Goal: Task Accomplishment & Management: Manage account settings

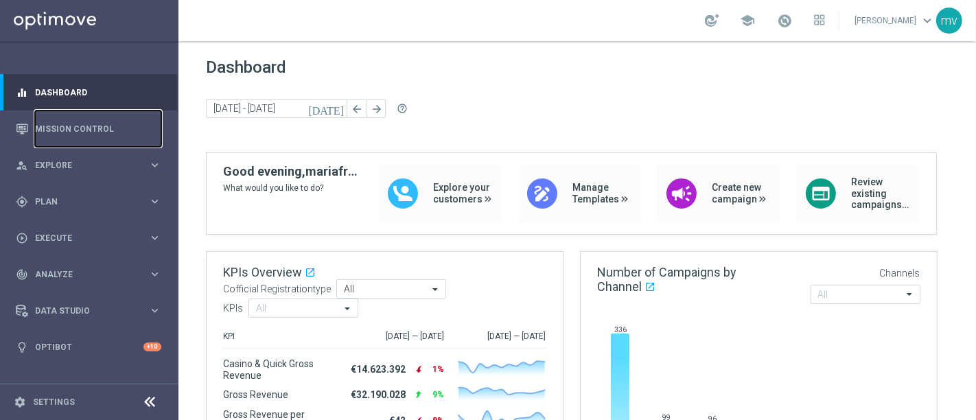
drag, startPoint x: 89, startPoint y: 124, endPoint x: 343, endPoint y: 236, distance: 278.1
click at [88, 124] on link "Mission Control" at bounding box center [98, 128] width 126 height 36
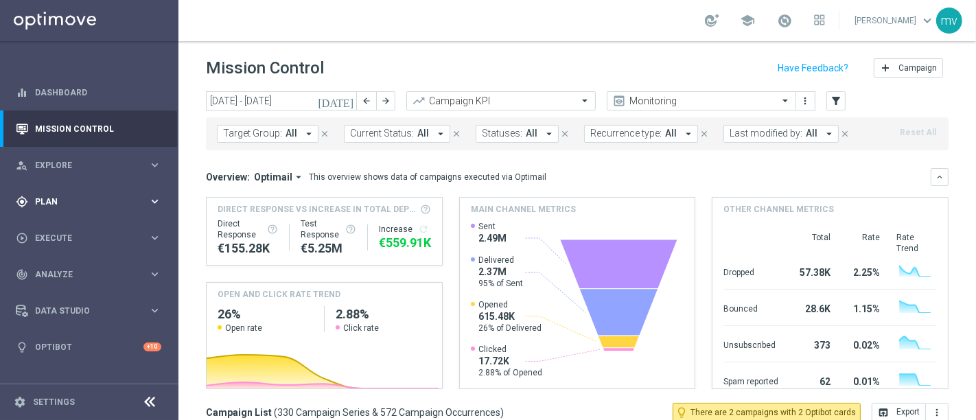
click at [31, 198] on div "gps_fixed Plan" at bounding box center [82, 202] width 132 height 12
click at [82, 226] on link "Target Groups" at bounding box center [89, 229] width 107 height 11
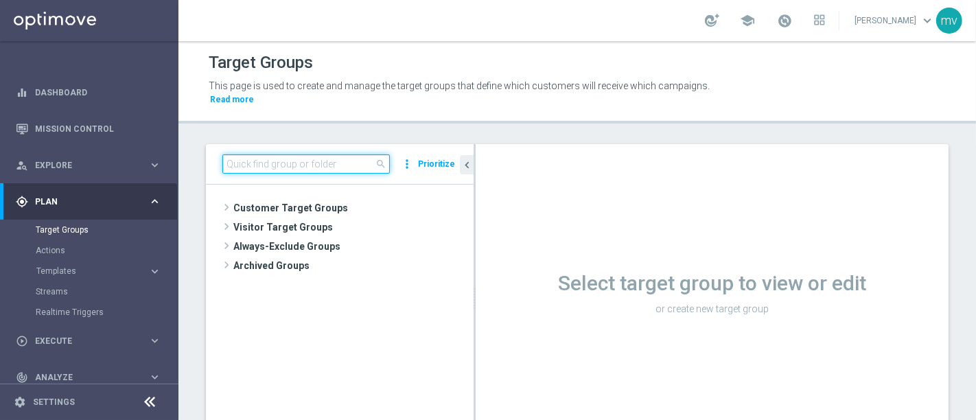
click at [294, 154] on input at bounding box center [305, 163] width 167 height 19
paste input "Riattivazioni BF Silver - Reactivation 6m 04.09 top"
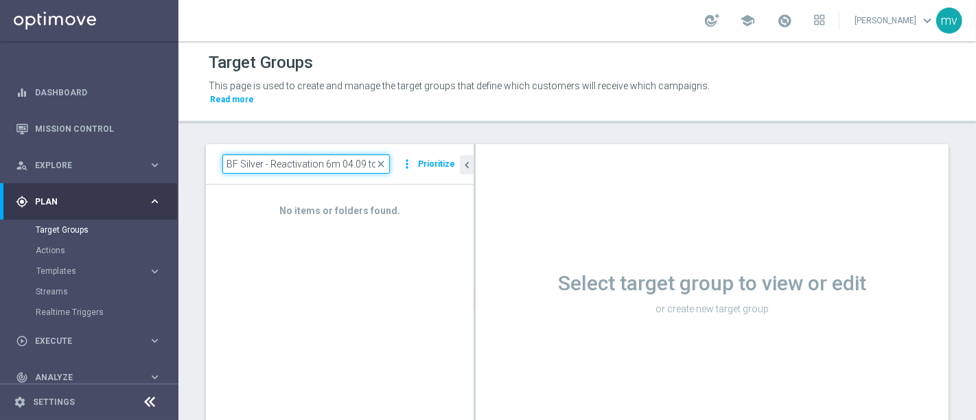
type input "Riattivazioni BF Silver - Reactivation 6m 04.09 top"
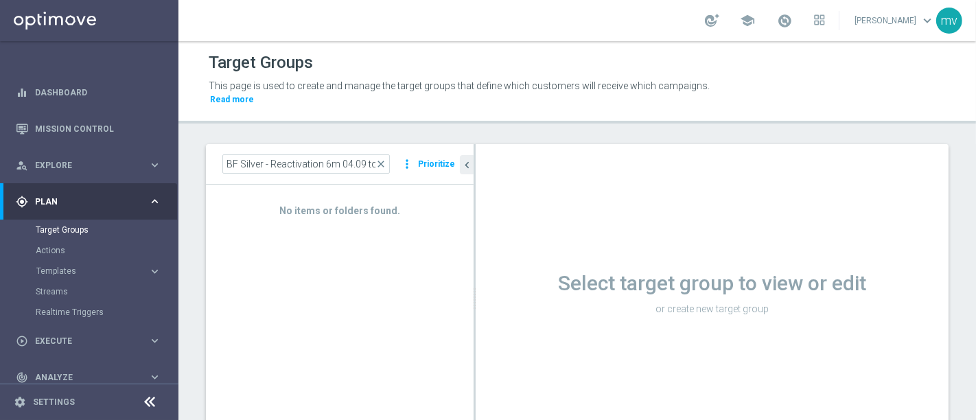
scroll to position [0, 0]
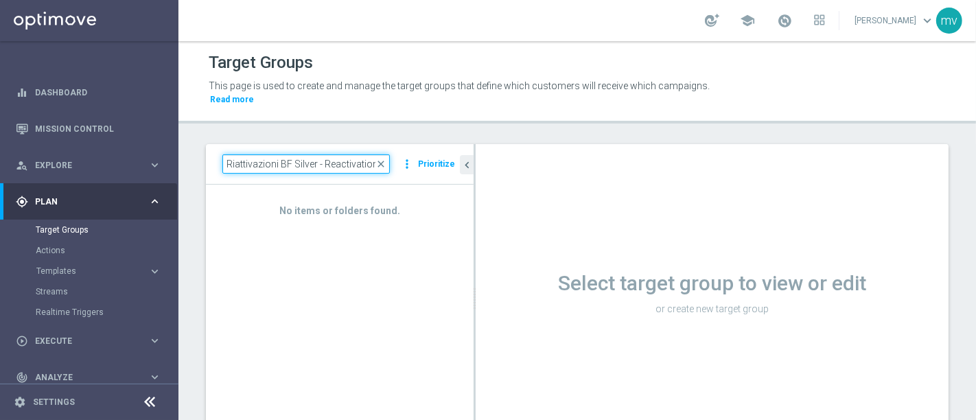
click at [345, 154] on input "Riattivazioni BF Silver - Reactivation 6m 04.09 top" at bounding box center [305, 163] width 167 height 19
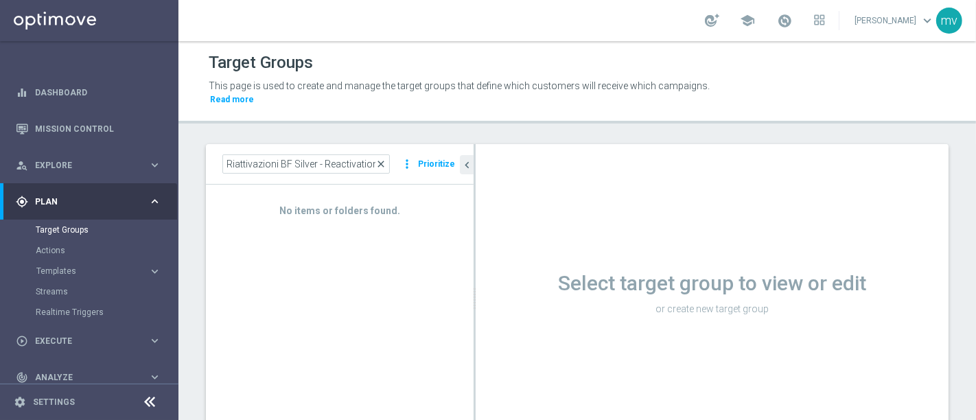
click at [382, 159] on span "close" at bounding box center [380, 164] width 11 height 11
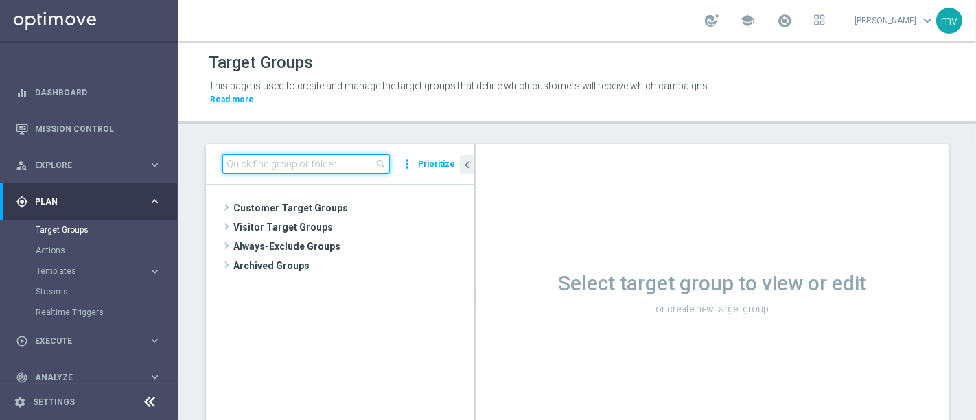
click at [301, 154] on input at bounding box center [305, 163] width 167 height 19
paste input "Riattivazioni BF Silver - Reactivation 6m 23.07 top"
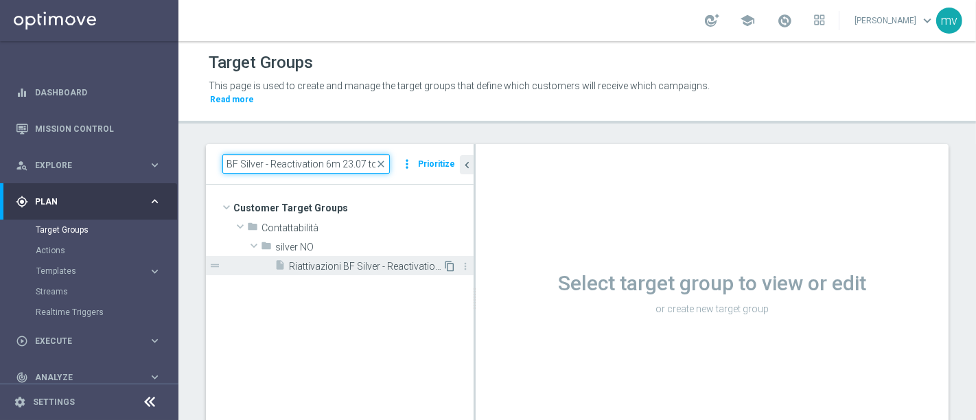
type input "Riattivazioni BF Silver - Reactivation 6m 23.07 top"
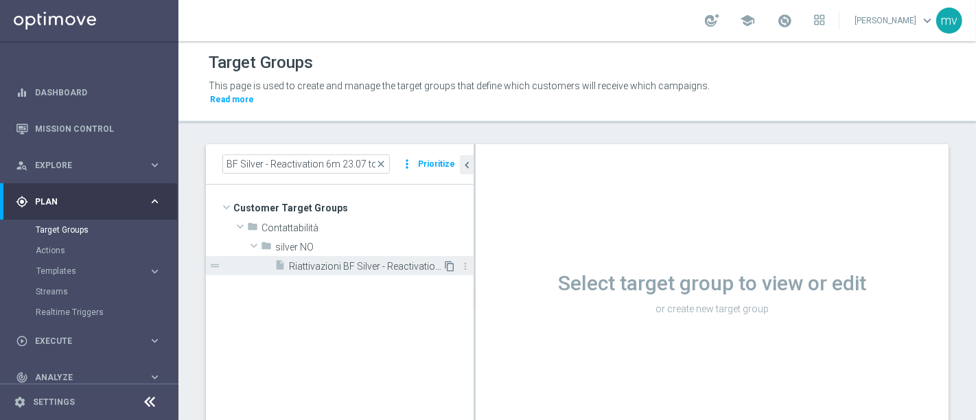
click at [447, 261] on icon "content_copy" at bounding box center [449, 266] width 11 height 11
click at [449, 261] on icon "content_copy" at bounding box center [449, 266] width 11 height 11
click at [379, 261] on span "Riattivazioni BF Silver - Reactivation 6m 23.07 top" at bounding box center [366, 267] width 154 height 12
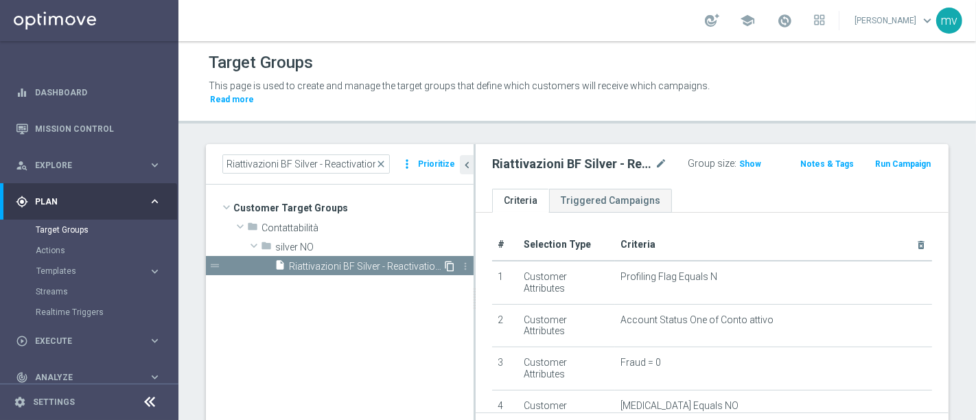
click at [452, 261] on icon "content_copy" at bounding box center [449, 266] width 11 height 11
click at [473, 288] on tree-viewport "Customer Target Groups library_add create_new_folder folder" at bounding box center [340, 319] width 268 height 268
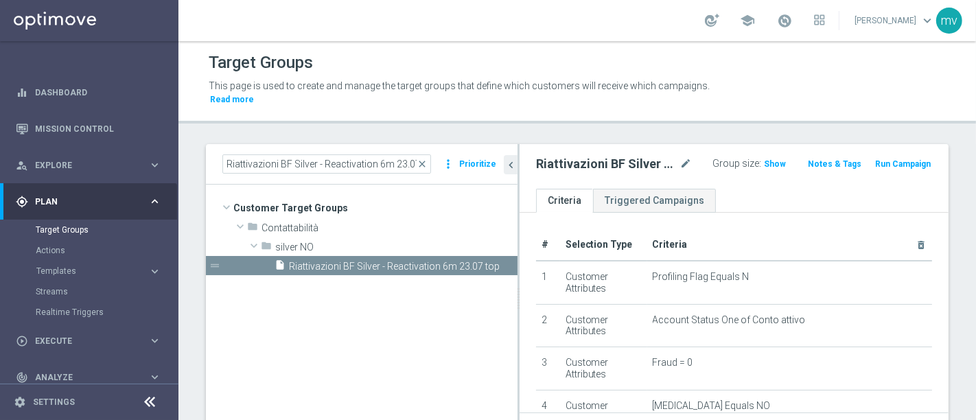
drag, startPoint x: 473, startPoint y: 288, endPoint x: 517, endPoint y: 288, distance: 43.9
click at [517, 288] on div at bounding box center [518, 298] width 2 height 309
click at [493, 261] on icon "content_copy" at bounding box center [493, 266] width 11 height 11
click at [494, 261] on icon "content_copy" at bounding box center [493, 266] width 11 height 11
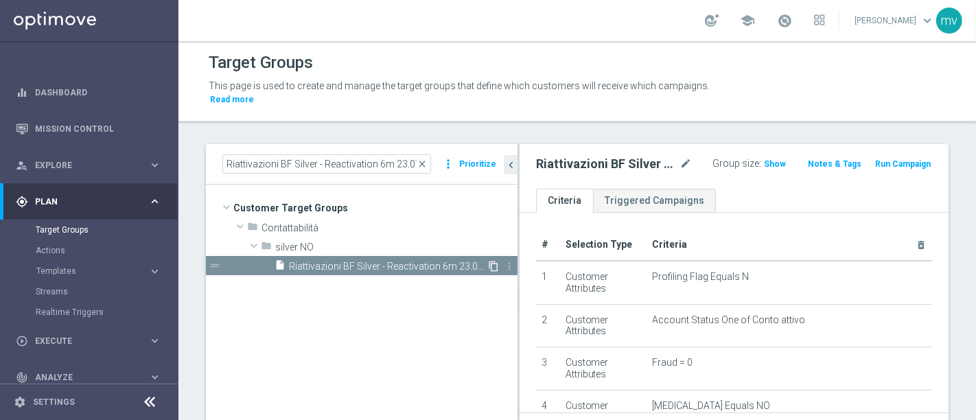
click at [494, 261] on icon "content_copy" at bounding box center [493, 266] width 11 height 11
click at [297, 301] on tree-viewport "Customer Target Groups library_add create_new_folder folder" at bounding box center [362, 319] width 312 height 268
click at [511, 261] on icon "more_vert" at bounding box center [509, 266] width 11 height 11
click at [495, 272] on tree-viewport "Customer Target Groups library_add create_new_folder folder" at bounding box center [362, 319] width 312 height 268
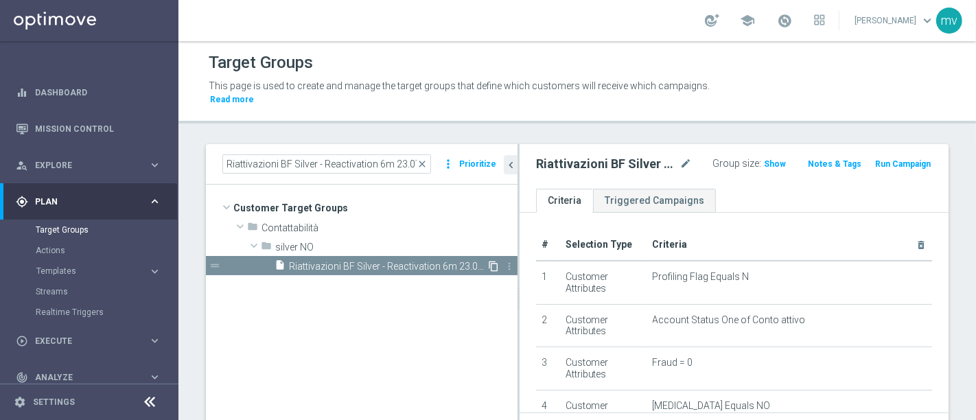
click at [493, 261] on icon "content_copy" at bounding box center [493, 266] width 11 height 11
click at [495, 261] on icon "content_copy" at bounding box center [493, 266] width 11 height 11
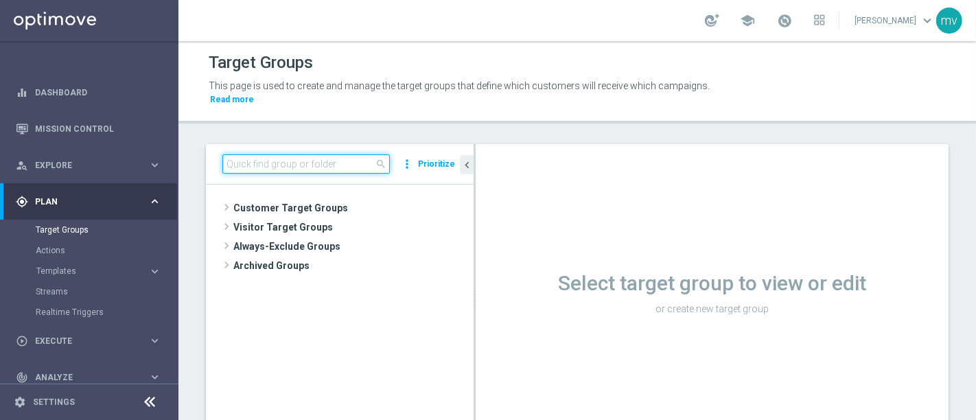
click at [286, 157] on input at bounding box center [305, 163] width 167 height 19
paste input "Riattivazioni BF Silver - Reactivation 6m 23.07 top"
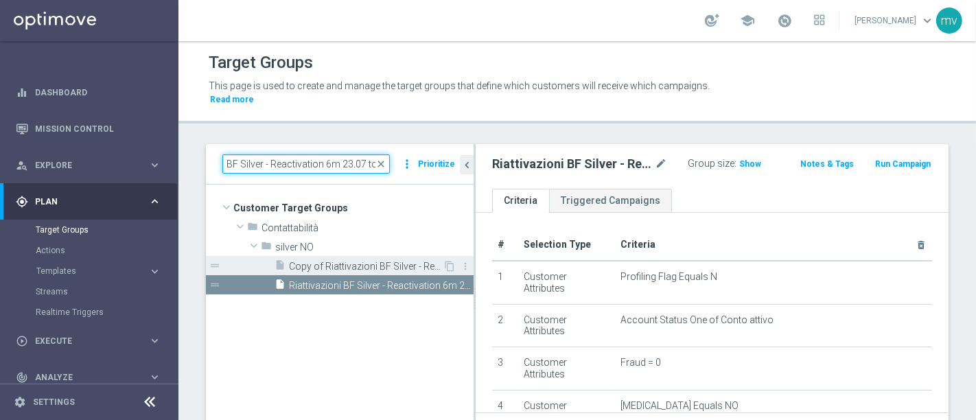
type input "Riattivazioni BF Silver - Reactivation 6m 23.07 top"
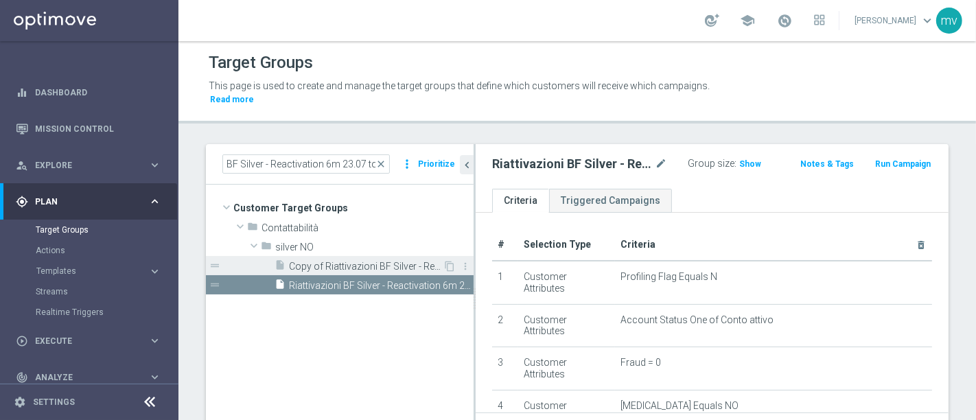
click at [398, 261] on span "Copy of Riattivazioni BF Silver - Reactivation 6m 23.07 top" at bounding box center [366, 267] width 154 height 12
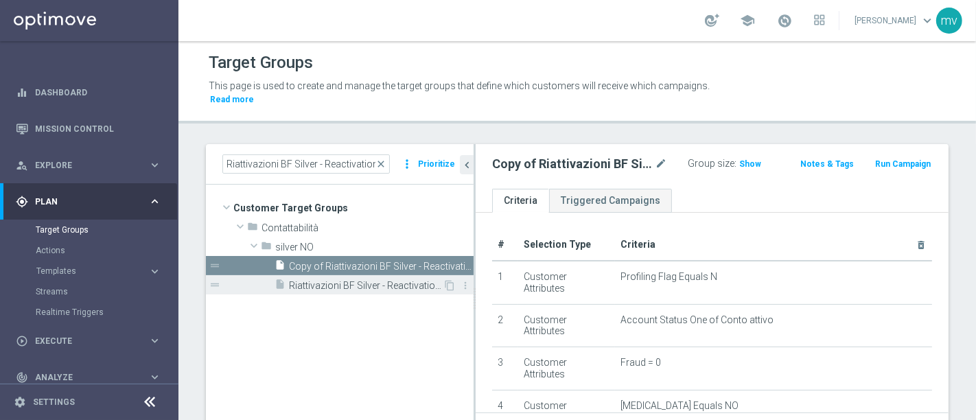
click at [403, 280] on span "Riattivazioni BF Silver - Reactivation 6m 23.07 top" at bounding box center [366, 286] width 154 height 12
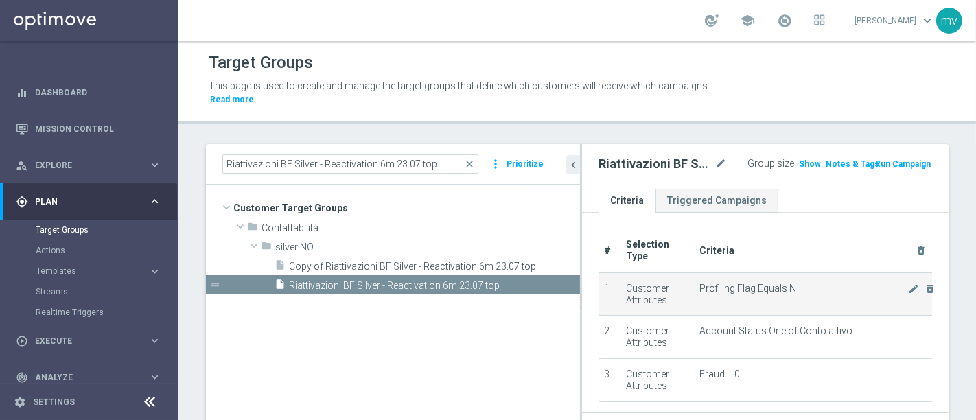
drag, startPoint x: 473, startPoint y: 250, endPoint x: 650, endPoint y: 261, distance: 176.7
click at [672, 257] on as-split "Riattivazioni BF Silver - Reactivation 6m 23.07 top close more_vert Prioritize …" at bounding box center [577, 298] width 742 height 309
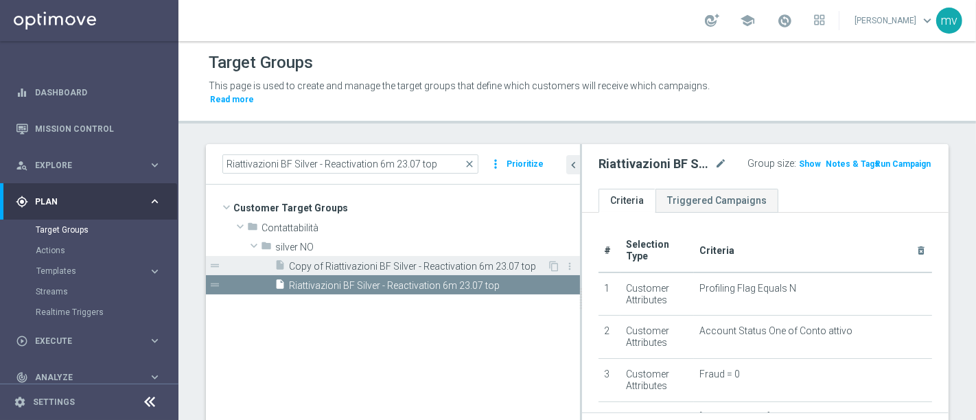
click at [339, 261] on span "Copy of Riattivazioni BF Silver - Reactivation 6m 23.07 top" at bounding box center [418, 267] width 258 height 12
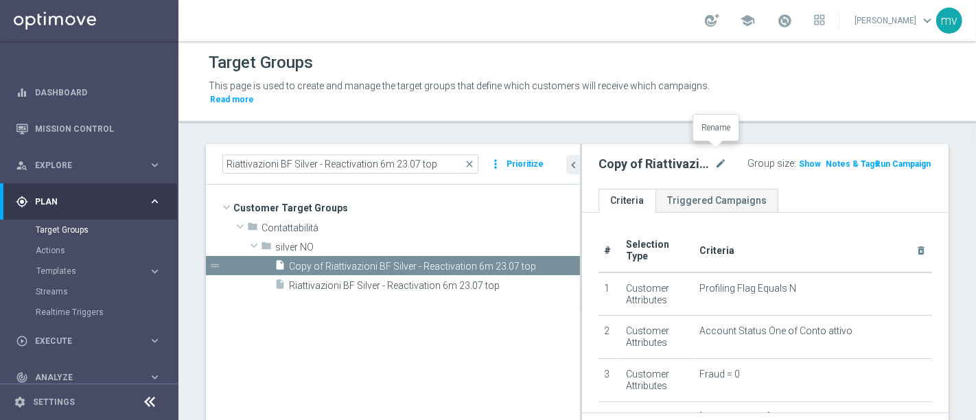
click at [715, 156] on icon "mode_edit" at bounding box center [720, 164] width 12 height 16
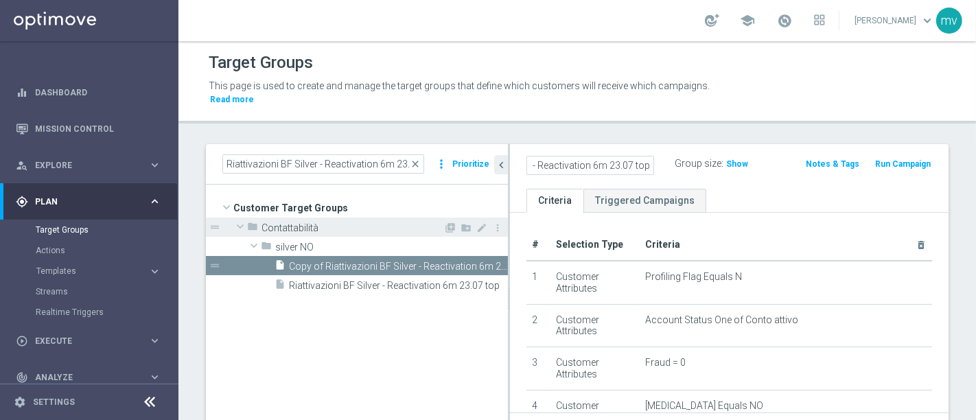
scroll to position [0, 107]
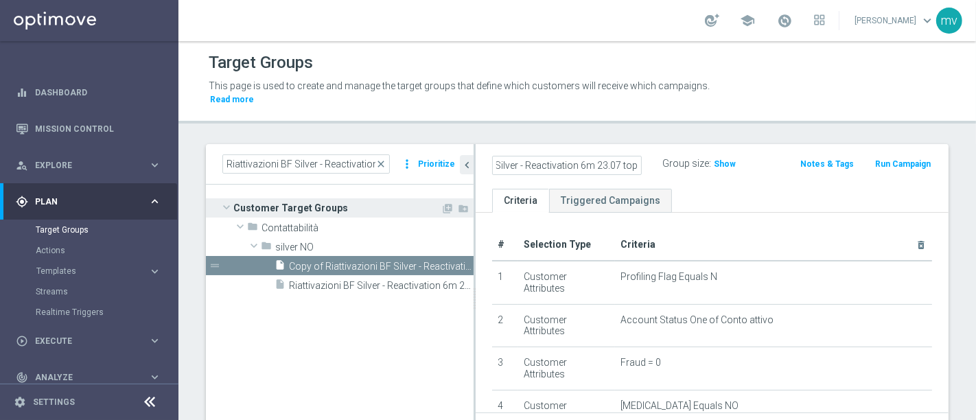
drag, startPoint x: 581, startPoint y: 212, endPoint x: 381, endPoint y: 202, distance: 199.9
click at [369, 209] on as-split "Riattivazioni BF Silver - Reactivation 6m 23.07 top close more_vert Prioritize …" at bounding box center [577, 298] width 742 height 309
click at [517, 156] on input "Copy of Riattivazioni BF Silver - Reactivation 6m 23.07 top" at bounding box center [567, 165] width 150 height 19
type input "Riattivazioni BF Silver - Reactivation 6m 04.09 top"
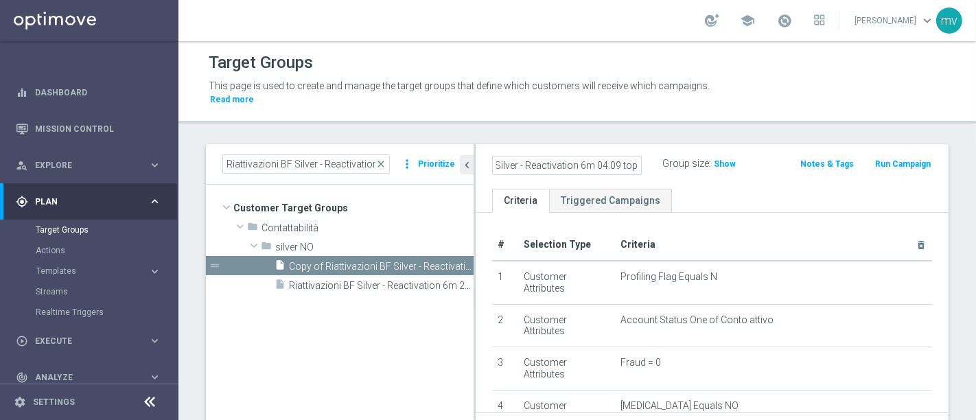
scroll to position [0, 0]
drag, startPoint x: 474, startPoint y: 305, endPoint x: 399, endPoint y: 283, distance: 77.8
click at [399, 283] on as-split "Riattivazioni BF Silver - Reactivation 6m 23.07 top close more_vert Prioritize …" at bounding box center [577, 298] width 742 height 309
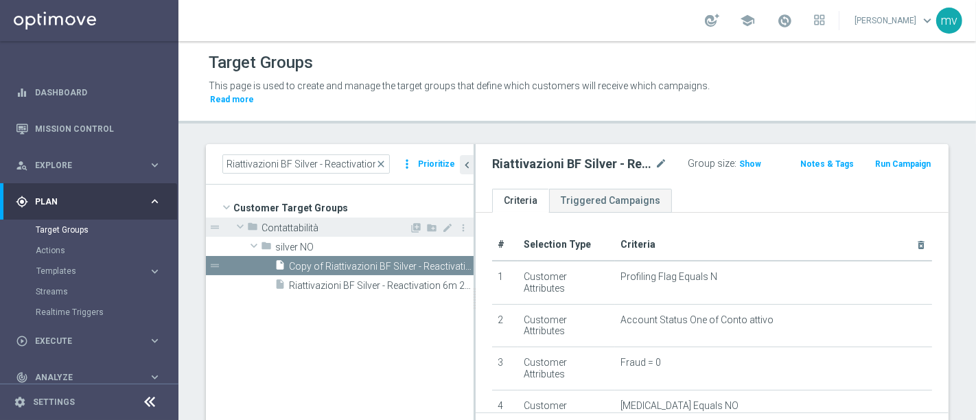
drag, startPoint x: 473, startPoint y: 215, endPoint x: 439, endPoint y: 207, distance: 35.1
click at [439, 207] on as-split "Riattivazioni BF Silver - Reactivation 6m 23.07 top close more_vert Prioritize …" at bounding box center [577, 298] width 742 height 309
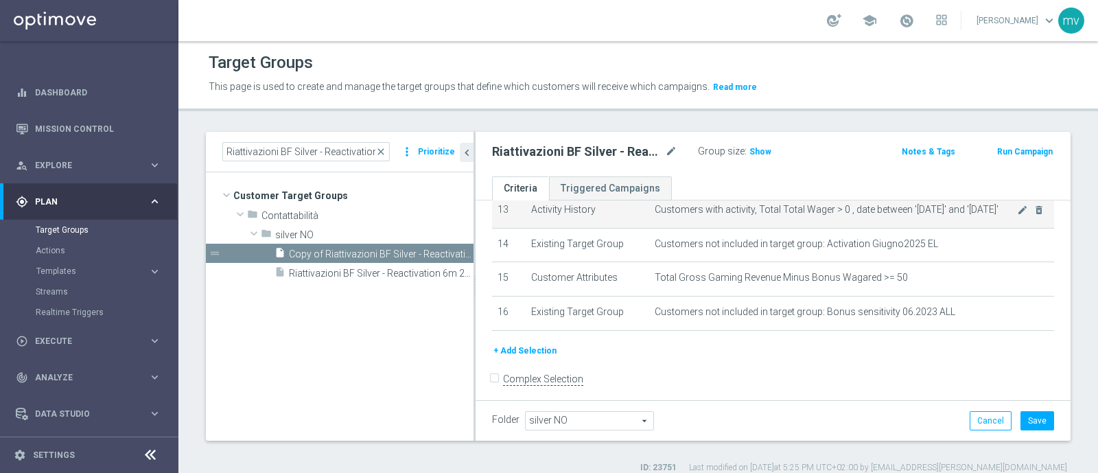
scroll to position [377, 0]
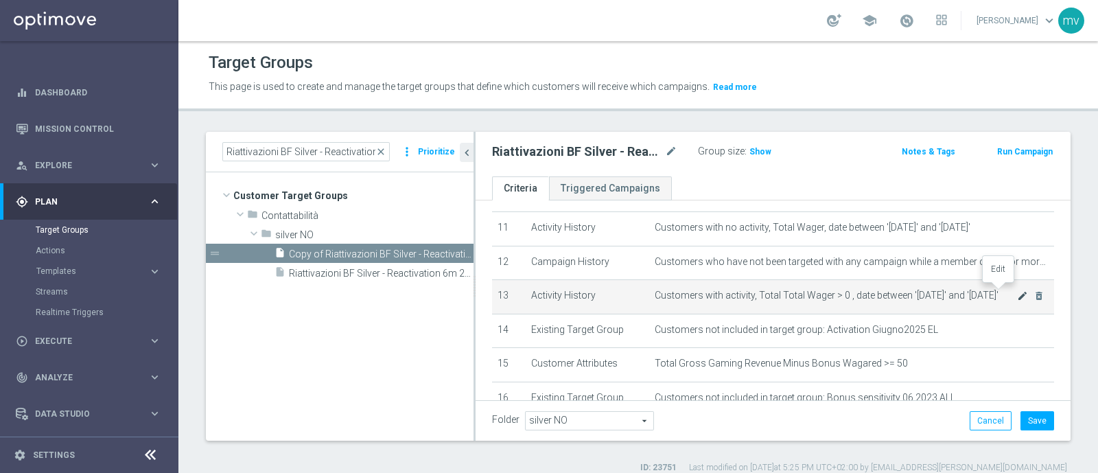
click at [975, 293] on icon "mode_edit" at bounding box center [1022, 295] width 11 height 11
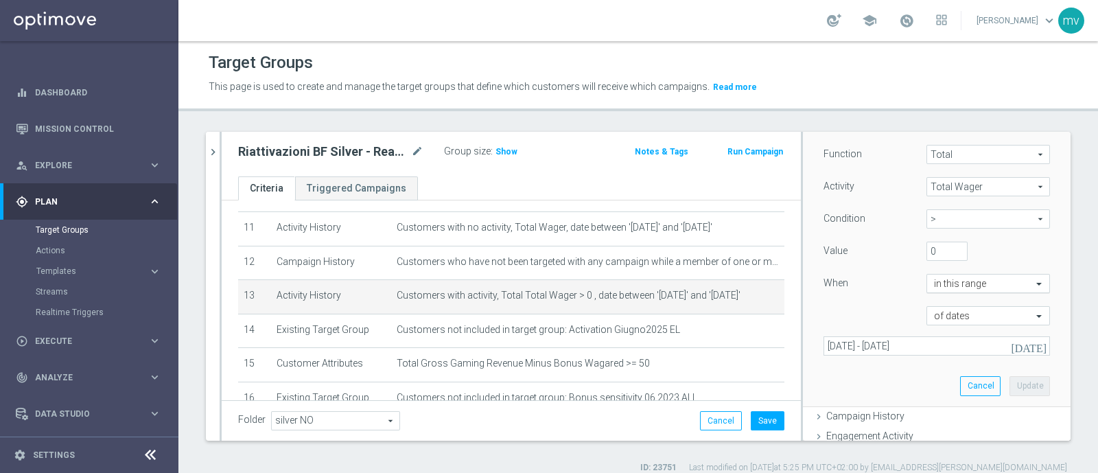
scroll to position [161, 0]
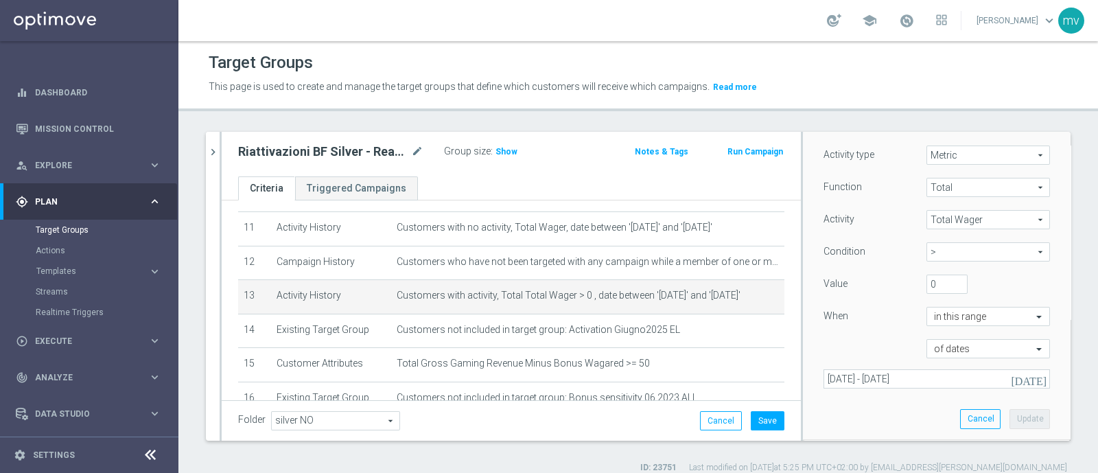
click at [975, 379] on icon "[DATE]" at bounding box center [1029, 379] width 37 height 12
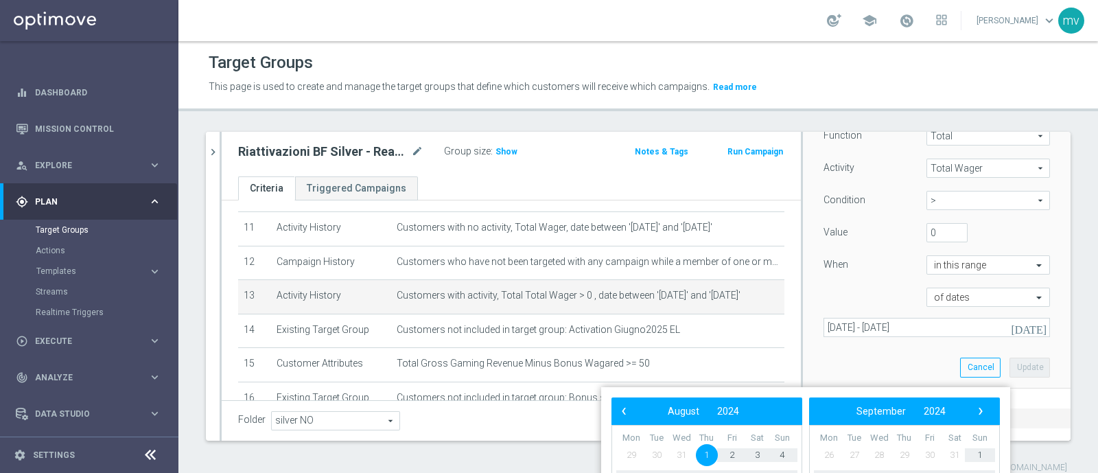
scroll to position [247, 0]
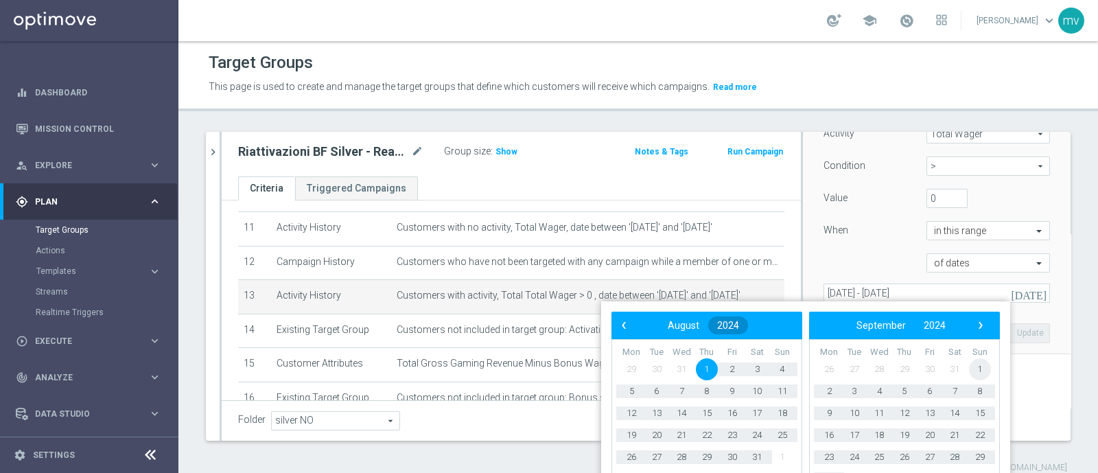
click at [729, 321] on span "2024" at bounding box center [728, 325] width 22 height 11
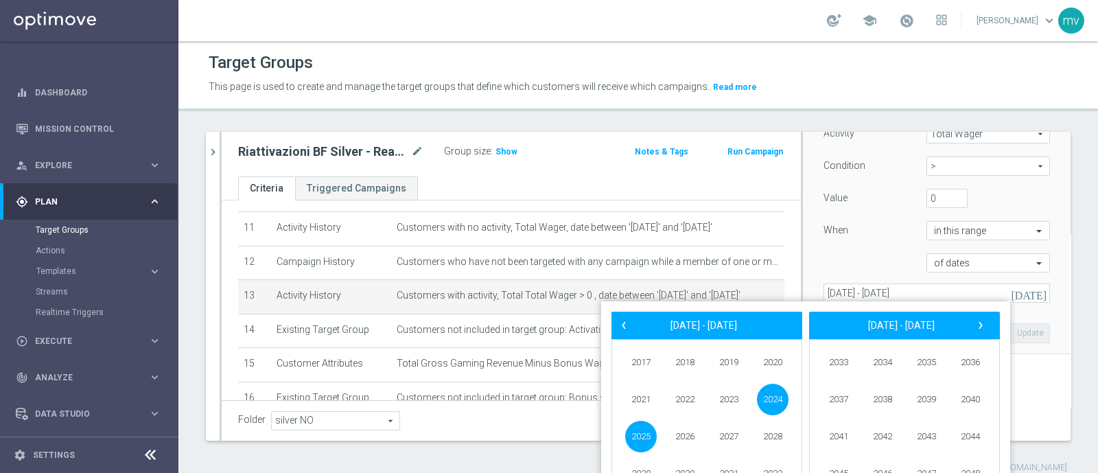
click at [771, 400] on span "2024" at bounding box center [773, 400] width 32 height 32
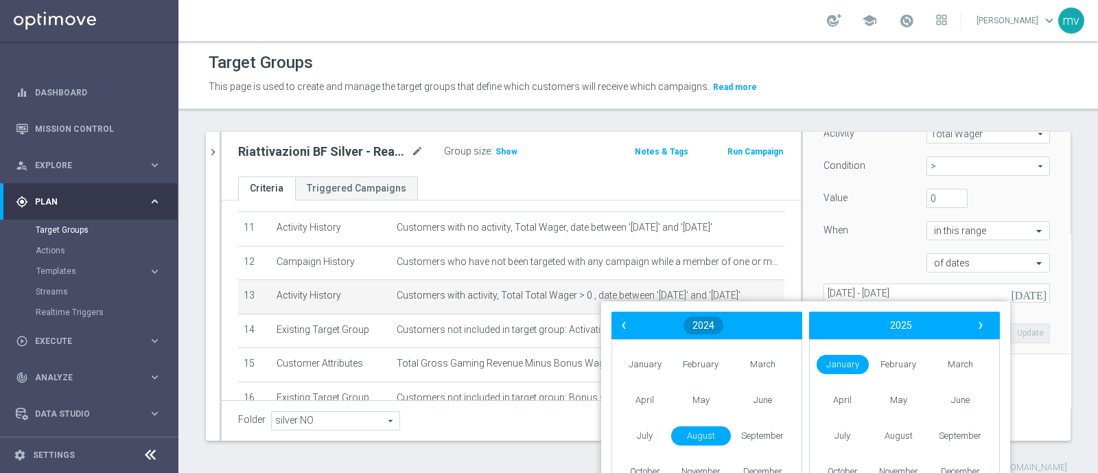
click at [703, 326] on span "2024" at bounding box center [703, 325] width 22 height 11
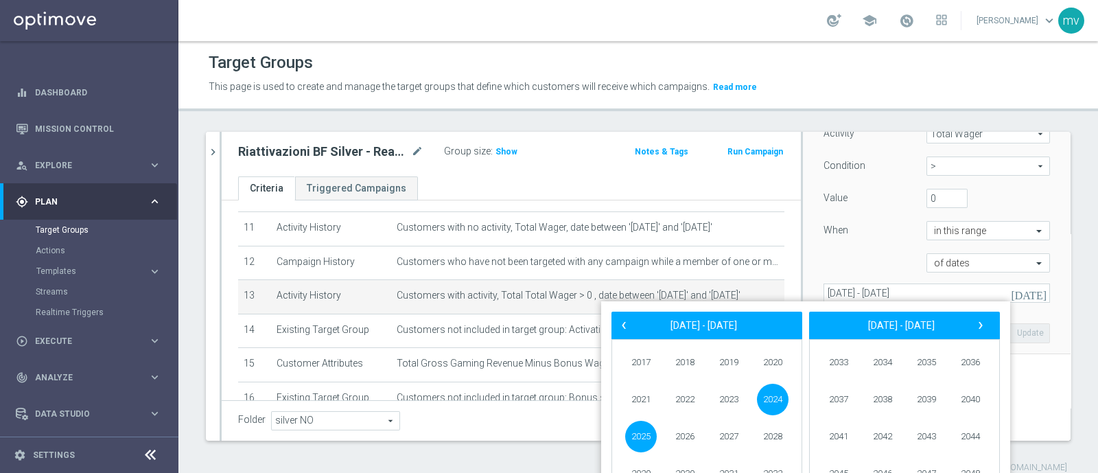
click at [643, 419] on span "2025" at bounding box center [641, 437] width 32 height 32
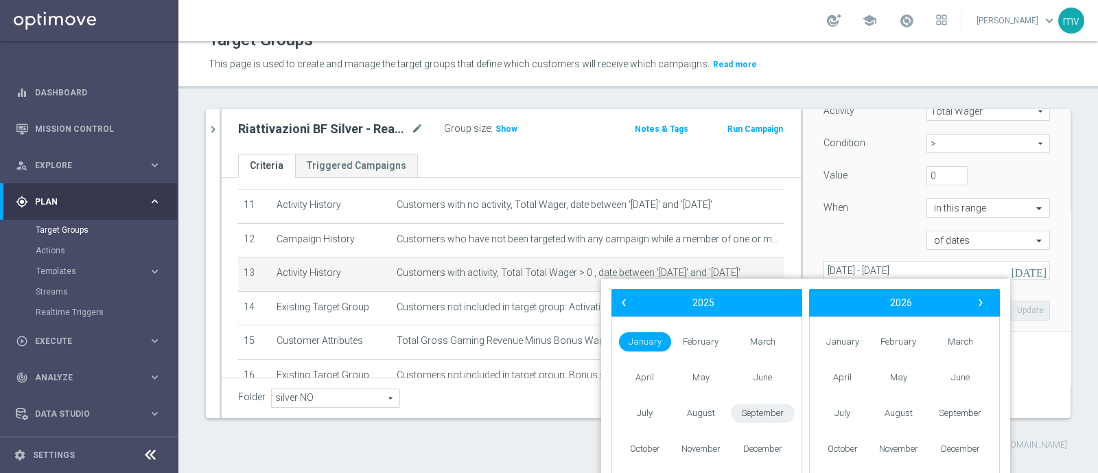
scroll to position [1, 0]
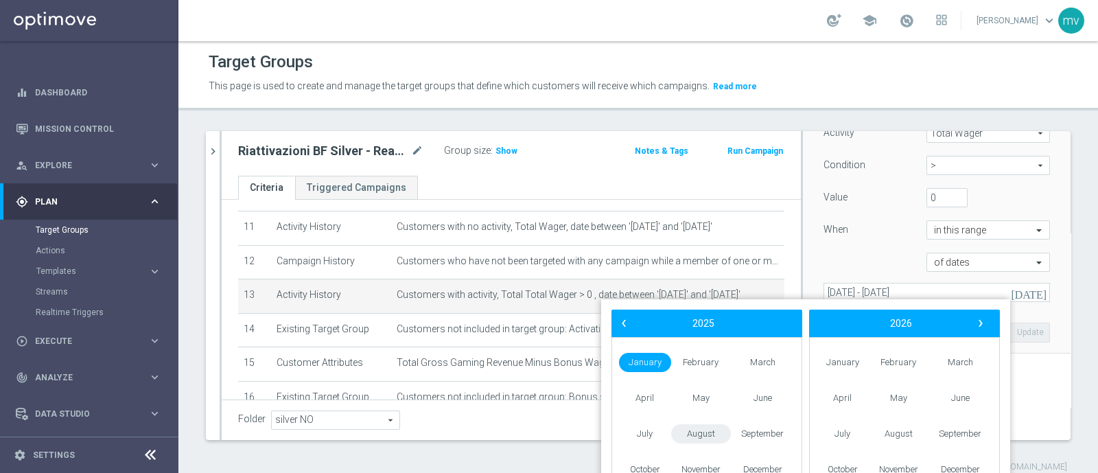
click at [714, 419] on span "August" at bounding box center [701, 434] width 60 height 20
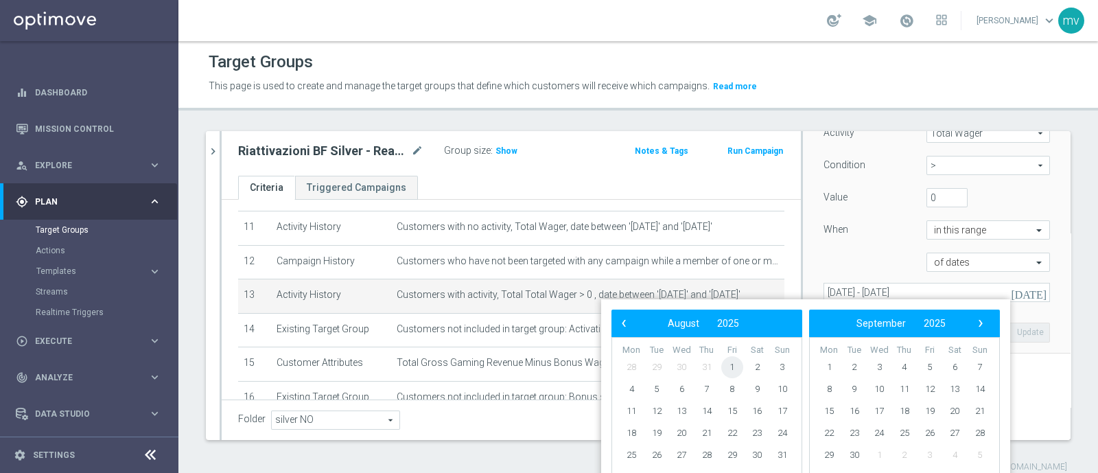
click at [732, 362] on span "1" at bounding box center [732, 367] width 22 height 22
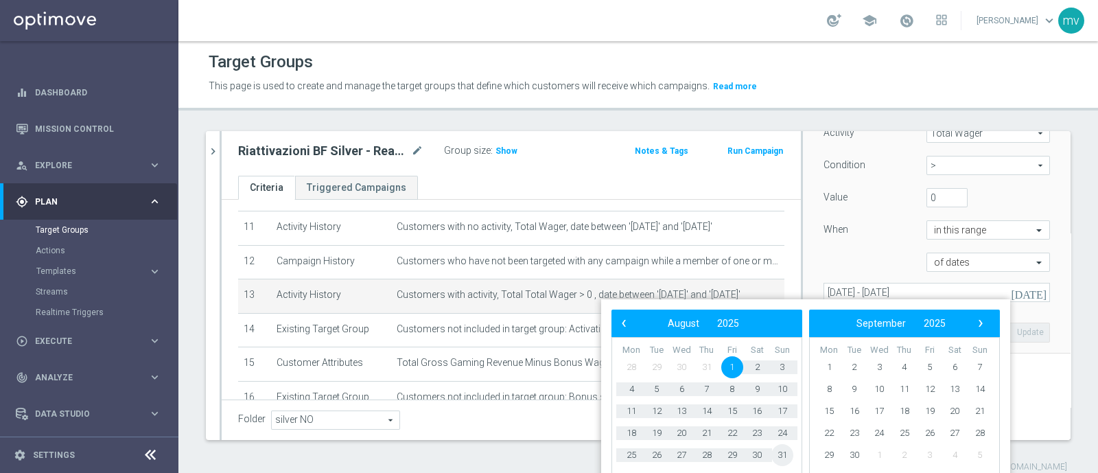
click at [783, 419] on span "31" at bounding box center [782, 455] width 22 height 22
type input "01 Aug 2025 - 31 Aug 2025"
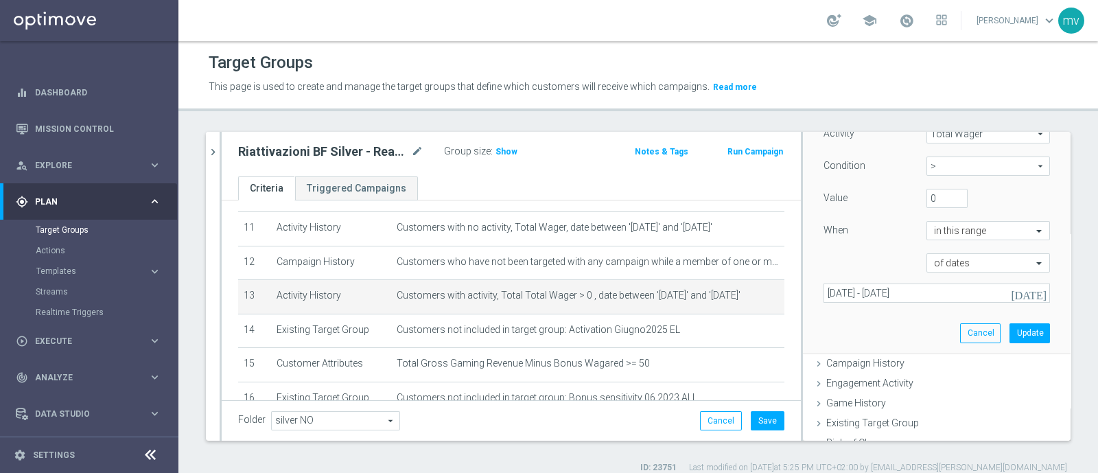
scroll to position [0, 0]
click at [975, 329] on button "Update" at bounding box center [1029, 332] width 40 height 19
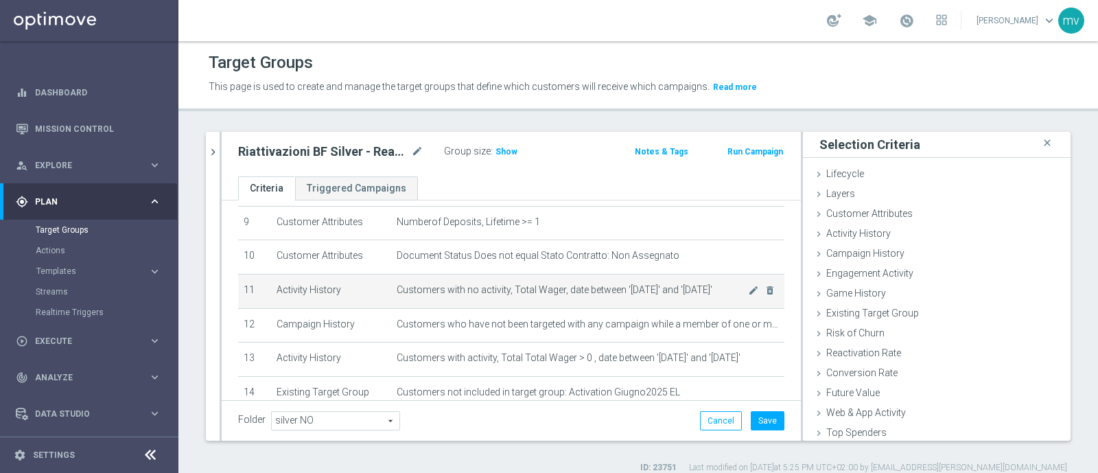
scroll to position [292, 0]
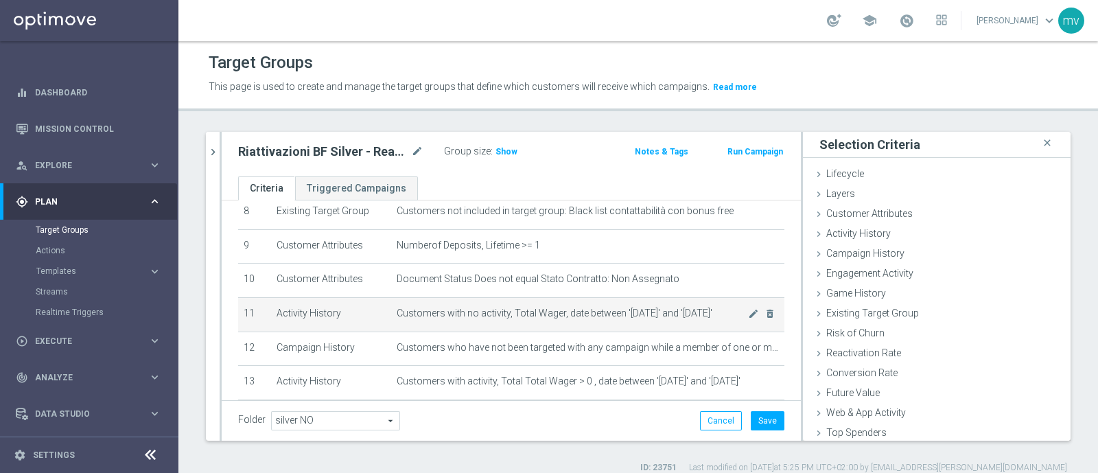
click at [659, 307] on span "Customers with no activity, Total Wager, date between '[DATE]' and '[DATE]'" at bounding box center [573, 313] width 352 height 12
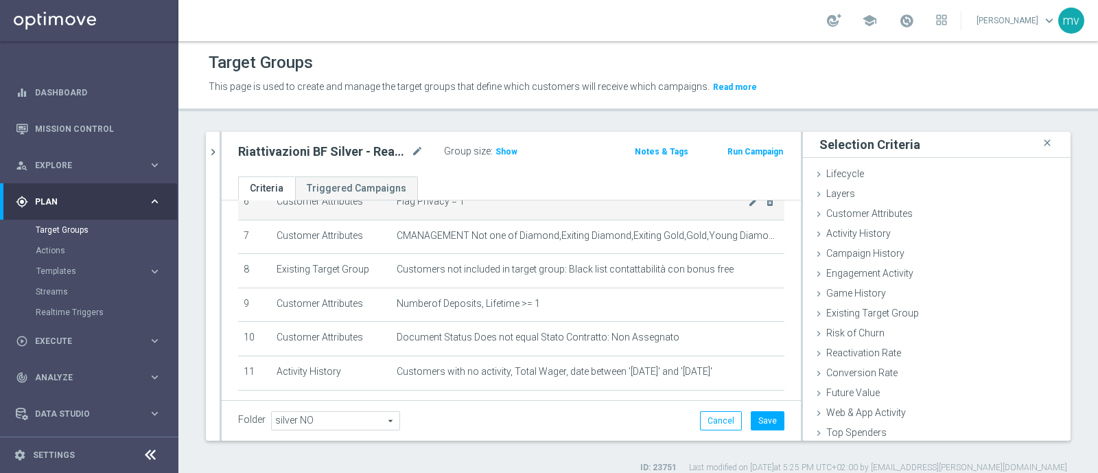
scroll to position [192, 0]
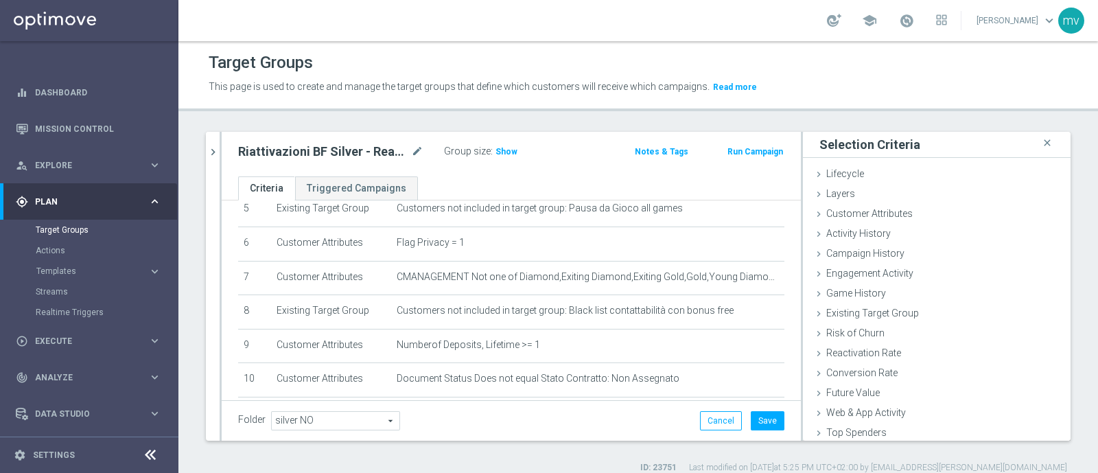
click at [389, 152] on h2 "Riattivazioni BF Silver - Reactivation 6m 04.09 top" at bounding box center [323, 151] width 170 height 16
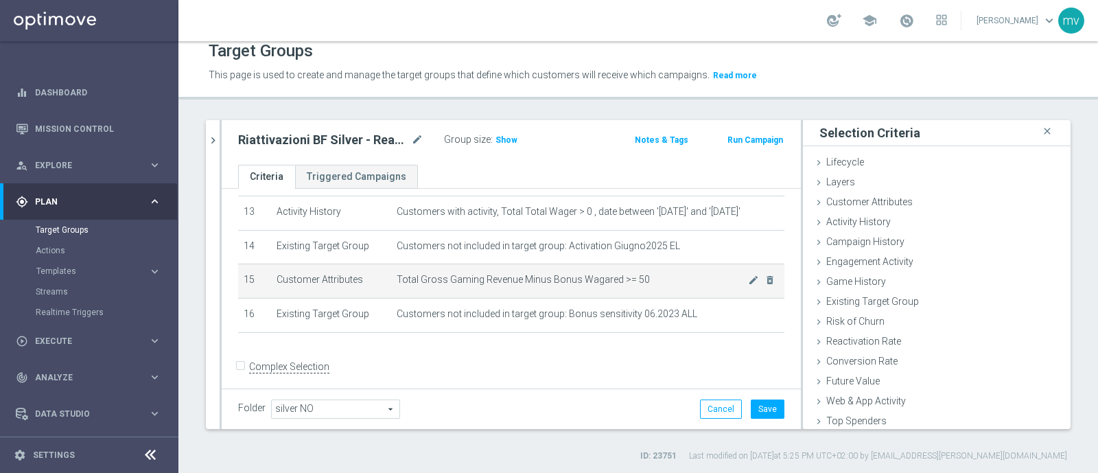
scroll to position [14, 0]
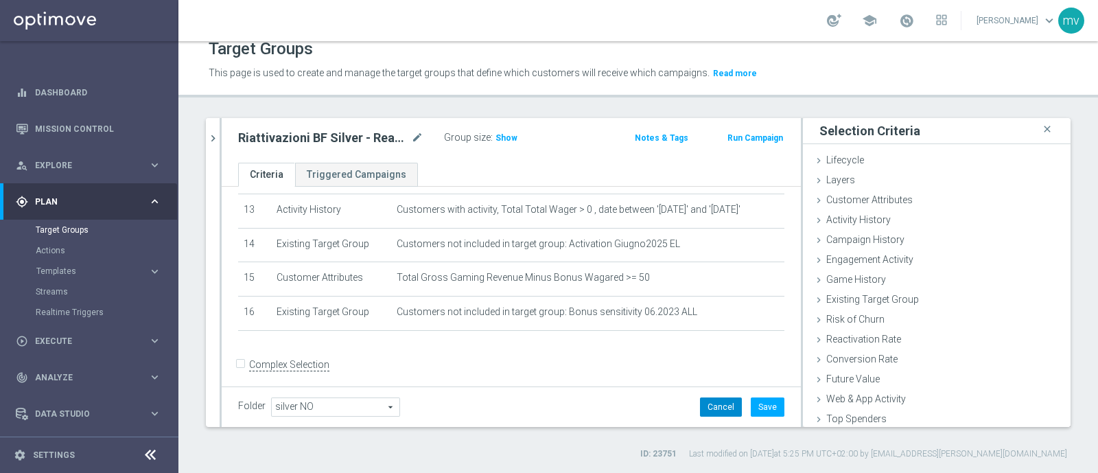
click at [700, 410] on button "Cancel" at bounding box center [721, 406] width 42 height 19
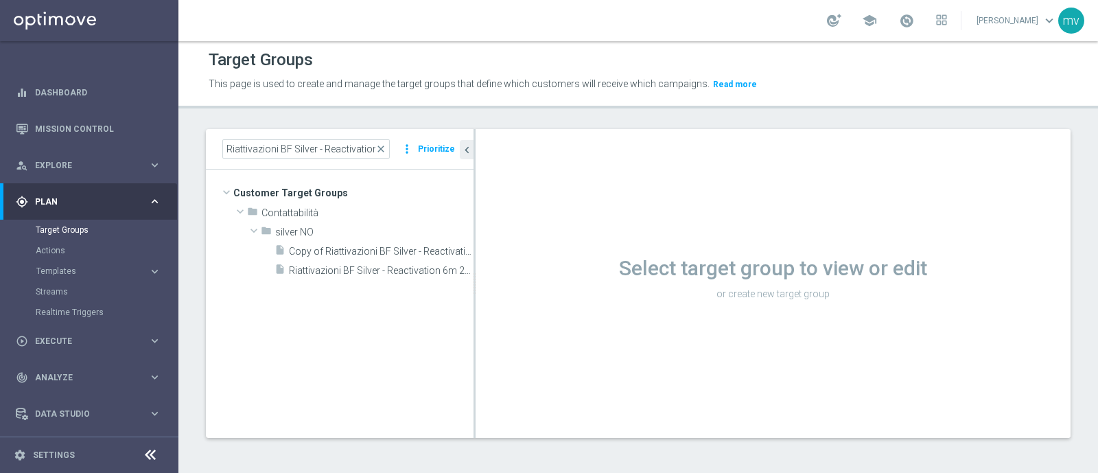
scroll to position [2, 0]
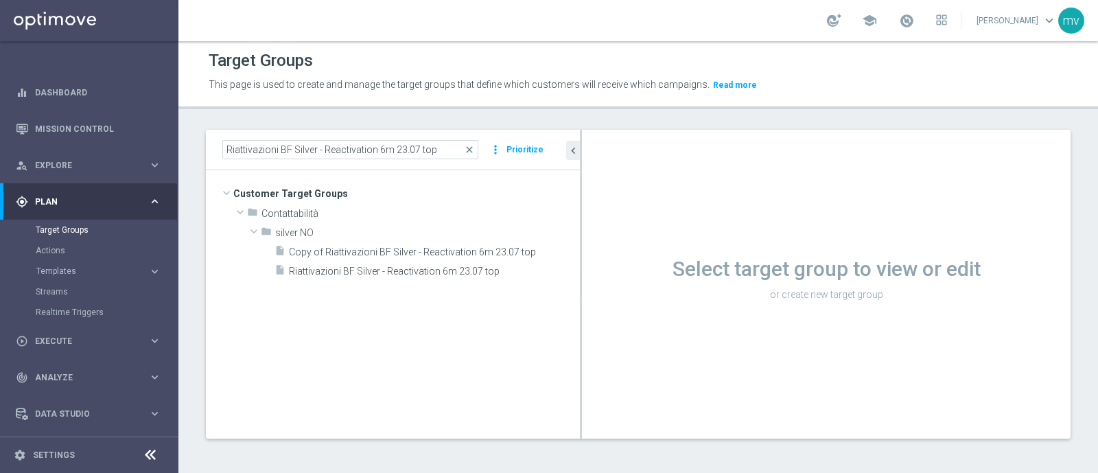
drag, startPoint x: 491, startPoint y: 243, endPoint x: 730, endPoint y: 241, distance: 239.5
click at [730, 241] on as-split "Riattivazioni BF Silver - Reactivation 6m 23.07 top close more_vert Prioritize …" at bounding box center [638, 284] width 865 height 309
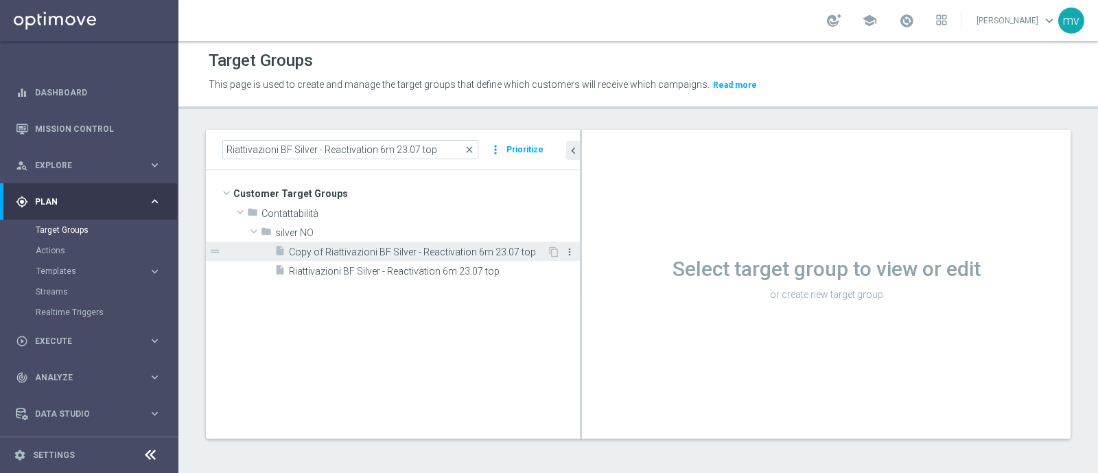
click at [569, 250] on icon "more_vert" at bounding box center [569, 251] width 11 height 11
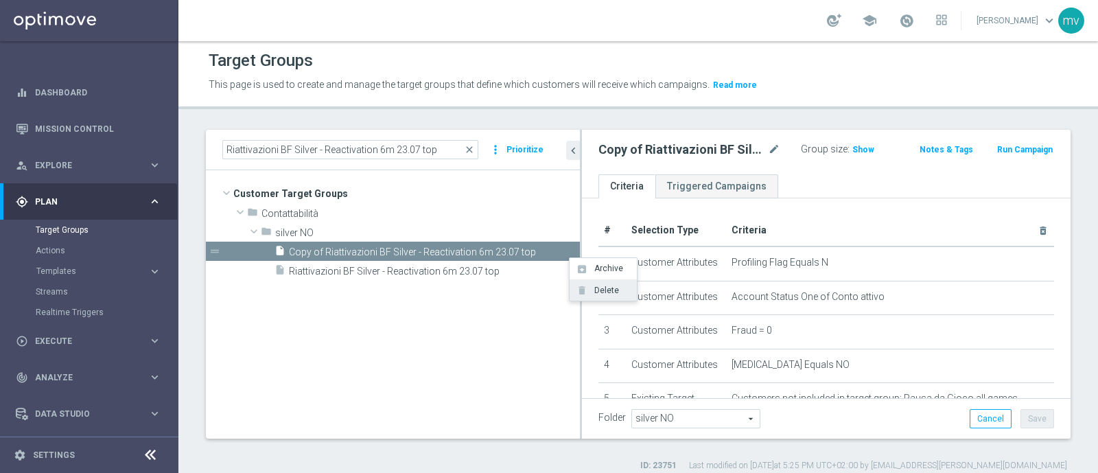
click at [605, 290] on span "Delete" at bounding box center [604, 290] width 30 height 10
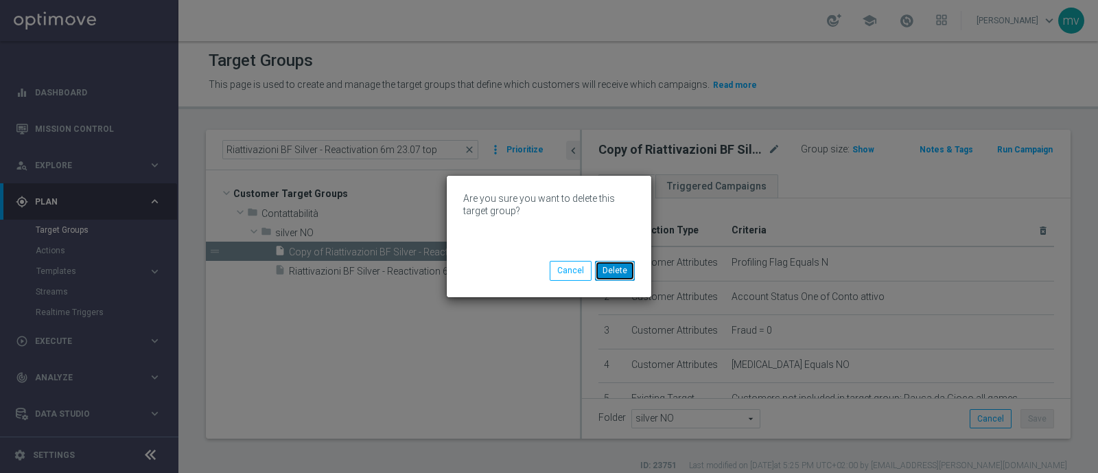
click at [628, 272] on button "Delete" at bounding box center [615, 270] width 40 height 19
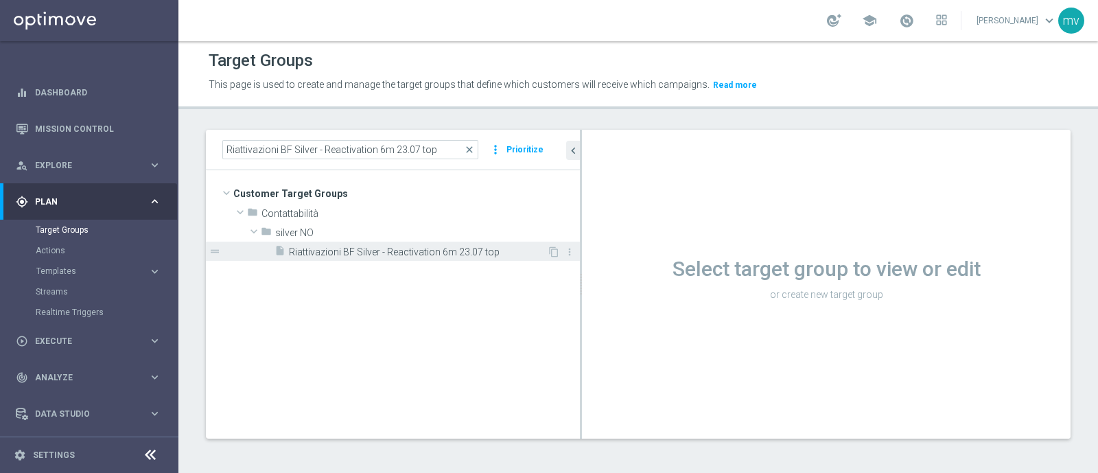
click at [444, 251] on span "Riattivazioni BF Silver - Reactivation 6m 23.07 top" at bounding box center [418, 252] width 258 height 12
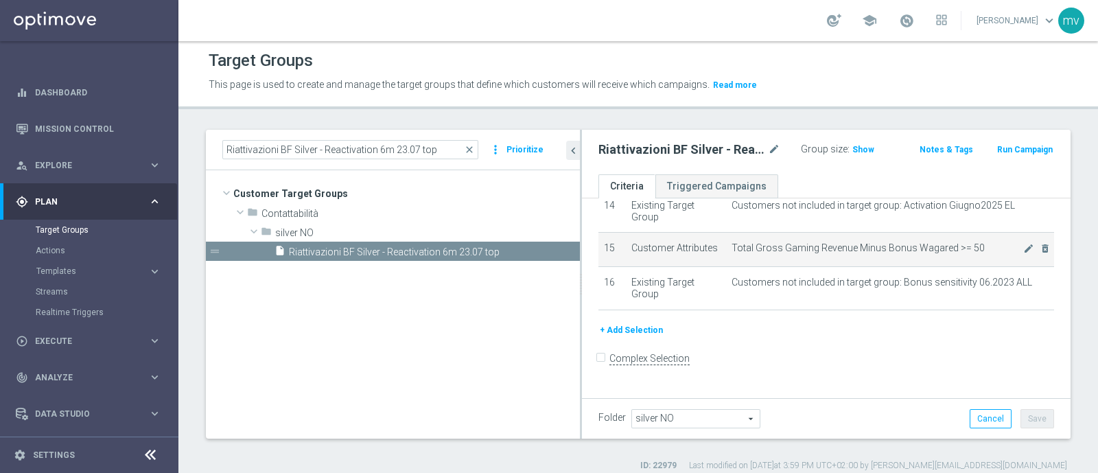
scroll to position [583, 0]
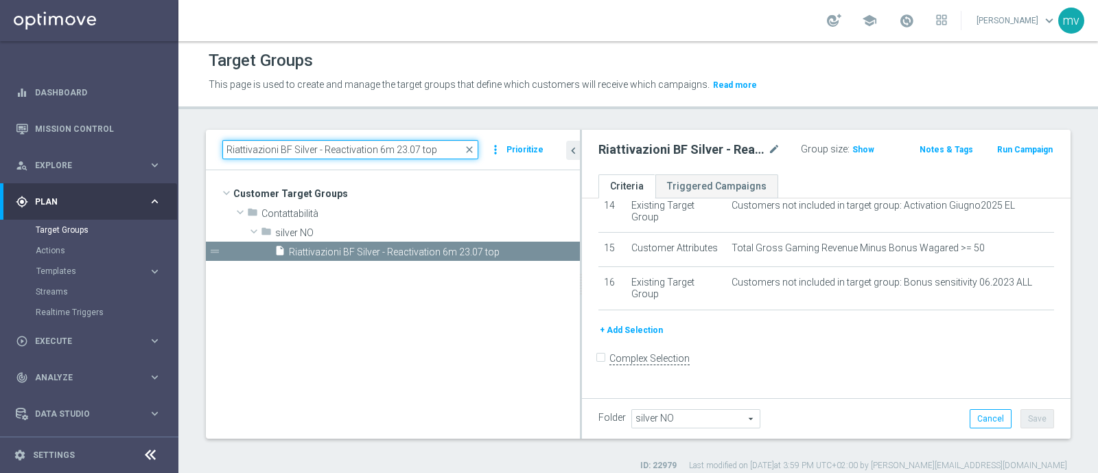
click at [419, 145] on input "Riattivazioni BF Silver - Reactivation 6m 23.07 top" at bounding box center [350, 149] width 256 height 19
drag, startPoint x: 417, startPoint y: 145, endPoint x: 449, endPoint y: 148, distance: 32.3
click at [449, 148] on input "Riattivazioni BF Silver - Reactivation 6m 23.07 top" at bounding box center [350, 149] width 256 height 19
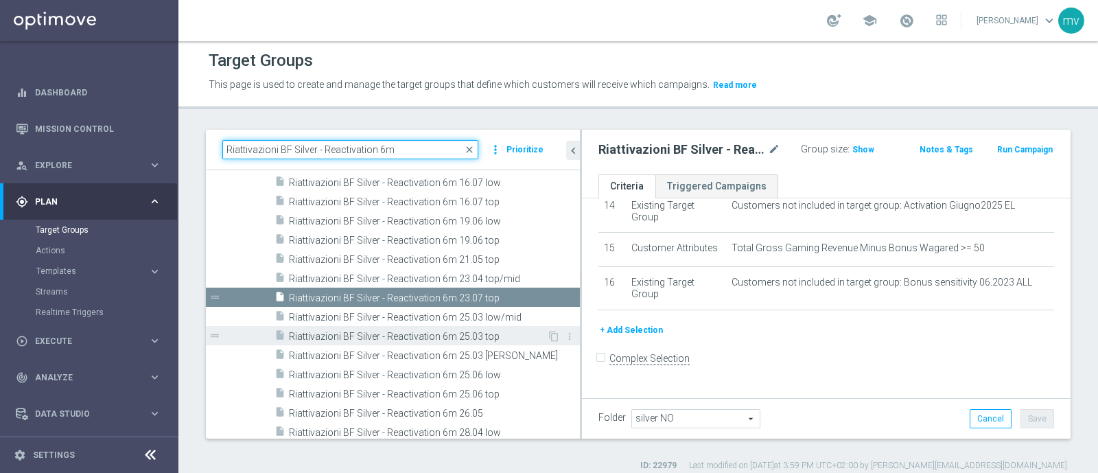
scroll to position [286, 0]
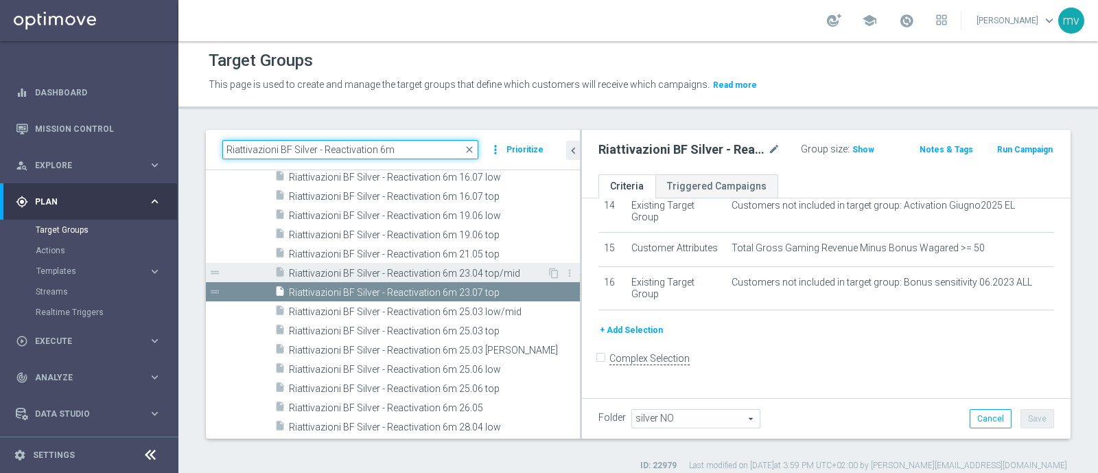
type input "Riattivazioni BF Silver - Reactivation 6m"
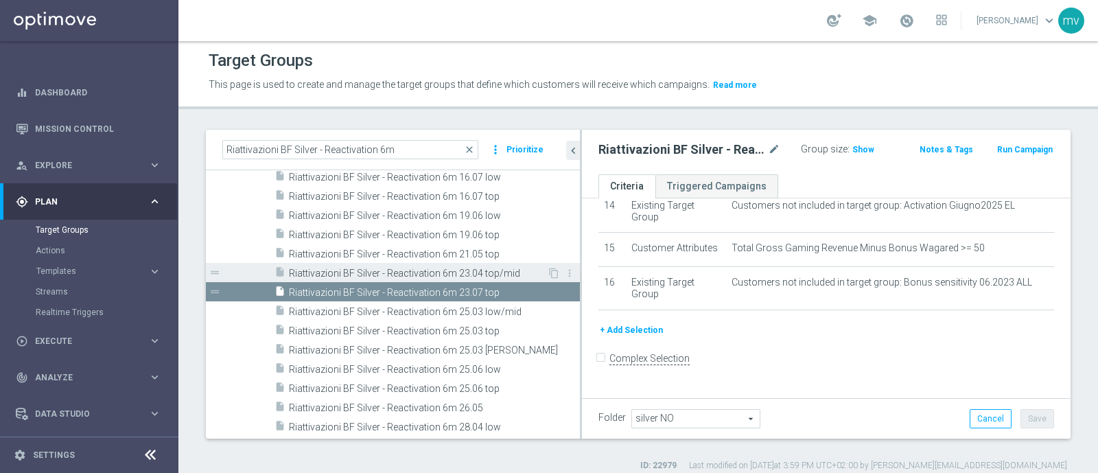
click at [488, 270] on span "Riattivazioni BF Silver - Reactivation 6m 23.04 top/mid" at bounding box center [418, 274] width 258 height 12
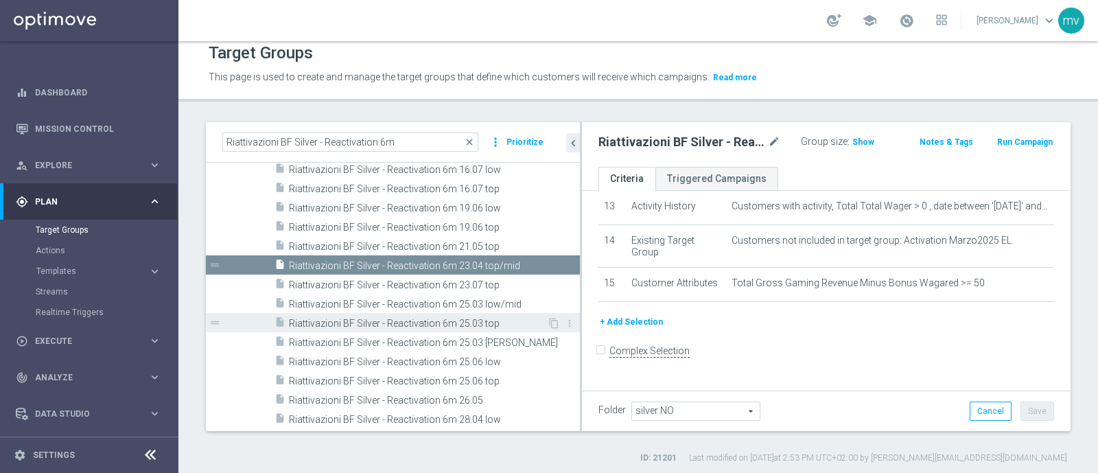
scroll to position [14, 0]
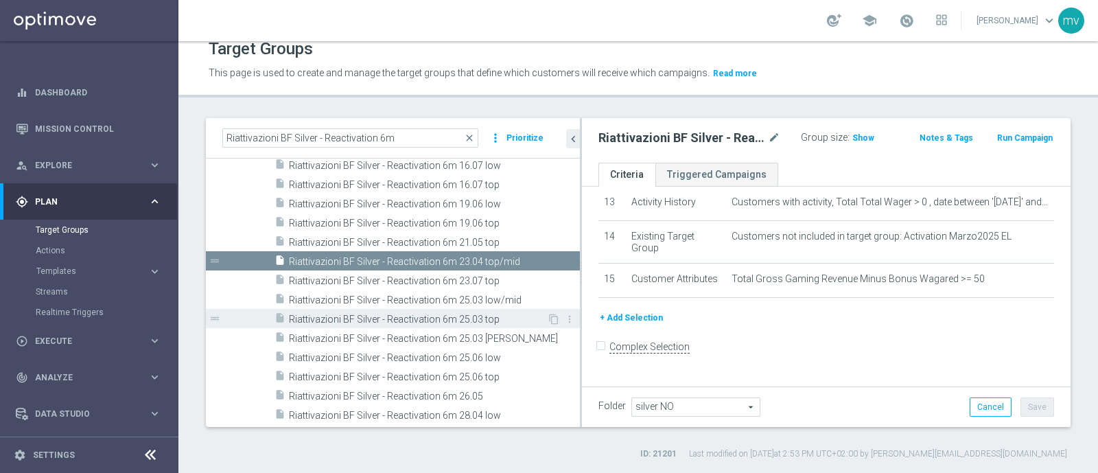
click at [451, 317] on span "Riattivazioni BF Silver - Reactivation 6m 25.03 top" at bounding box center [418, 320] width 258 height 12
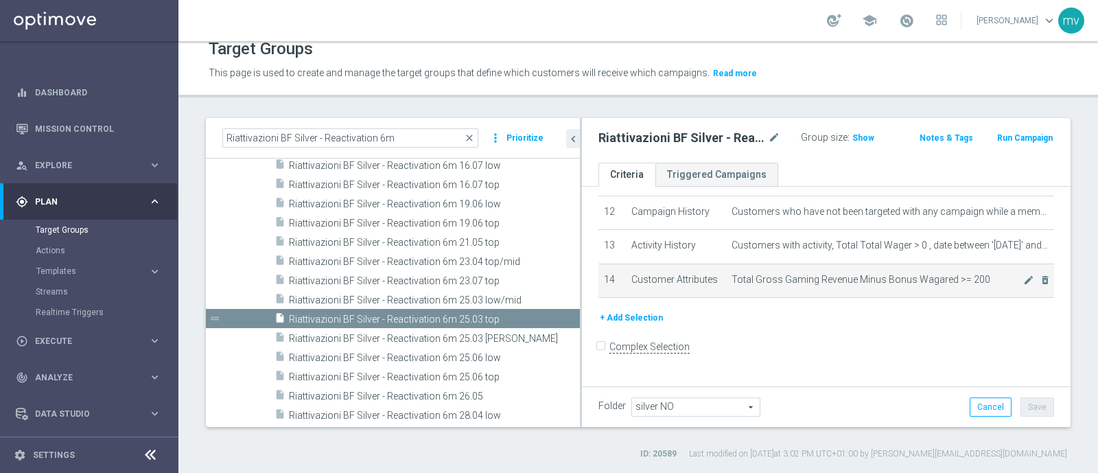
scroll to position [498, 0]
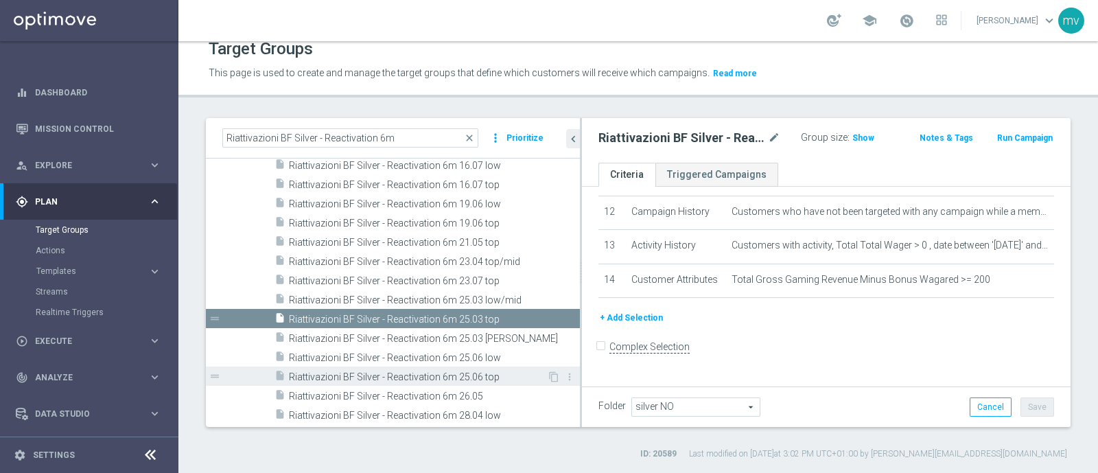
click at [477, 374] on span "Riattivazioni BF Silver - Reactivation 6m 25.06 top" at bounding box center [418, 377] width 258 height 12
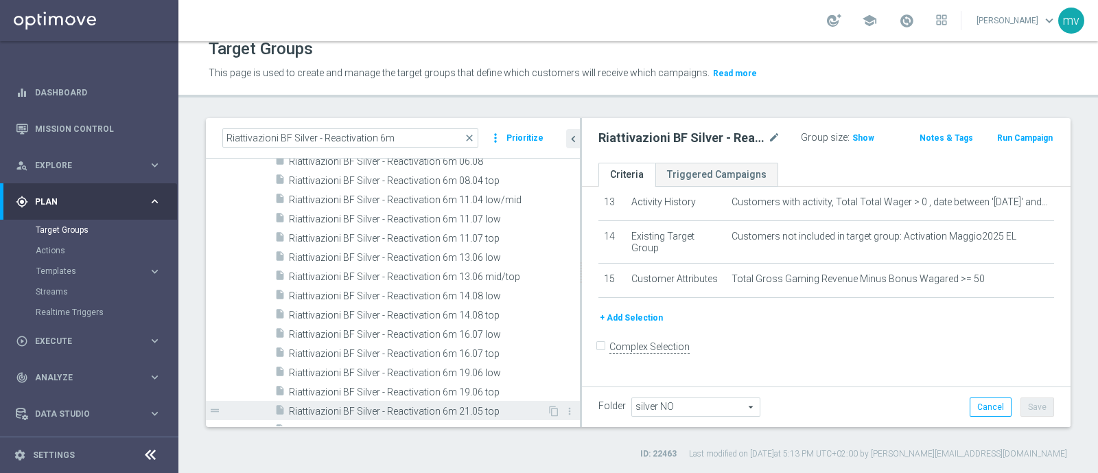
scroll to position [115, 0]
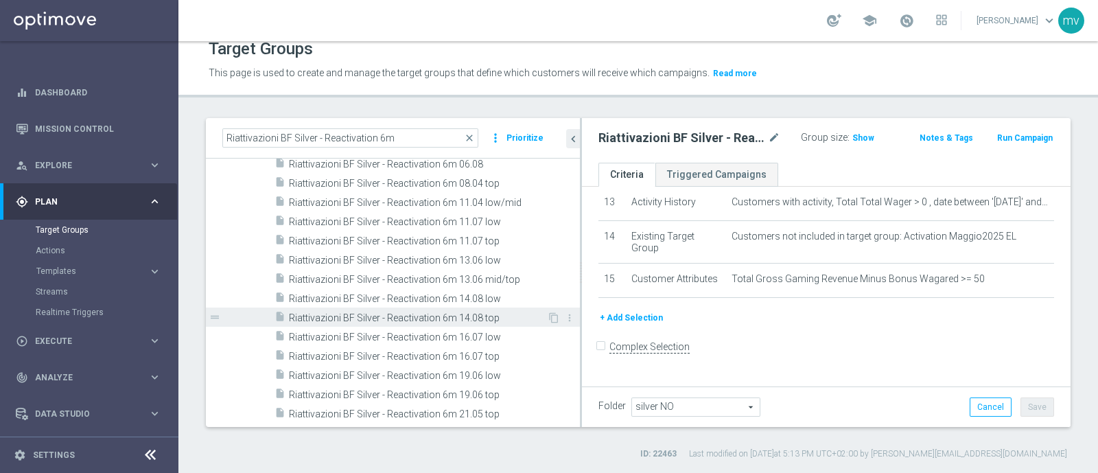
click at [501, 317] on span "Riattivazioni BF Silver - Reactivation 6m 14.08 top" at bounding box center [418, 318] width 258 height 12
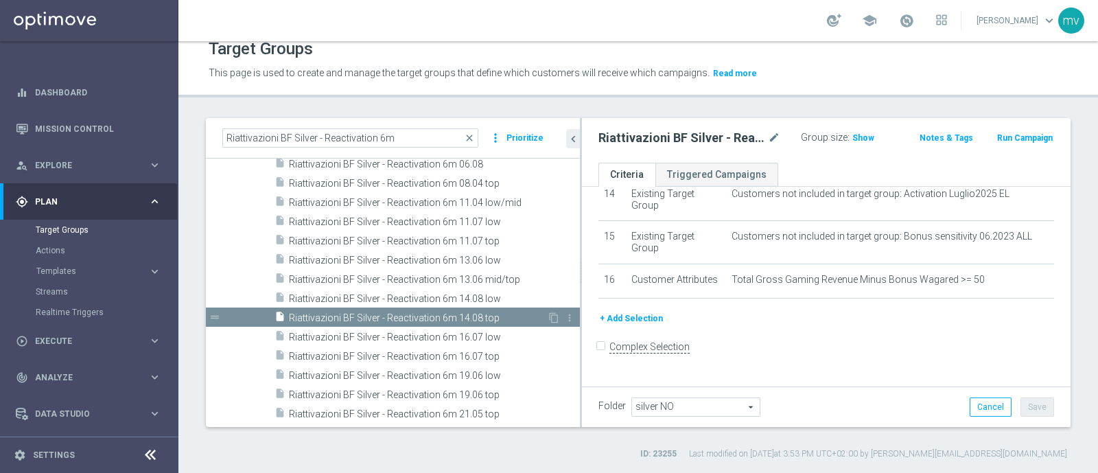
scroll to position [583, 0]
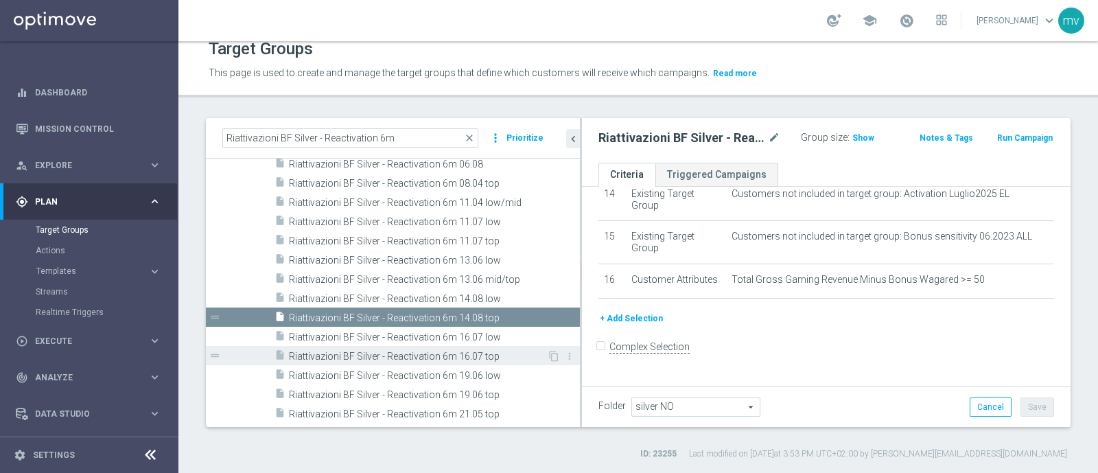
click at [504, 354] on span "Riattivazioni BF Silver - Reactivation 6m 16.07 top" at bounding box center [418, 357] width 258 height 12
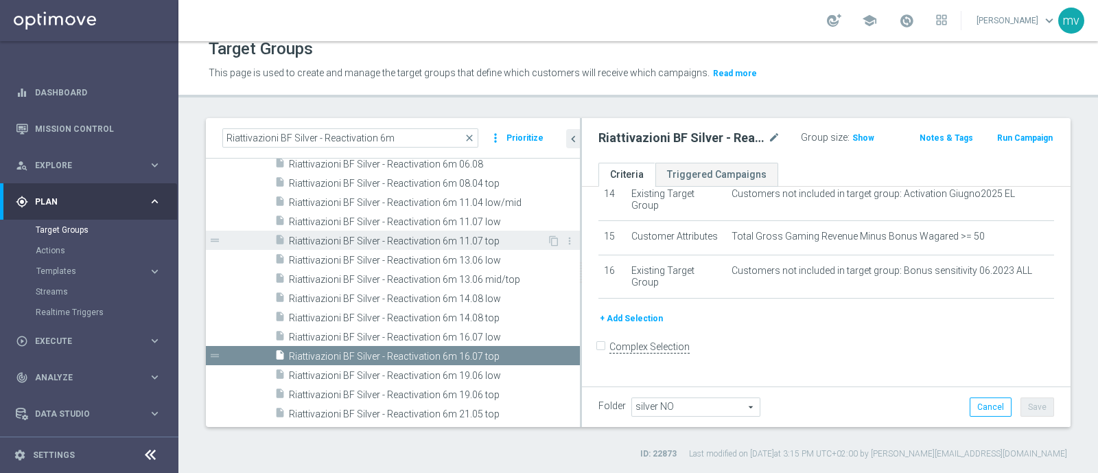
click at [498, 242] on span "Riattivazioni BF Silver - Reactivation 6m 11.07 top" at bounding box center [418, 241] width 258 height 12
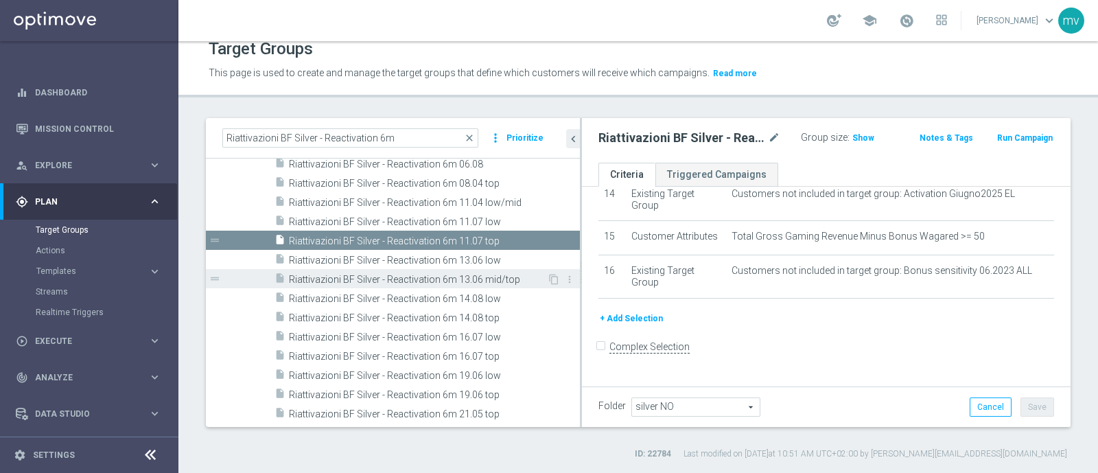
click at [498, 274] on span "Riattivazioni BF Silver - Reactivation 6m 13.06 mid/top" at bounding box center [418, 280] width 258 height 12
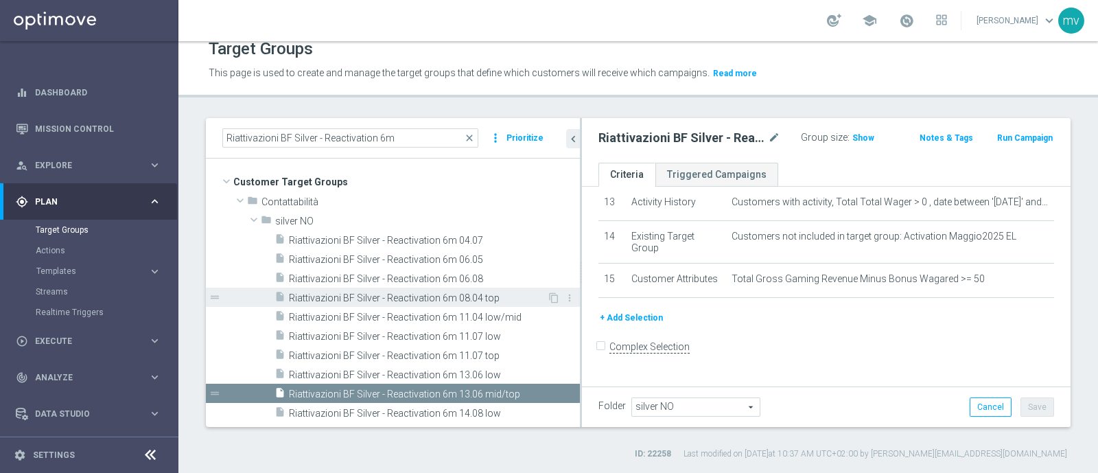
click at [498, 290] on div "insert_drive_file Riattivazioni BF Silver - Reactivation 6m 08.04 top" at bounding box center [410, 297] width 272 height 19
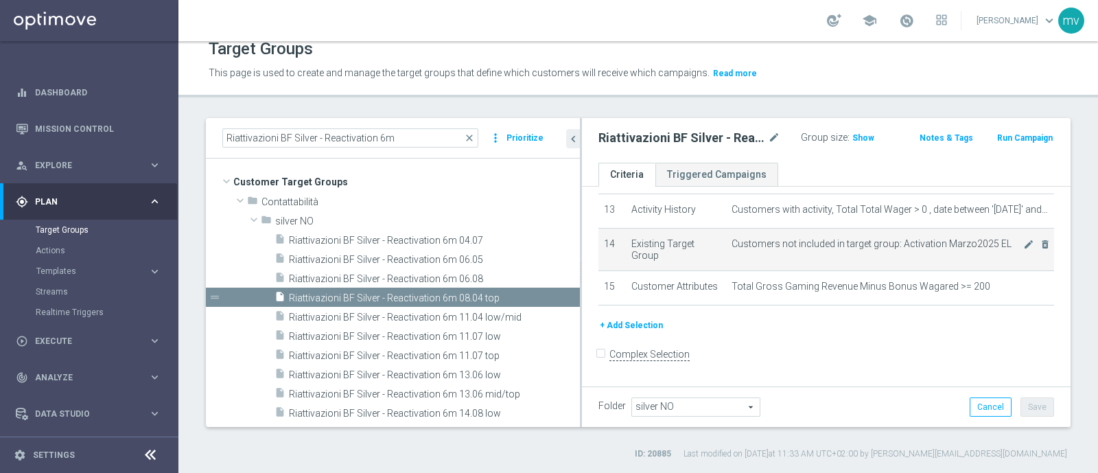
scroll to position [368, 0]
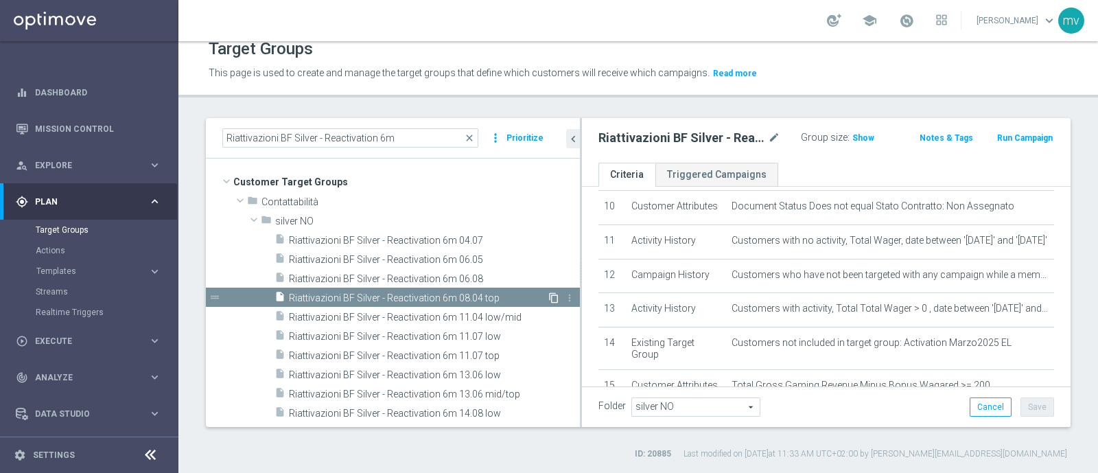
click at [548, 299] on icon "content_copy" at bounding box center [553, 297] width 11 height 11
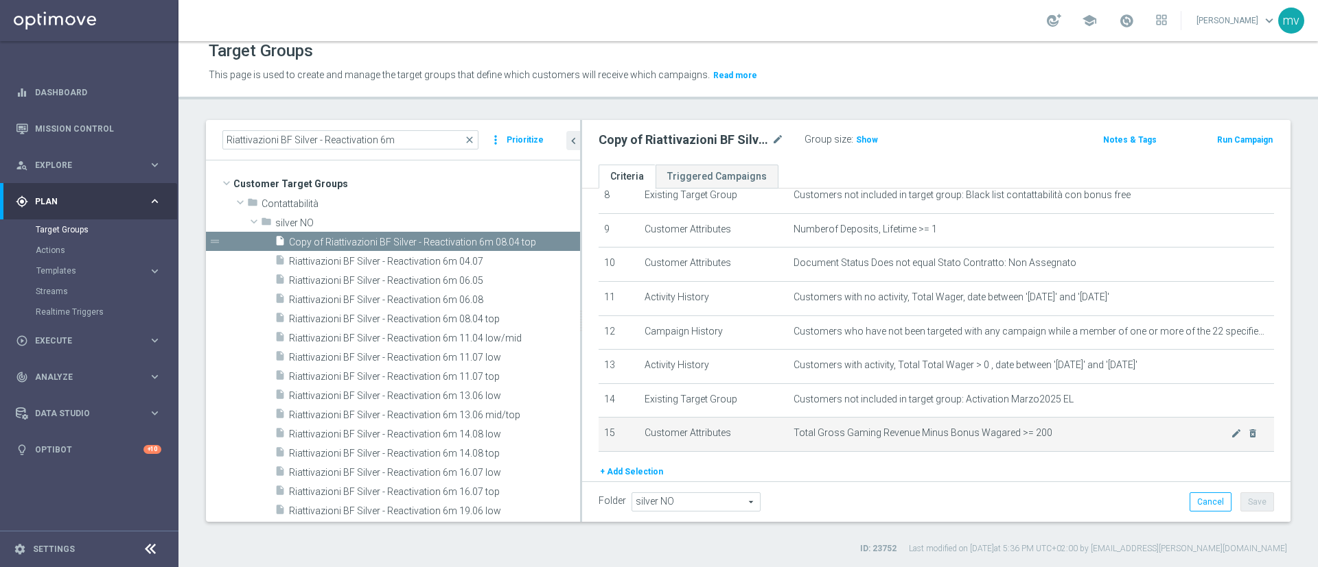
scroll to position [250, 0]
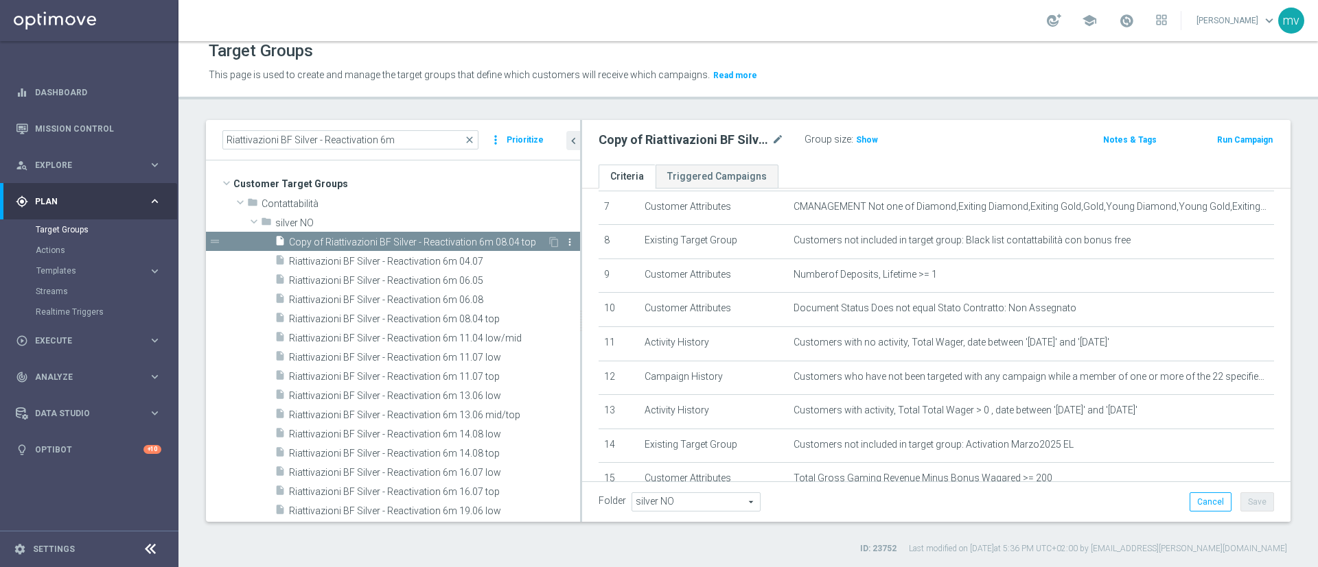
click at [564, 242] on icon "more_vert" at bounding box center [569, 242] width 11 height 11
click at [583, 281] on span "Delete" at bounding box center [590, 282] width 30 height 10
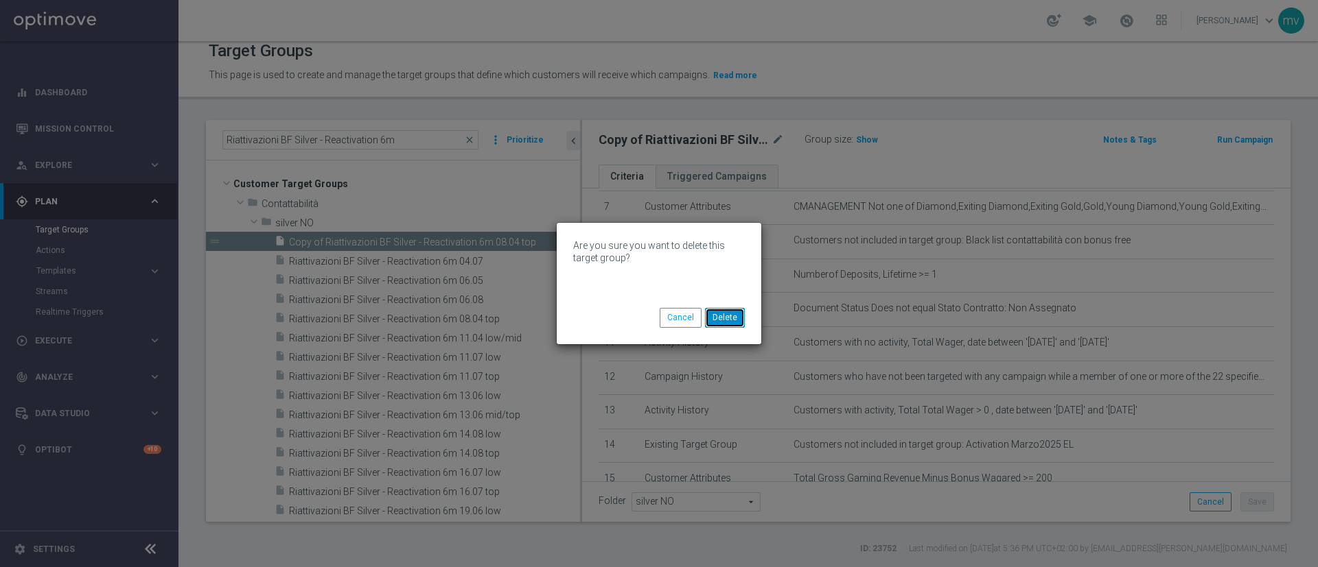
click at [722, 317] on button "Delete" at bounding box center [725, 317] width 40 height 19
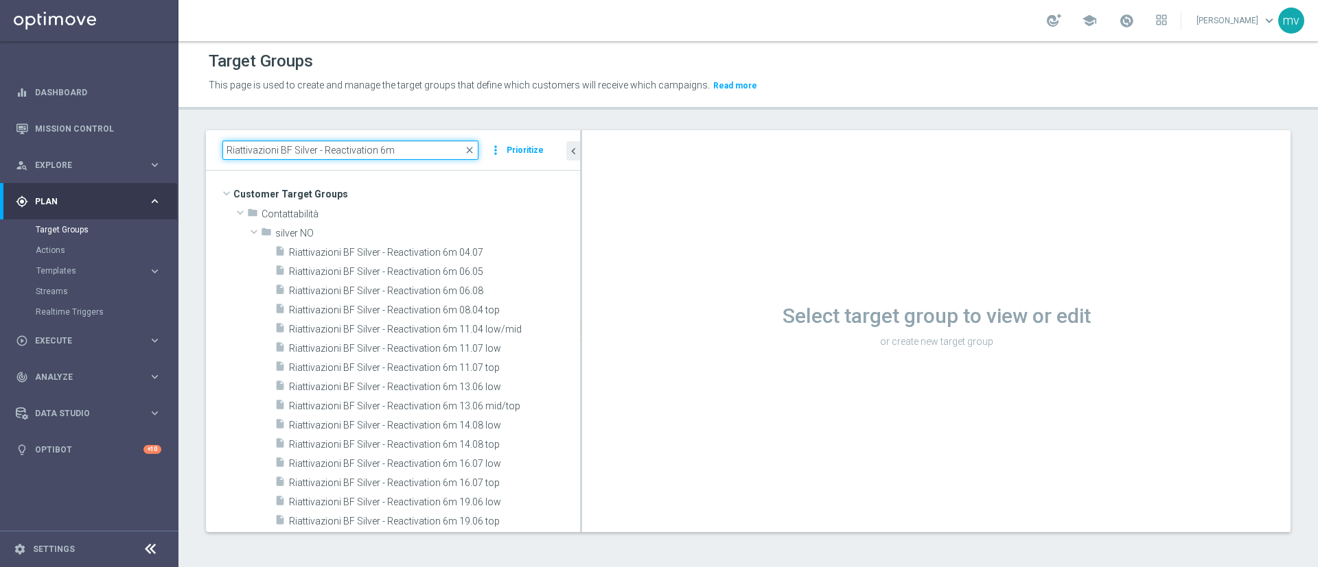
click at [259, 148] on input "Riattivazioni BF Silver - Reactivation 6m" at bounding box center [350, 150] width 256 height 19
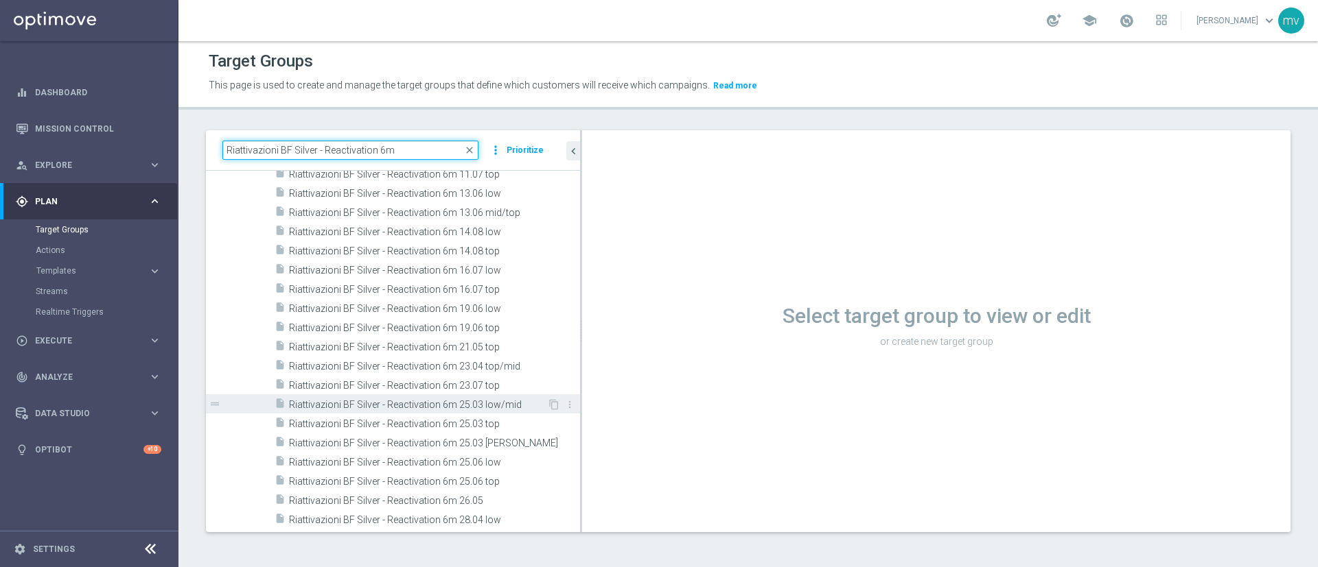
scroll to position [194, 0]
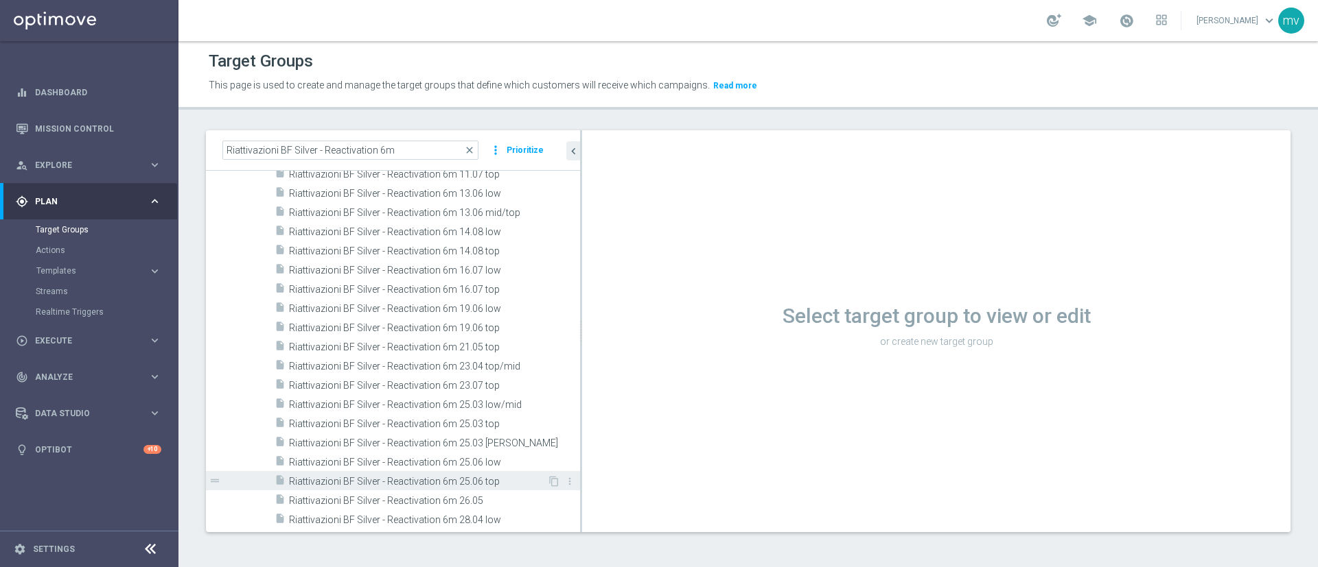
click at [490, 419] on span "Riattivazioni BF Silver - Reactivation 6m 25.06 top" at bounding box center [418, 482] width 258 height 12
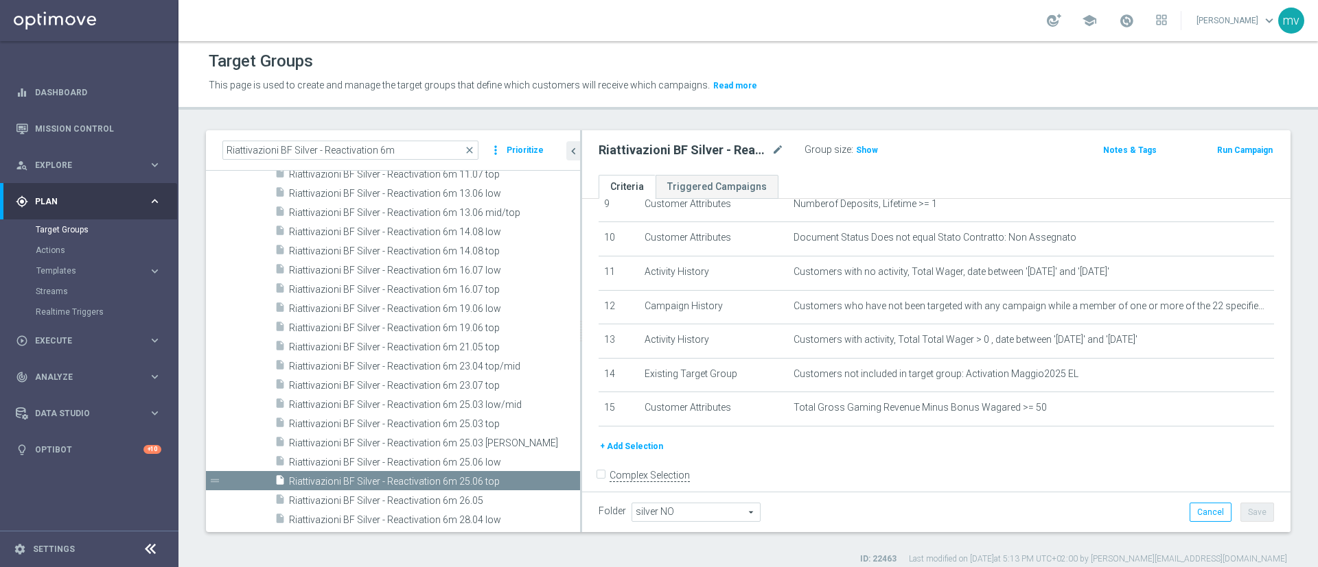
scroll to position [353, 0]
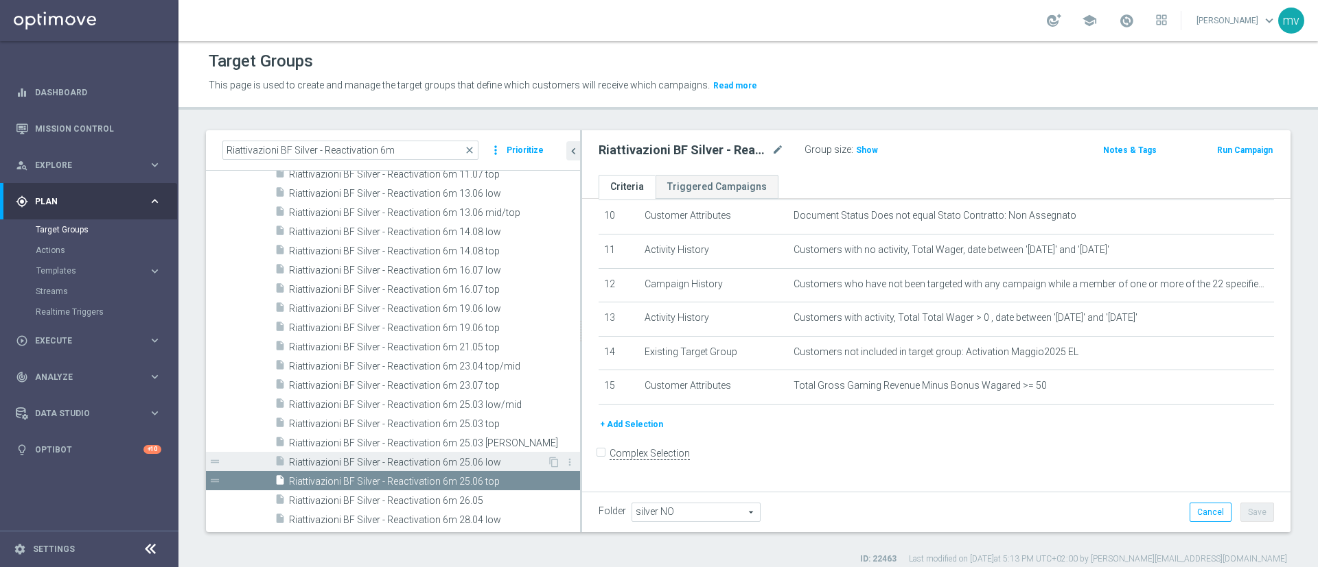
click at [481, 419] on div "insert_drive_file Riattivazioni BF Silver - Reactivation 6m 25.06 low" at bounding box center [410, 461] width 272 height 19
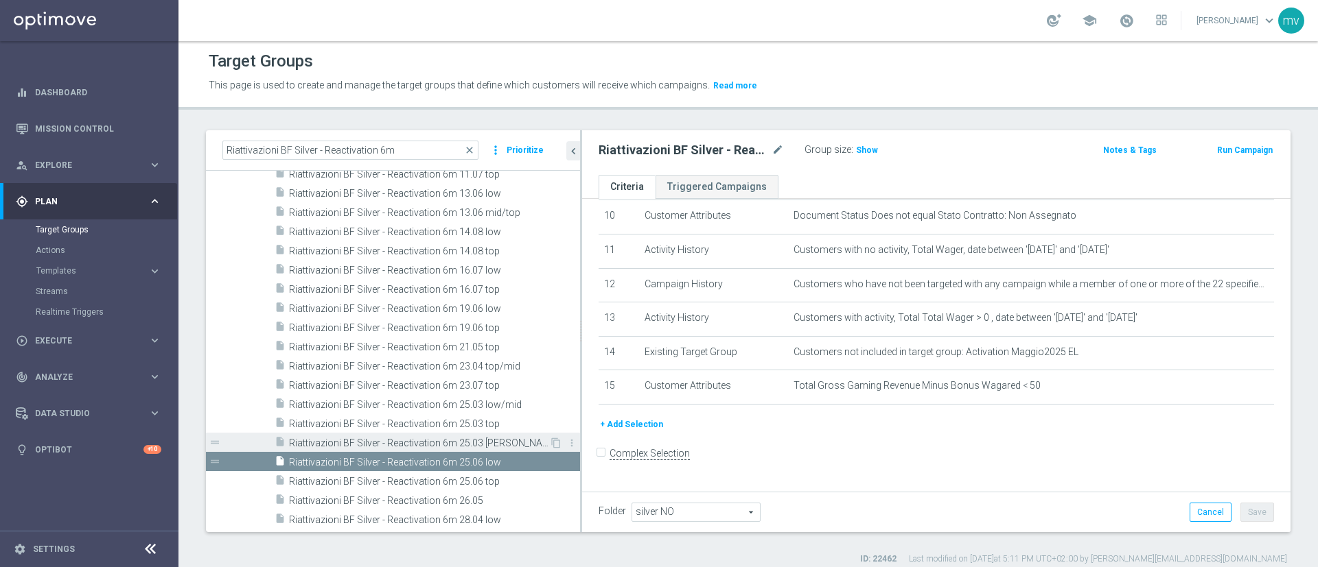
click at [480, 419] on span "Riattivazioni BF Silver - Reactivation 6m 25.03 vincenti" at bounding box center [419, 444] width 260 height 12
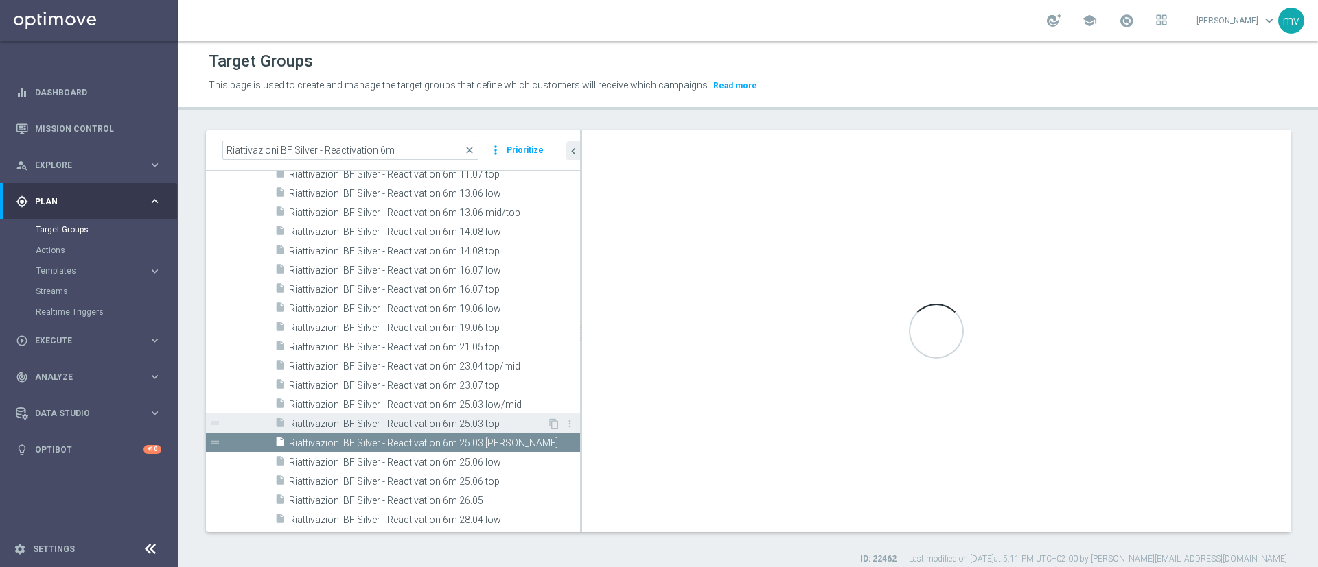
scroll to position [318, 0]
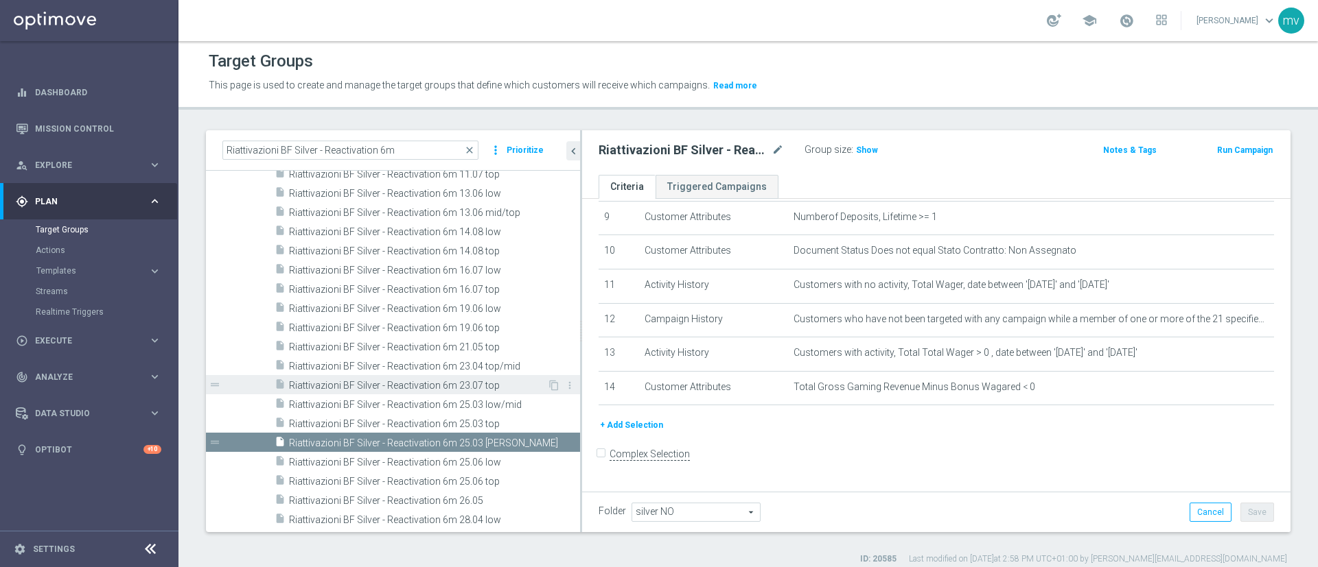
click at [450, 388] on span "Riattivazioni BF Silver - Reactivation 6m 23.07 top" at bounding box center [418, 386] width 258 height 12
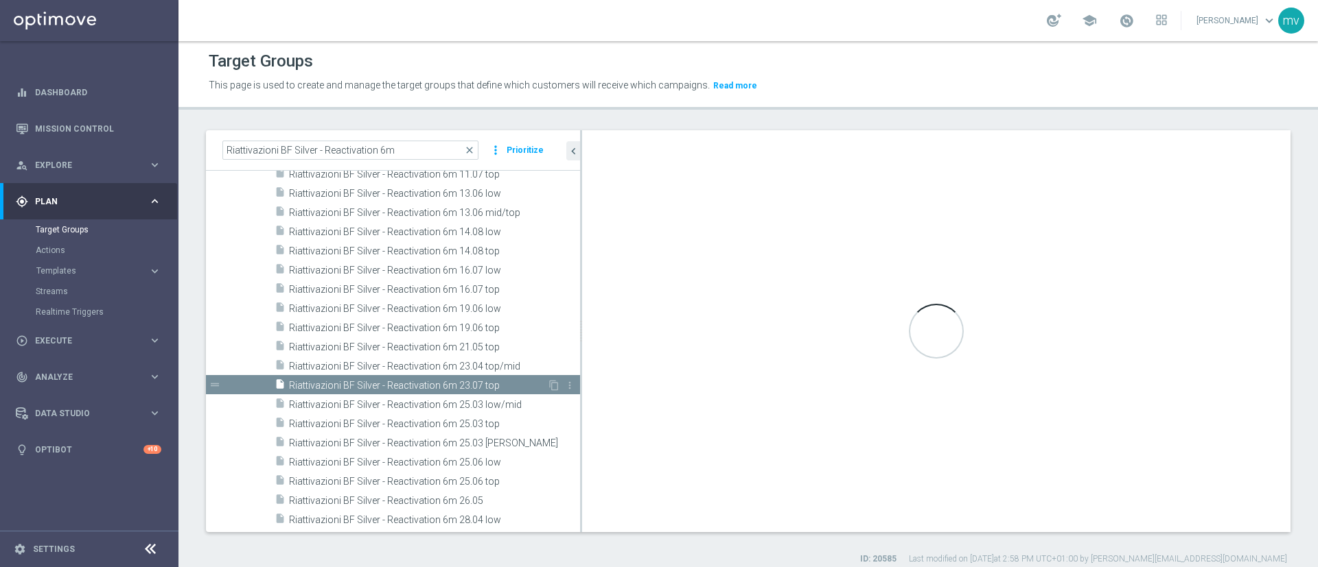
scroll to position [353, 0]
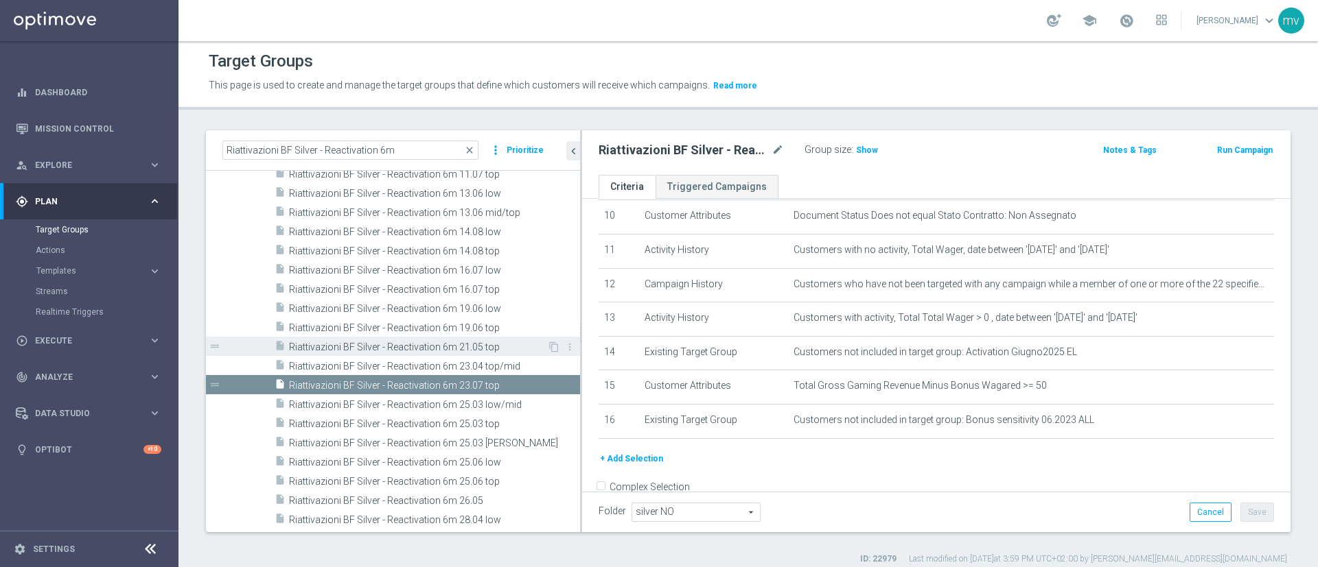
click at [450, 349] on span "Riattivazioni BF Silver - Reactivation 6m 21.05 top" at bounding box center [418, 348] width 258 height 12
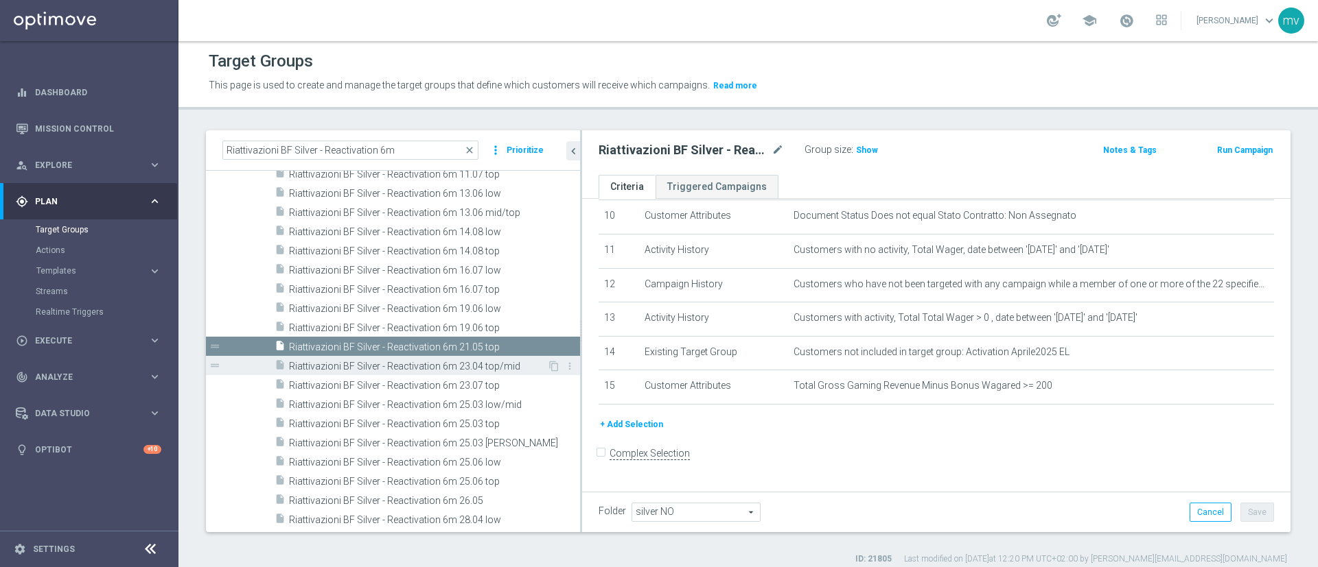
scroll to position [12, 0]
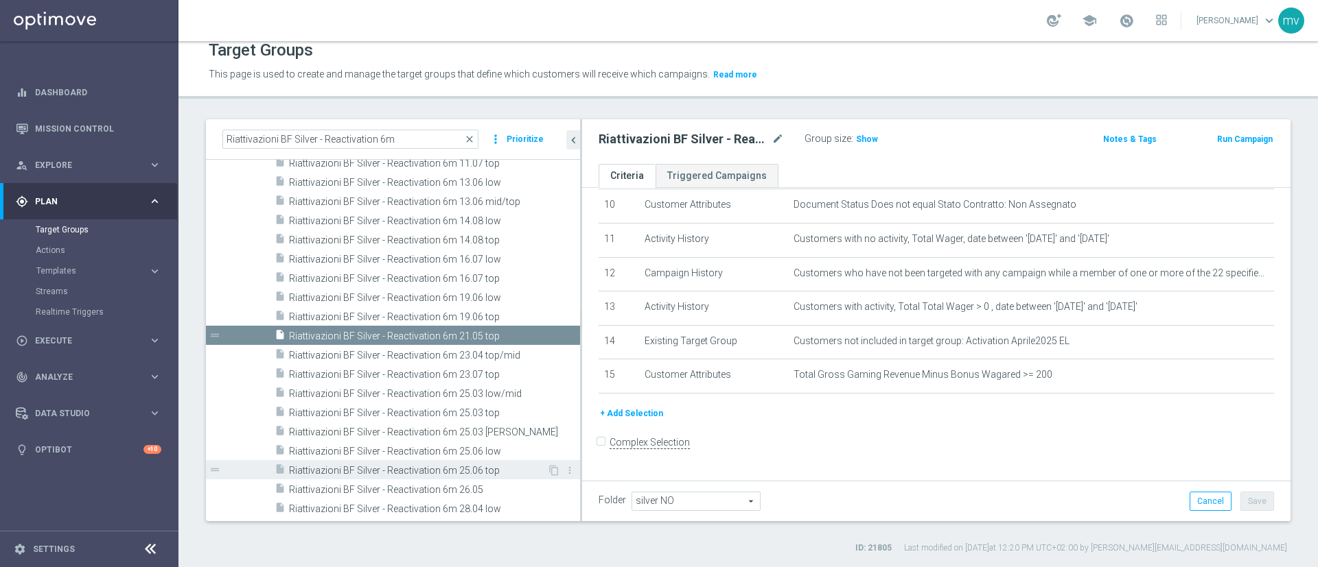
click at [479, 419] on span "Riattivazioni BF Silver - Reactivation 6m 25.06 top" at bounding box center [418, 471] width 258 height 12
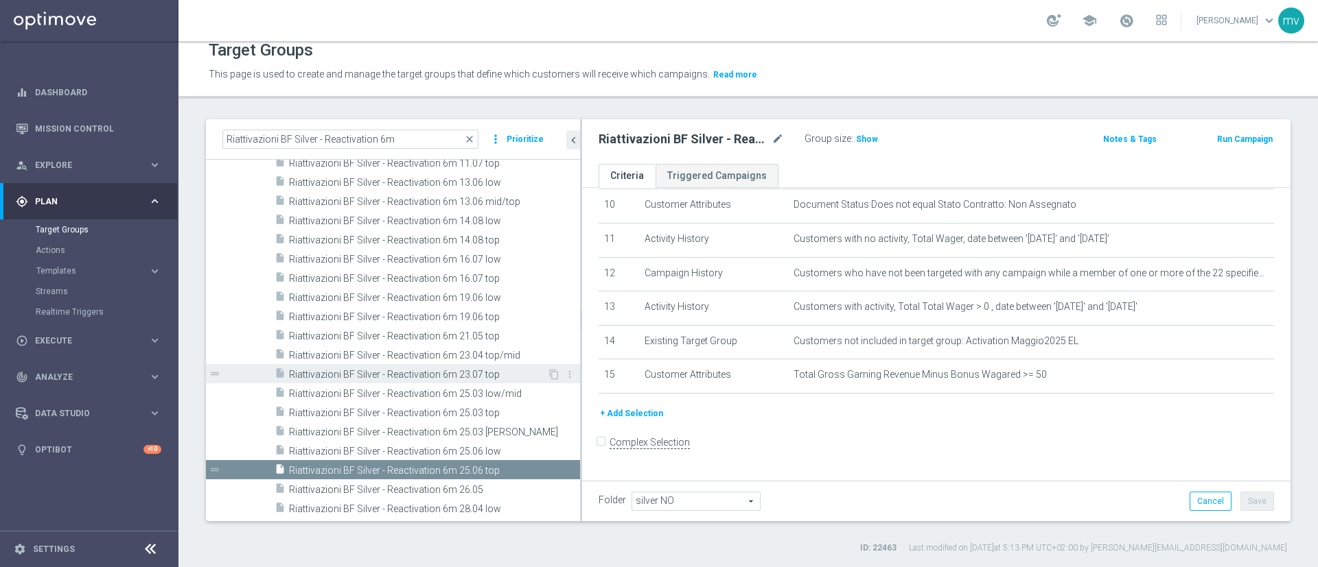
click at [491, 371] on span "Riattivazioni BF Silver - Reactivation 6m 23.07 top" at bounding box center [418, 375] width 258 height 12
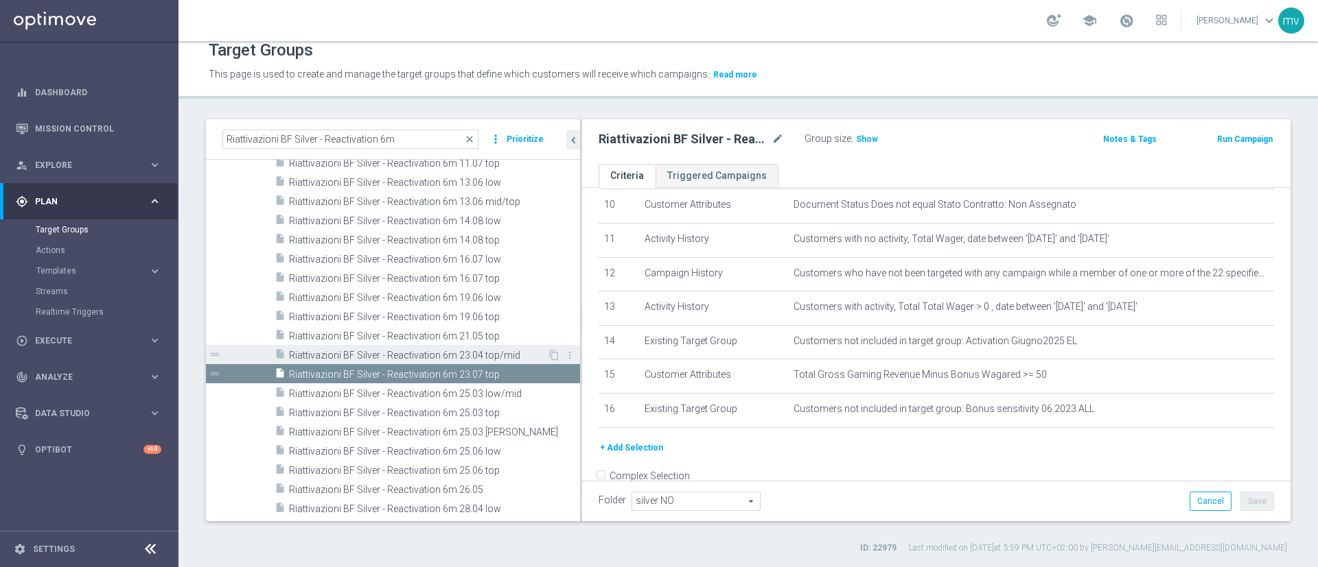
click at [465, 347] on div "insert_drive_file Riattivazioni BF Silver - Reactivation 6m 23.04 top/mid" at bounding box center [410, 354] width 272 height 19
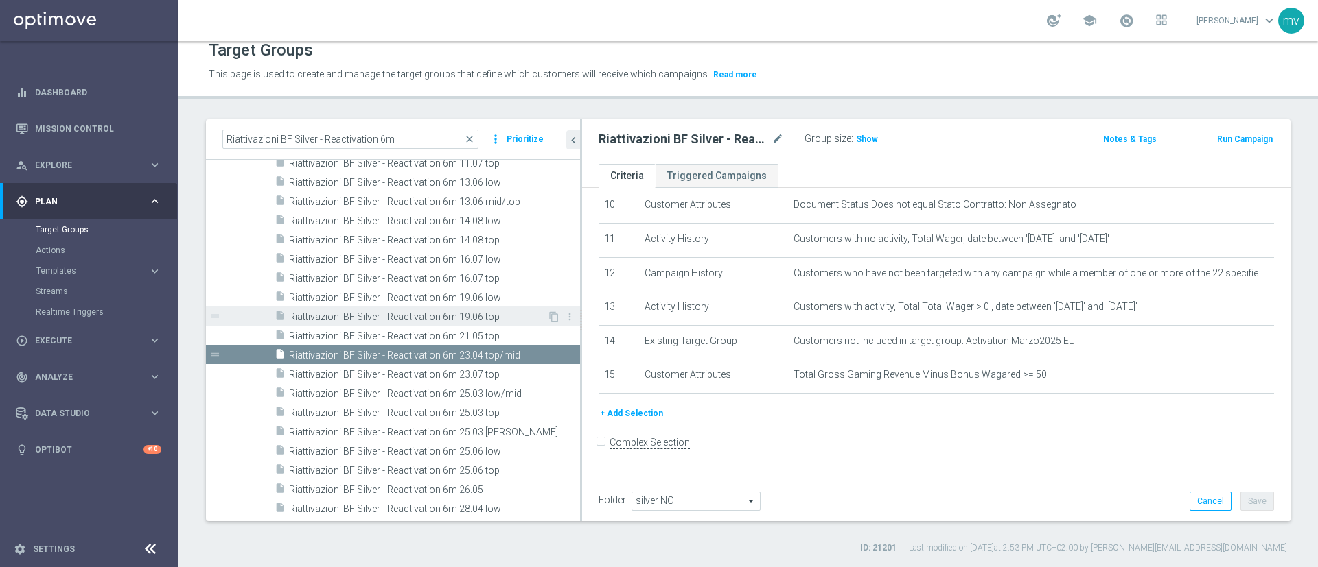
click at [457, 323] on div "insert_drive_file Riattivazioni BF Silver - Reactivation 6m 19.06 top" at bounding box center [410, 316] width 272 height 19
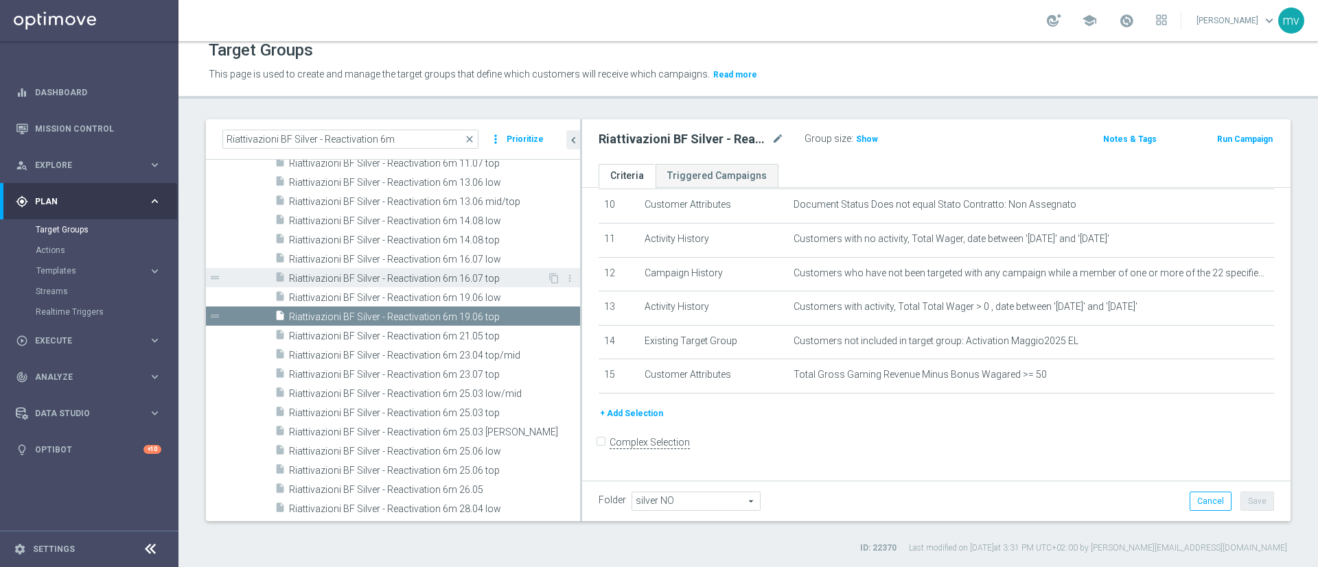
click at [509, 277] on span "Riattivazioni BF Silver - Reactivation 6m 16.07 top" at bounding box center [418, 279] width 258 height 12
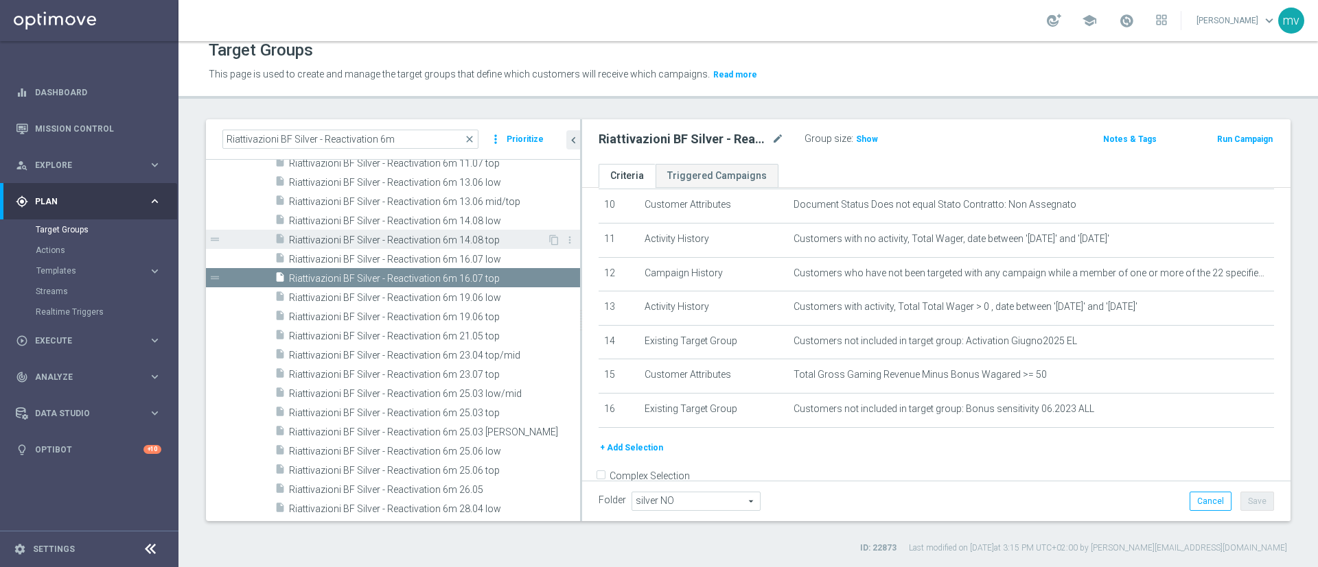
click at [493, 244] on span "Riattivazioni BF Silver - Reactivation 6m 14.08 top" at bounding box center [418, 241] width 258 height 12
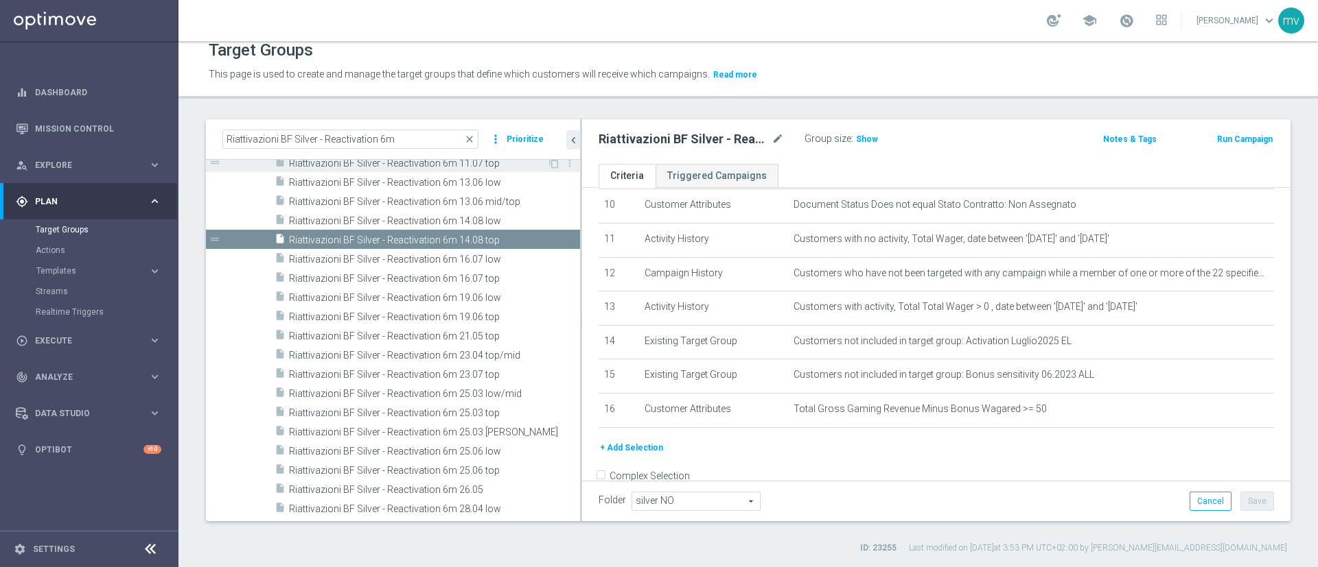
click at [498, 168] on span "Riattivazioni BF Silver - Reactivation 6m 11.07 top" at bounding box center [418, 164] width 258 height 12
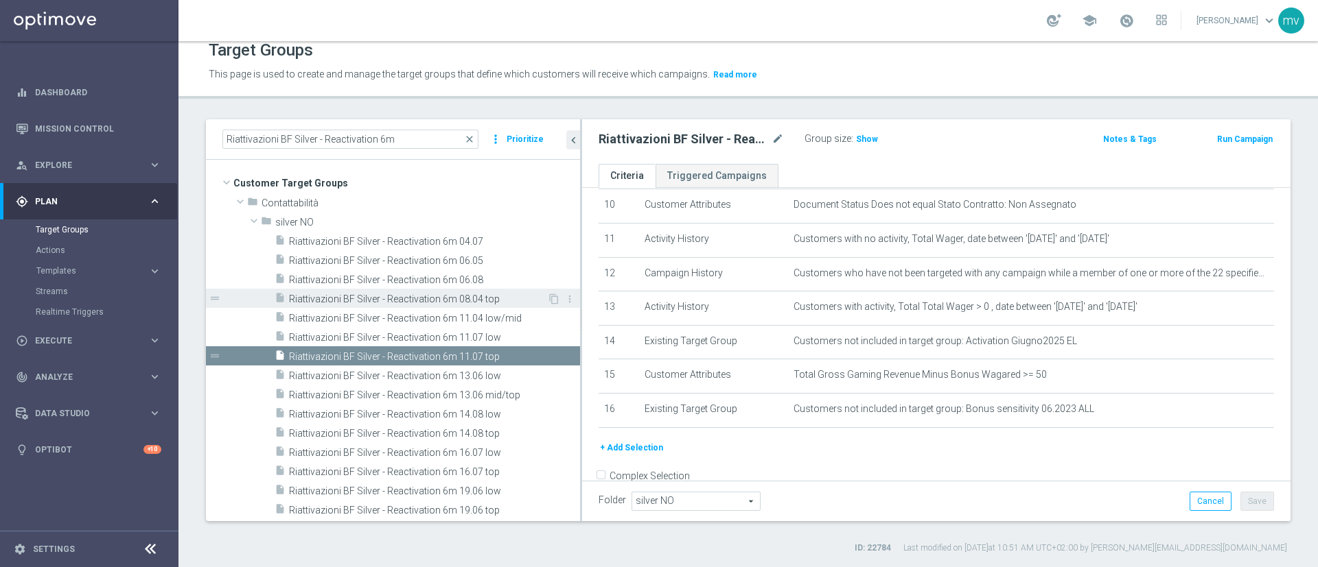
click at [480, 294] on span "Riattivazioni BF Silver - Reactivation 6m 08.04 top" at bounding box center [418, 300] width 258 height 12
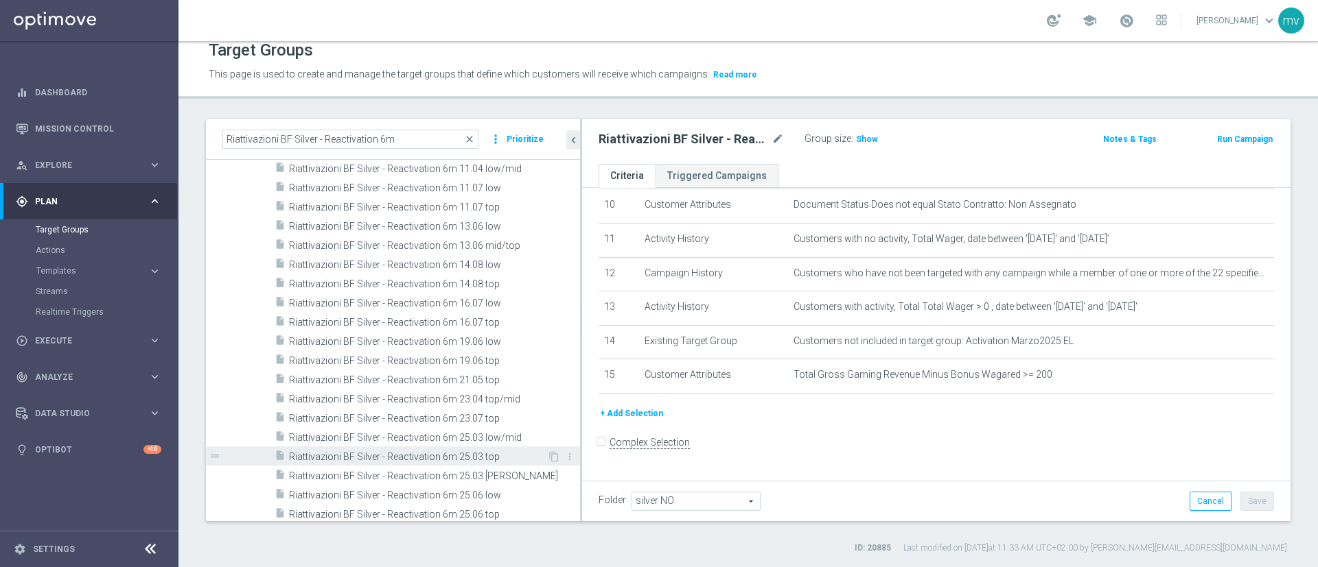
scroll to position [194, 0]
click at [474, 419] on span "Riattivazioni BF Silver - Reactivation 6m 25.06 top" at bounding box center [418, 471] width 258 height 12
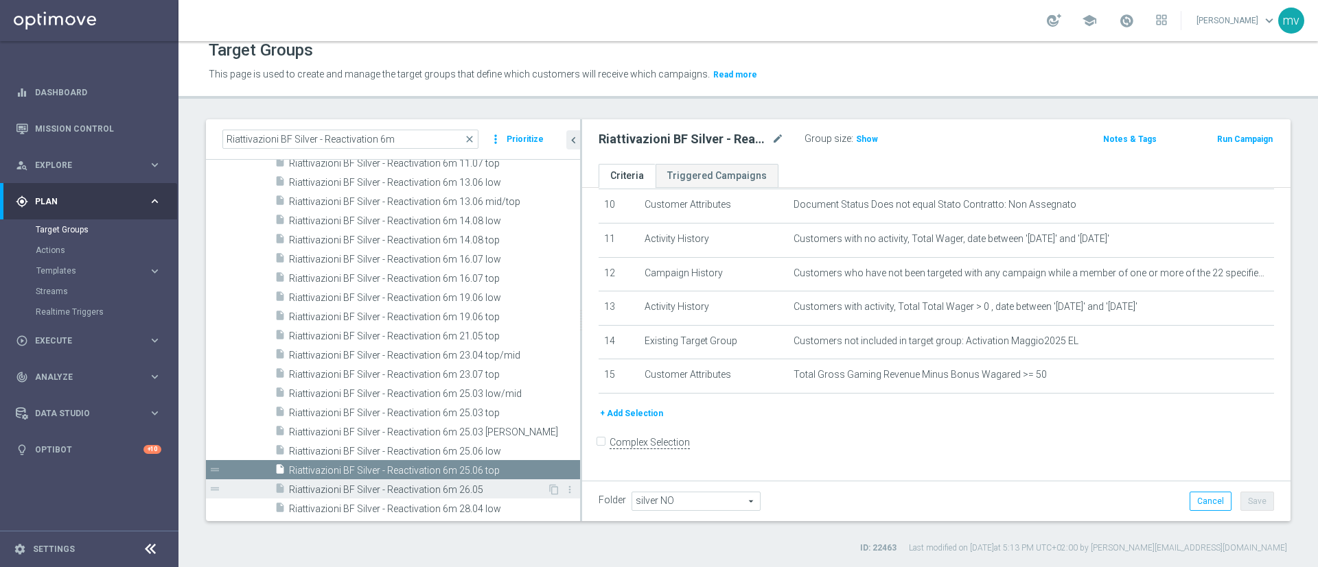
click at [480, 419] on span "Riattivazioni BF Silver - Reactivation 6m 26.05" at bounding box center [418, 490] width 258 height 12
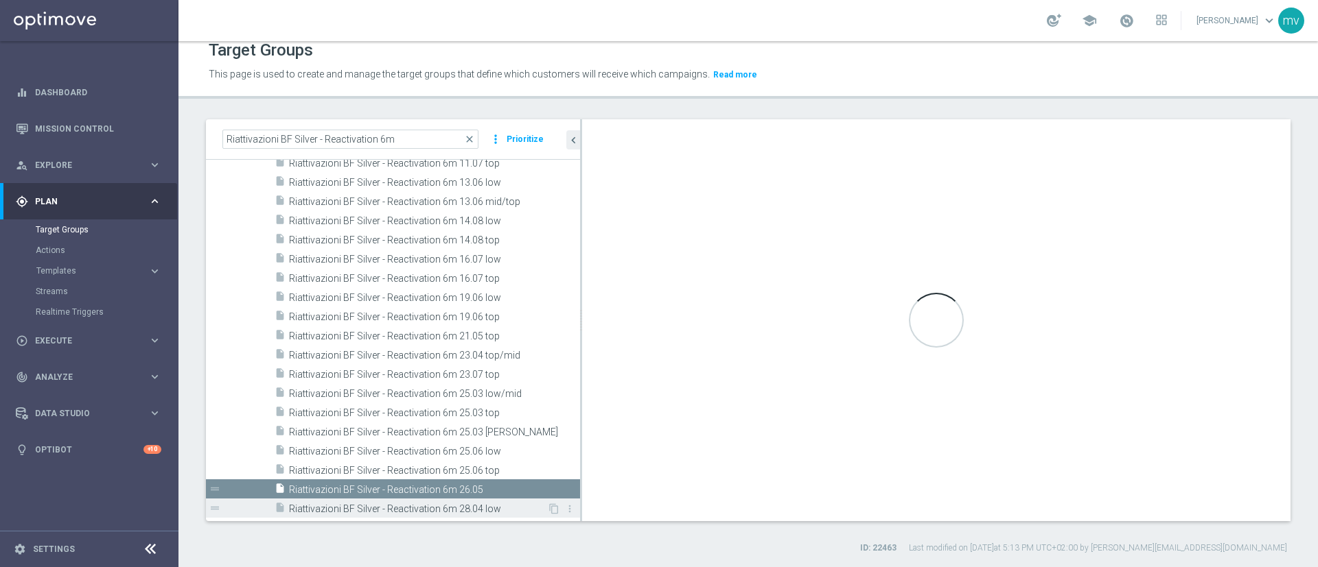
scroll to position [318, 0]
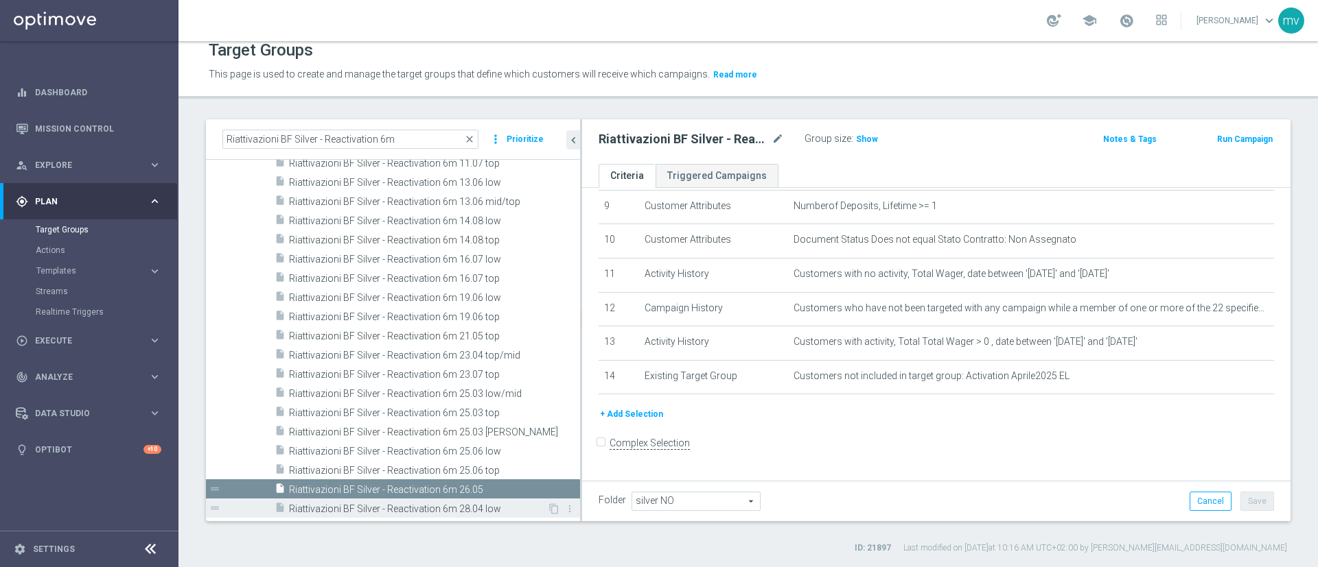
click at [489, 419] on div "insert_drive_file Riattivazioni BF Silver - Reactivation 6m 28.04 low" at bounding box center [410, 508] width 272 height 19
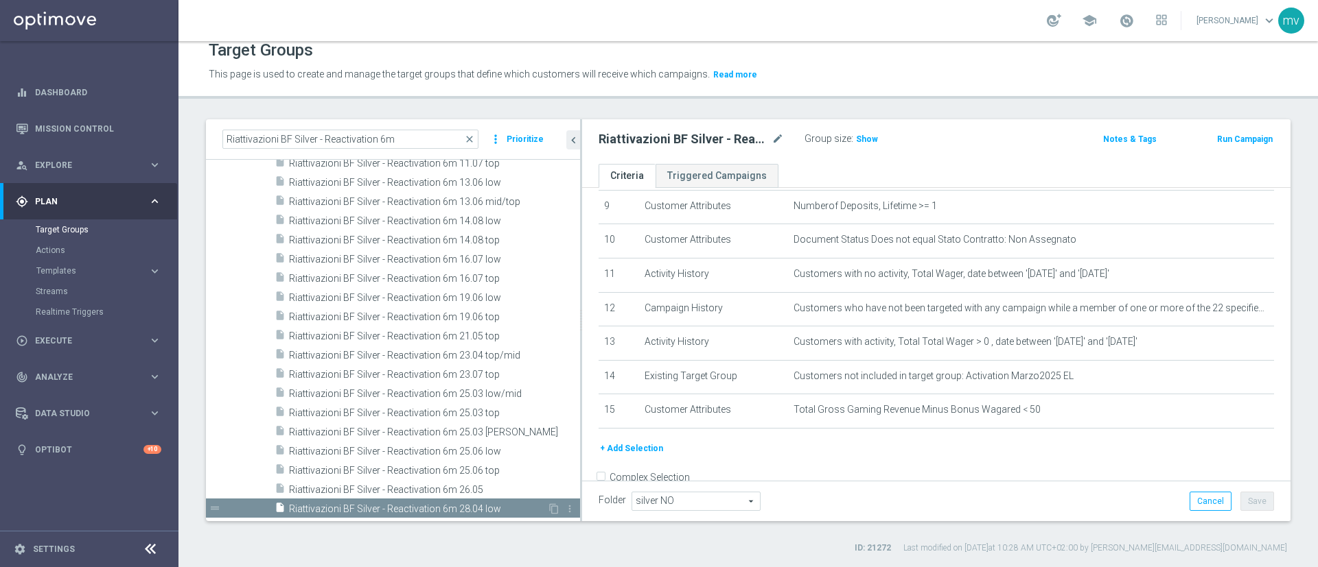
scroll to position [353, 0]
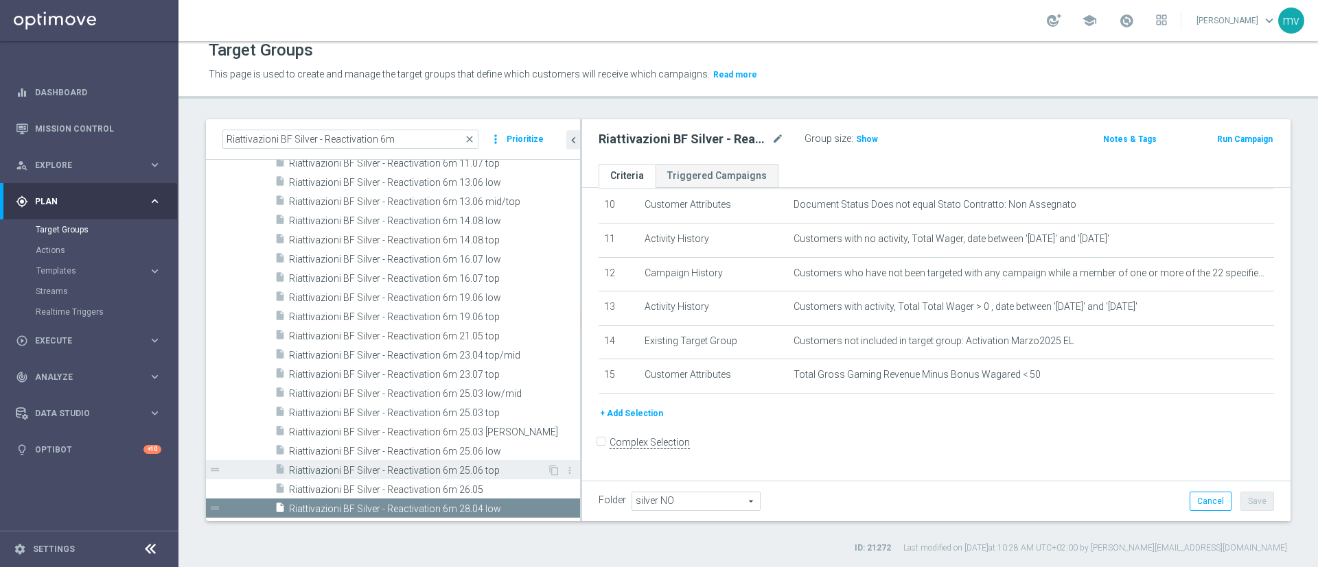
click at [440, 419] on div "insert_drive_file Riattivazioni BF Silver - Reactivation 6m 25.06 top" at bounding box center [410, 469] width 272 height 19
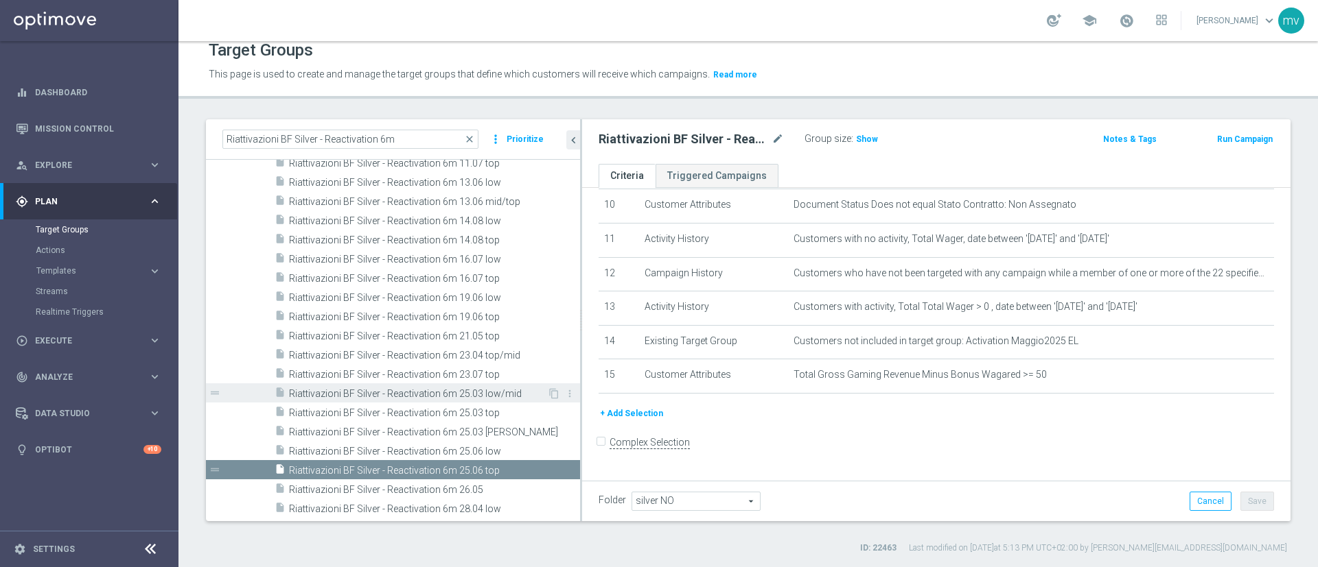
click at [425, 393] on span "Riattivazioni BF Silver - Reactivation 6m 25.03 low/mid" at bounding box center [418, 394] width 258 height 12
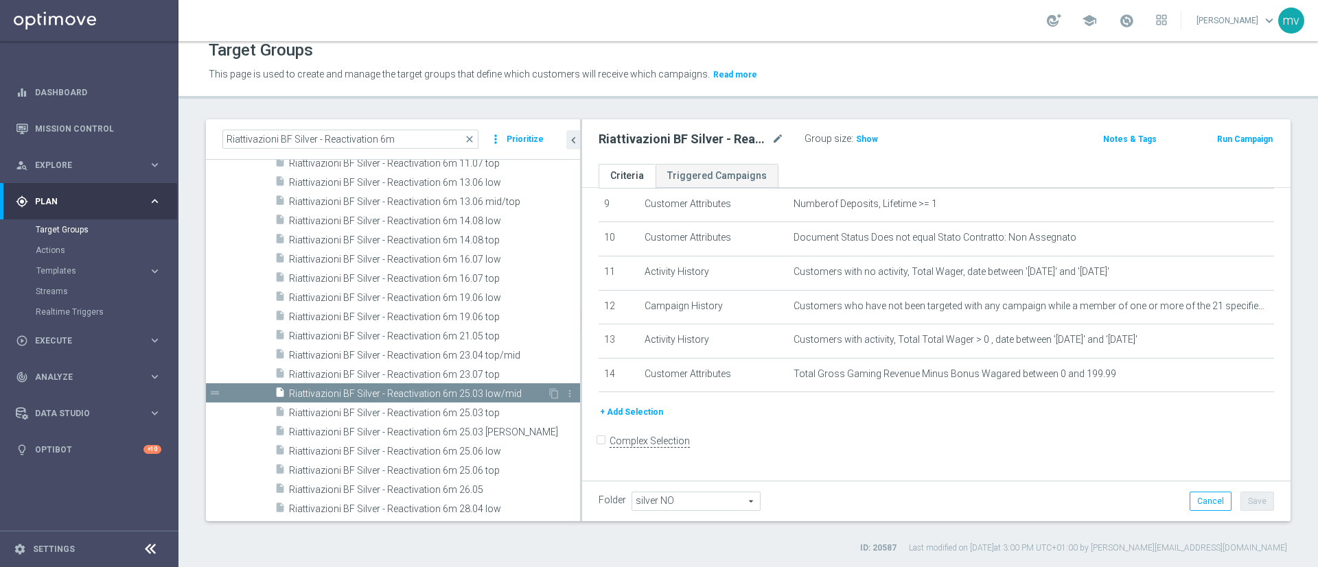
scroll to position [318, 0]
click at [447, 369] on span "Riattivazioni BF Silver - Reactivation 6m 23.07 top" at bounding box center [418, 375] width 258 height 12
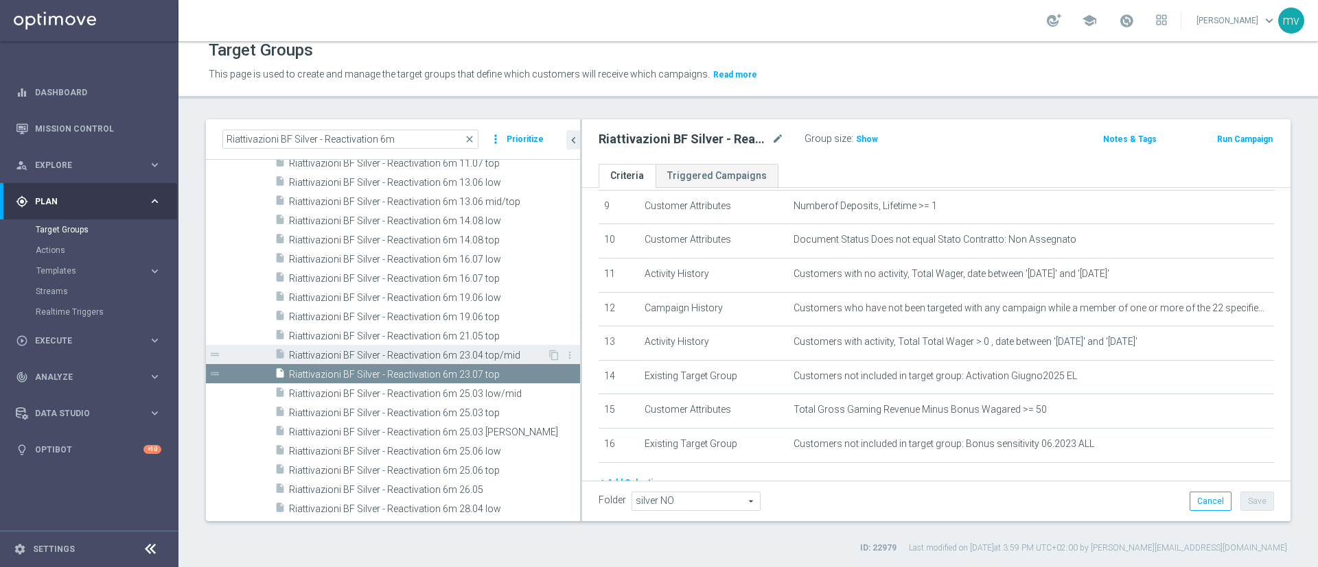
scroll to position [353, 0]
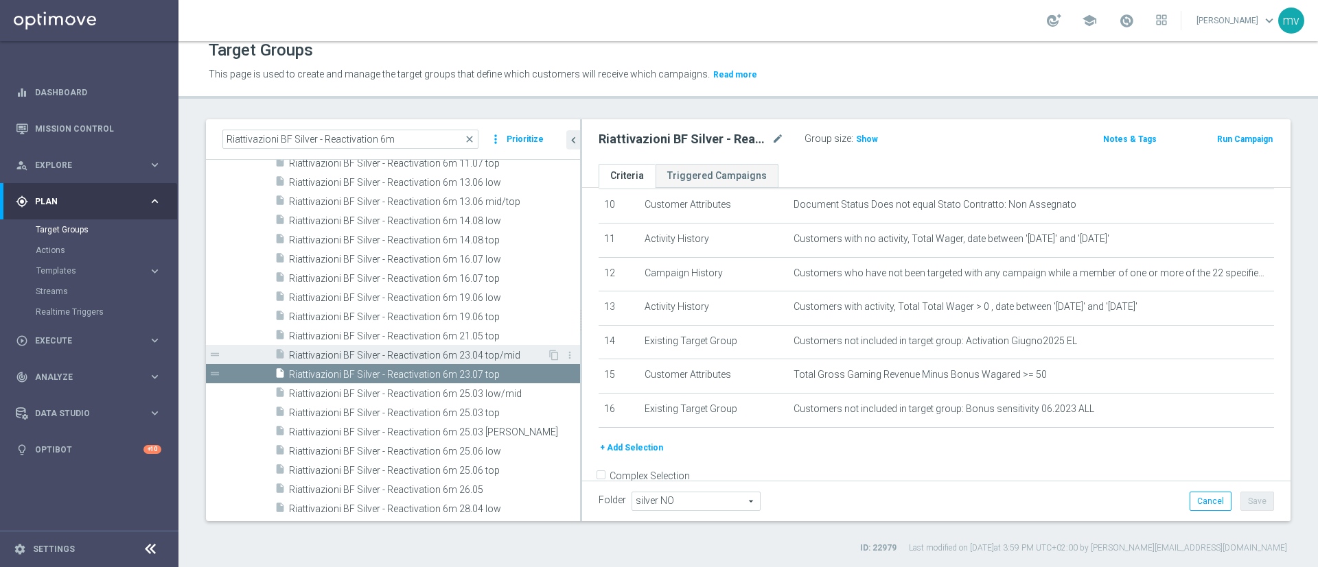
click at [443, 346] on div "insert_drive_file Riattivazioni BF Silver - Reactivation 6m 23.04 top/mid" at bounding box center [410, 354] width 272 height 19
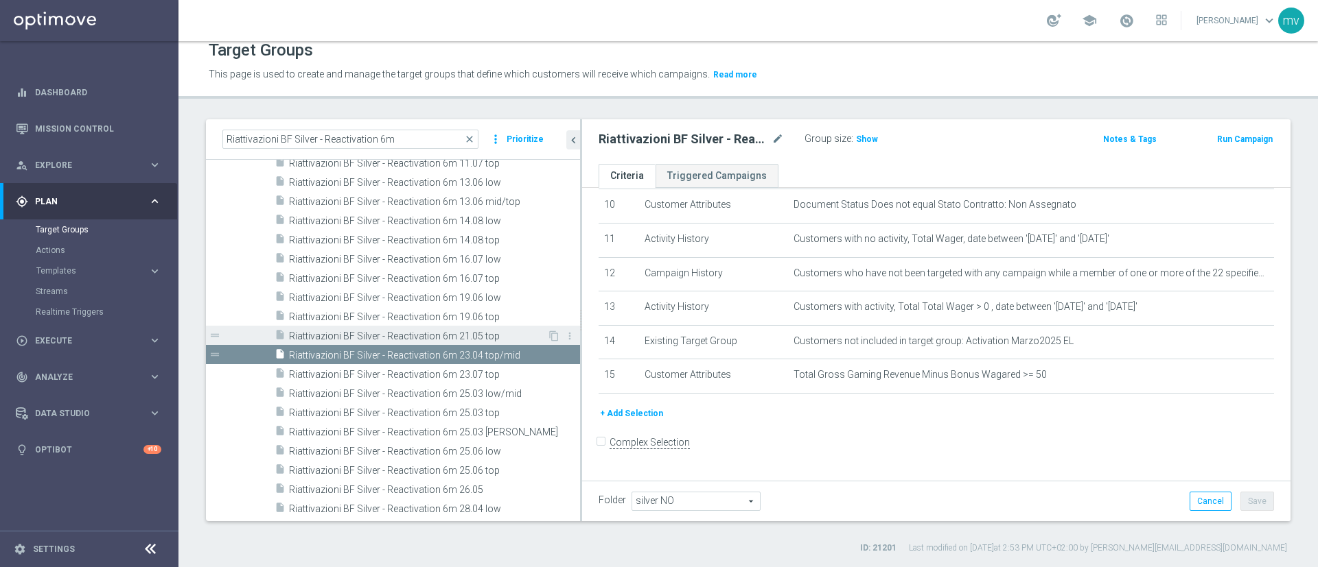
click at [440, 329] on div "insert_drive_file Riattivazioni BF Silver - Reactivation 6m 21.05 top" at bounding box center [410, 335] width 272 height 19
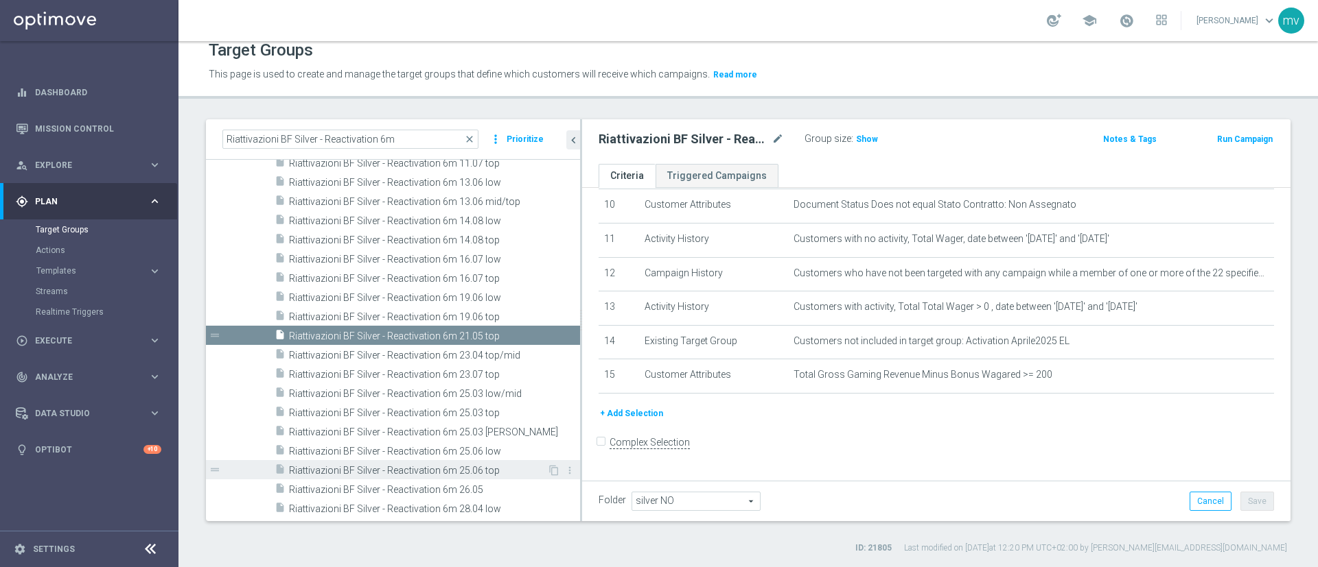
click at [482, 419] on div "insert_drive_file Riattivazioni BF Silver - Reactivation 6m 25.06 top" at bounding box center [410, 469] width 272 height 19
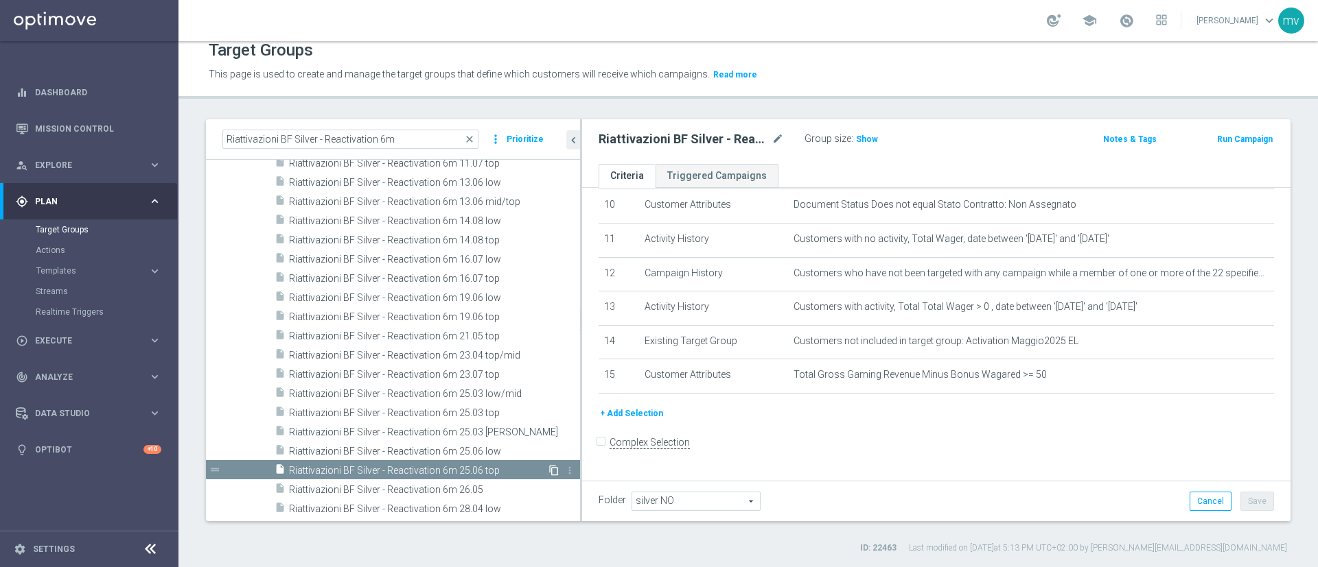
click at [548, 419] on icon "content_copy" at bounding box center [553, 470] width 11 height 11
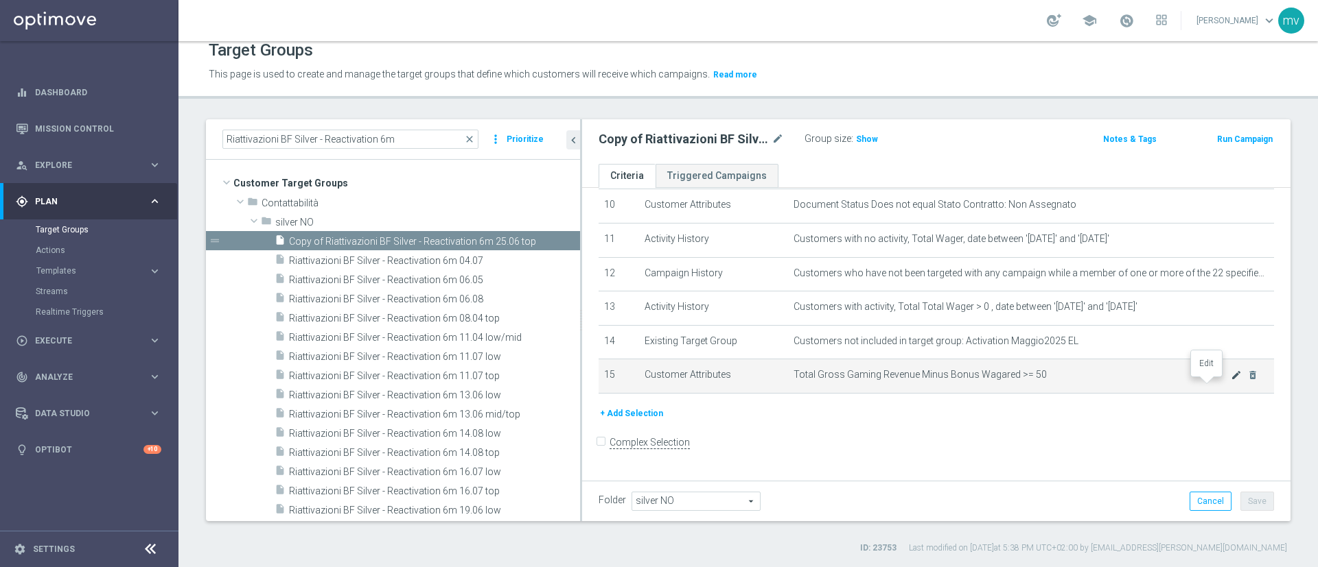
click at [975, 381] on icon "mode_edit" at bounding box center [1235, 375] width 11 height 11
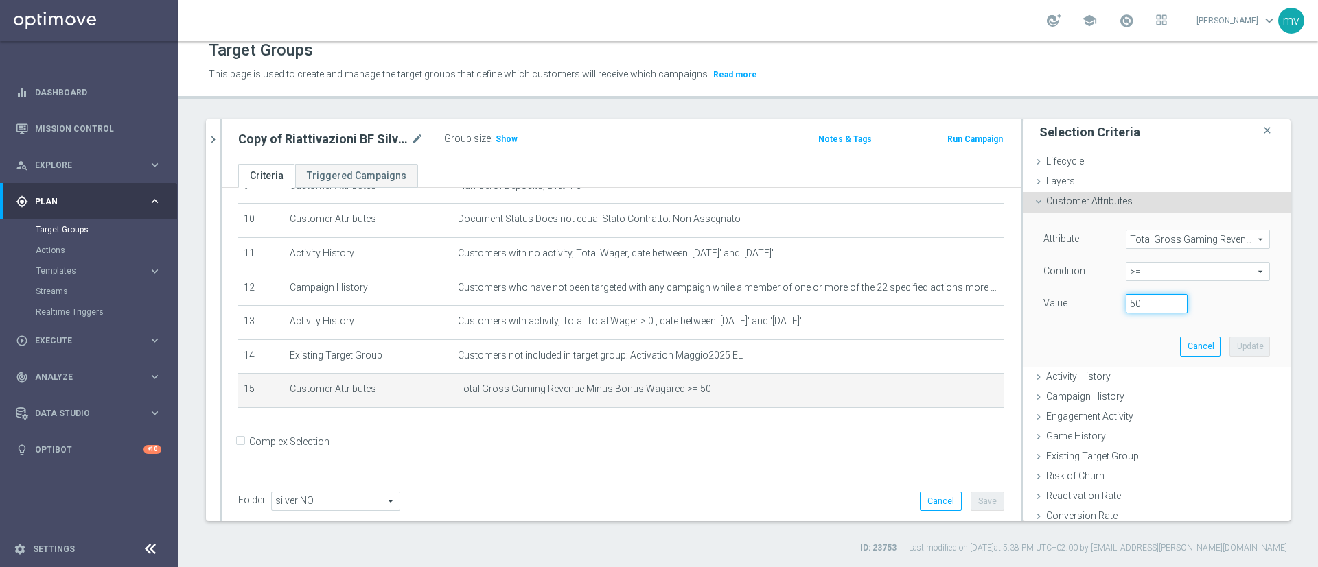
click at [975, 304] on input "50" at bounding box center [1156, 303] width 62 height 19
type input "5"
type input "200"
click at [975, 347] on div "Attribute Total Gross Gaming Revenue Minus Bonus Wagared Total Gross Gaming Rev…" at bounding box center [1156, 290] width 247 height 154
click at [975, 349] on button "Update" at bounding box center [1249, 346] width 40 height 19
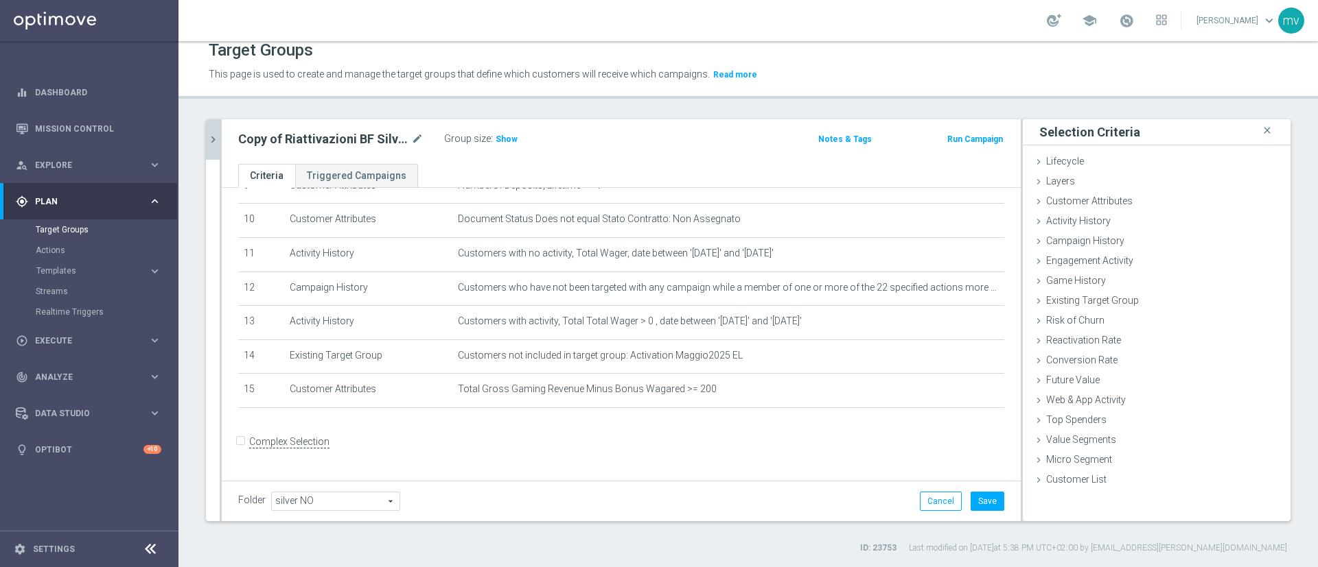
click at [208, 137] on icon "chevron_right" at bounding box center [213, 139] width 13 height 13
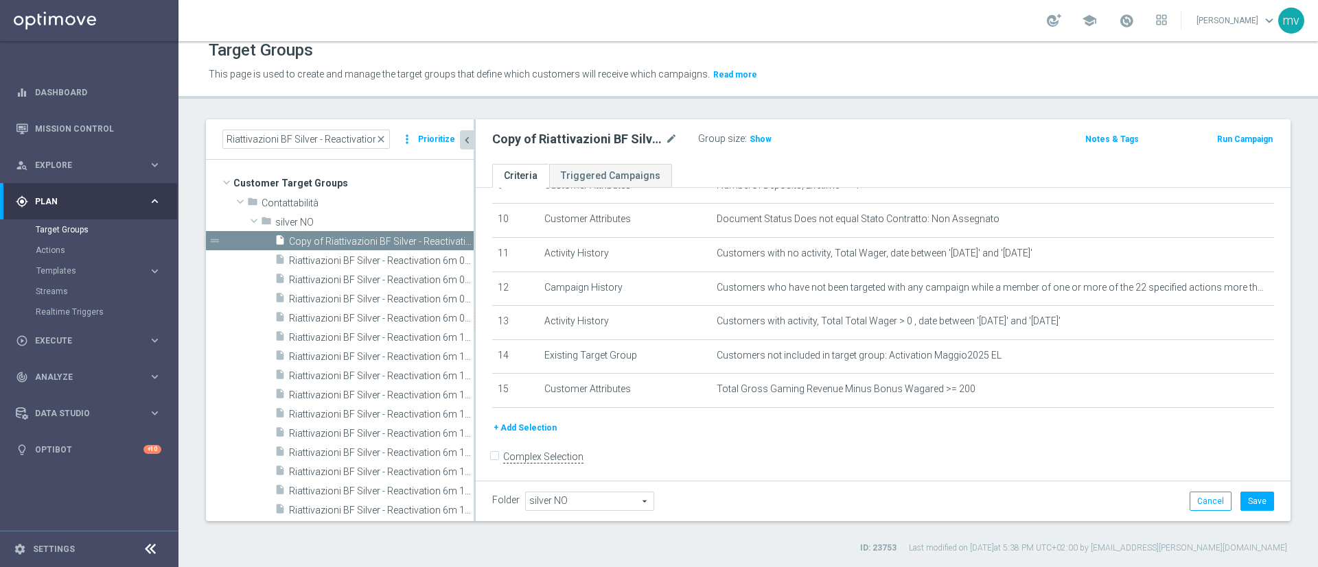
scroll to position [353, 0]
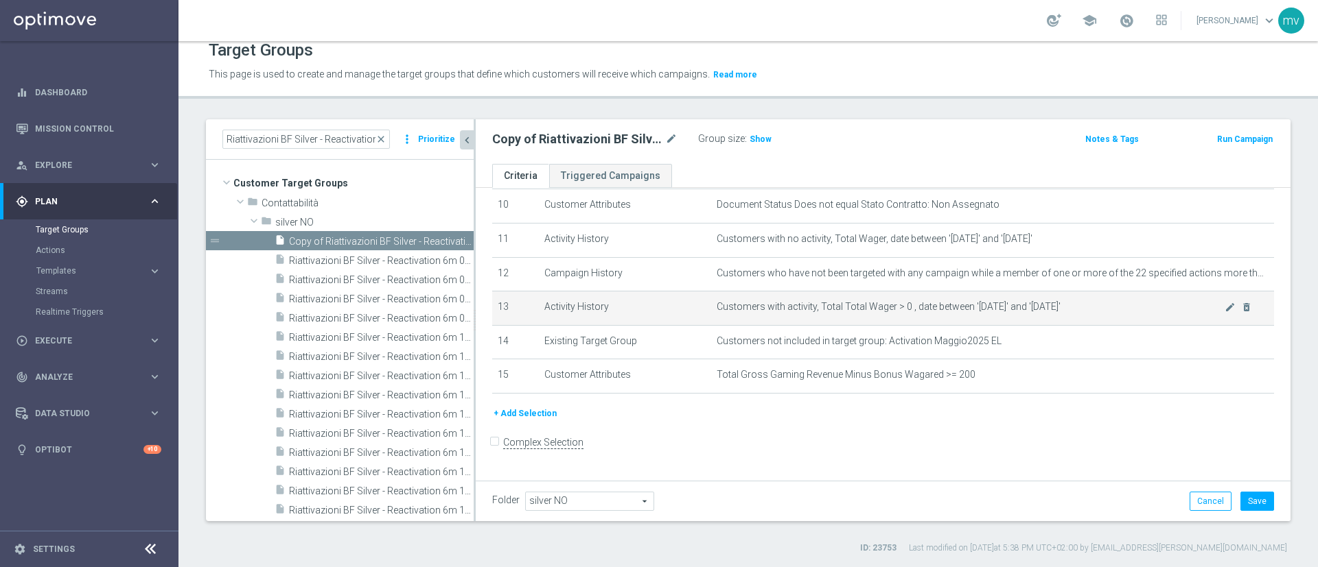
click at [882, 313] on span "Customers with activity, Total Total Wager > 0 , date between '2024-07-01' and …" at bounding box center [970, 307] width 508 height 12
click at [975, 311] on icon "mode_edit" at bounding box center [1229, 307] width 11 height 11
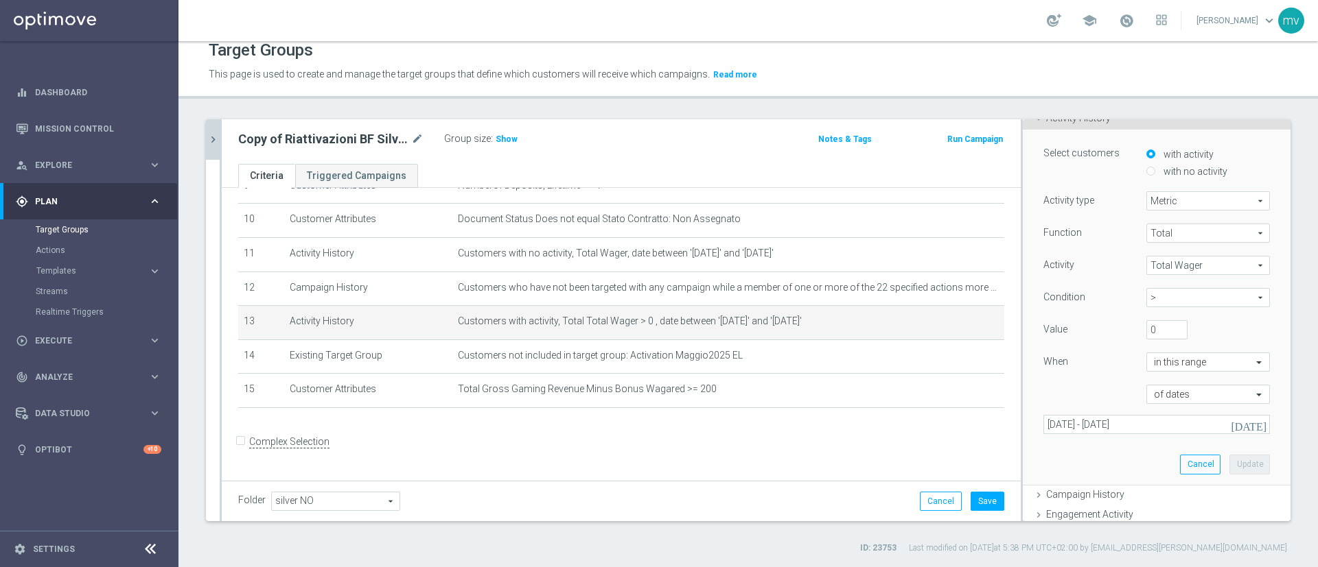
scroll to position [206, 0]
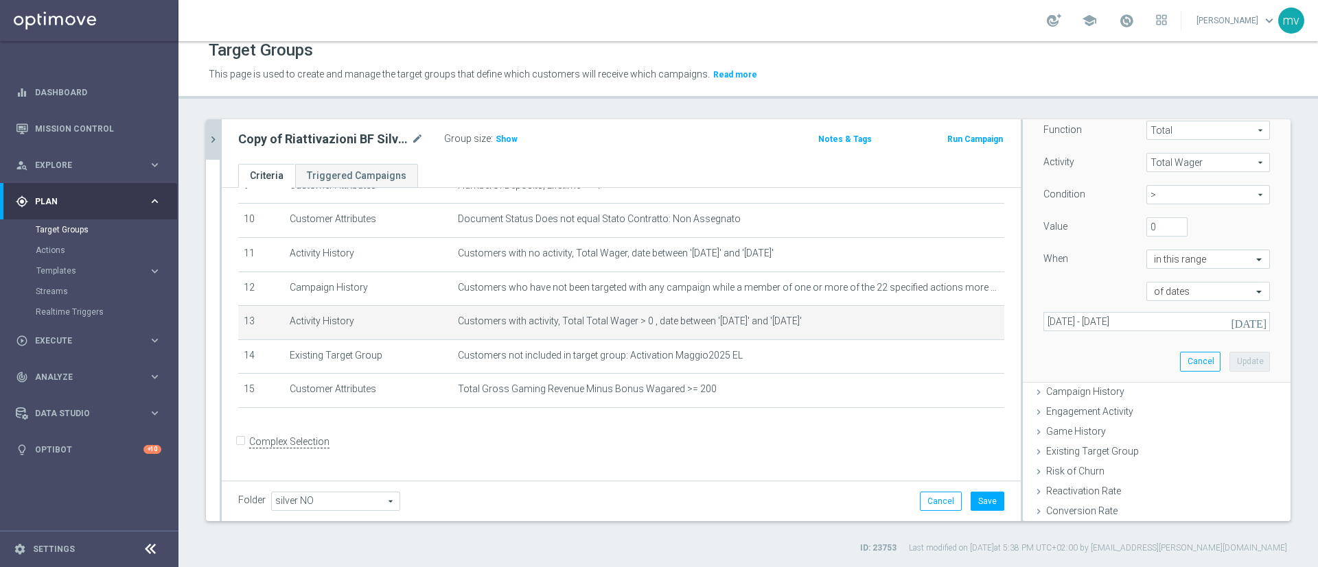
click at [975, 322] on icon "[DATE]" at bounding box center [1248, 322] width 37 height 12
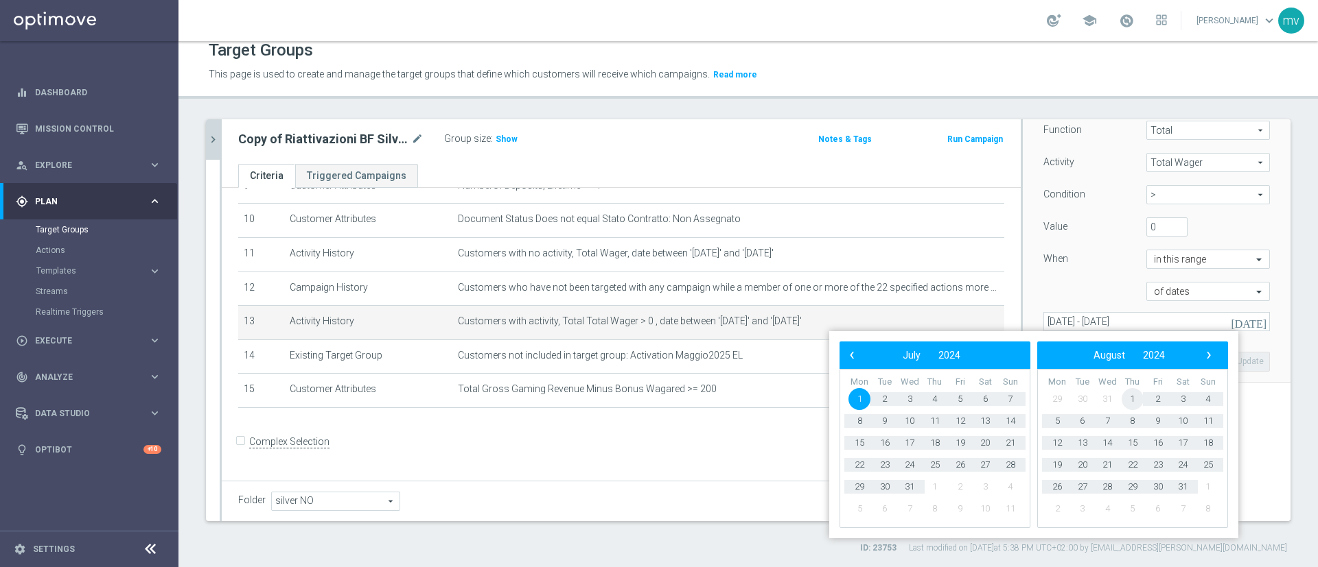
click at [975, 397] on span "1" at bounding box center [1132, 399] width 22 height 22
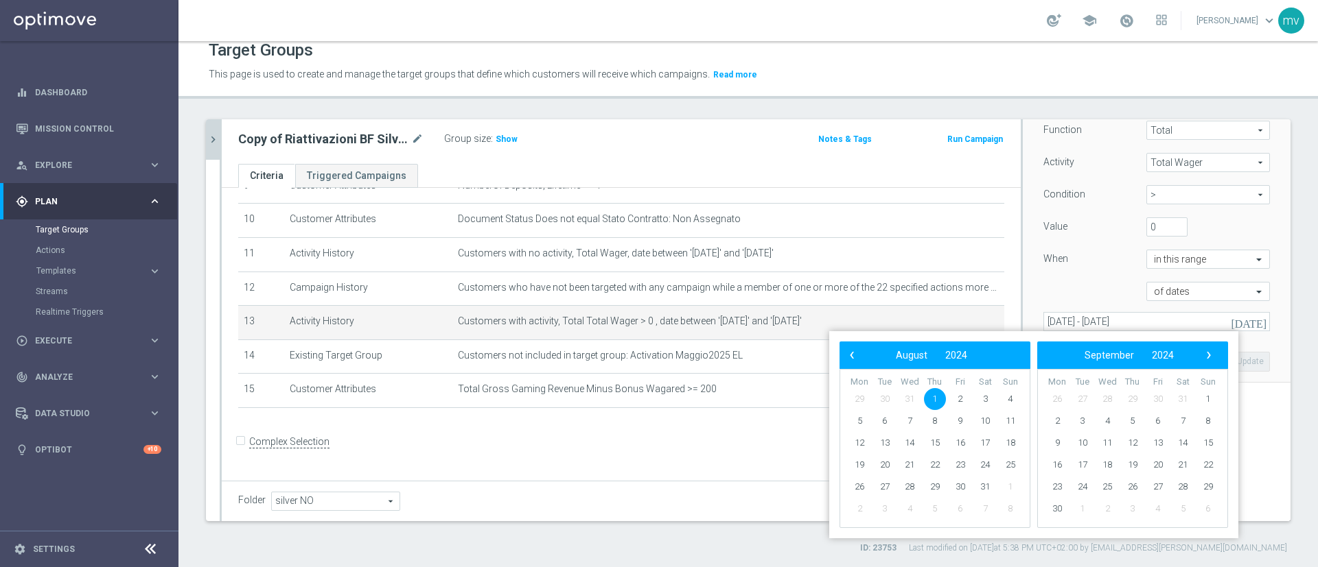
click at [934, 398] on span "1" at bounding box center [935, 399] width 22 height 22
type input "01 Aug 2024 - 01 Aug 2024"
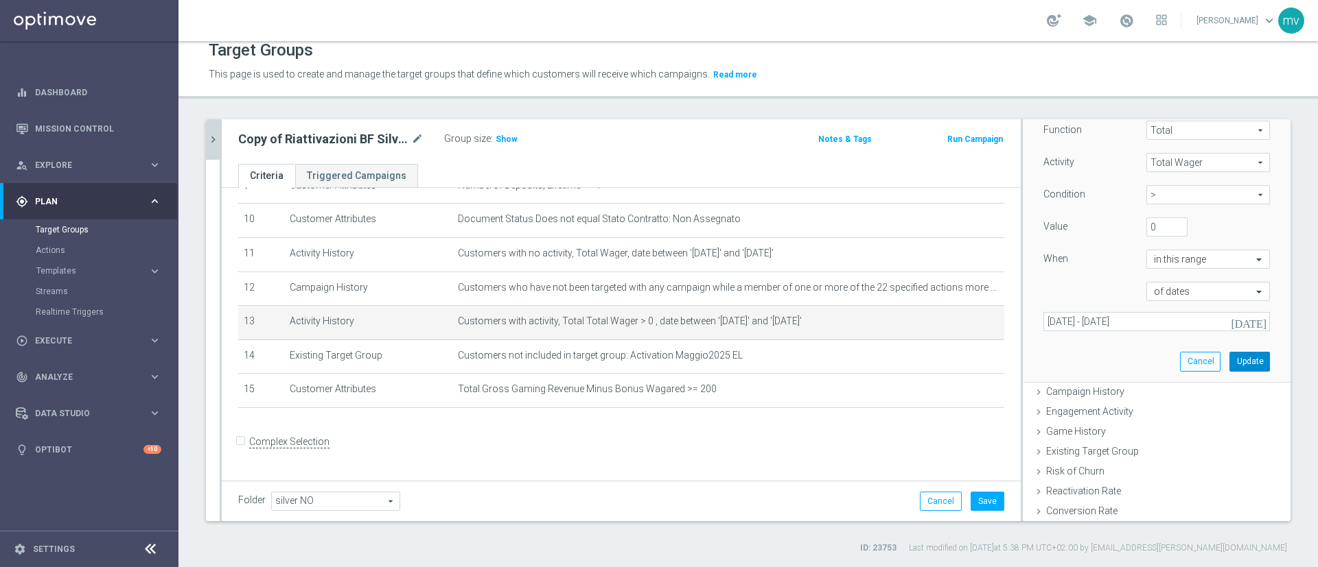
click at [975, 356] on button "Update" at bounding box center [1249, 361] width 40 height 19
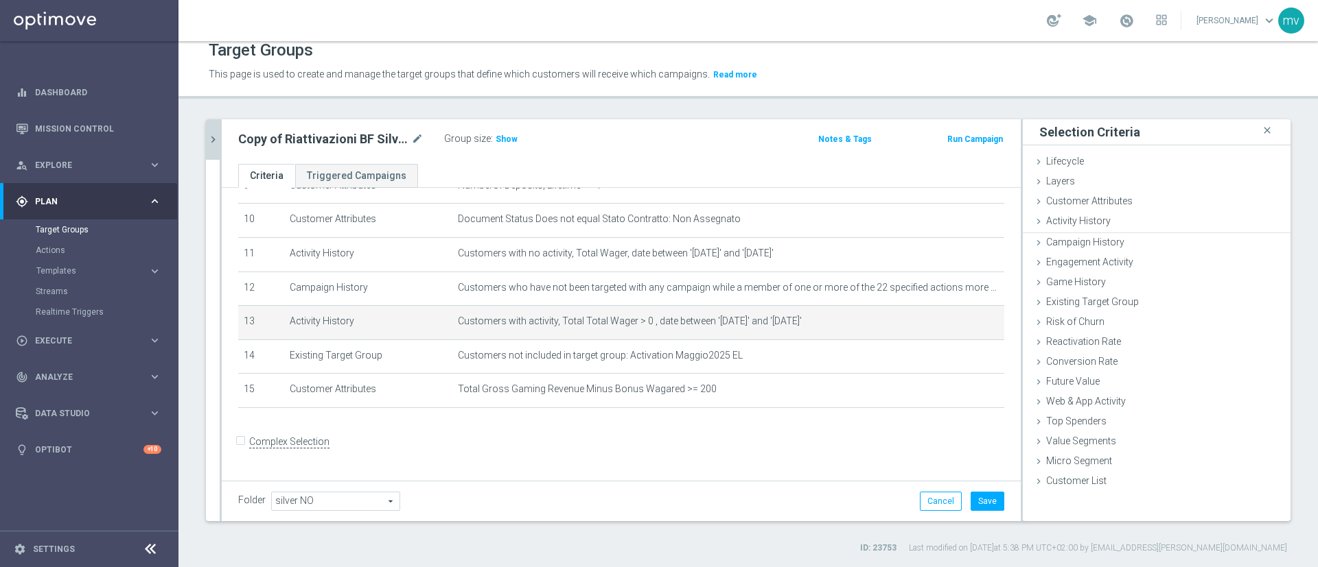
scroll to position [0, 0]
click at [213, 137] on icon "chevron_right" at bounding box center [213, 139] width 13 height 13
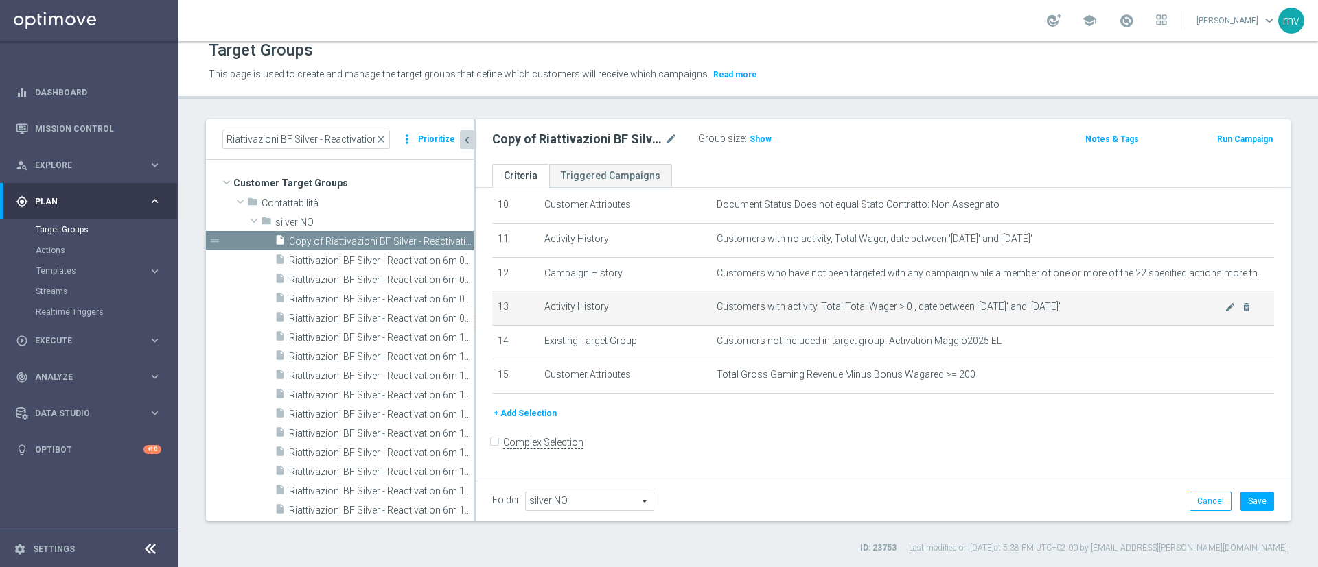
scroll to position [250, 0]
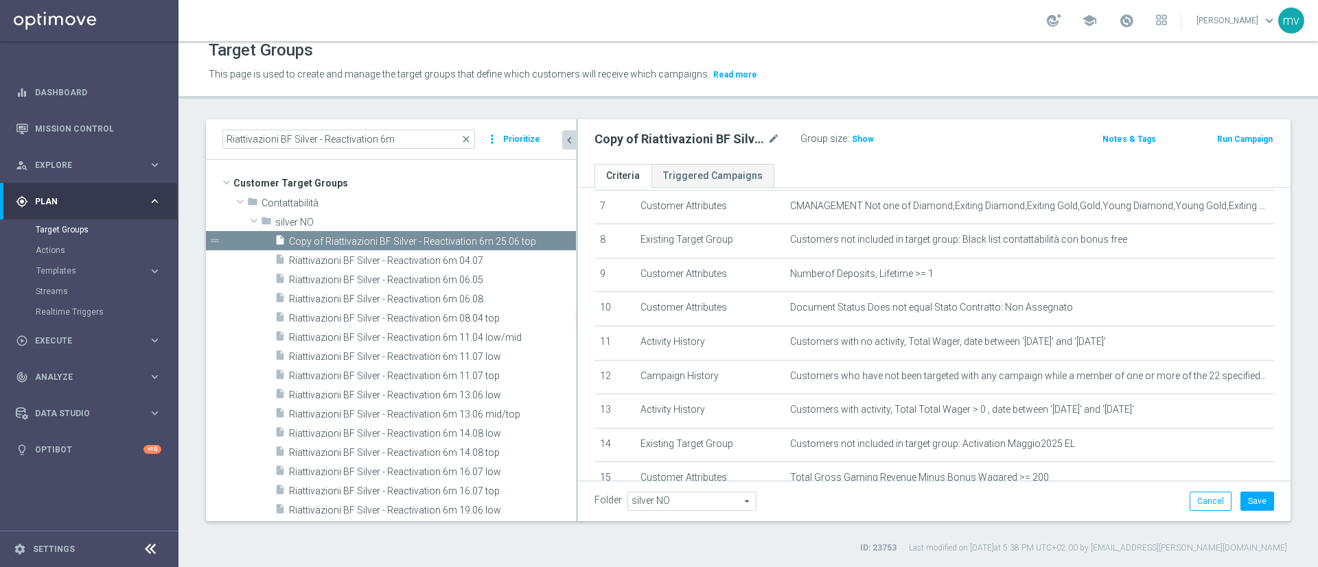
drag, startPoint x: 473, startPoint y: 259, endPoint x: 576, endPoint y: 271, distance: 102.9
click at [576, 271] on div at bounding box center [577, 320] width 2 height 402
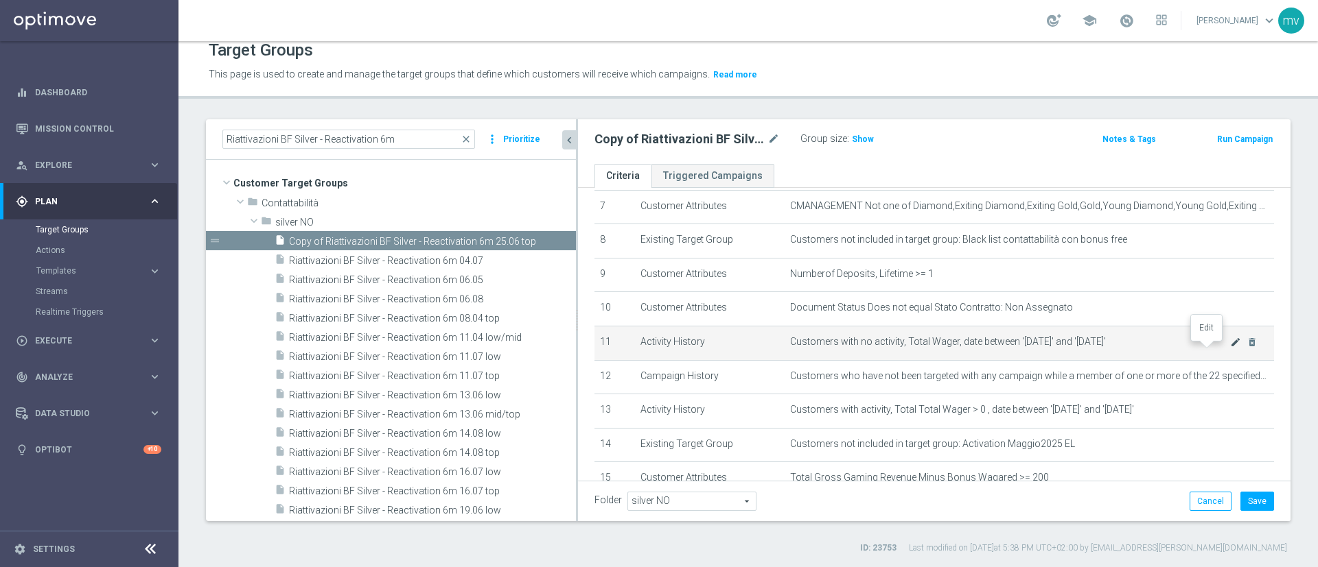
click at [975, 347] on icon "mode_edit" at bounding box center [1235, 342] width 11 height 11
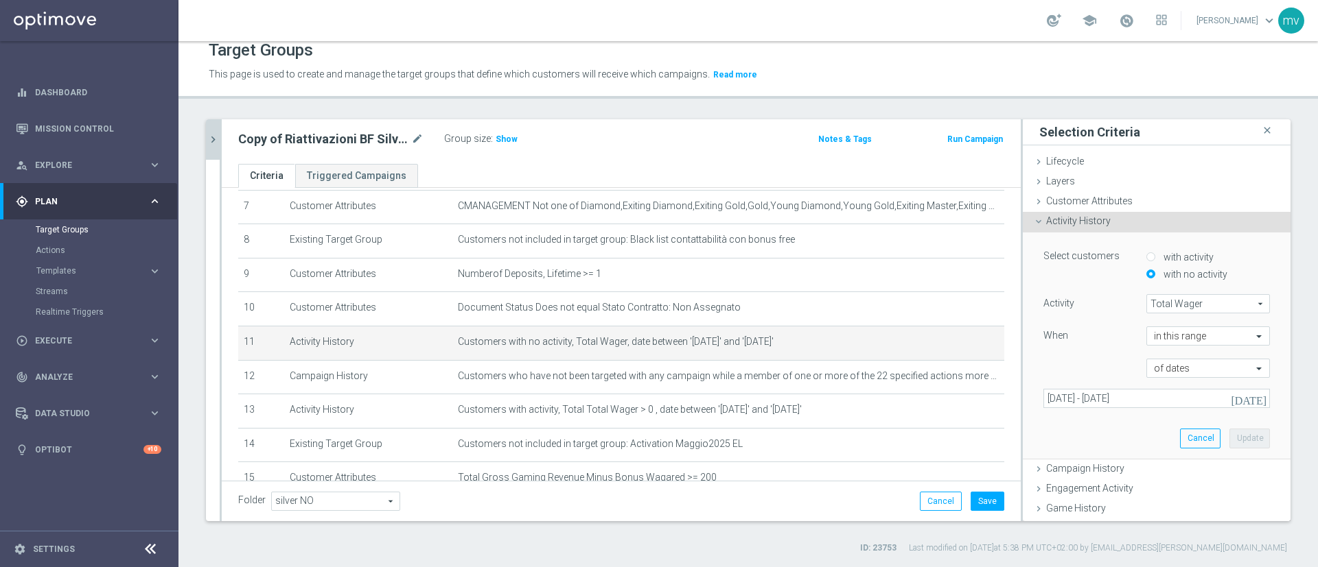
click at [975, 400] on icon "[DATE]" at bounding box center [1248, 399] width 37 height 12
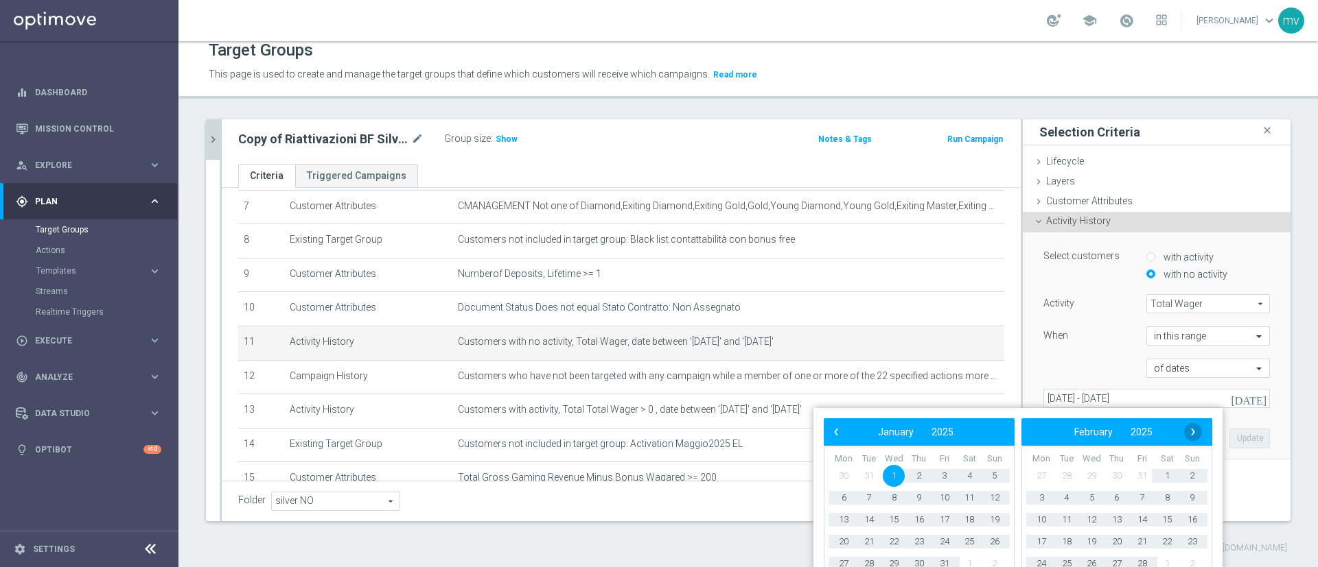
click at [975, 419] on span "›" at bounding box center [1193, 432] width 18 height 18
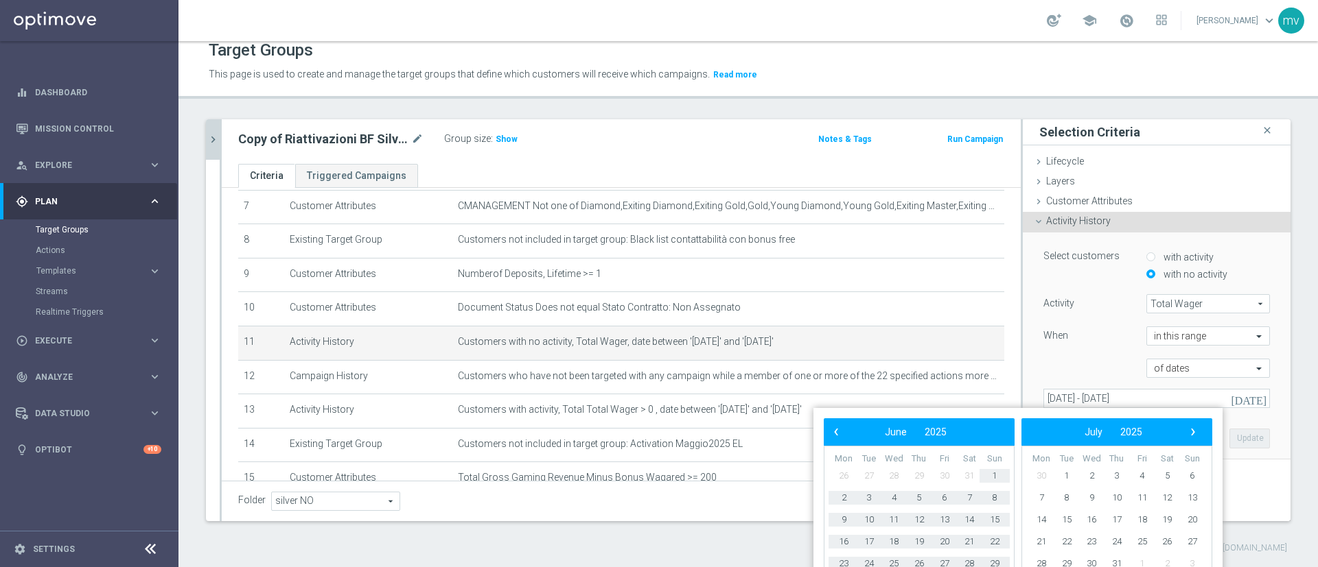
click at [975, 419] on span "›" at bounding box center [1193, 432] width 18 height 18
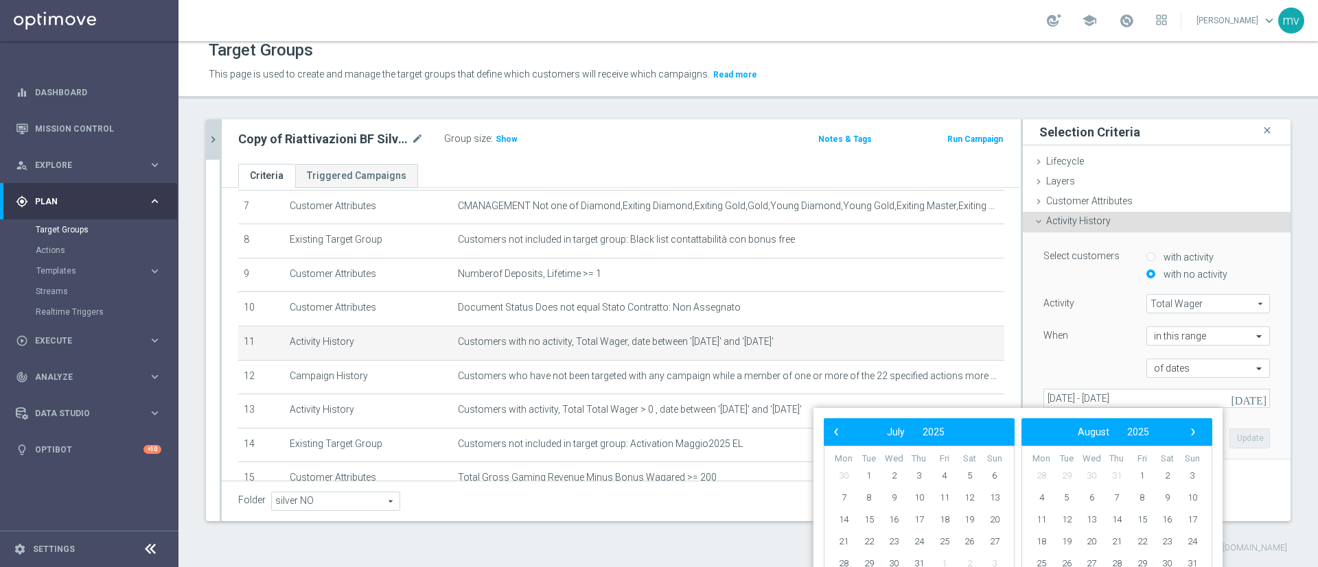
click at [975, 419] on span "›" at bounding box center [1193, 432] width 18 height 18
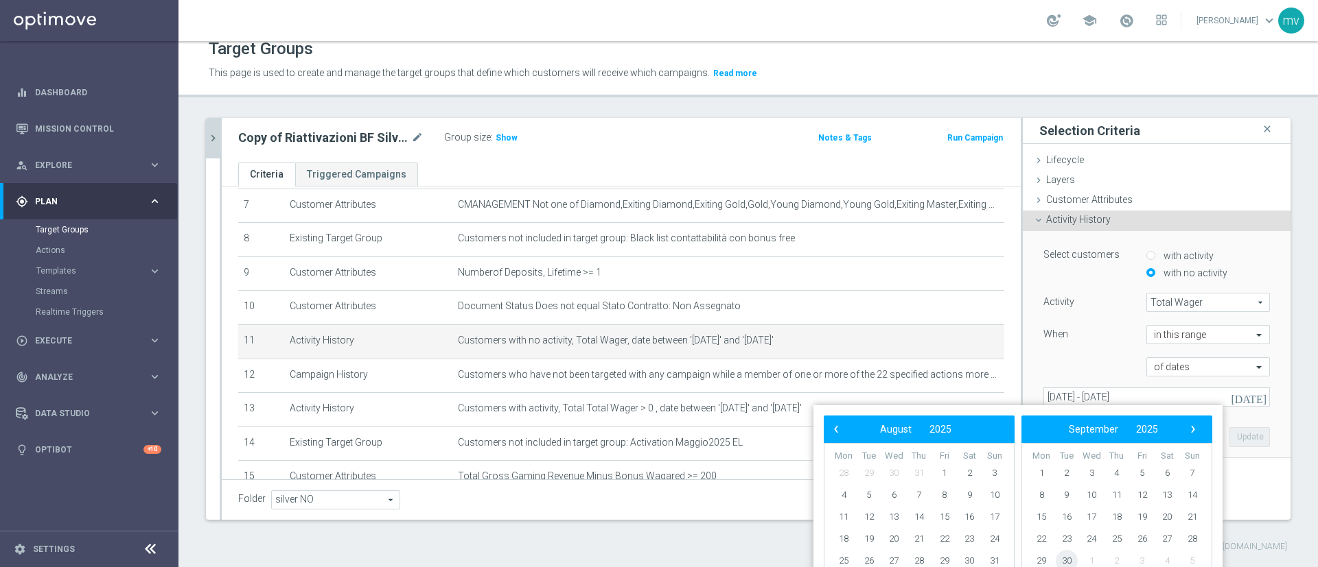
click at [975, 419] on span "30" at bounding box center [1066, 561] width 22 height 22
click at [975, 358] on div at bounding box center [1084, 358] width 103 height 1
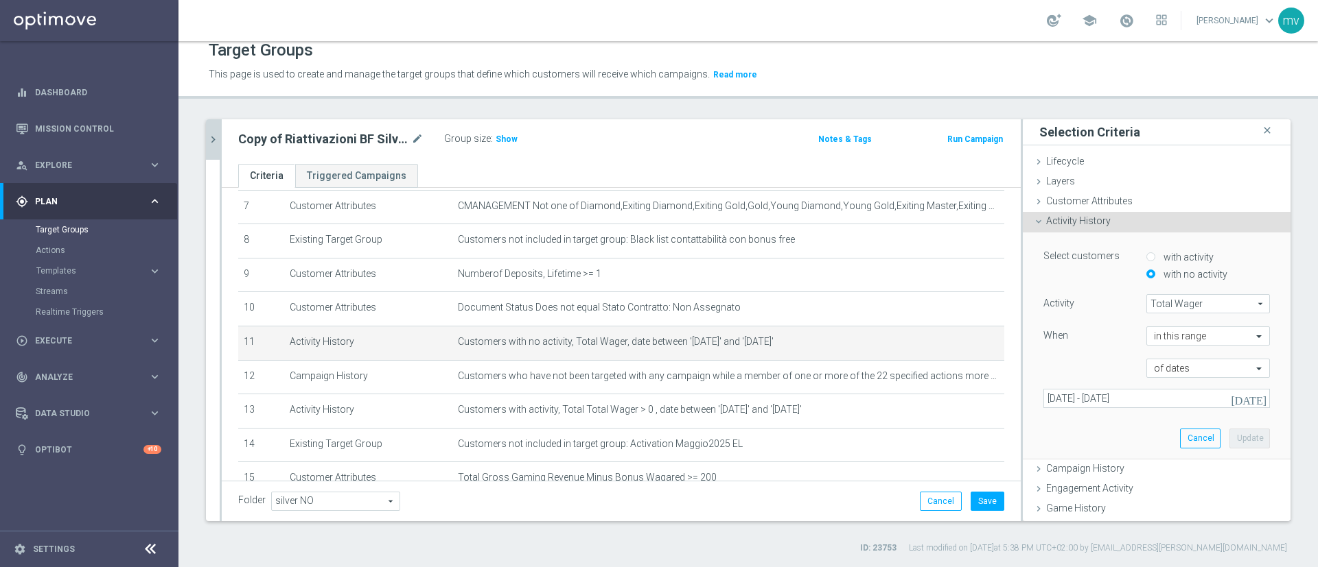
scroll to position [0, 0]
click at [975, 397] on icon "[DATE]" at bounding box center [1248, 399] width 37 height 12
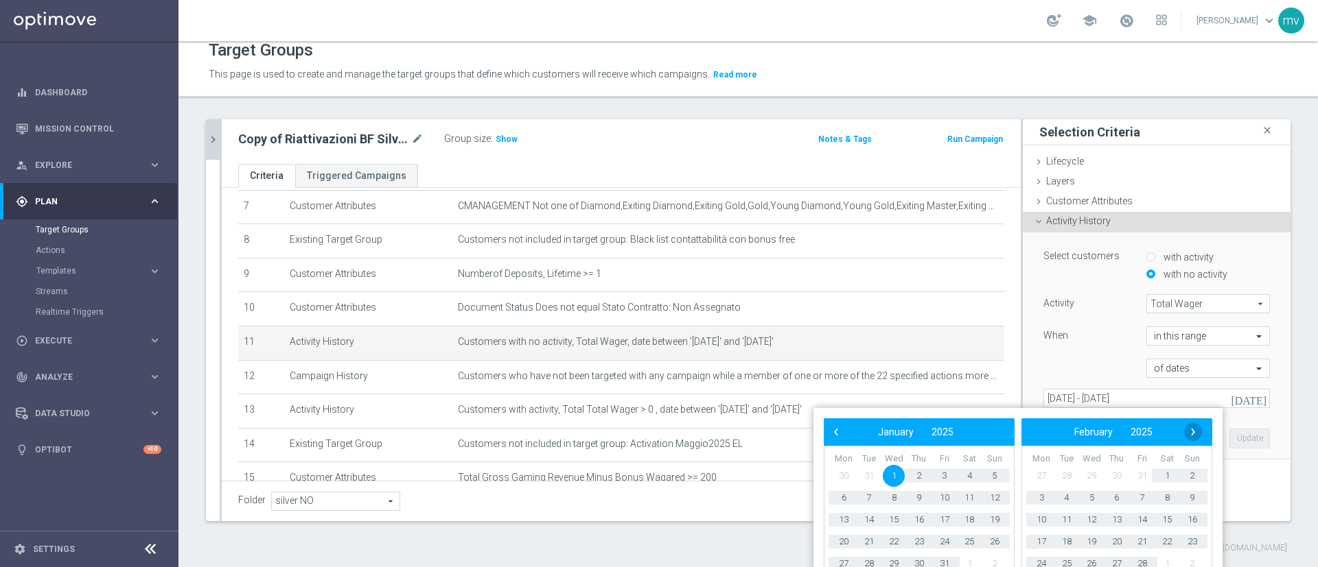
click at [975, 419] on span "›" at bounding box center [1193, 432] width 18 height 18
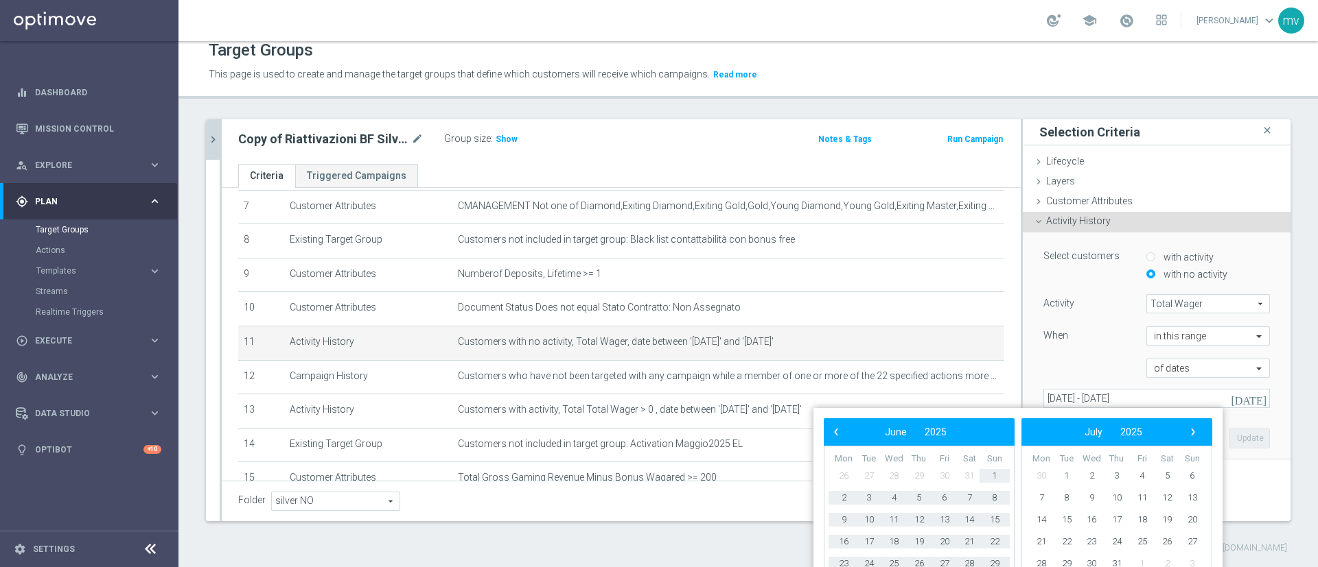
click at [975, 419] on span "›" at bounding box center [1193, 432] width 18 height 18
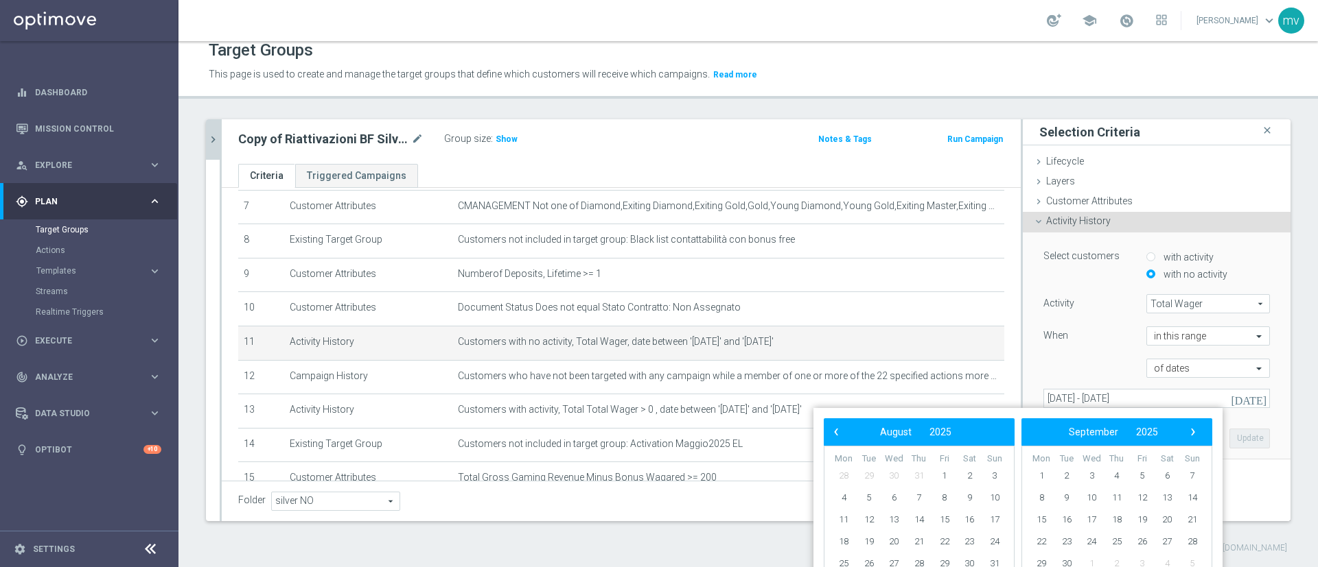
click at [975, 419] on span "›" at bounding box center [1193, 432] width 18 height 18
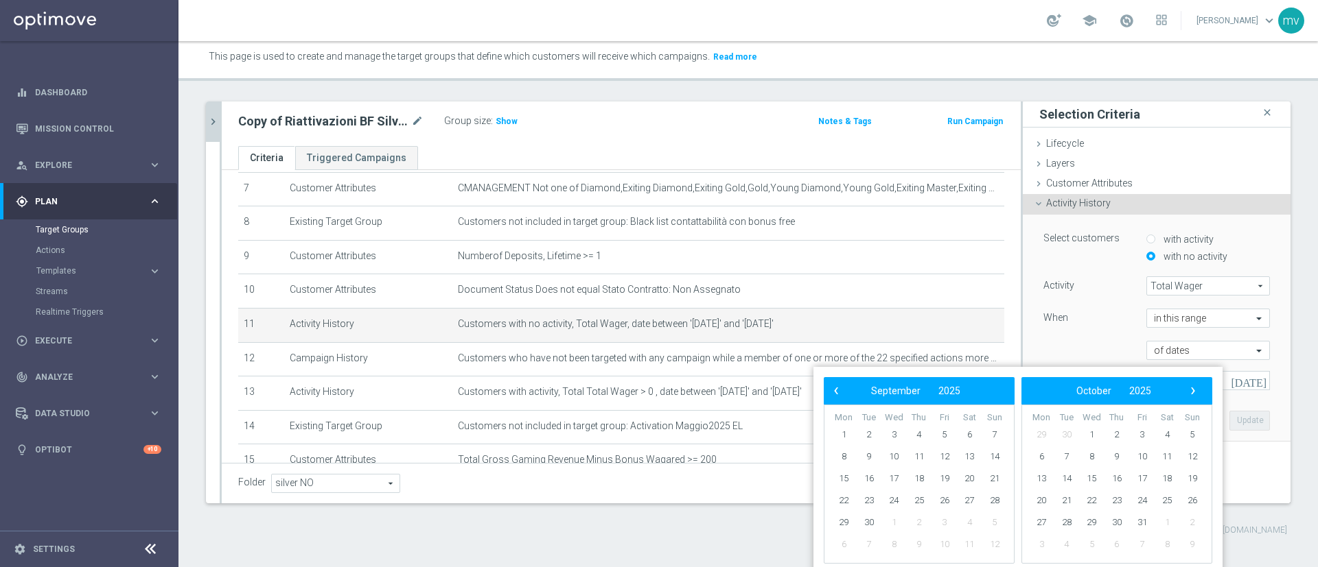
scroll to position [23, 0]
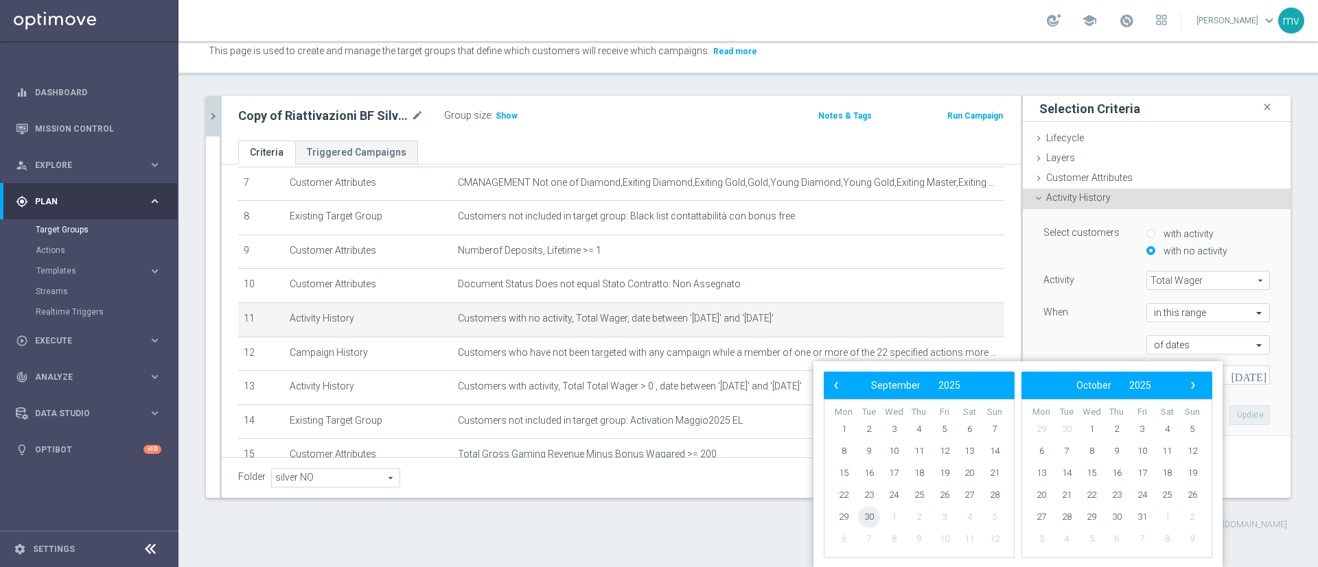
click at [871, 419] on span "30" at bounding box center [869, 517] width 22 height 22
click at [869, 419] on span "30" at bounding box center [869, 517] width 22 height 22
type input "30 Sep 2025 - 30 Sep 2025"
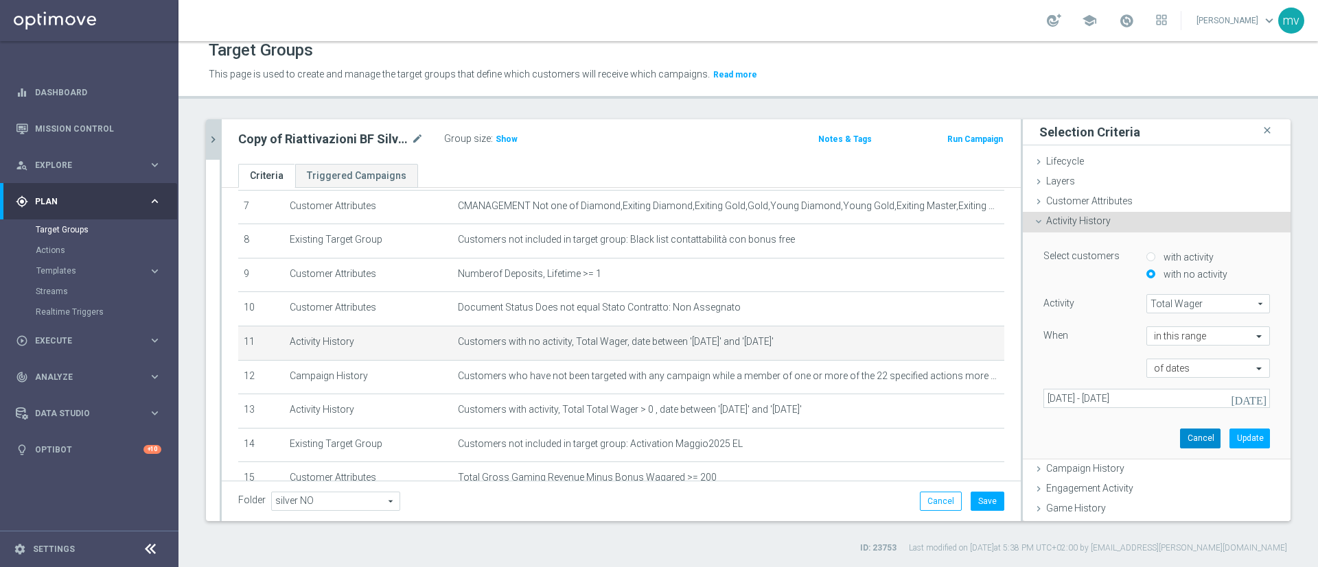
click at [975, 419] on button "Cancel" at bounding box center [1200, 438] width 40 height 19
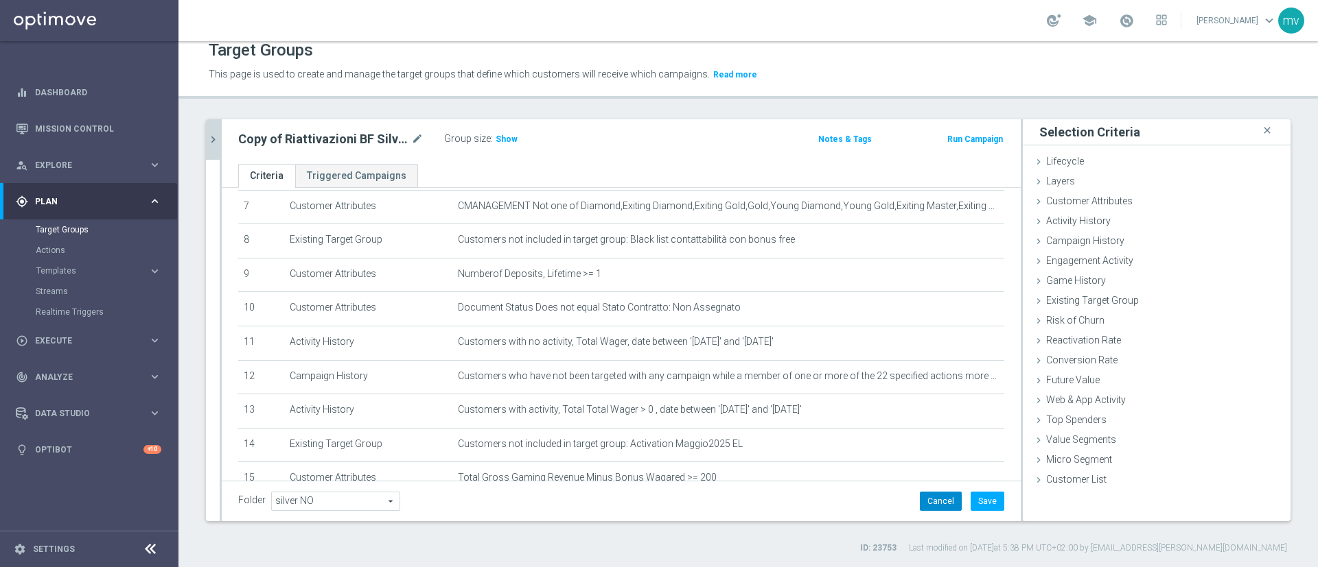
click at [929, 419] on button "Cancel" at bounding box center [941, 501] width 42 height 19
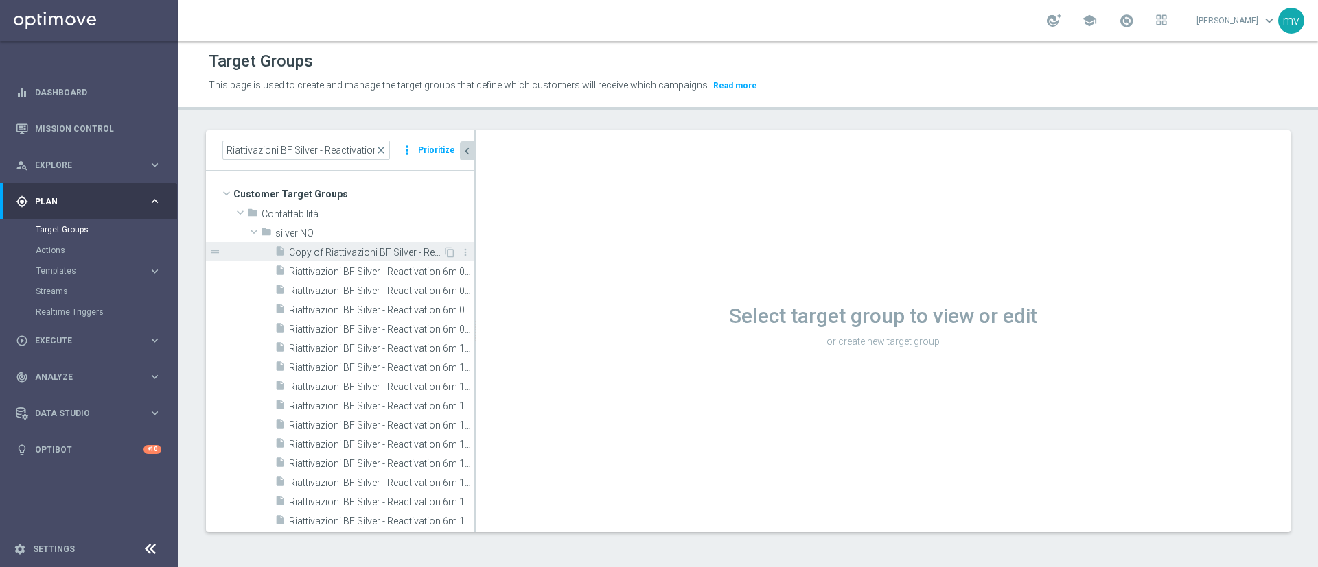
click at [383, 252] on span "Copy of Riattivazioni BF Silver - Reactivation 6m 25.06 top" at bounding box center [366, 253] width 154 height 12
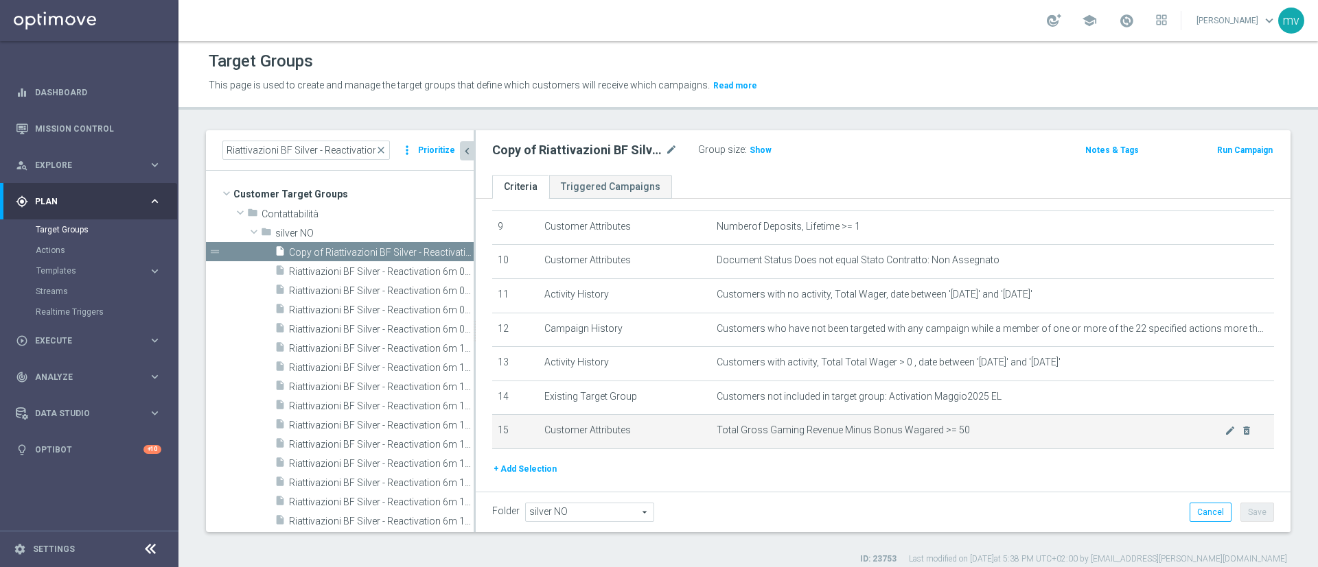
scroll to position [353, 0]
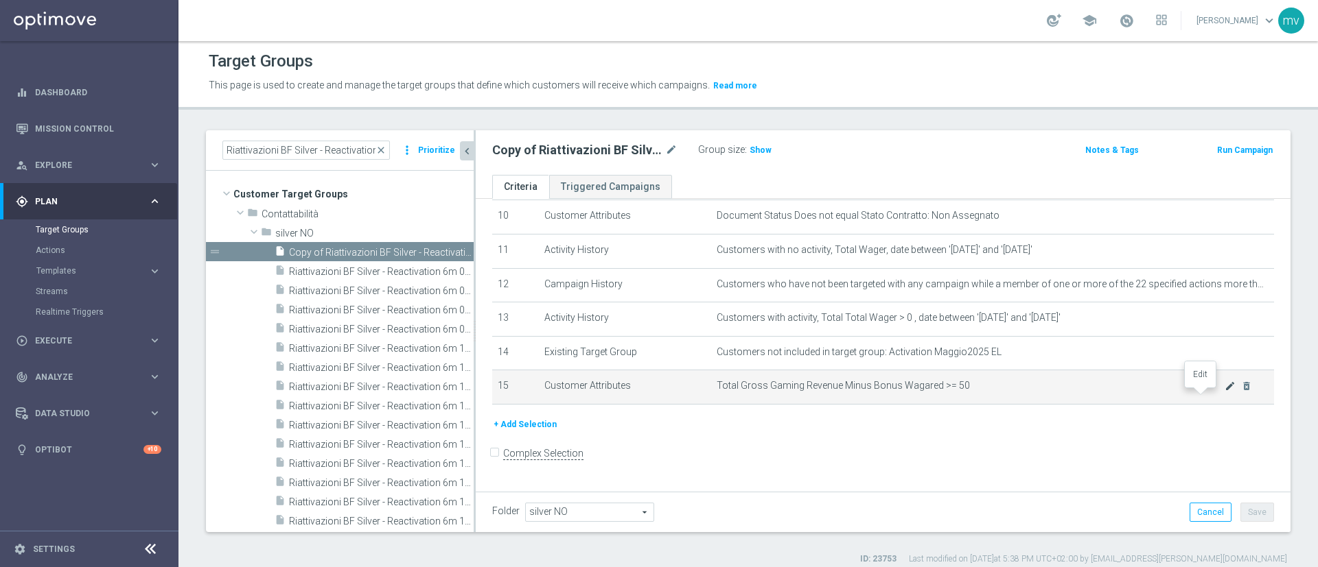
click at [975, 392] on icon "mode_edit" at bounding box center [1229, 386] width 11 height 11
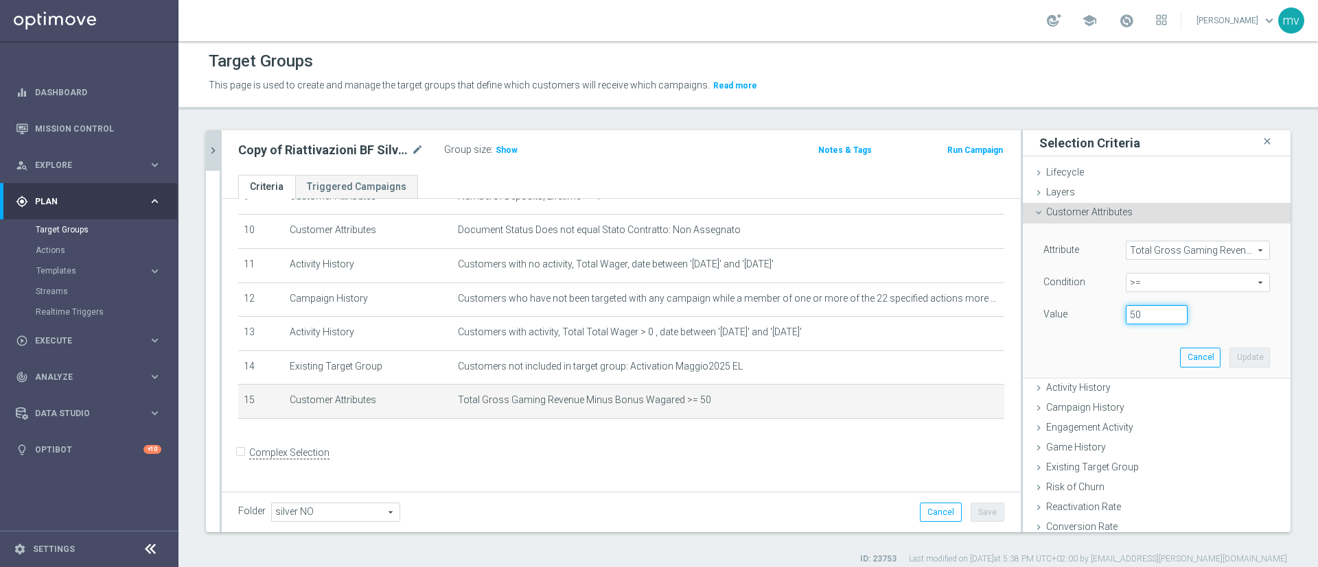
click at [975, 311] on input "50" at bounding box center [1156, 314] width 62 height 19
type input "5"
type input "200"
click at [975, 360] on button "Update" at bounding box center [1249, 357] width 40 height 19
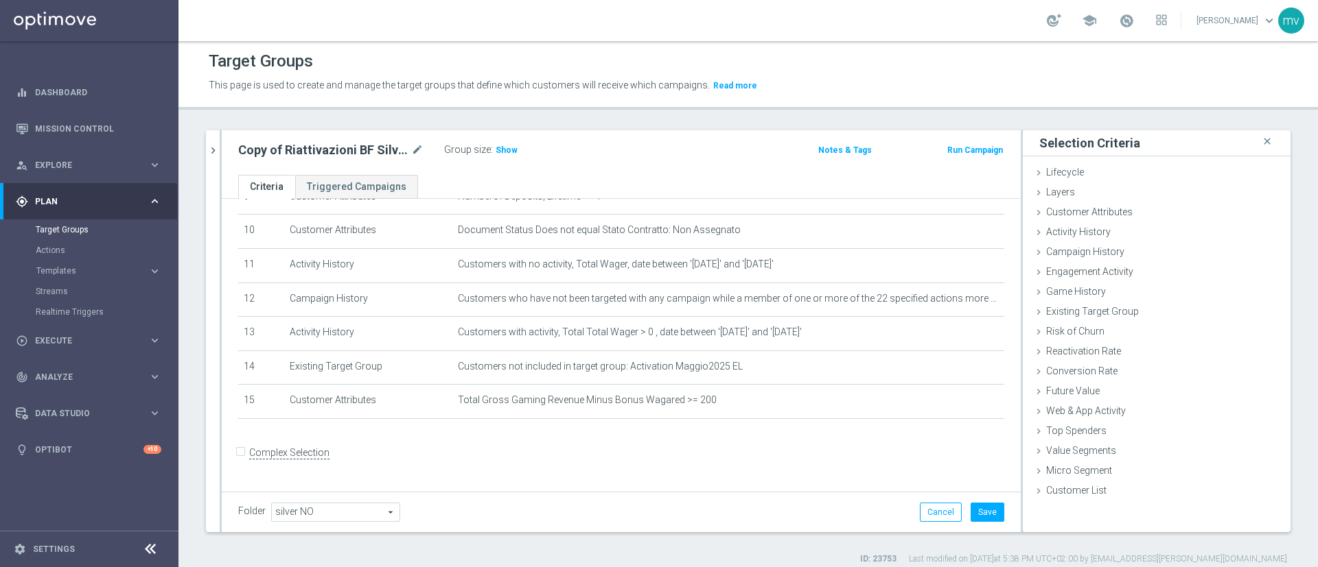
drag, startPoint x: 208, startPoint y: 150, endPoint x: 338, endPoint y: 216, distance: 146.4
click at [208, 149] on icon "chevron_right" at bounding box center [213, 150] width 13 height 13
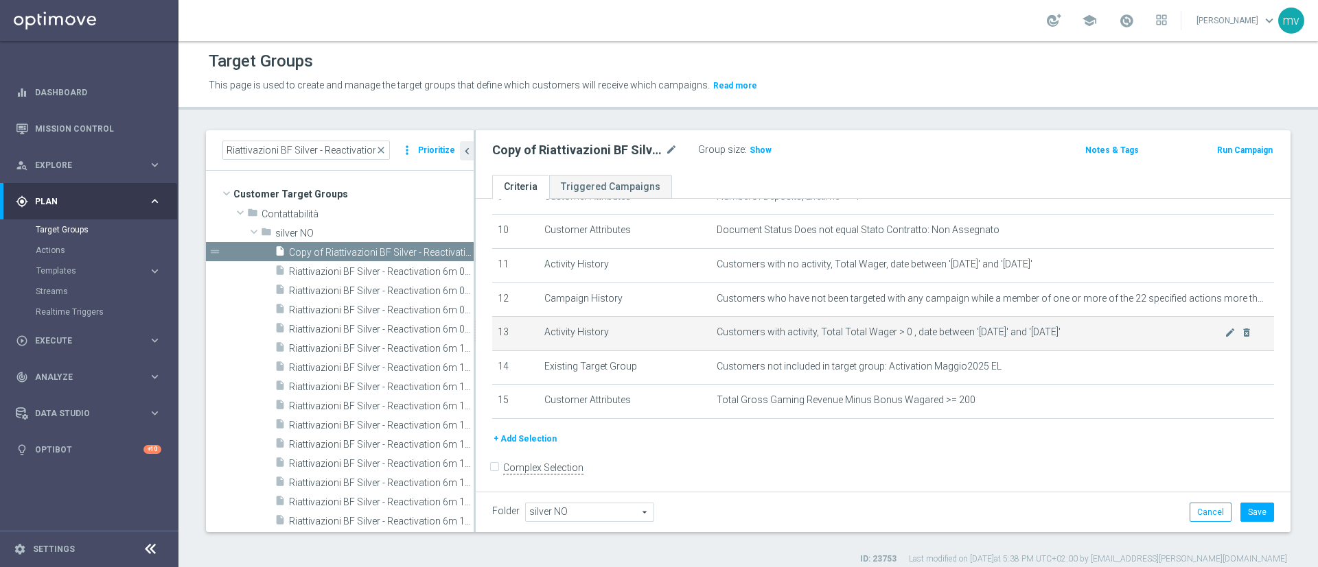
scroll to position [353, 0]
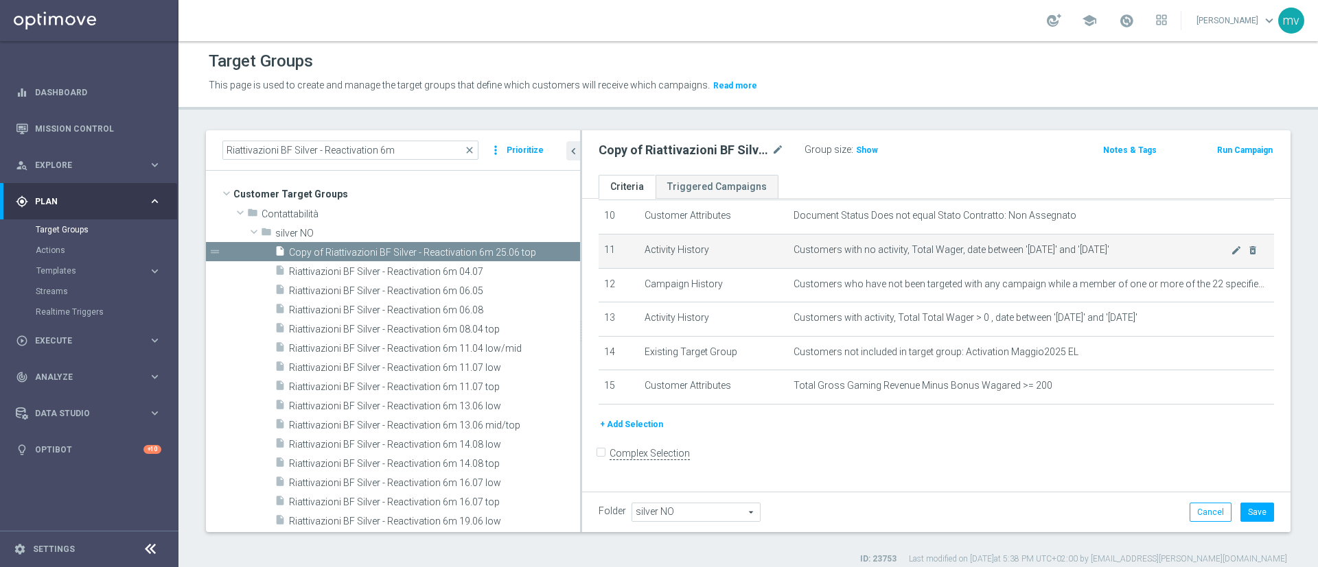
drag, startPoint x: 475, startPoint y: 260, endPoint x: 631, endPoint y: 273, distance: 156.3
click at [633, 273] on as-split "Riattivazioni BF Silver - Reactivation 6m close more_vert Prioritize Customer T…" at bounding box center [748, 331] width 1084 height 402
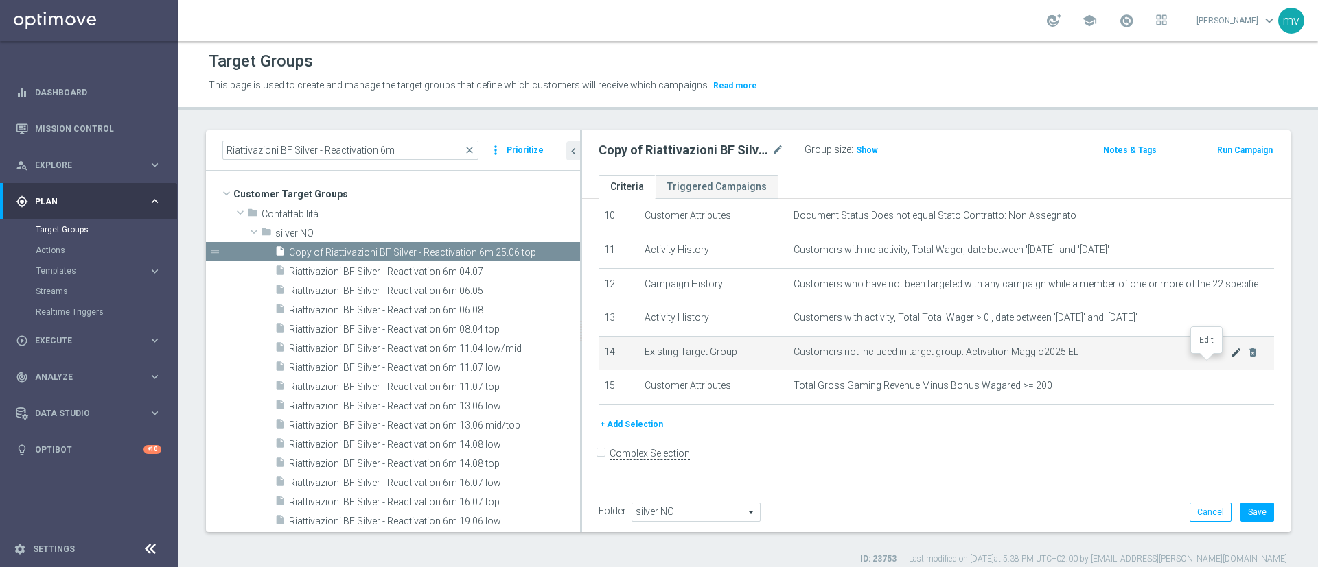
click at [975, 358] on icon "mode_edit" at bounding box center [1235, 352] width 11 height 11
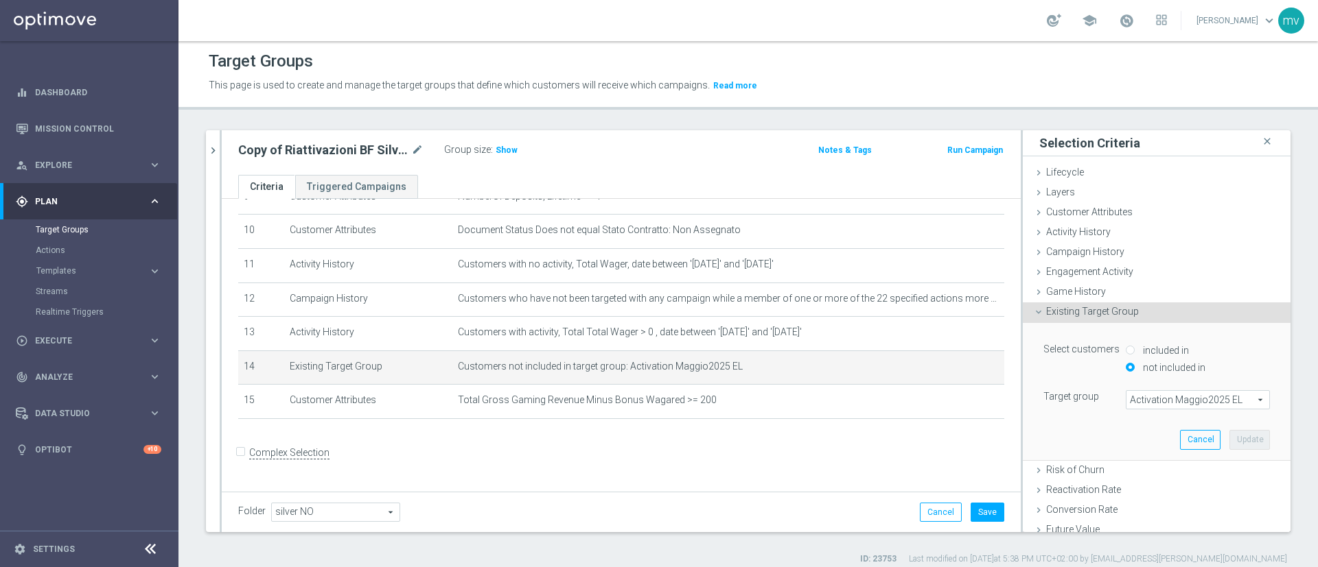
click at [975, 403] on span "Activation Maggio2025 EL" at bounding box center [1197, 400] width 143 height 18
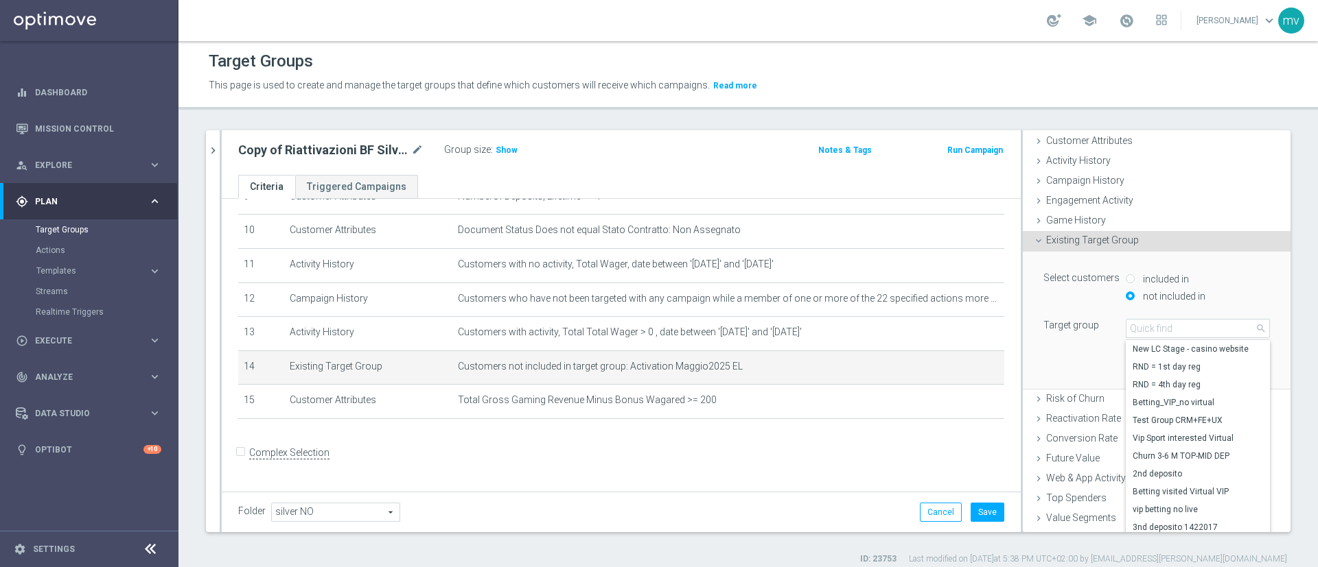
scroll to position [103, 0]
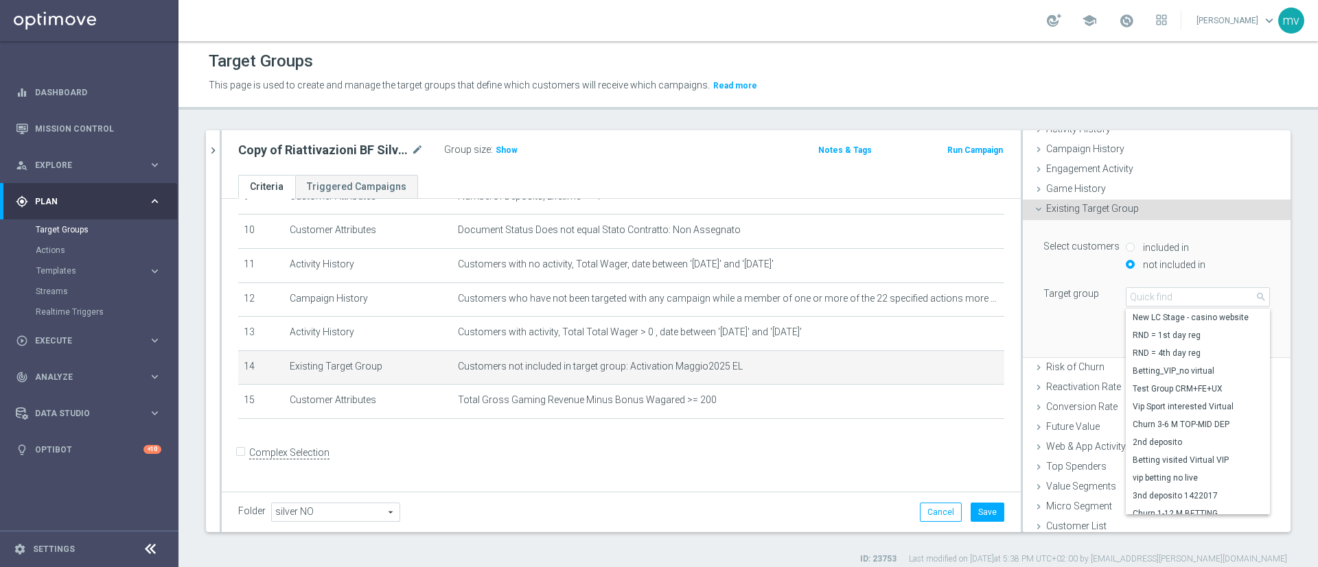
click at [975, 334] on div "Select customers included in not included in Target group Activation Maggio2025…" at bounding box center [1156, 288] width 247 height 137
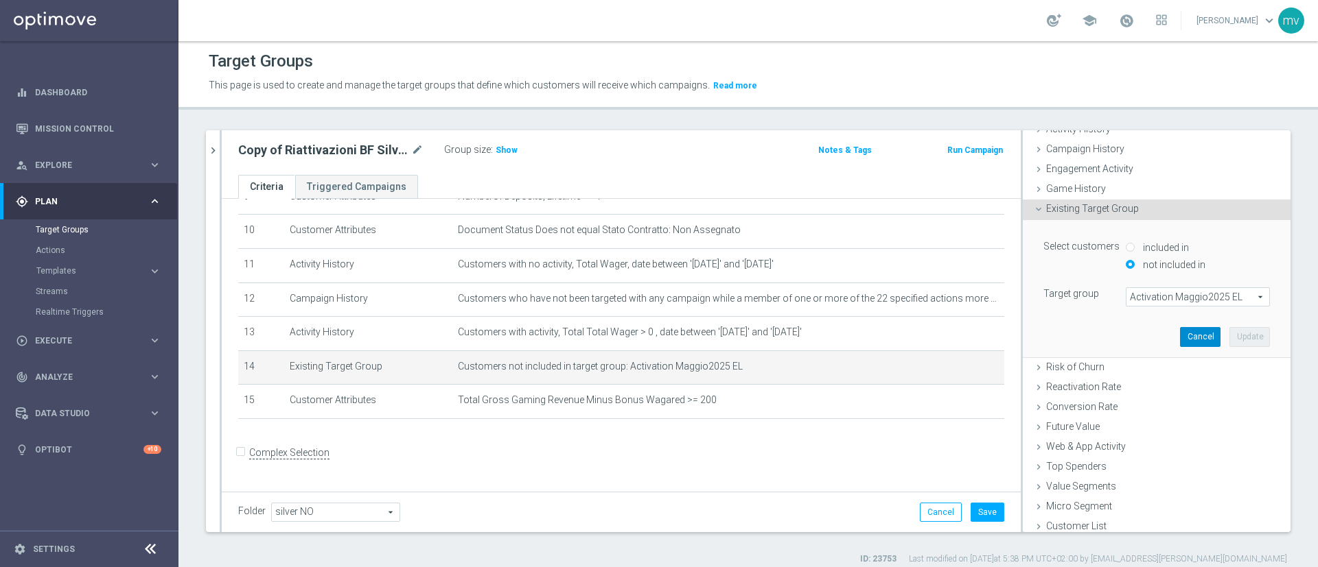
click at [975, 333] on button "Cancel" at bounding box center [1200, 336] width 40 height 19
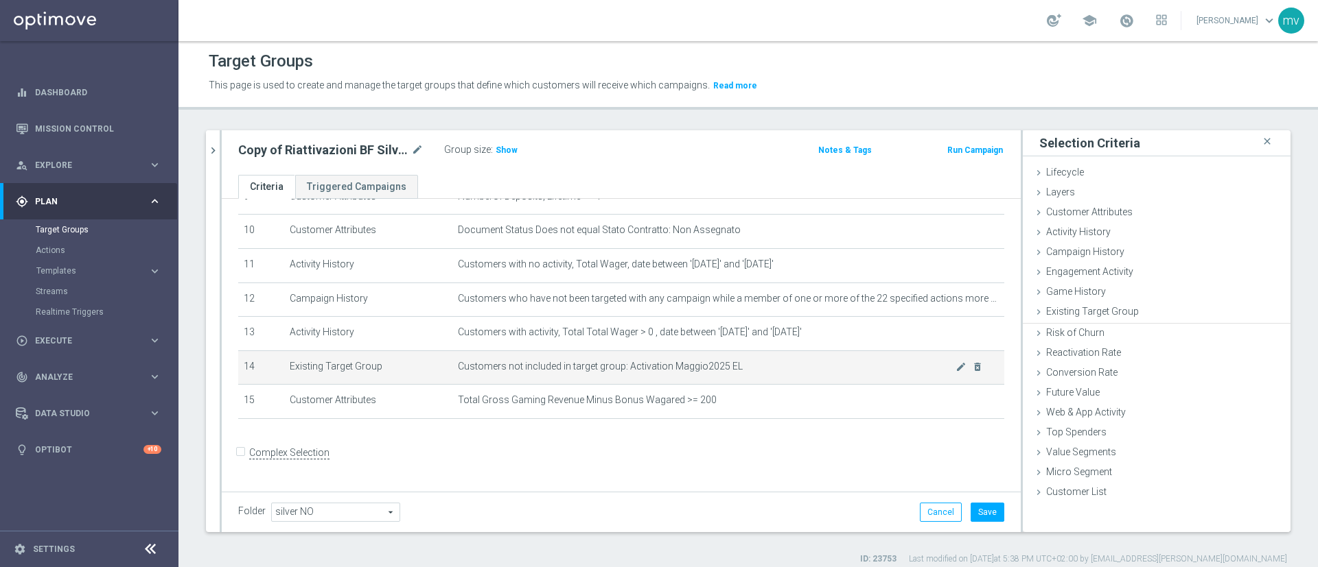
scroll to position [0, 0]
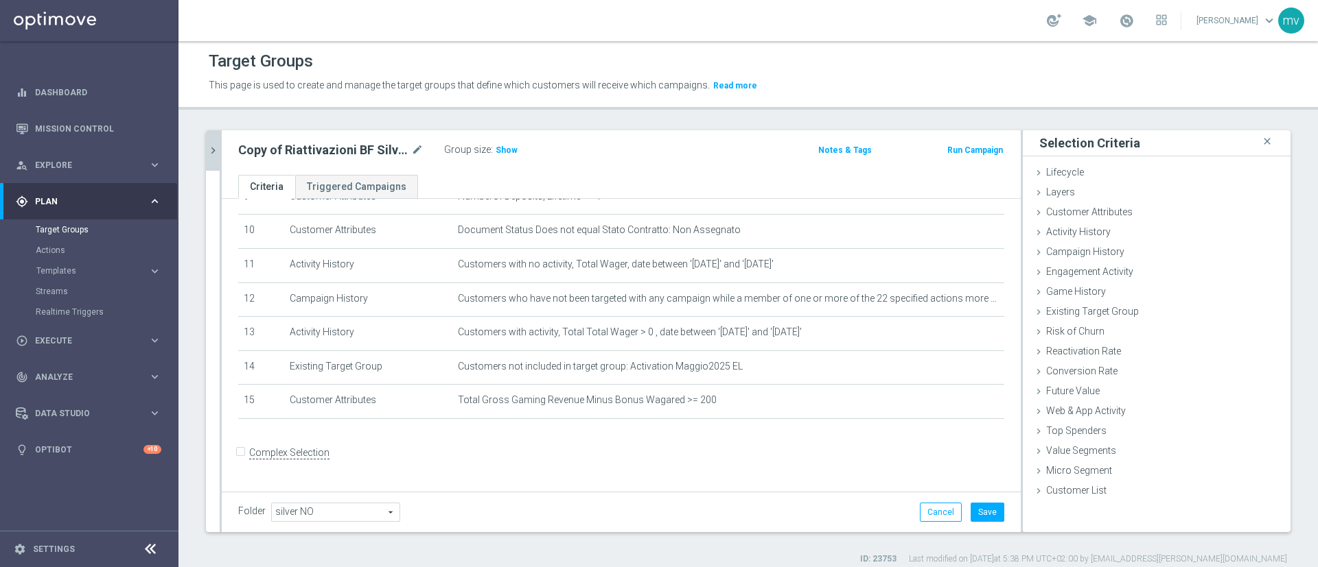
click at [209, 153] on icon "chevron_right" at bounding box center [213, 150] width 13 height 13
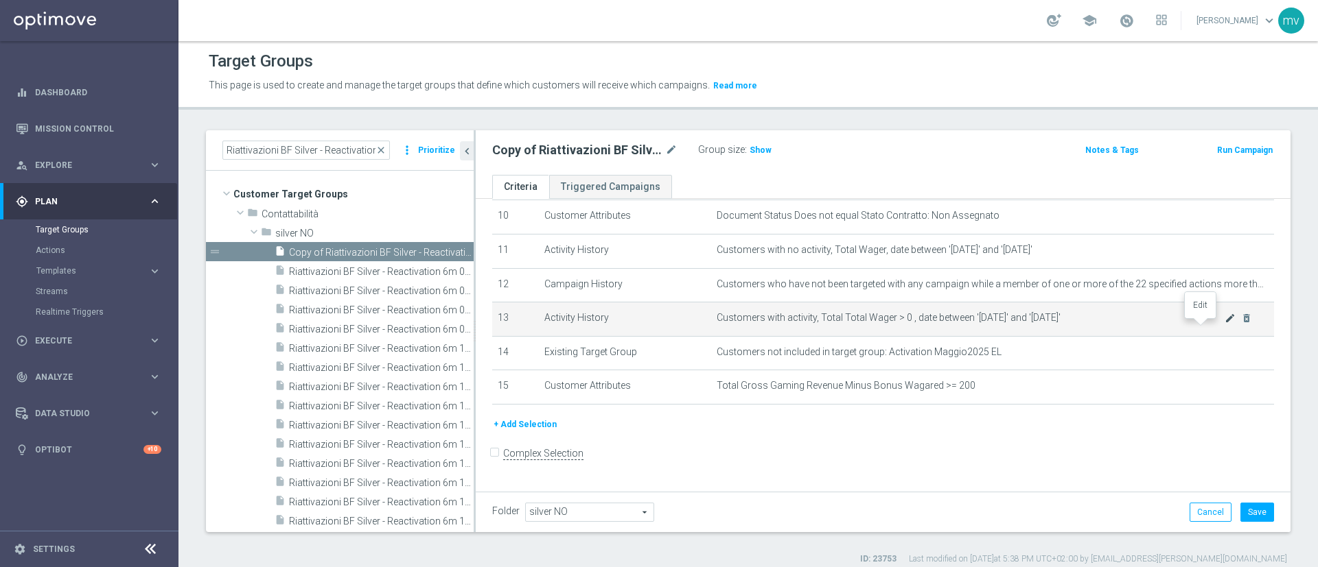
click at [975, 324] on icon "mode_edit" at bounding box center [1229, 318] width 11 height 11
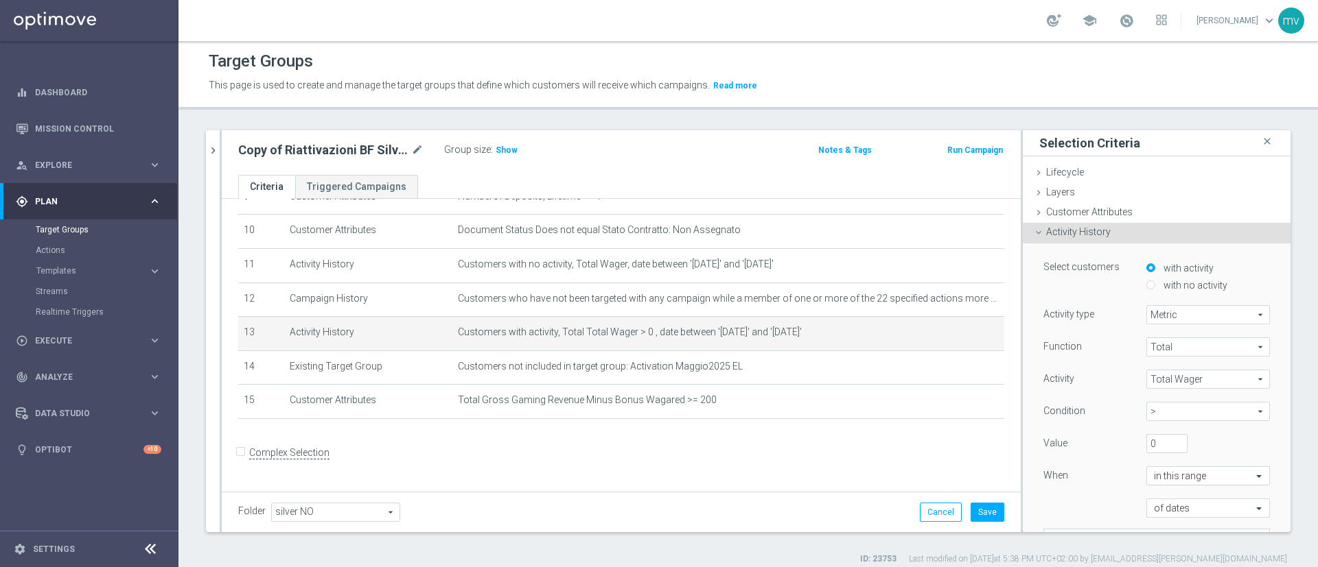
scroll to position [309, 0]
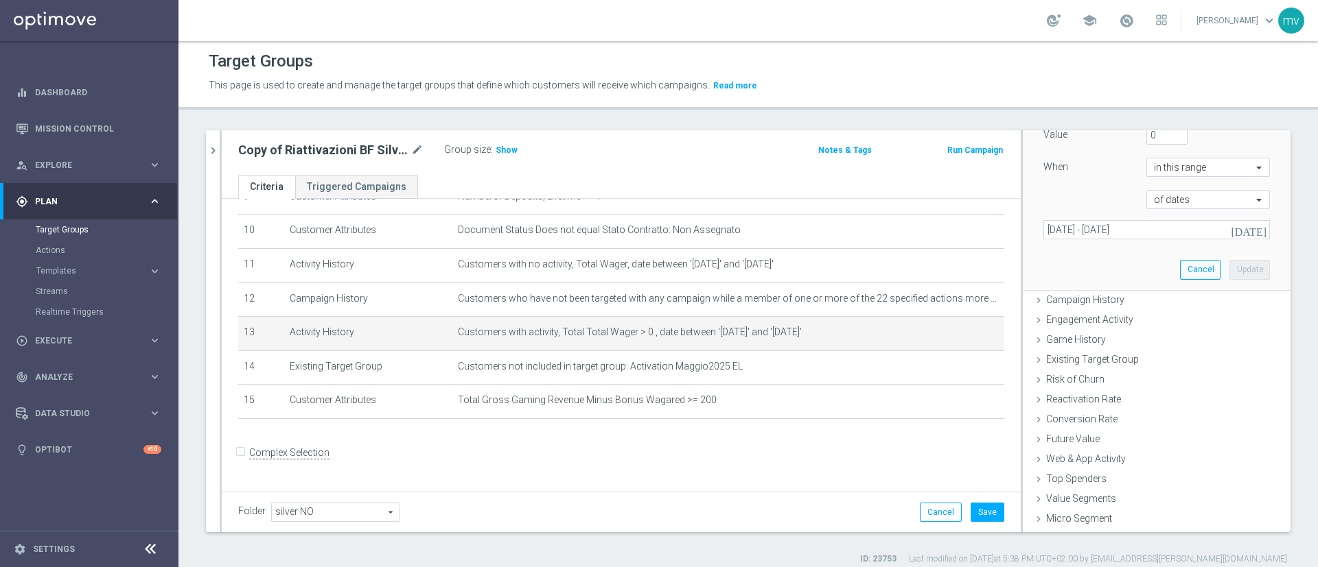
click at [975, 233] on icon "[DATE]" at bounding box center [1248, 230] width 37 height 12
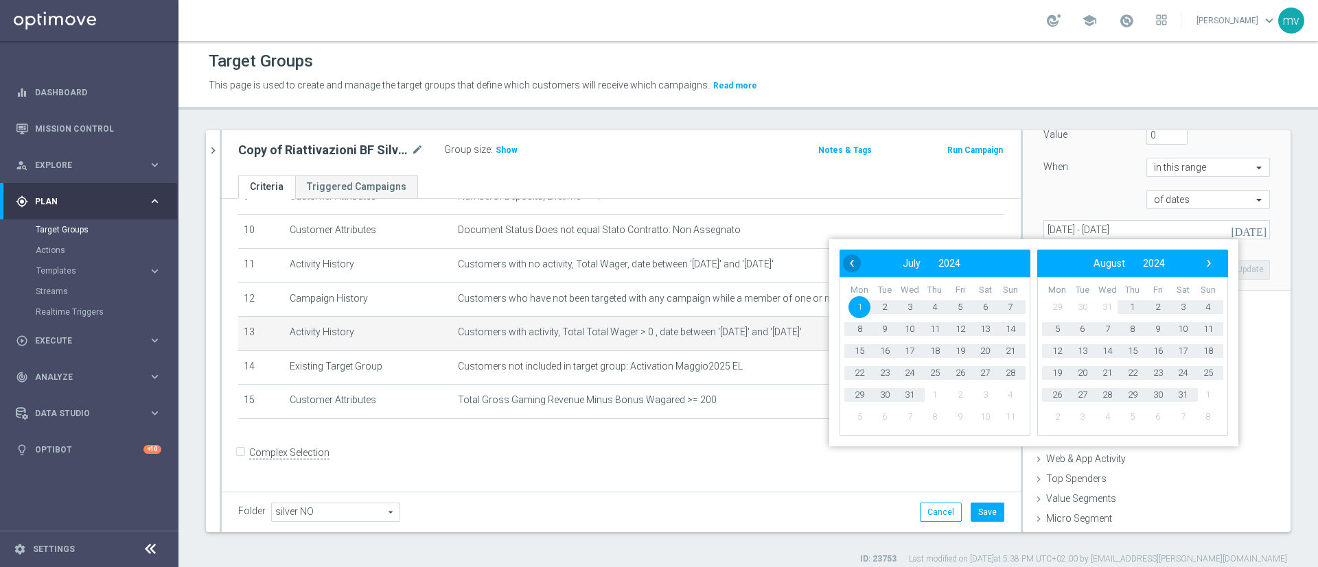
click at [848, 264] on span "‹" at bounding box center [852, 264] width 18 height 18
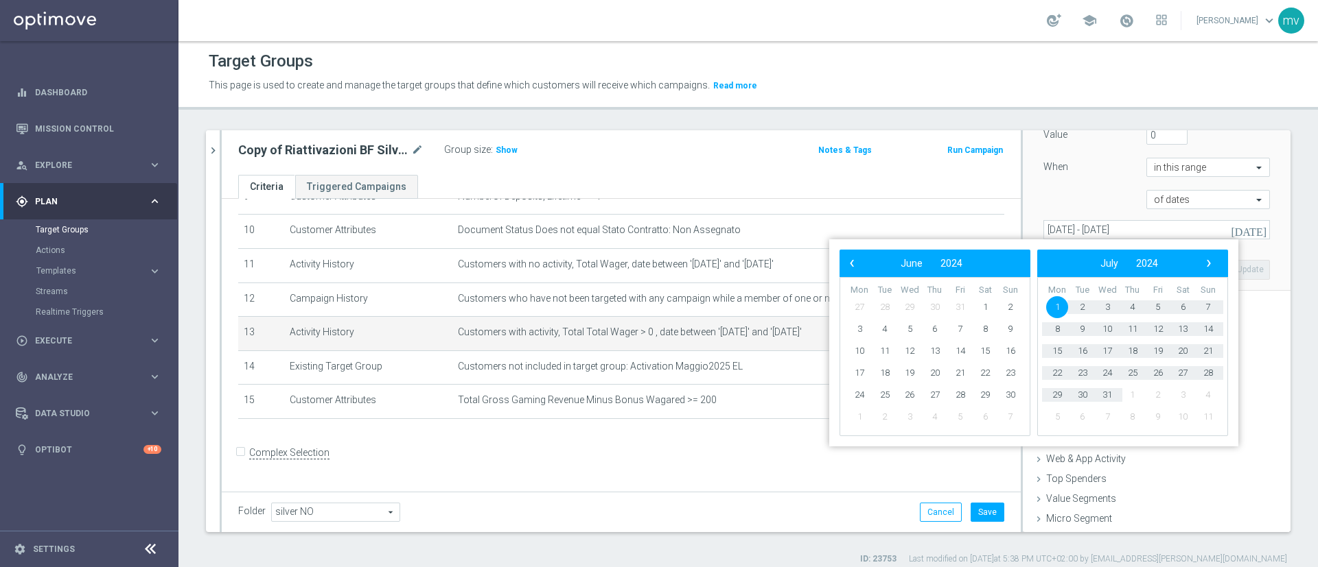
click at [848, 264] on span "‹" at bounding box center [852, 264] width 18 height 18
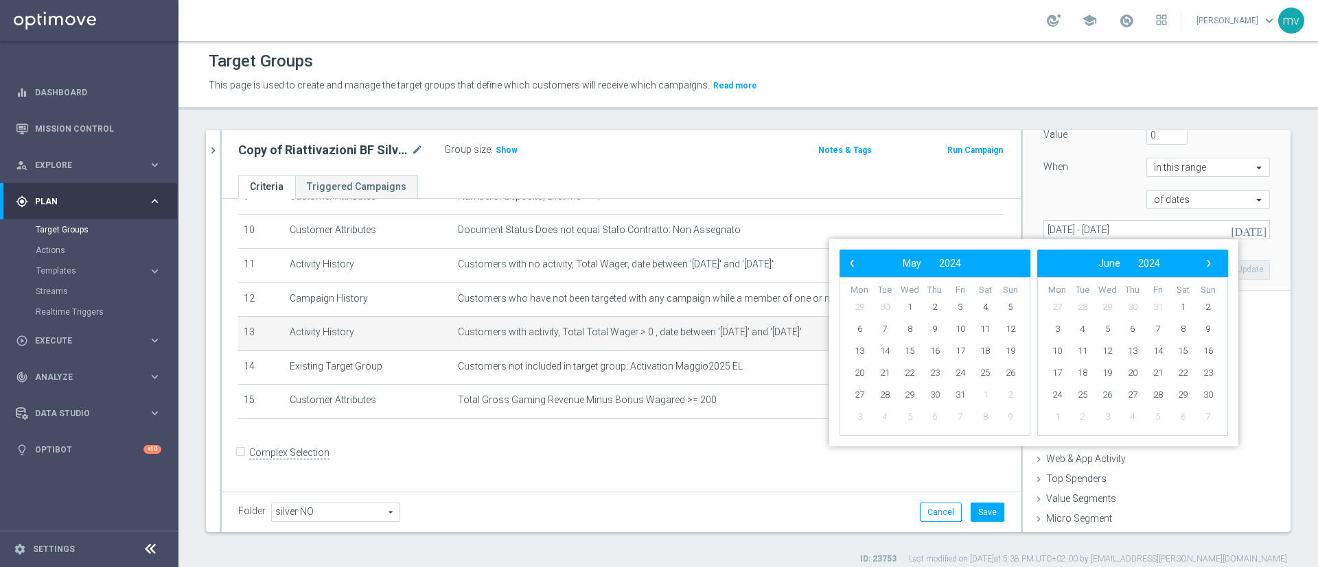
click at [848, 264] on span "‹" at bounding box center [852, 264] width 18 height 18
click at [848, 263] on span "‹" at bounding box center [852, 264] width 18 height 18
click at [975, 255] on span "›" at bounding box center [1208, 264] width 18 height 18
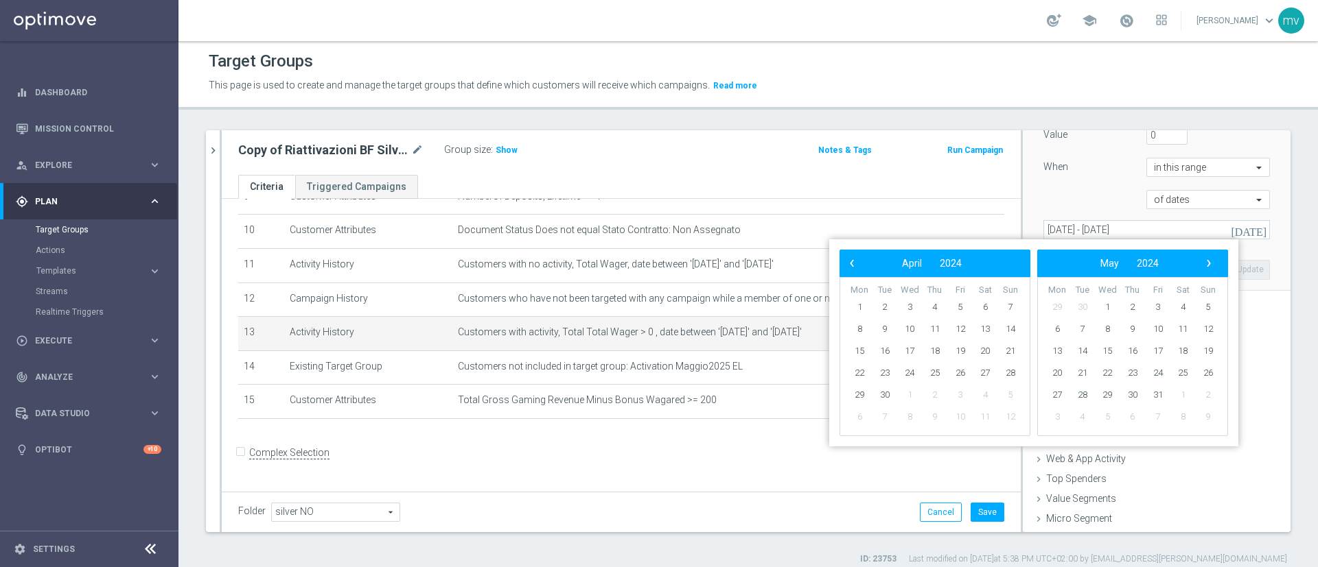
click at [975, 255] on span "›" at bounding box center [1208, 264] width 18 height 18
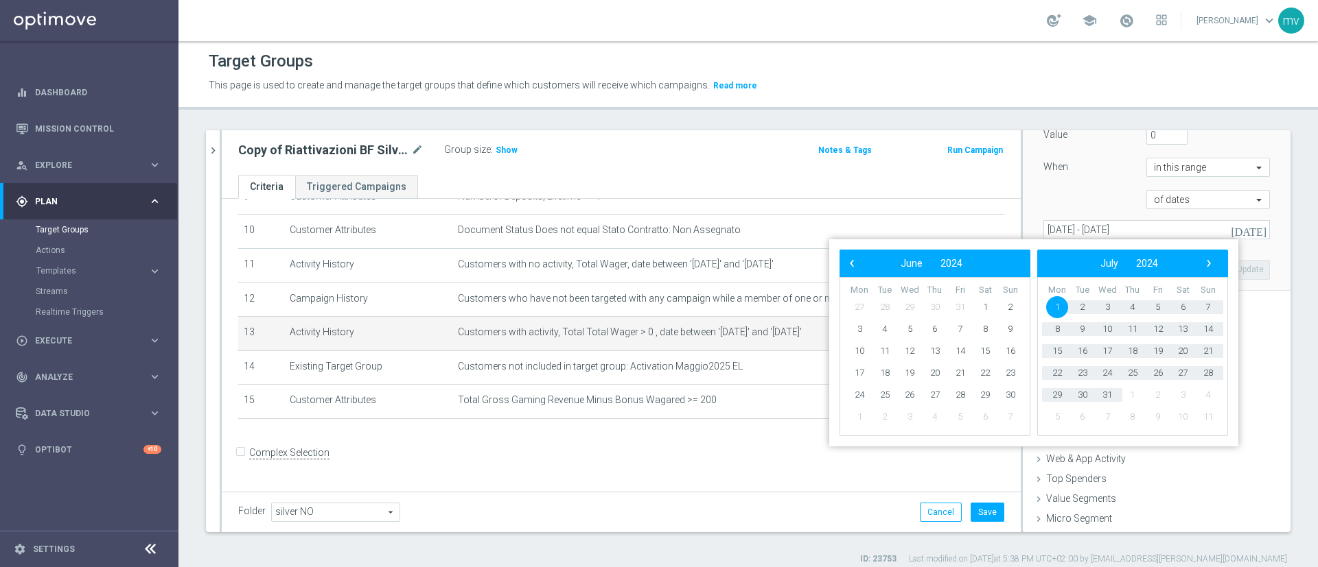
click at [975, 255] on span "›" at bounding box center [1208, 264] width 18 height 18
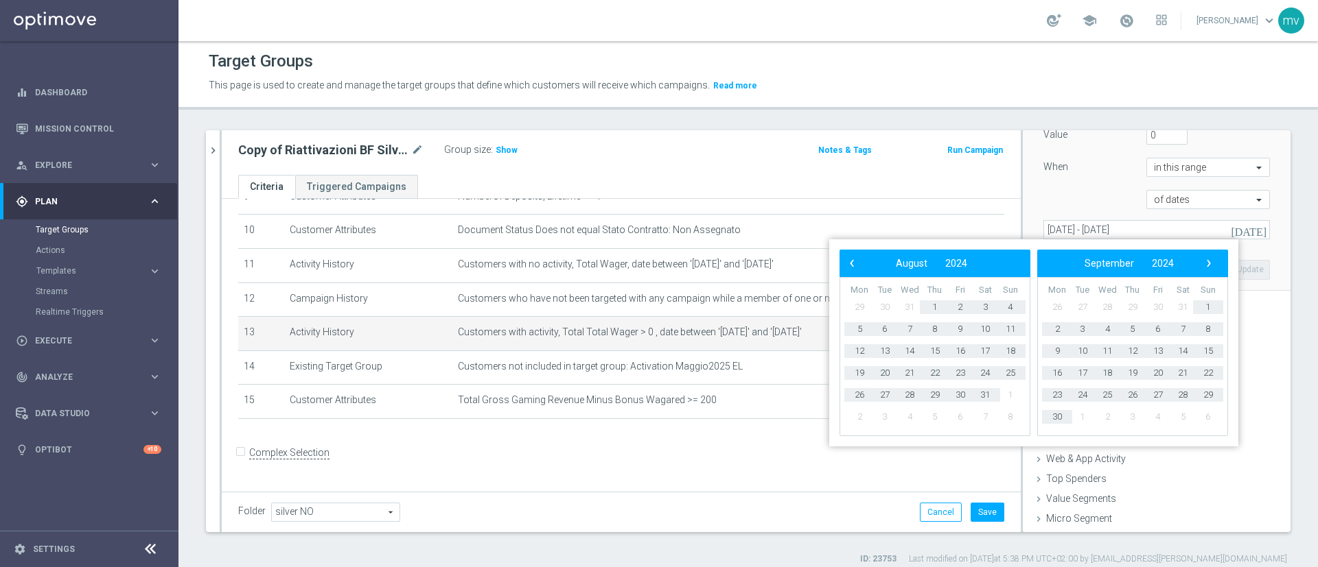
click at [975, 255] on span "›" at bounding box center [1208, 264] width 18 height 18
click at [847, 265] on span "‹" at bounding box center [852, 264] width 18 height 18
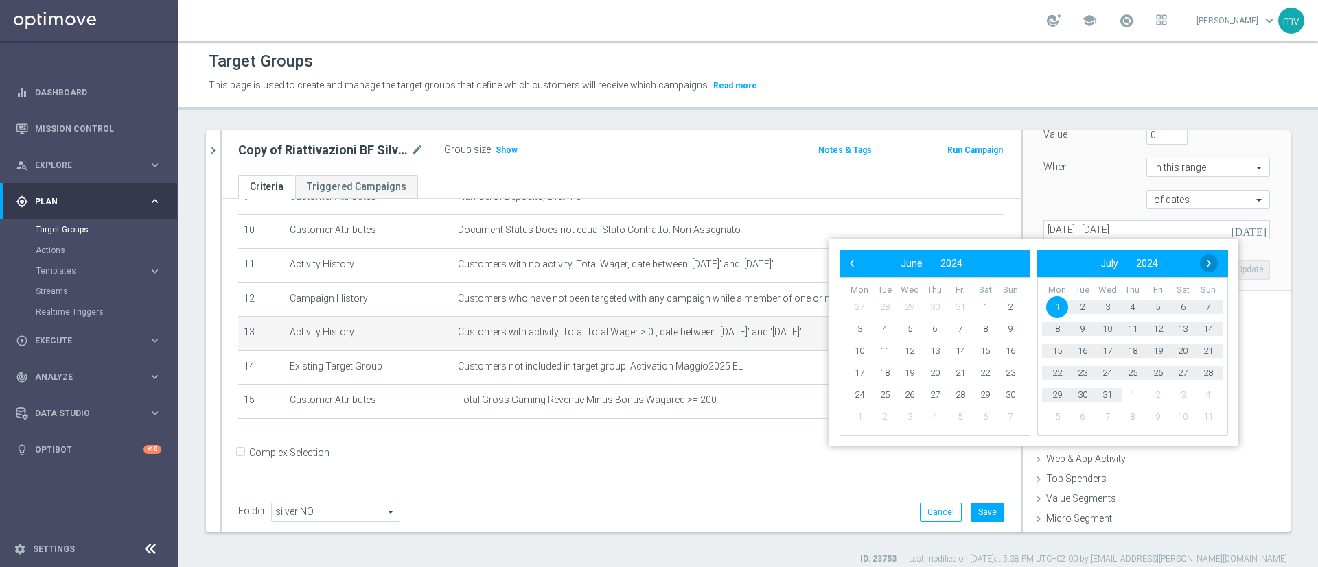
click at [975, 259] on span "›" at bounding box center [1208, 264] width 18 height 18
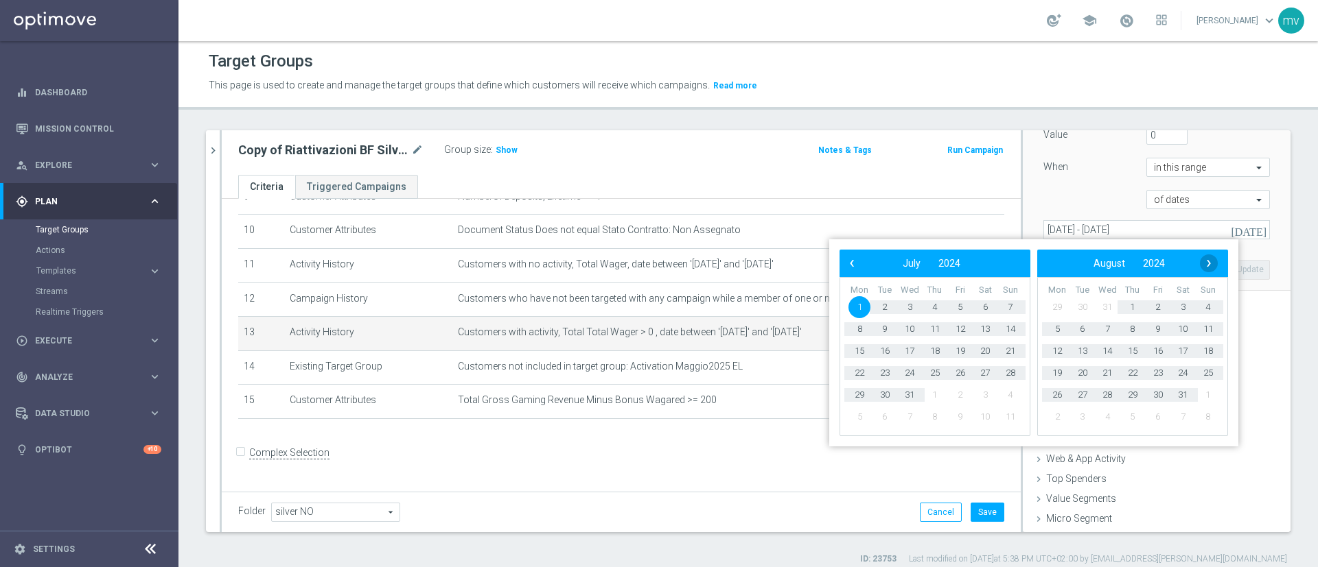
click at [975, 265] on span "›" at bounding box center [1208, 264] width 18 height 18
click at [975, 417] on span "30" at bounding box center [1057, 417] width 22 height 22
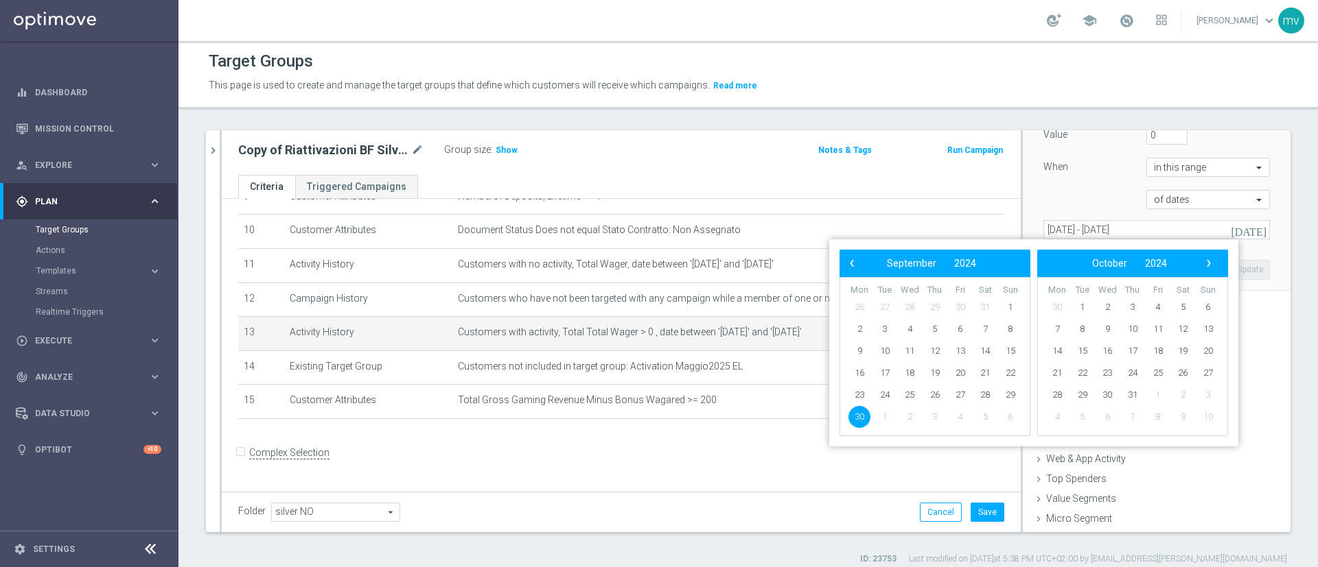
click at [922, 419] on form "Complex Selection Invalid Expression" at bounding box center [621, 468] width 766 height 51
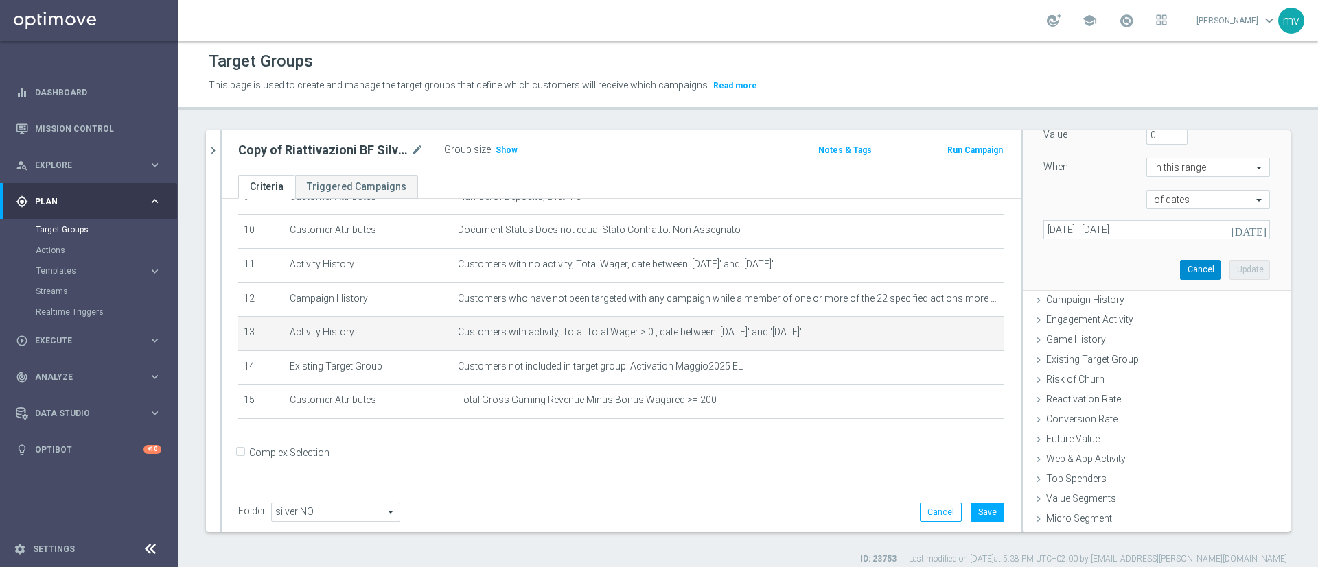
click at [975, 268] on button "Cancel" at bounding box center [1200, 269] width 40 height 19
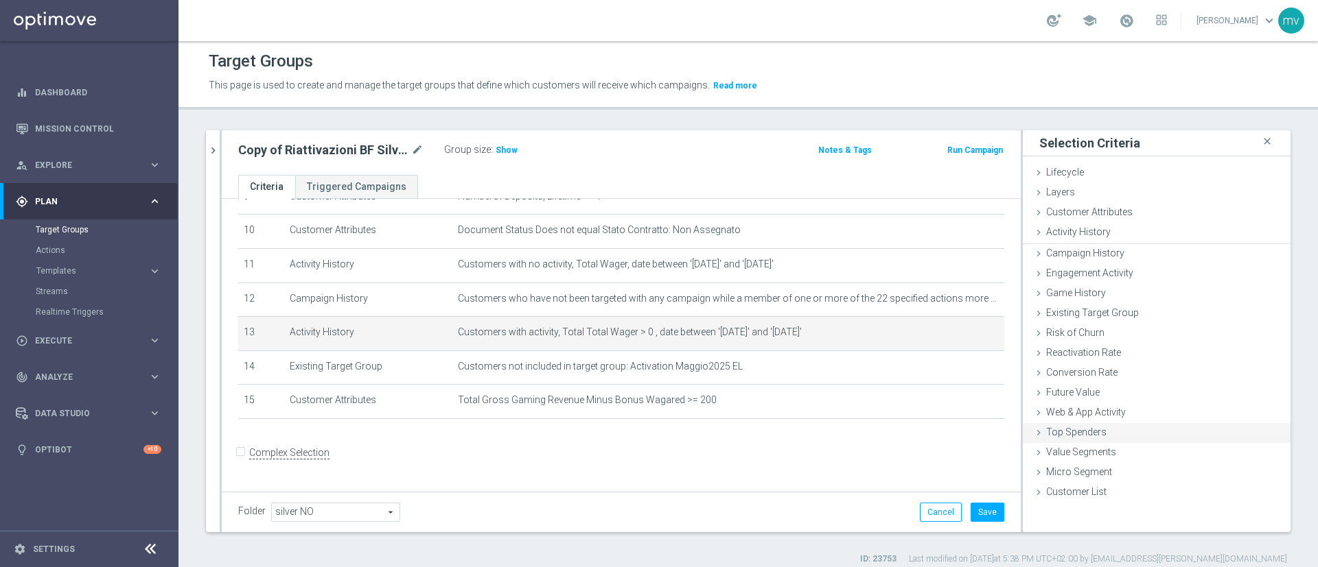
scroll to position [0, 0]
click at [955, 338] on icon "mode_edit" at bounding box center [960, 332] width 11 height 11
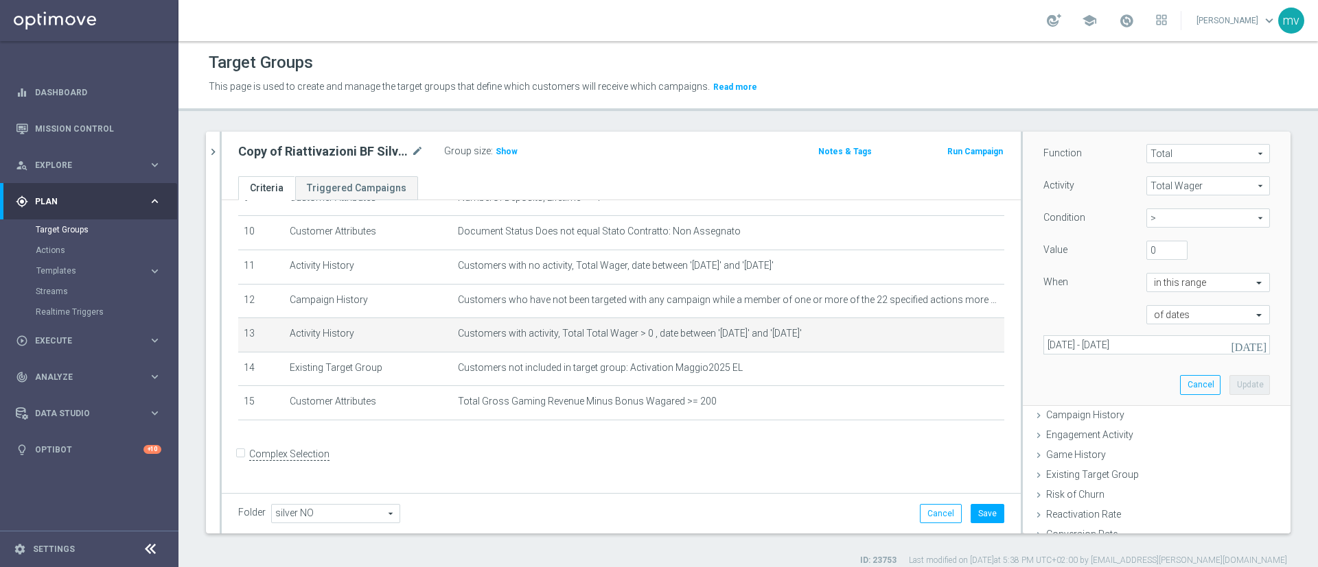
scroll to position [309, 0]
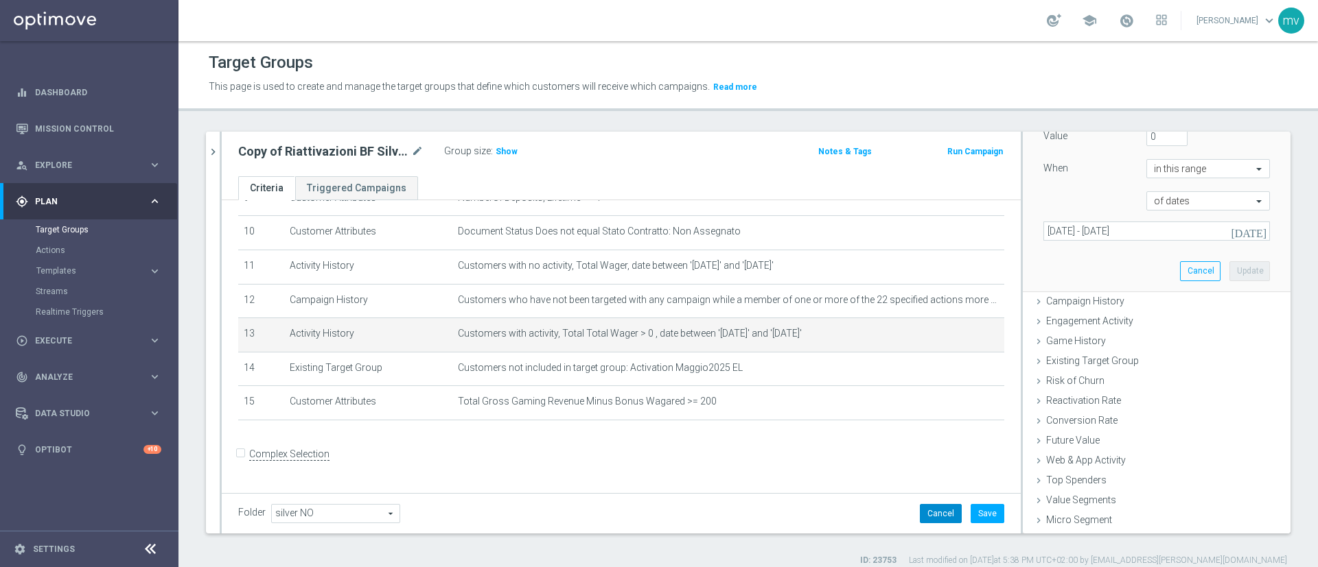
click at [928, 419] on button "Cancel" at bounding box center [941, 513] width 42 height 19
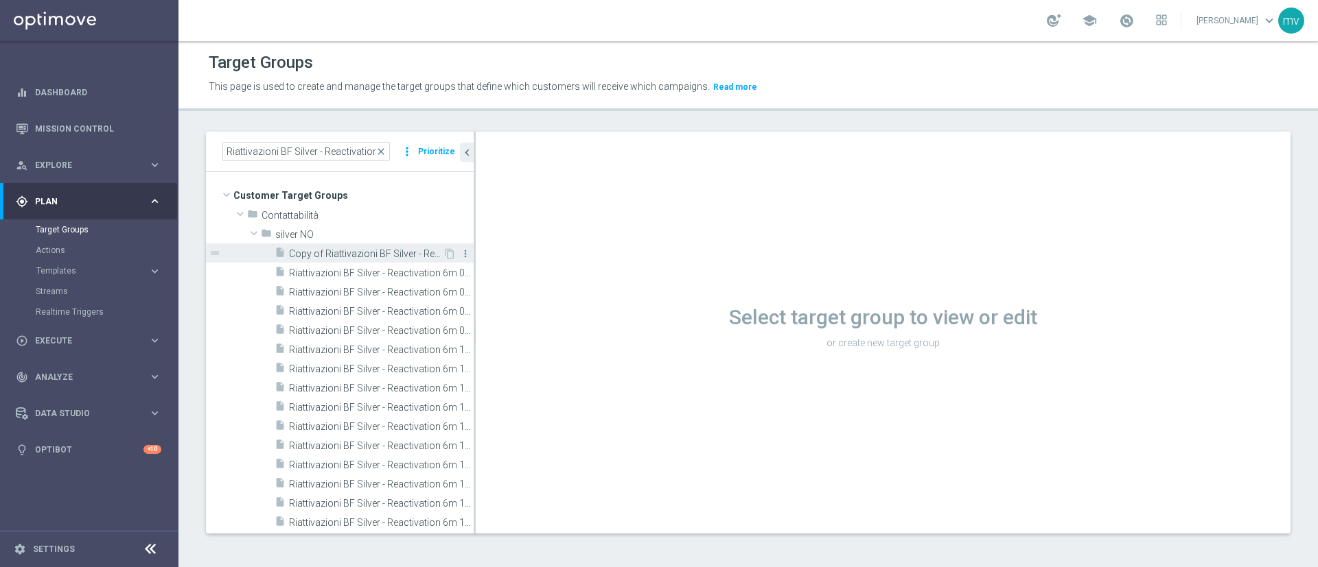
click at [460, 249] on icon "more_vert" at bounding box center [465, 253] width 11 height 11
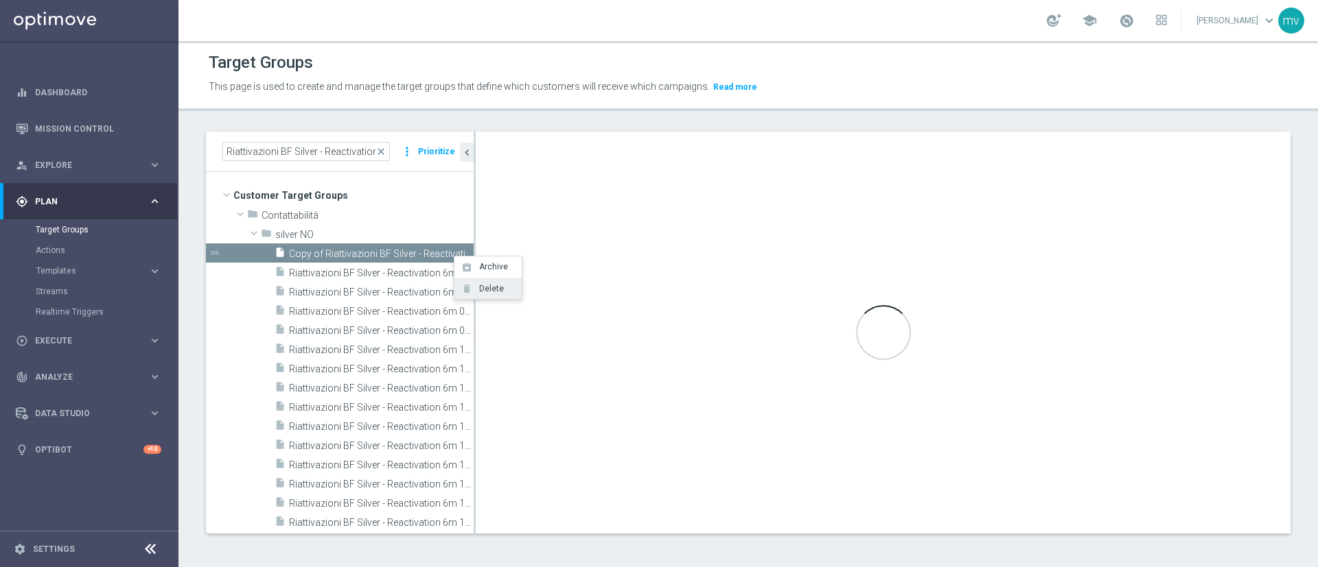
click at [478, 284] on span "Delete" at bounding box center [489, 289] width 30 height 10
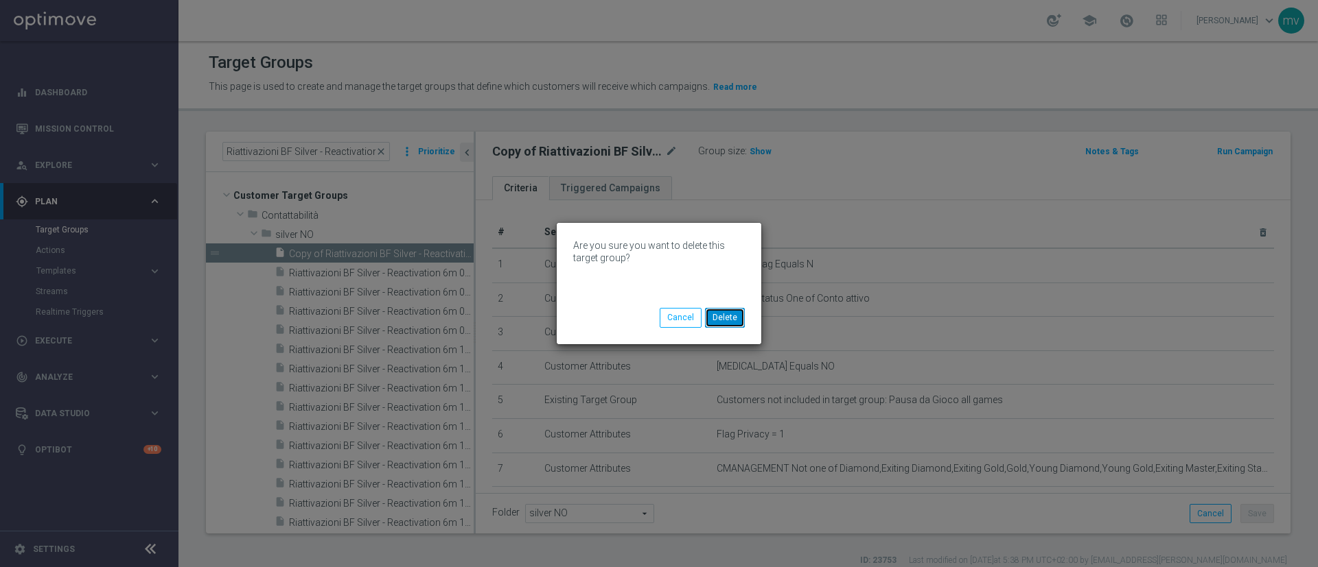
click at [726, 316] on button "Delete" at bounding box center [725, 317] width 40 height 19
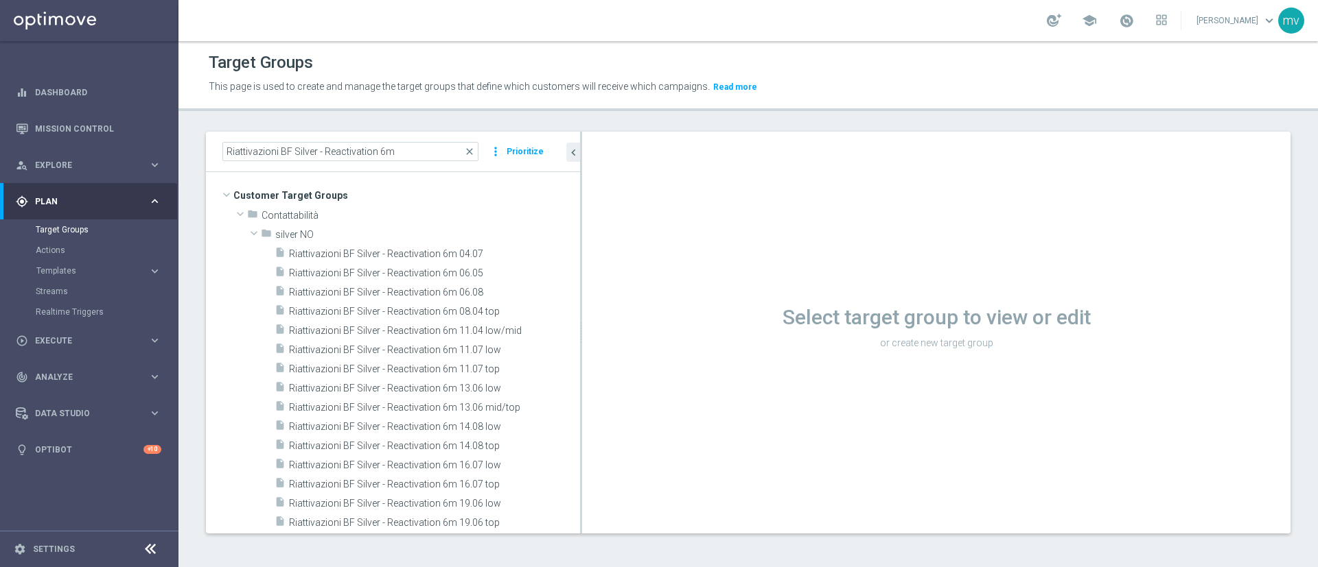
drag, startPoint x: 475, startPoint y: 225, endPoint x: 567, endPoint y: 329, distance: 139.0
click at [840, 294] on as-split "Riattivazioni BF Silver - Reactivation 6m close more_vert Prioritize Customer T…" at bounding box center [748, 333] width 1084 height 402
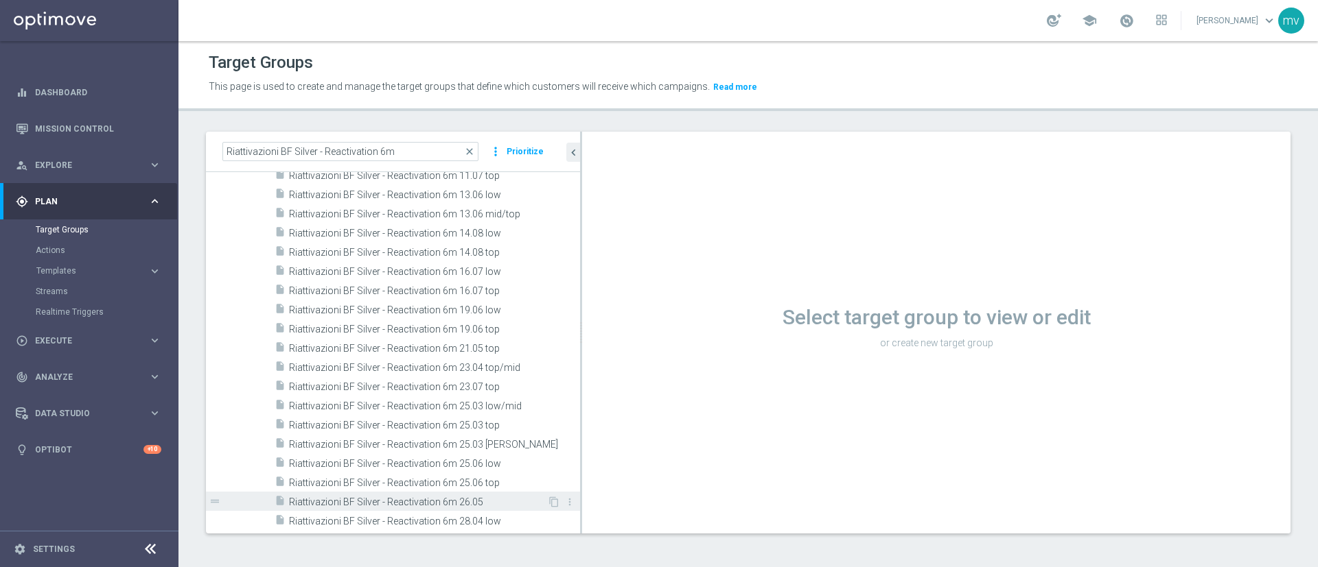
scroll to position [1, 0]
click at [564, 419] on icon "more_vert" at bounding box center [569, 481] width 11 height 11
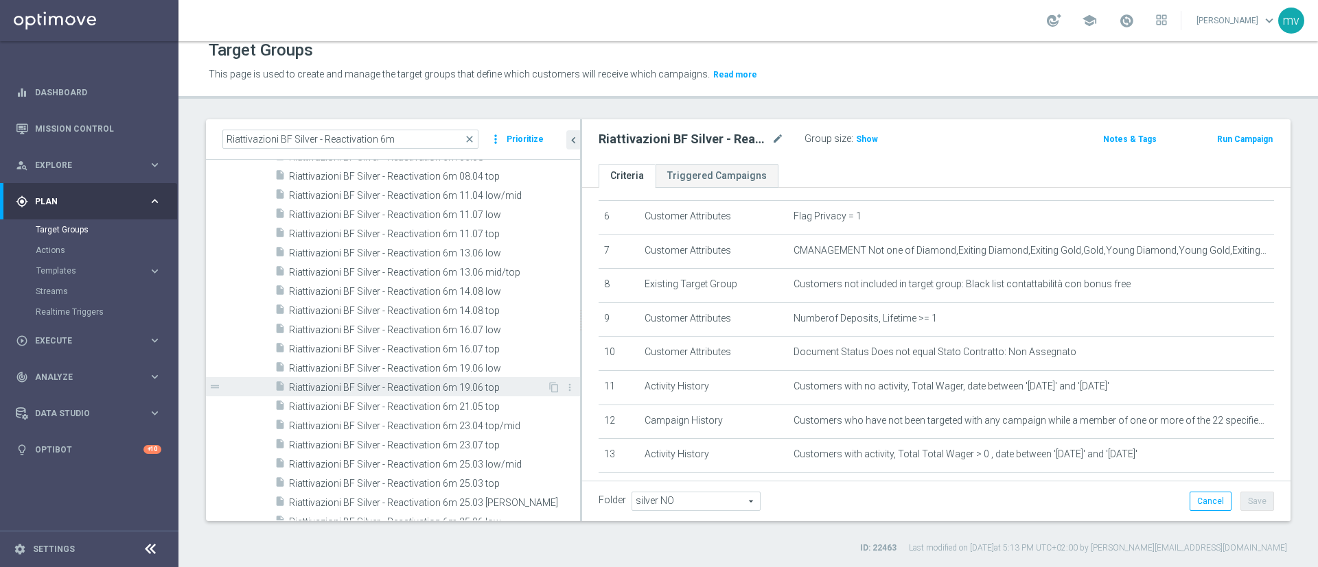
scroll to position [91, 0]
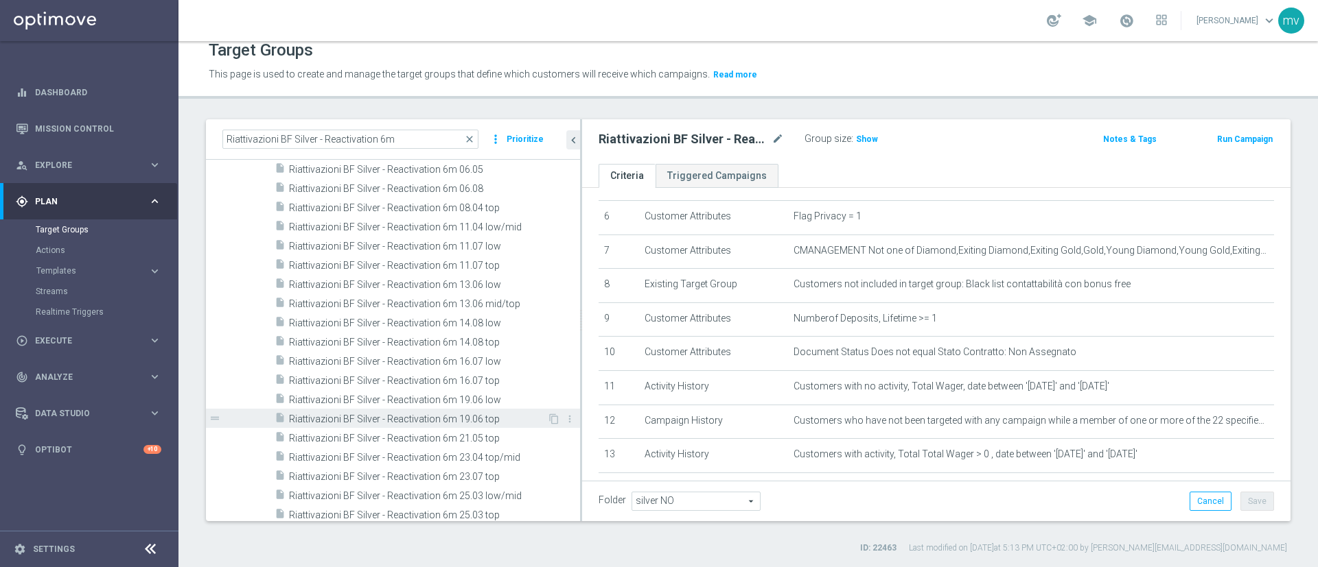
click at [503, 419] on span "Riattivazioni BF Silver - Reactivation 6m 19.06 top" at bounding box center [418, 420] width 258 height 12
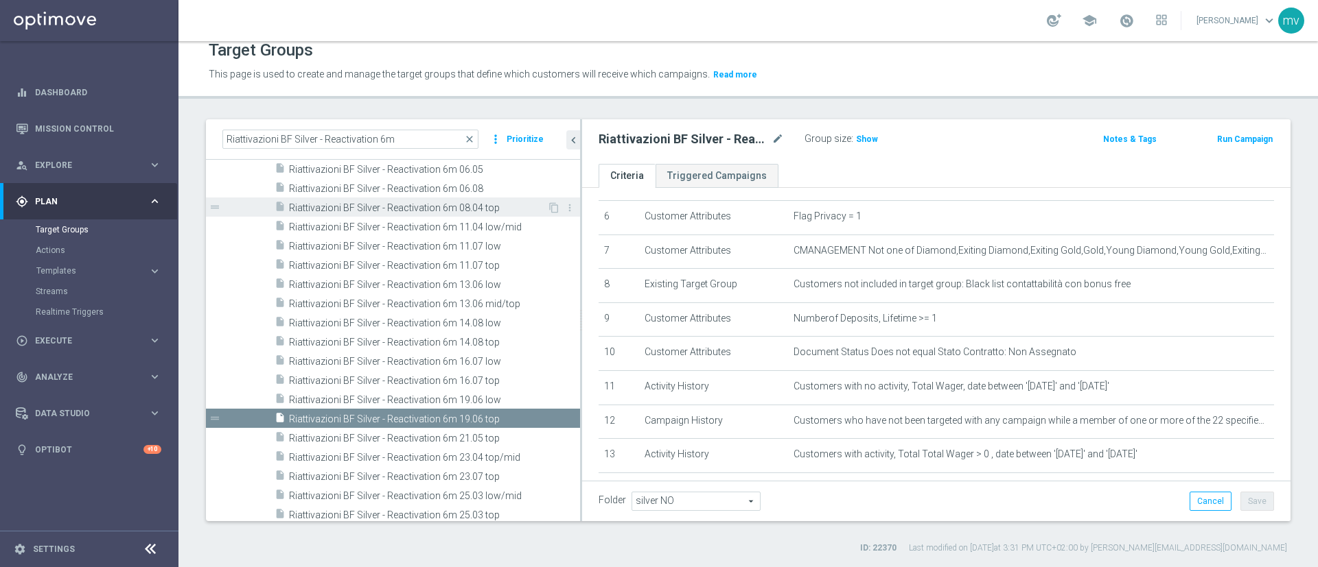
click at [482, 198] on div "insert_drive_file Riattivazioni BF Silver - Reactivation 6m 08.04 top" at bounding box center [410, 207] width 272 height 19
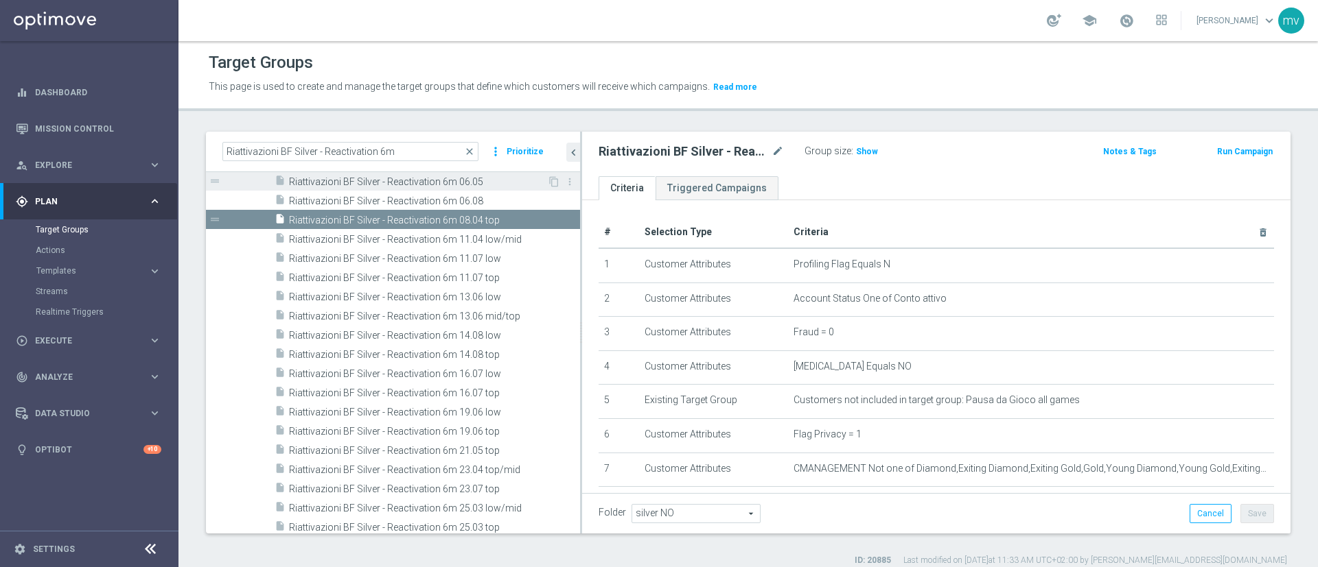
click at [467, 181] on span "Riattivazioni BF Silver - Reactivation 6m 06.05" at bounding box center [418, 182] width 258 height 12
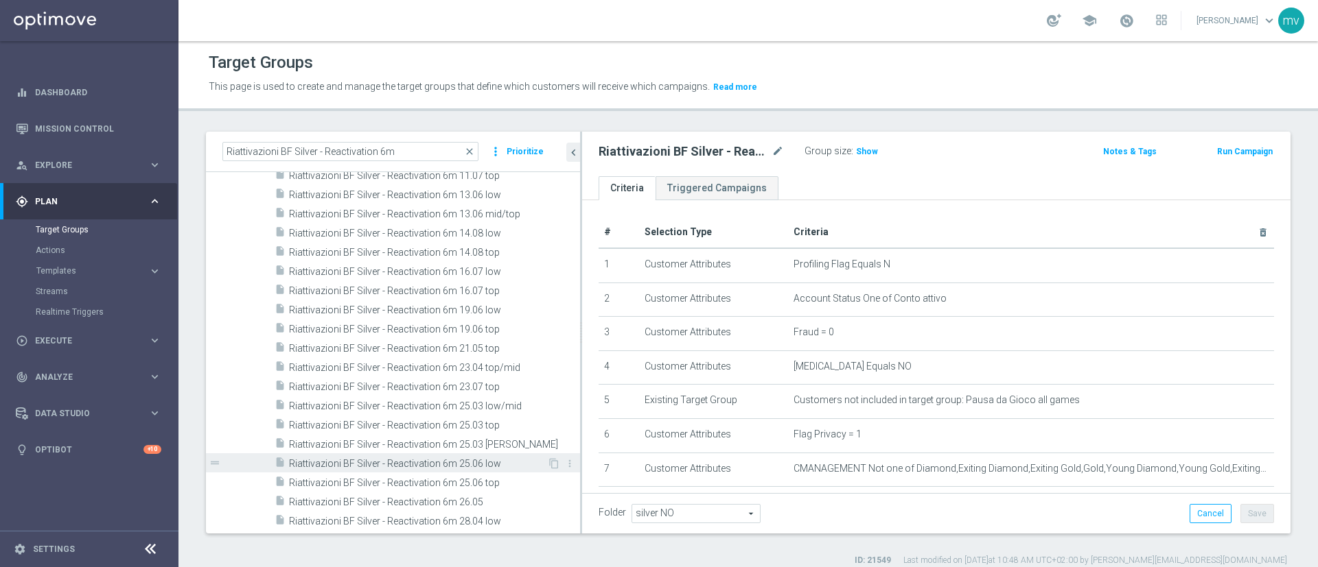
scroll to position [12, 0]
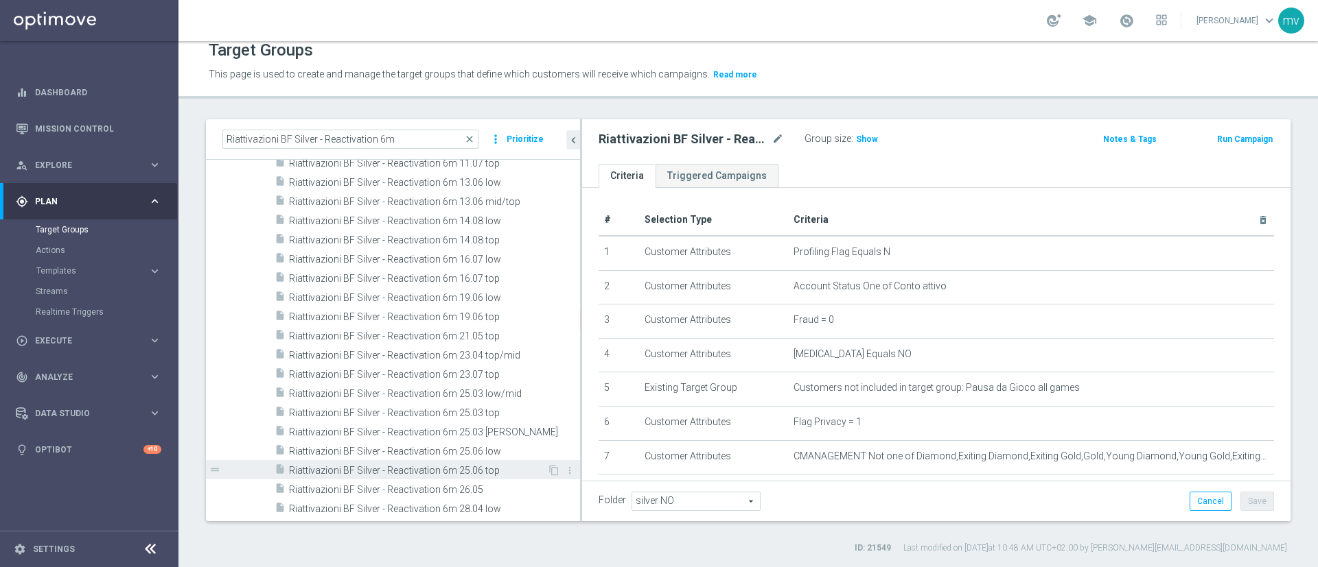
click at [495, 419] on span "Riattivazioni BF Silver - Reactivation 6m 25.06 top" at bounding box center [418, 471] width 258 height 12
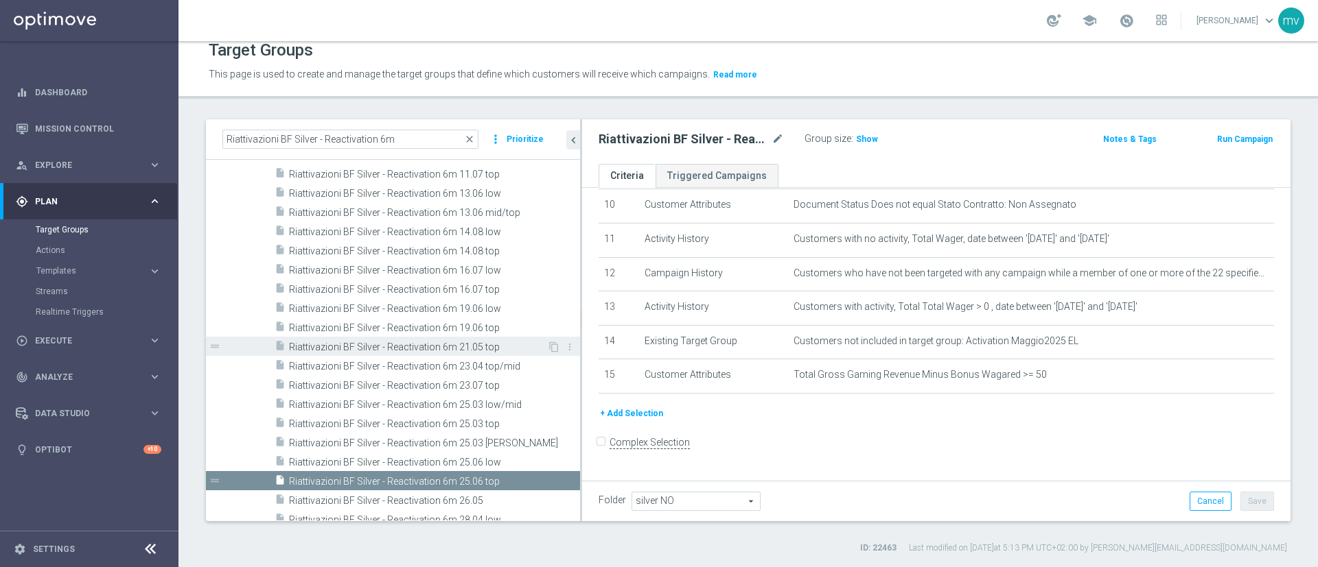
scroll to position [194, 0]
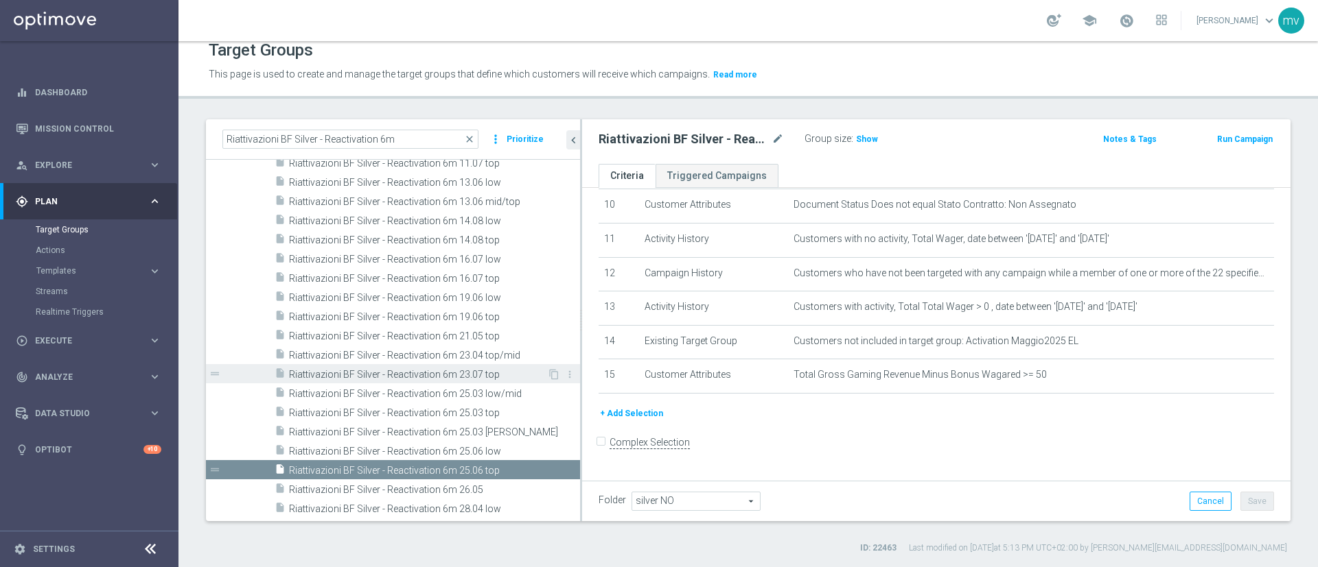
click at [487, 375] on span "Riattivazioni BF Silver - Reactivation 6m 23.07 top" at bounding box center [418, 375] width 258 height 12
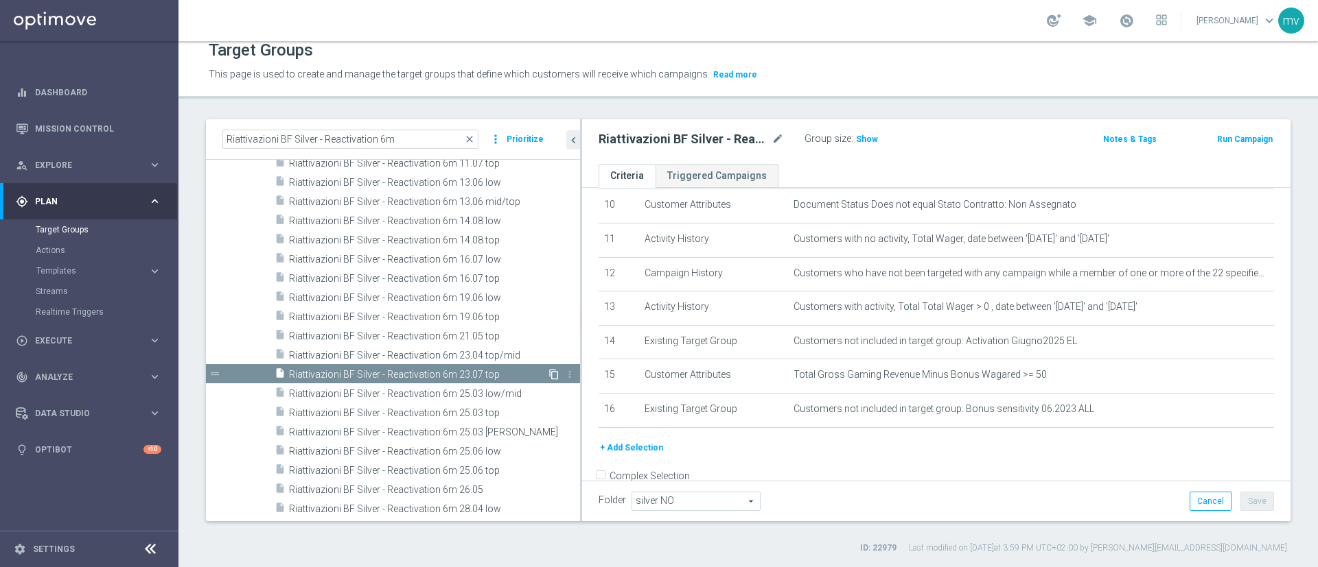
click at [548, 374] on icon "content_copy" at bounding box center [553, 374] width 11 height 11
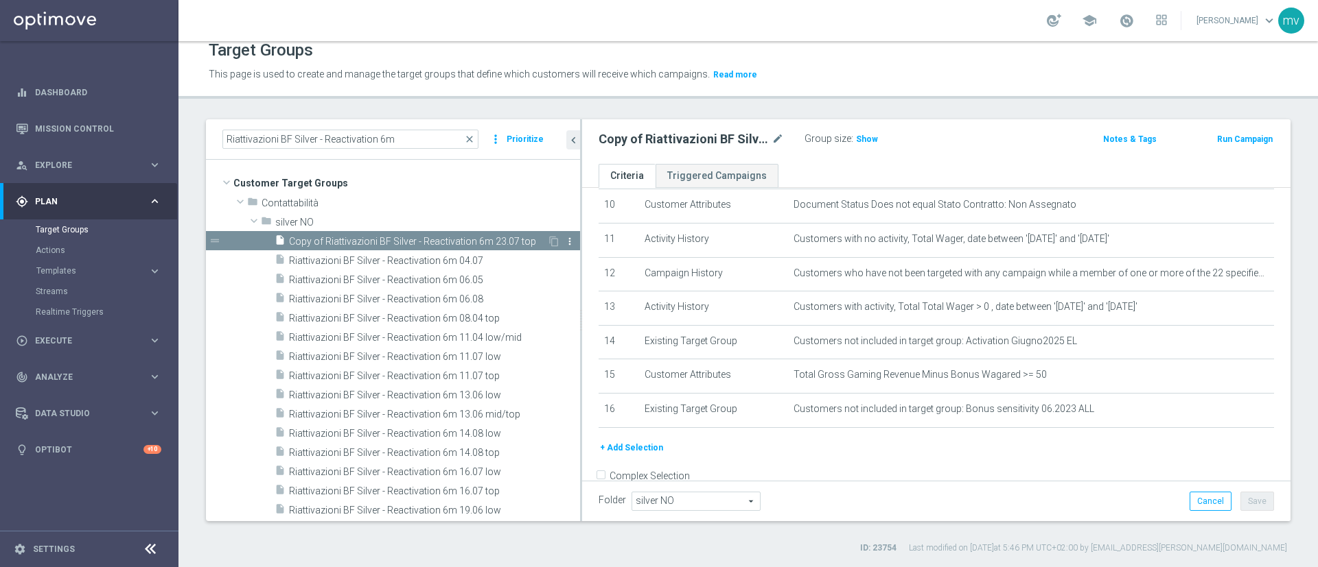
click at [564, 242] on icon "more_vert" at bounding box center [569, 241] width 11 height 11
click at [777, 133] on icon "mode_edit" at bounding box center [777, 139] width 12 height 16
click at [749, 138] on input "Copy of Riattivazioni BF Silver - Reactivation 6m 23.07 top" at bounding box center [690, 140] width 185 height 19
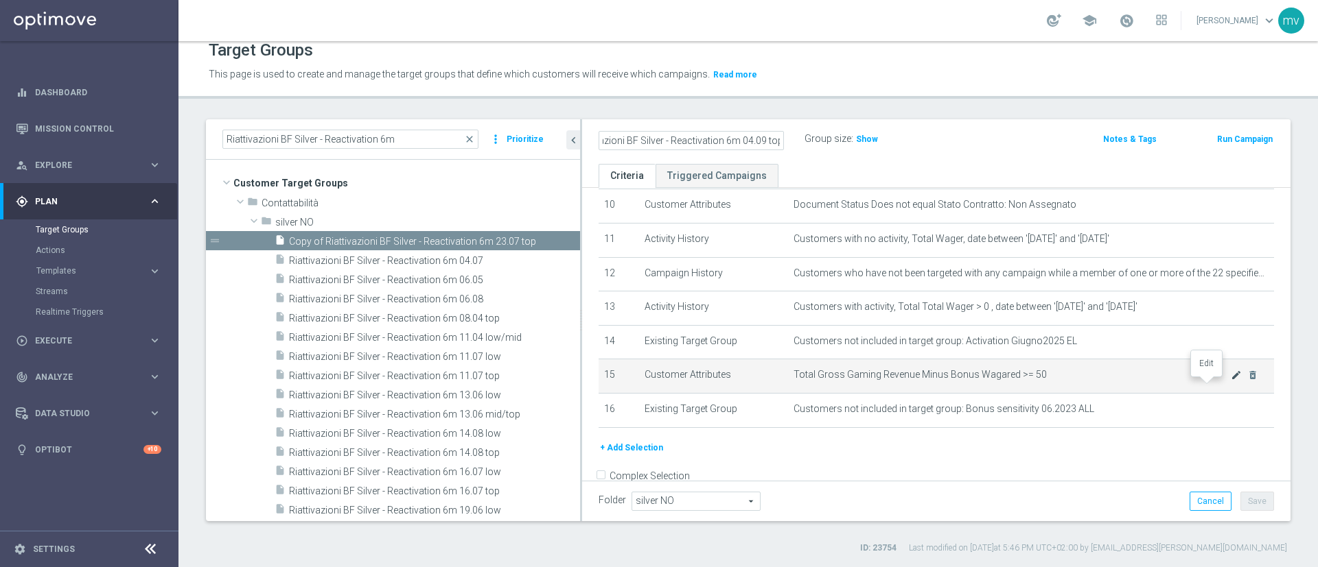
type input "Riattivazioni BF Silver - Reactivation 6m 04.09 top"
click at [975, 381] on icon "mode_edit" at bounding box center [1235, 375] width 11 height 11
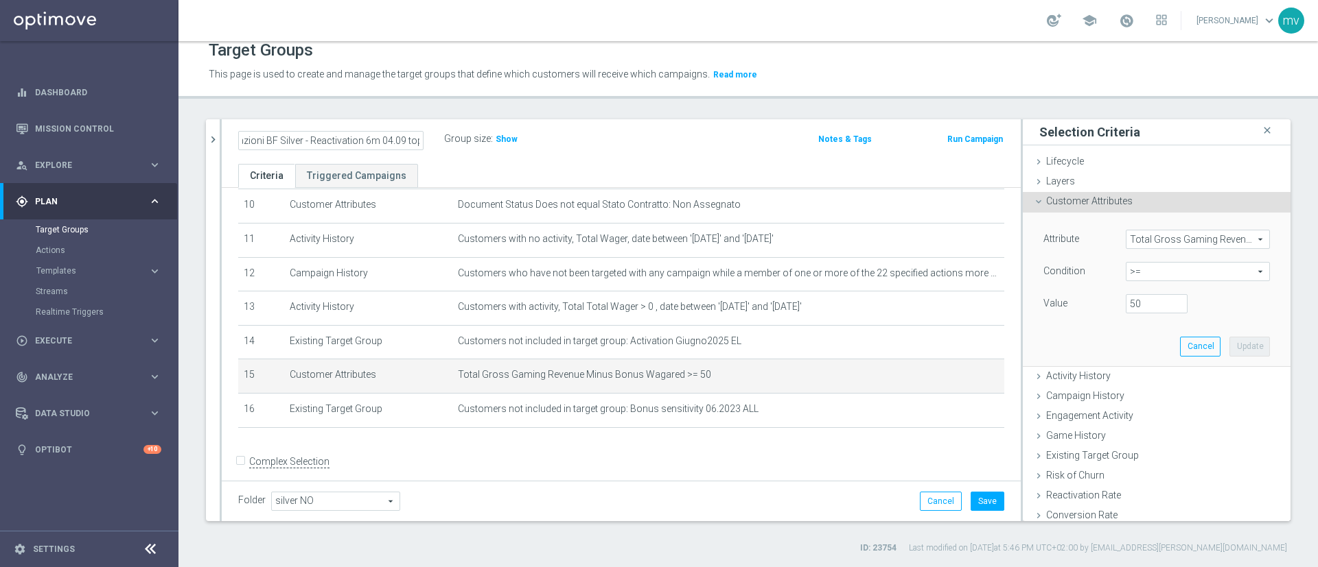
scroll to position [0, 0]
click at [975, 303] on input "50" at bounding box center [1156, 303] width 62 height 19
type input "5"
type input "200"
click at [975, 347] on button "Update" at bounding box center [1249, 346] width 40 height 19
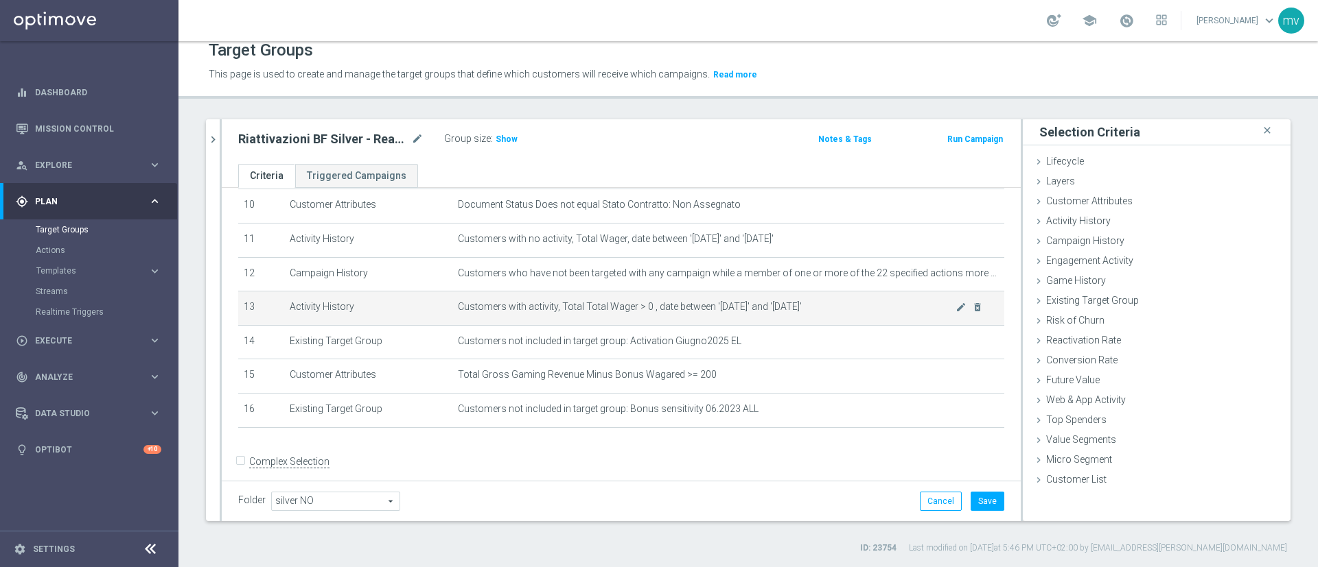
click at [785, 312] on span "Customers with activity, Total Total Wager > 0 , date between '[DATE]' and '[DA…" at bounding box center [707, 307] width 498 height 12
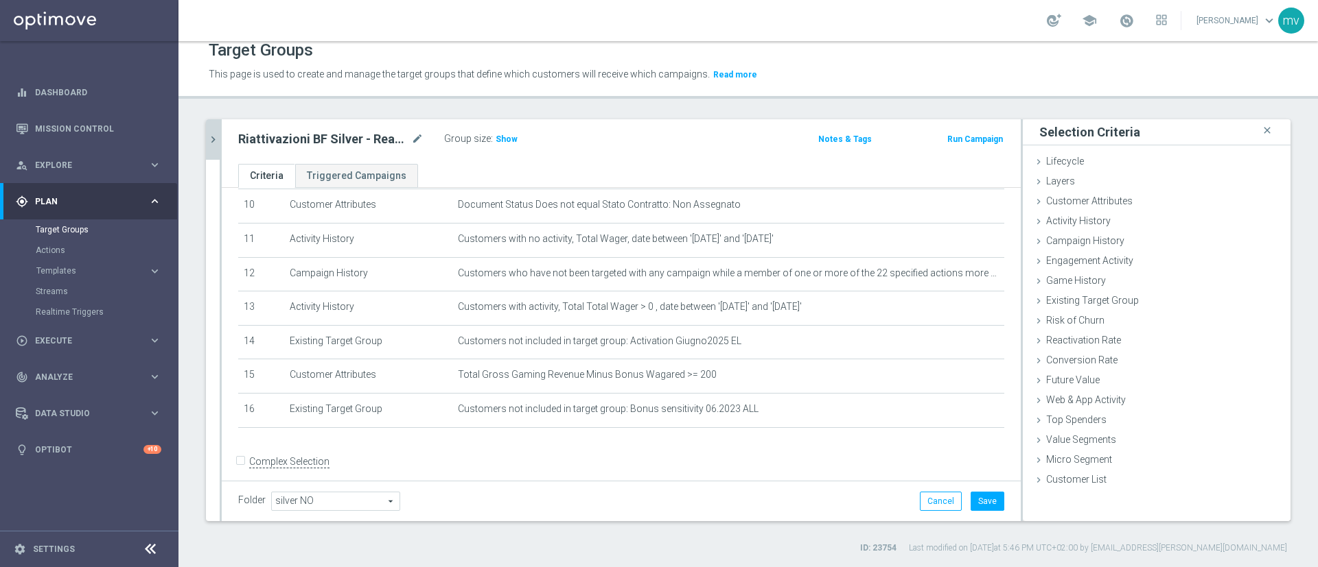
click at [215, 139] on icon "chevron_right" at bounding box center [213, 139] width 13 height 13
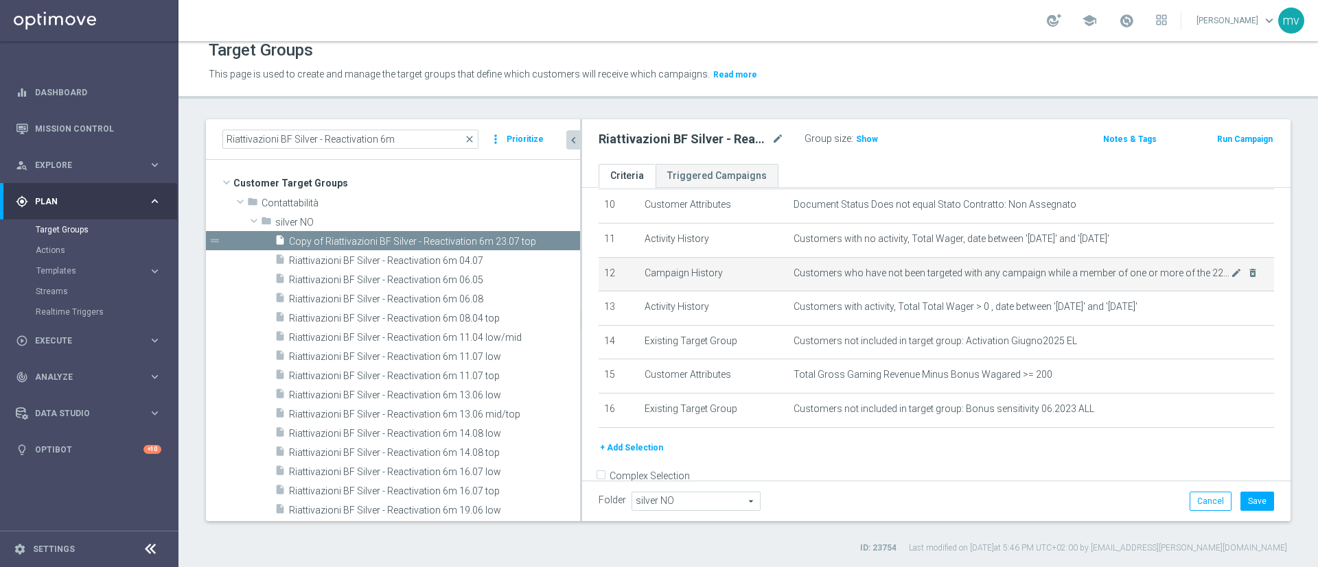
drag, startPoint x: 473, startPoint y: 264, endPoint x: 657, endPoint y: 298, distance: 187.1
click at [657, 298] on as-split "Riattivazioni BF Silver - Reactivation 6m close more_vert Prioritize Customer T…" at bounding box center [748, 320] width 1084 height 402
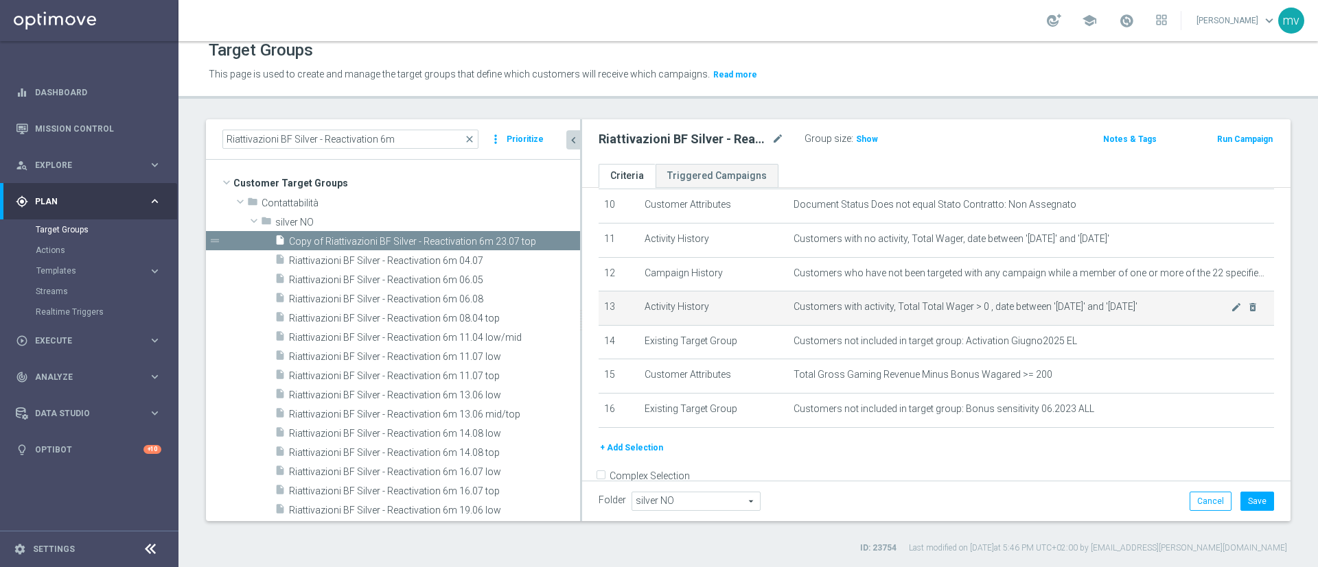
click at [975, 322] on td "Customers with activity, Total Total Wager > 0 , date between '2024-08-01' and …" at bounding box center [1031, 309] width 487 height 34
click at [975, 313] on icon "mode_edit" at bounding box center [1235, 307] width 11 height 11
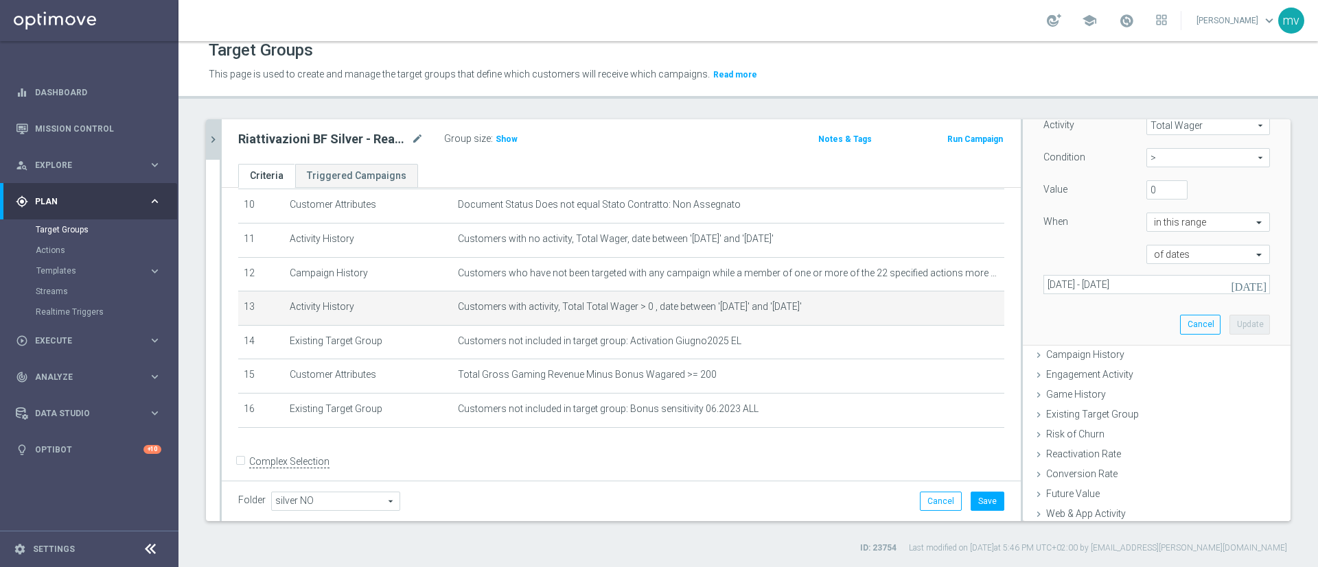
scroll to position [327, 0]
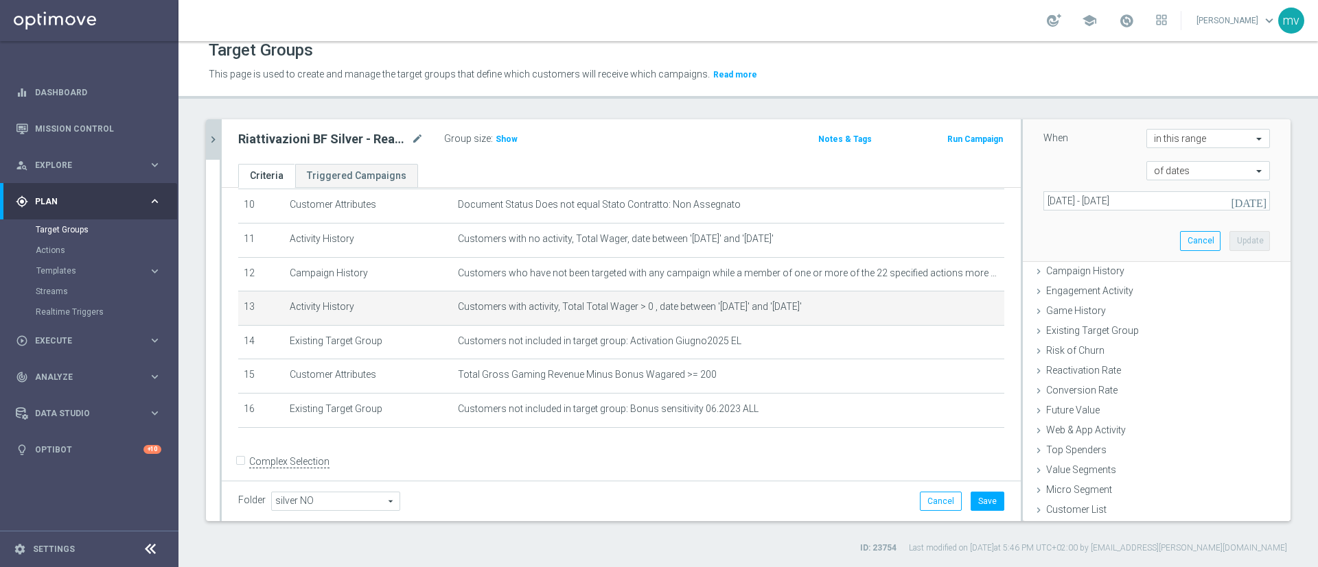
click at [975, 203] on icon "[DATE]" at bounding box center [1248, 201] width 37 height 12
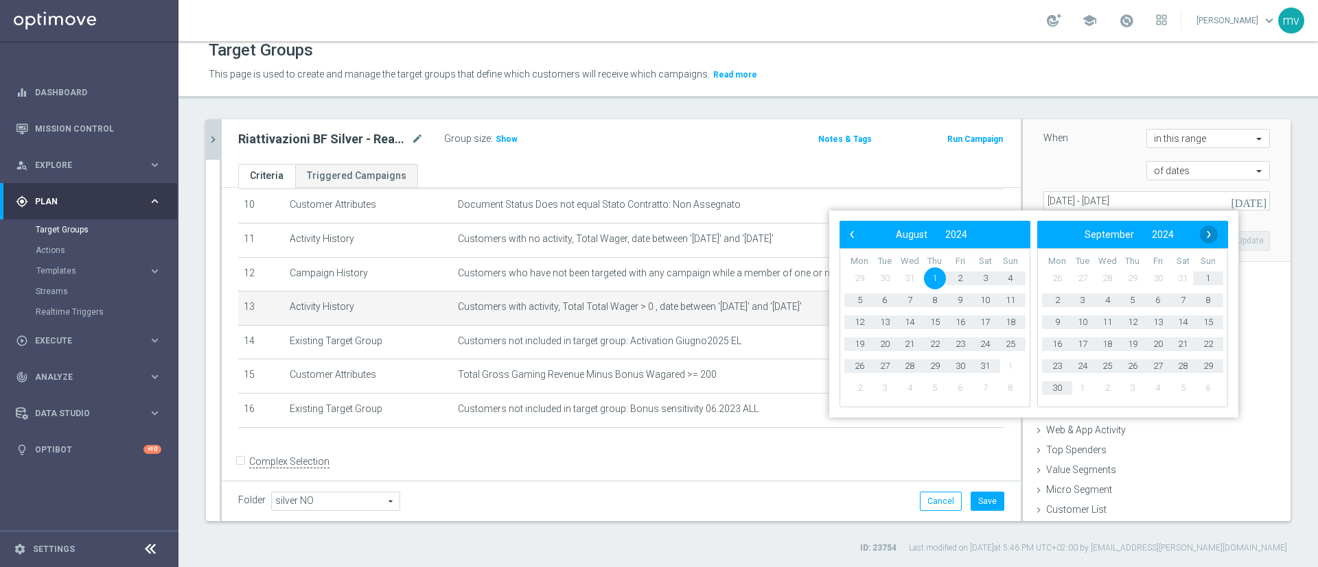
click at [975, 235] on span "›" at bounding box center [1208, 235] width 18 height 18
click at [975, 278] on span "1" at bounding box center [1082, 279] width 22 height 22
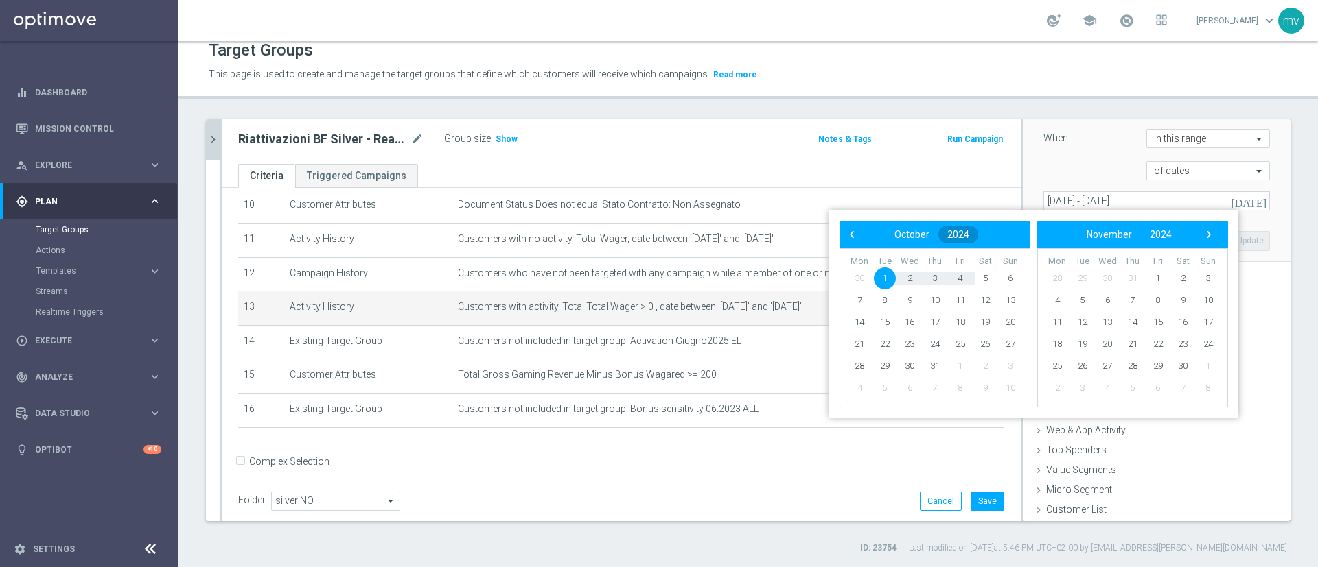
click at [959, 235] on span "2024" at bounding box center [958, 234] width 22 height 11
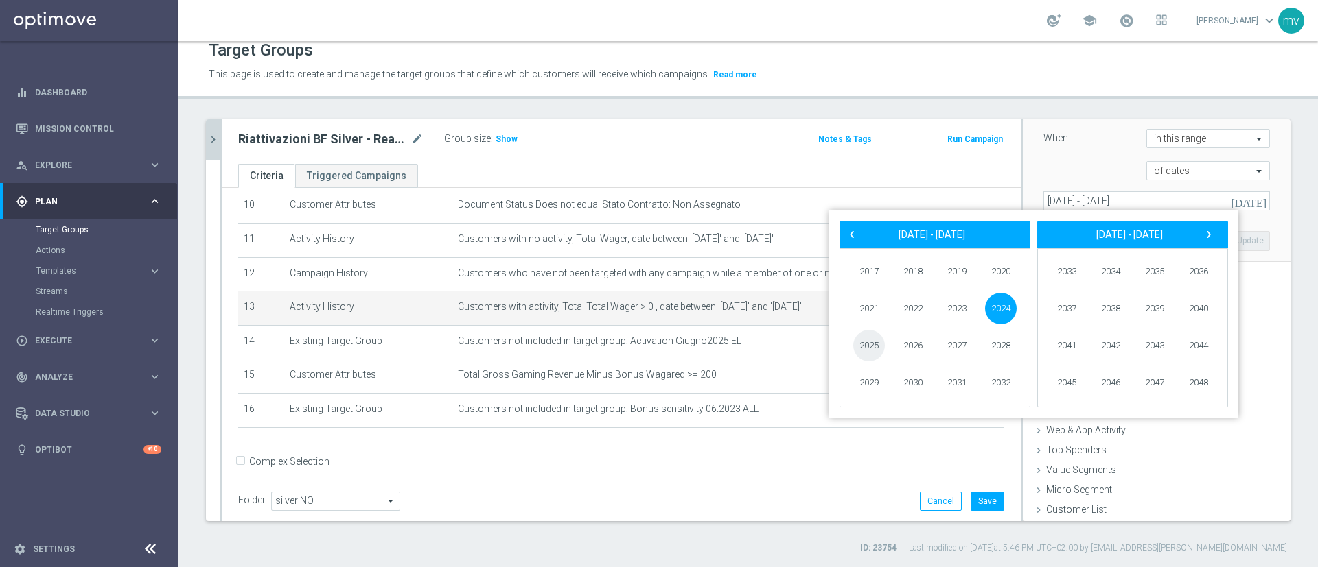
click at [877, 341] on span "2025" at bounding box center [869, 346] width 32 height 32
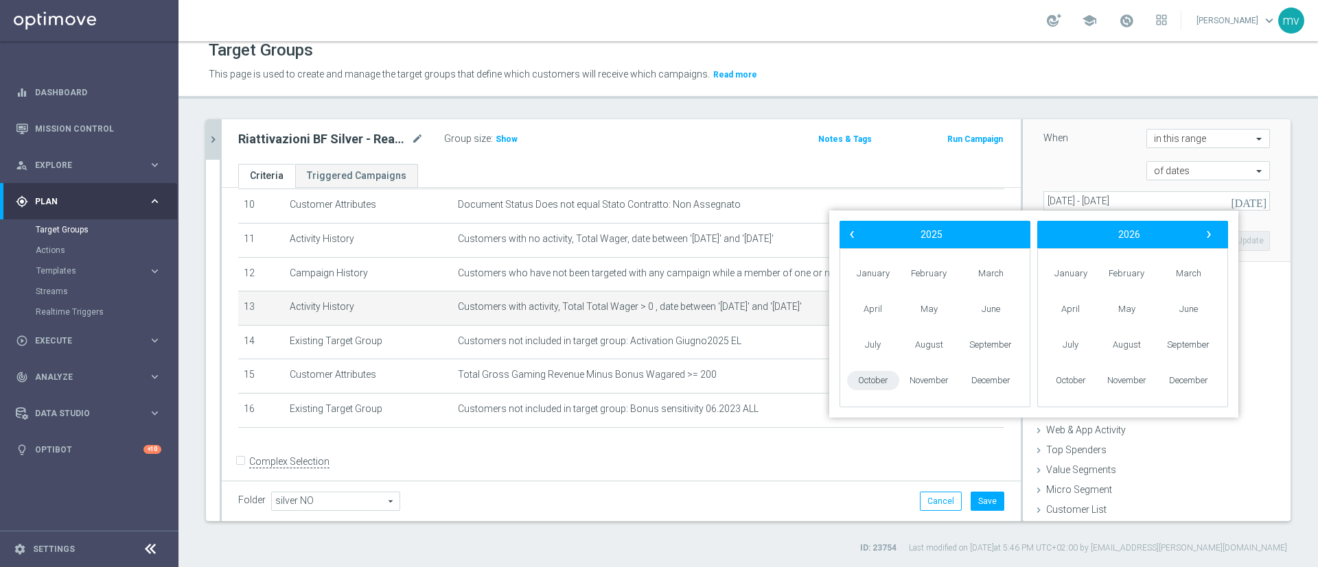
click at [875, 379] on span "October" at bounding box center [873, 381] width 52 height 20
click at [905, 275] on span "1" at bounding box center [909, 279] width 22 height 22
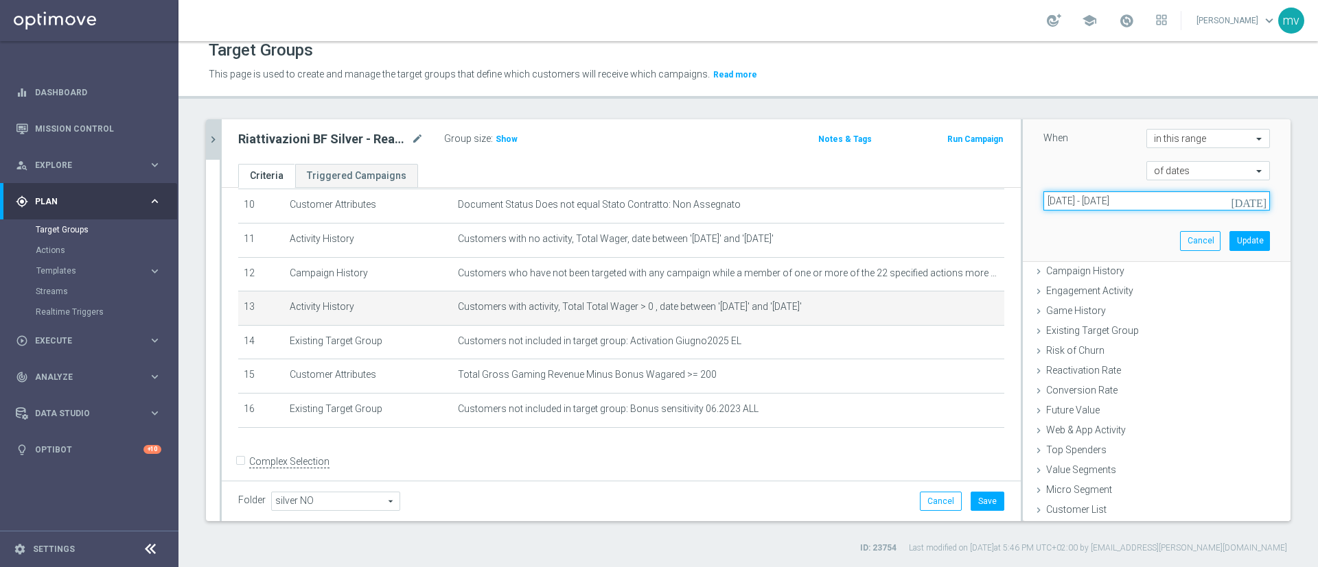
click at [975, 198] on input "01 Oct 2024 - 01 Oct 2025" at bounding box center [1156, 200] width 226 height 19
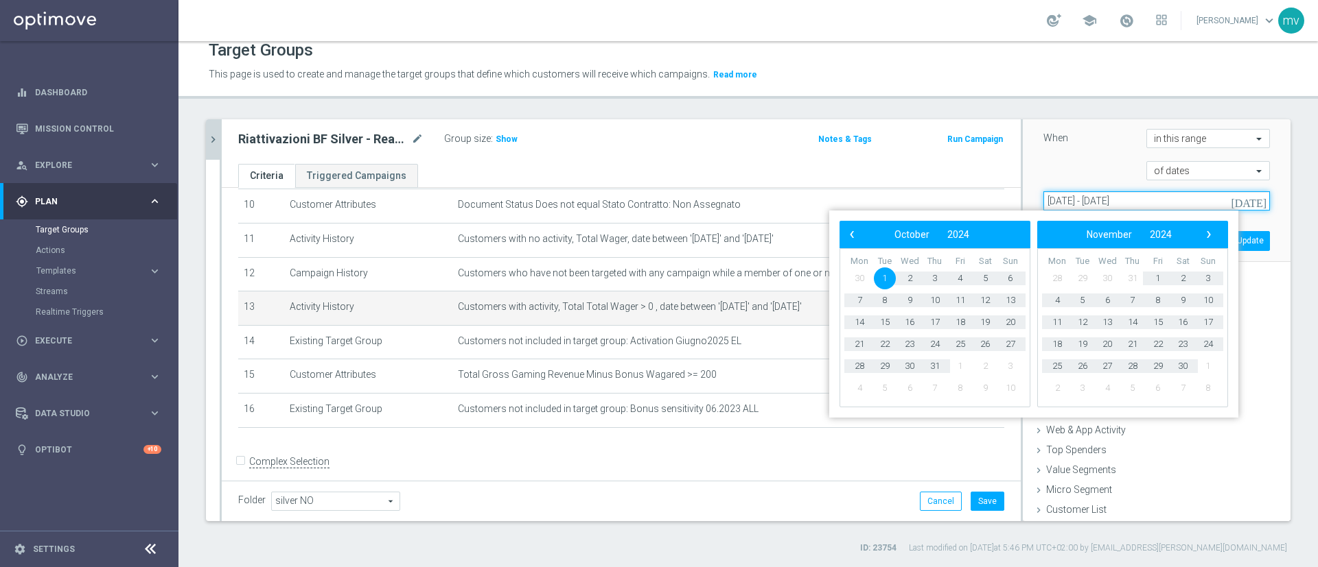
click at [975, 200] on input "01 Oct 2024 - 01 Oct 2025" at bounding box center [1156, 200] width 226 height 19
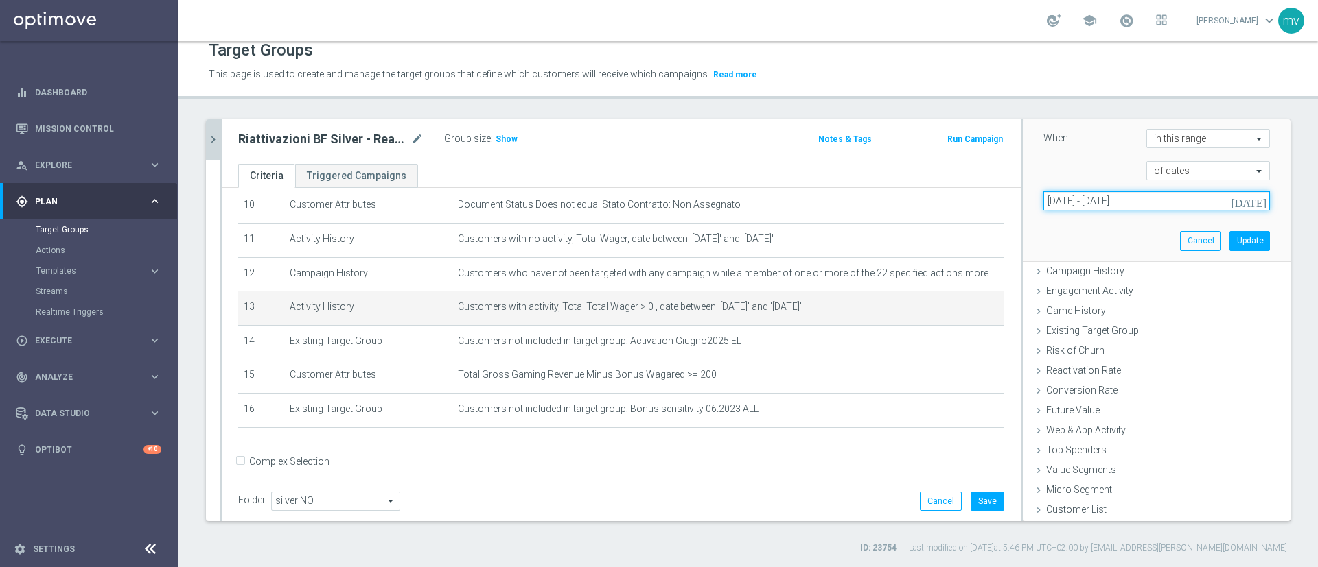
click at [975, 199] on input "01 Oct 2024 - 01 Oct 2025" at bounding box center [1156, 200] width 226 height 19
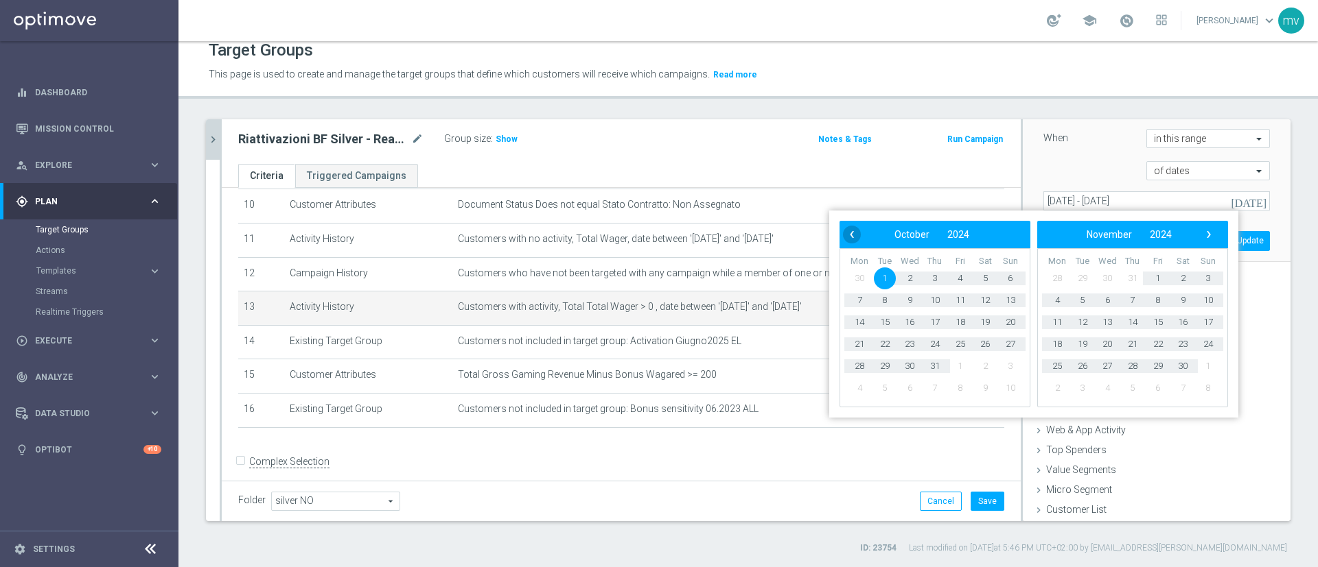
click at [848, 231] on span "‹" at bounding box center [852, 235] width 18 height 18
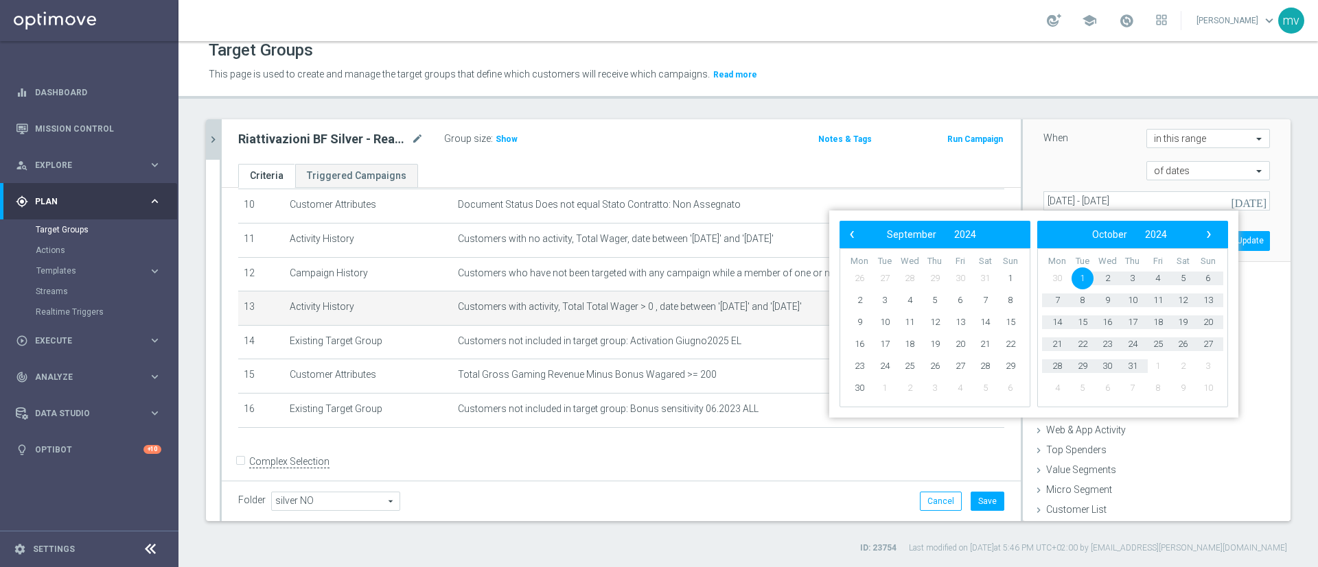
click at [848, 231] on span "‹" at bounding box center [852, 235] width 18 height 18
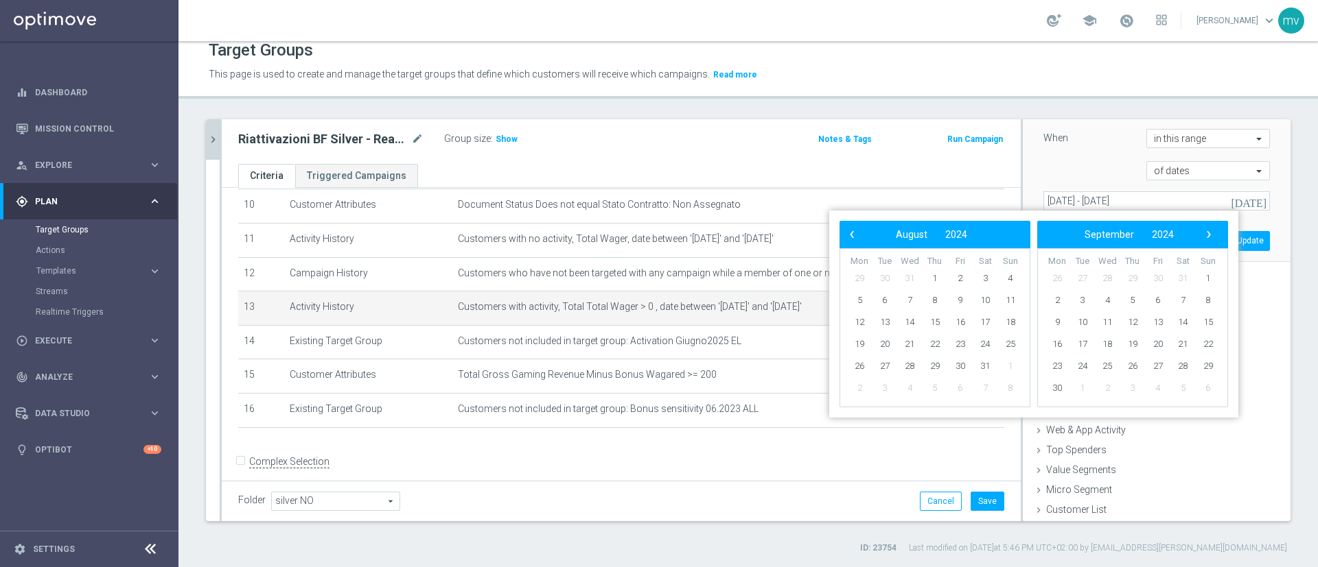
click at [848, 231] on span "‹" at bounding box center [852, 235] width 18 height 18
click at [975, 231] on span "›" at bounding box center [1208, 235] width 18 height 18
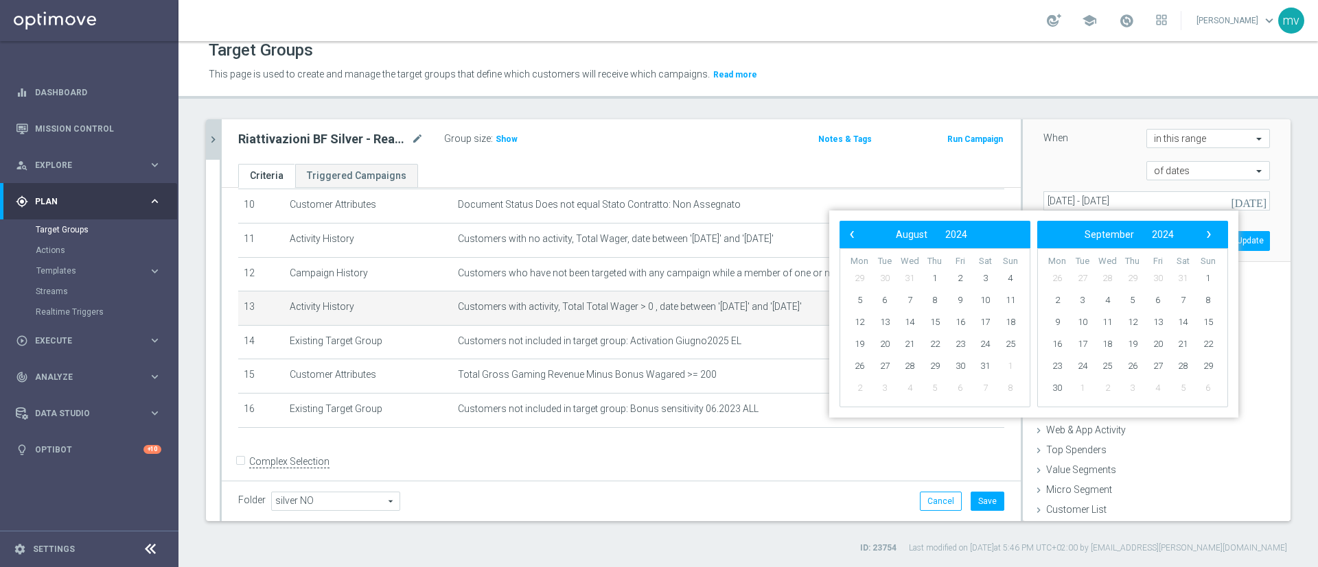
click at [975, 231] on span "›" at bounding box center [1208, 235] width 18 height 18
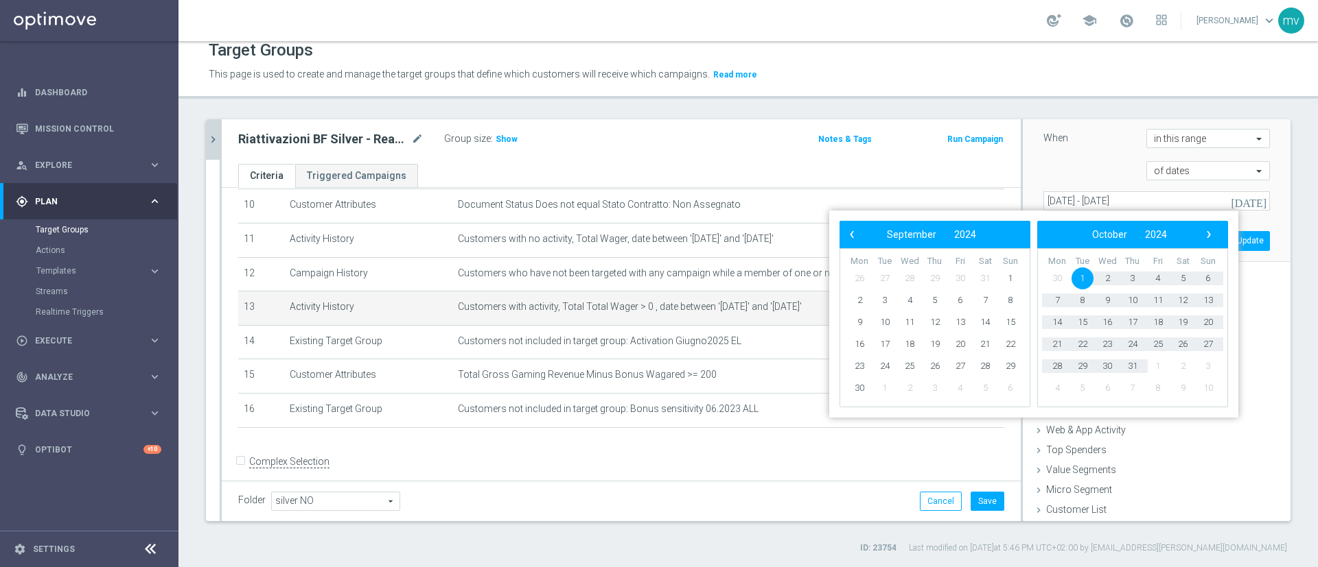
click at [975, 231] on span "›" at bounding box center [1208, 235] width 18 height 18
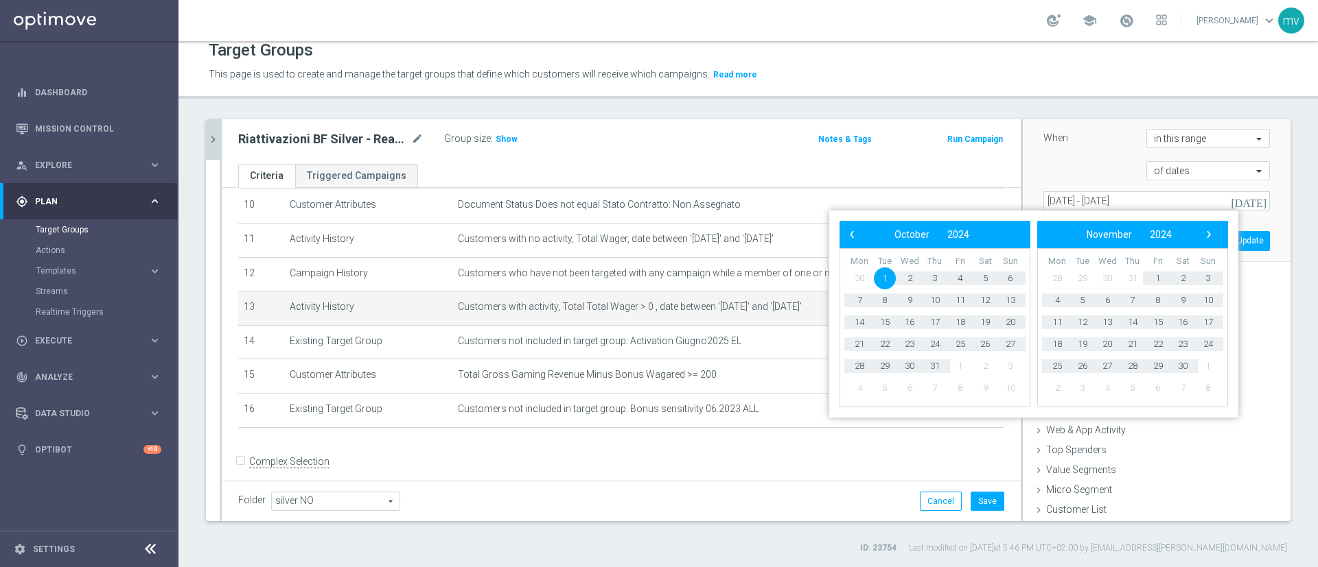
click at [975, 231] on span "›" at bounding box center [1208, 235] width 18 height 18
click at [851, 236] on span "‹" at bounding box center [852, 235] width 18 height 18
click at [975, 163] on div "of dates" at bounding box center [1156, 170] width 247 height 19
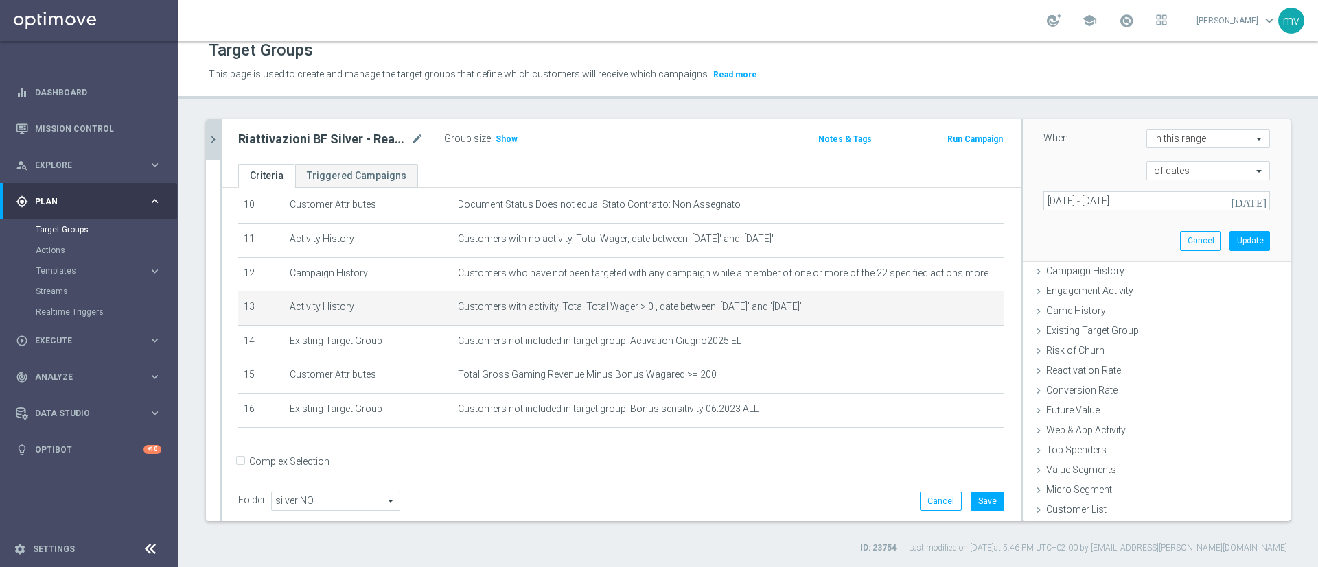
click at [975, 165] on div "Riattivazioni BF Silver - Reactivation 6m close more_vert Prioritize Customer T…" at bounding box center [747, 336] width 1139 height 435
click at [975, 203] on input "01 Oct 2024 - 01 Oct 2025" at bounding box center [1156, 200] width 226 height 19
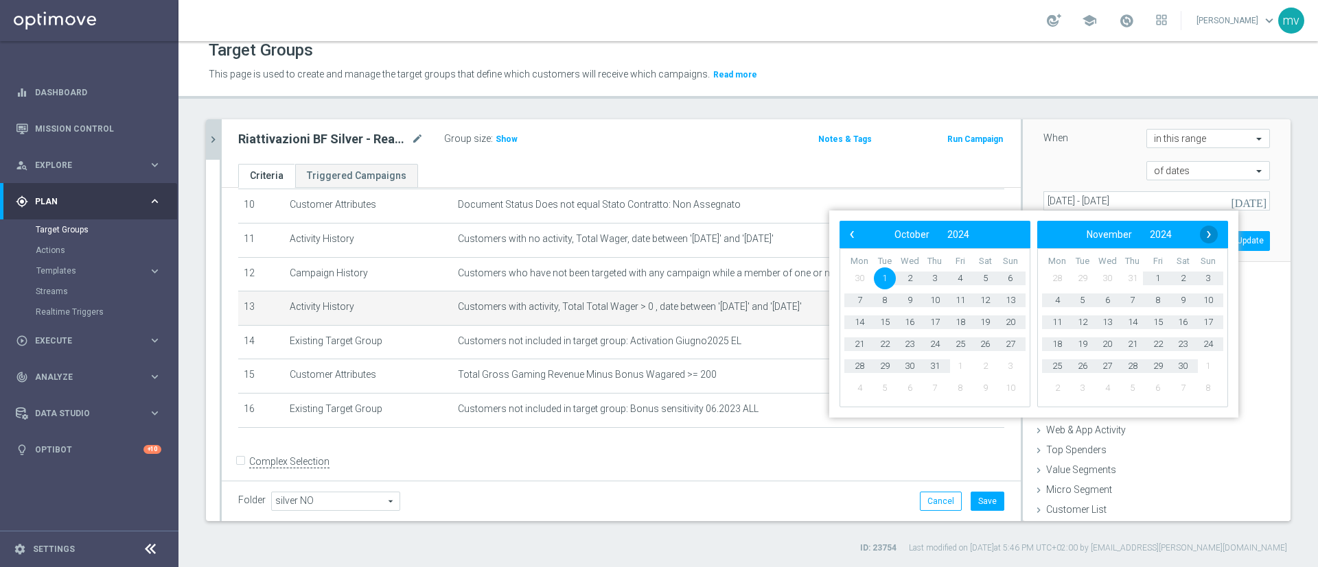
click at [975, 235] on span "›" at bounding box center [1208, 235] width 18 height 18
click at [975, 366] on span "30" at bounding box center [1107, 366] width 22 height 22
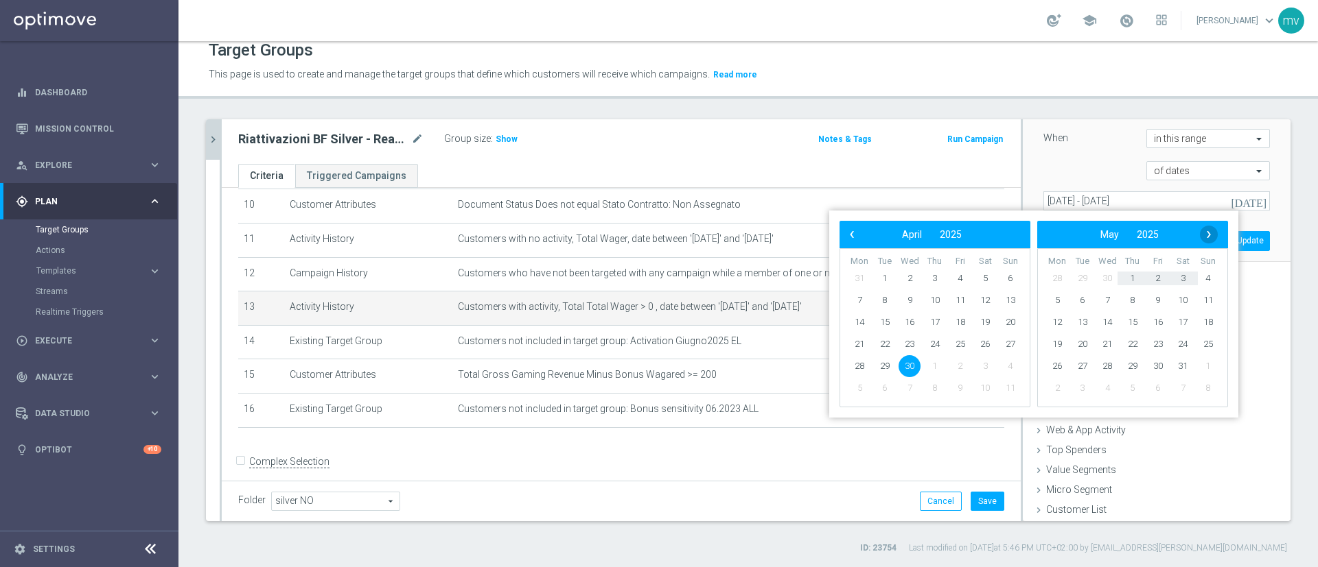
click at [975, 237] on span "›" at bounding box center [1208, 235] width 18 height 18
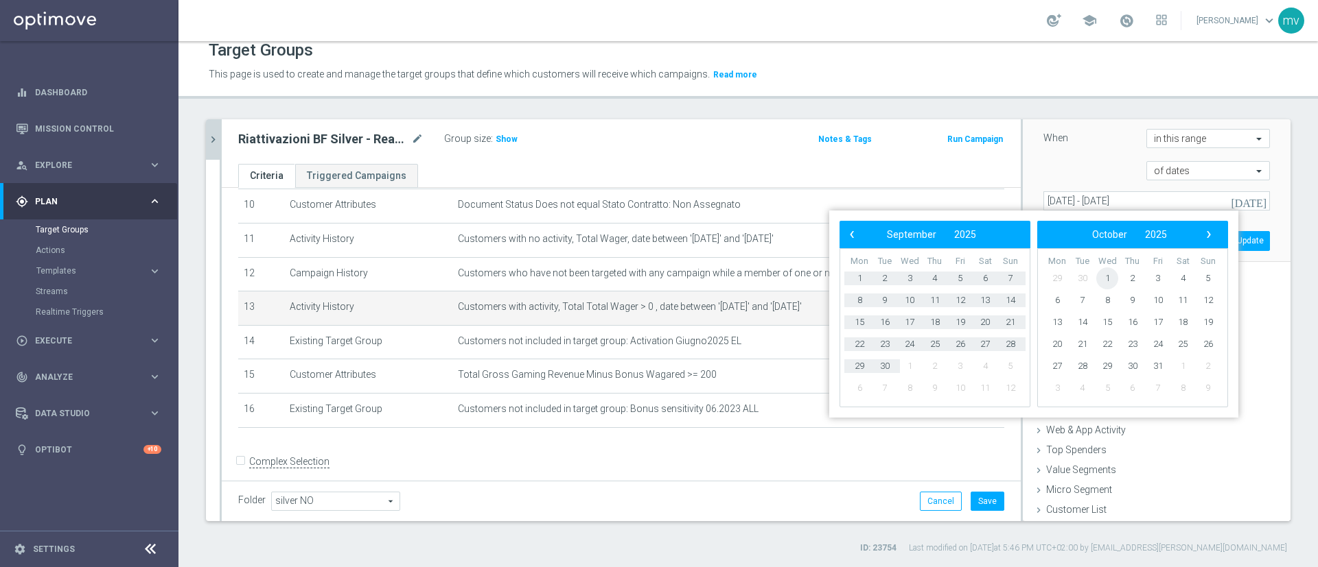
click at [975, 280] on span "1" at bounding box center [1107, 279] width 22 height 22
type input "30 Apr 2025 - 01 Oct 2025"
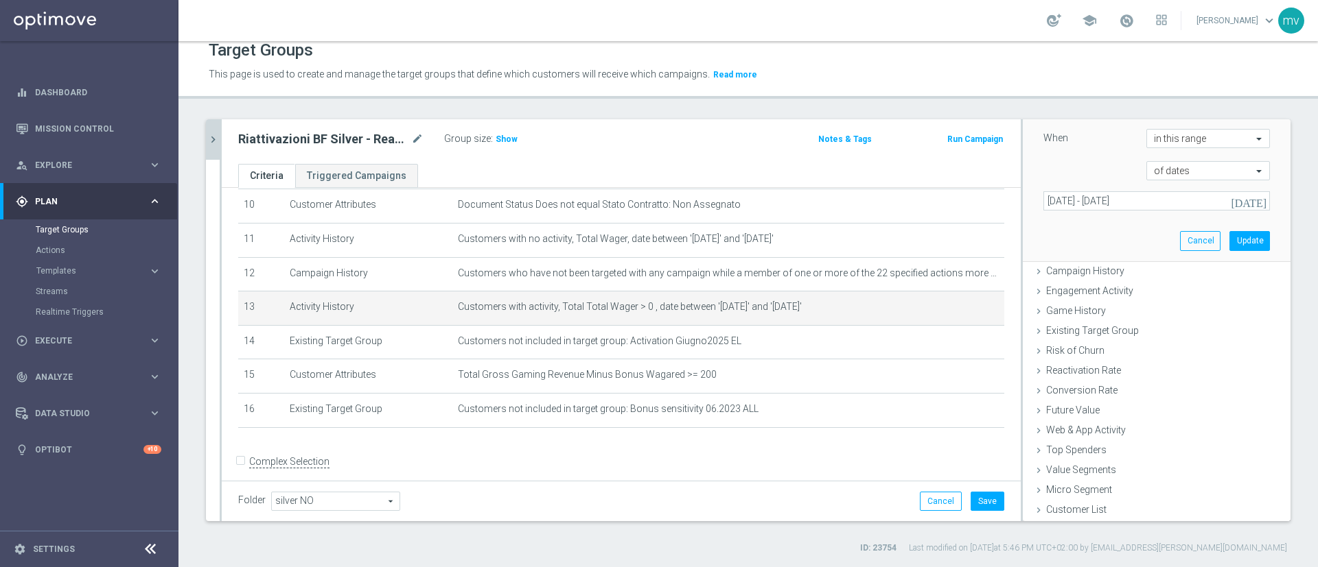
click at [975, 156] on div "Function Total Total arrow_drop_down search Activity Total Wager Total Wager ar…" at bounding box center [1156, 105] width 226 height 211
click at [975, 197] on icon "[DATE]" at bounding box center [1248, 201] width 37 height 12
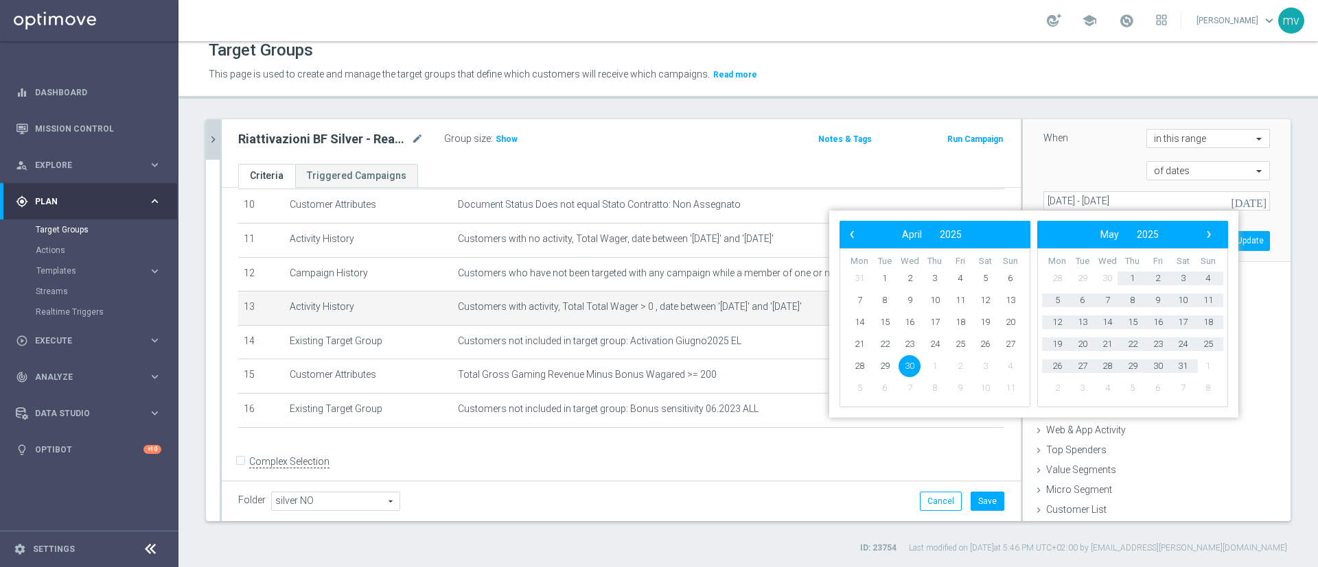
click at [975, 165] on div "of dates" at bounding box center [1156, 170] width 247 height 19
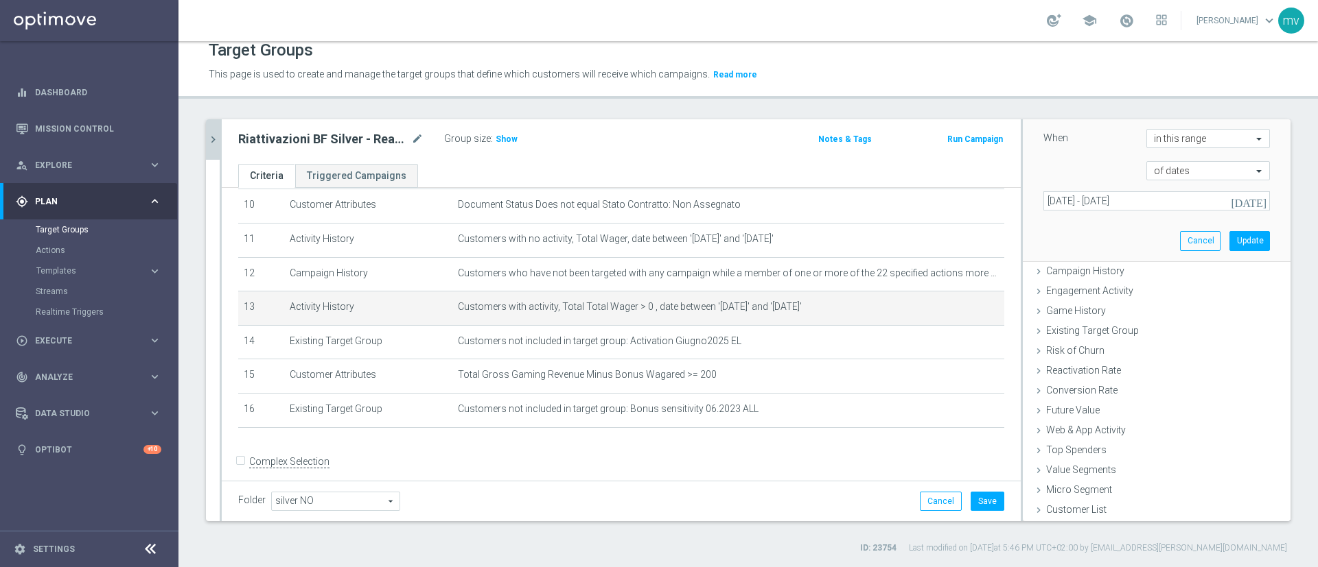
click at [975, 232] on div "Select customers with activity with no activity Activity type Metric Metric arr…" at bounding box center [1156, 83] width 247 height 355
click at [975, 240] on button "Update" at bounding box center [1249, 240] width 40 height 19
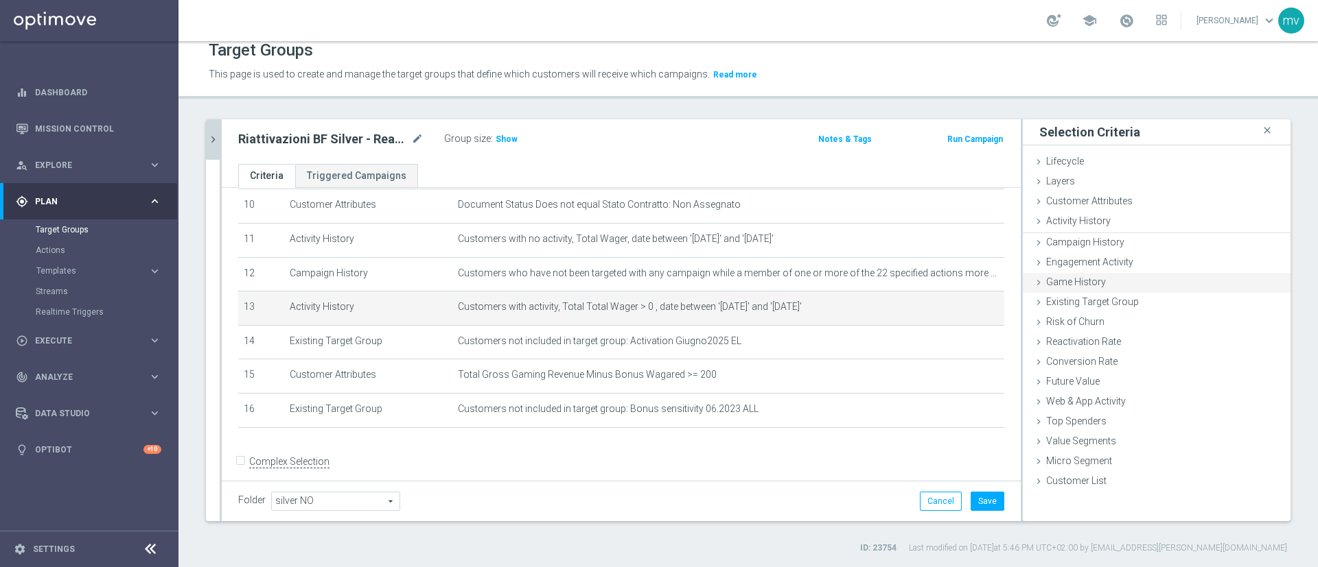
scroll to position [0, 0]
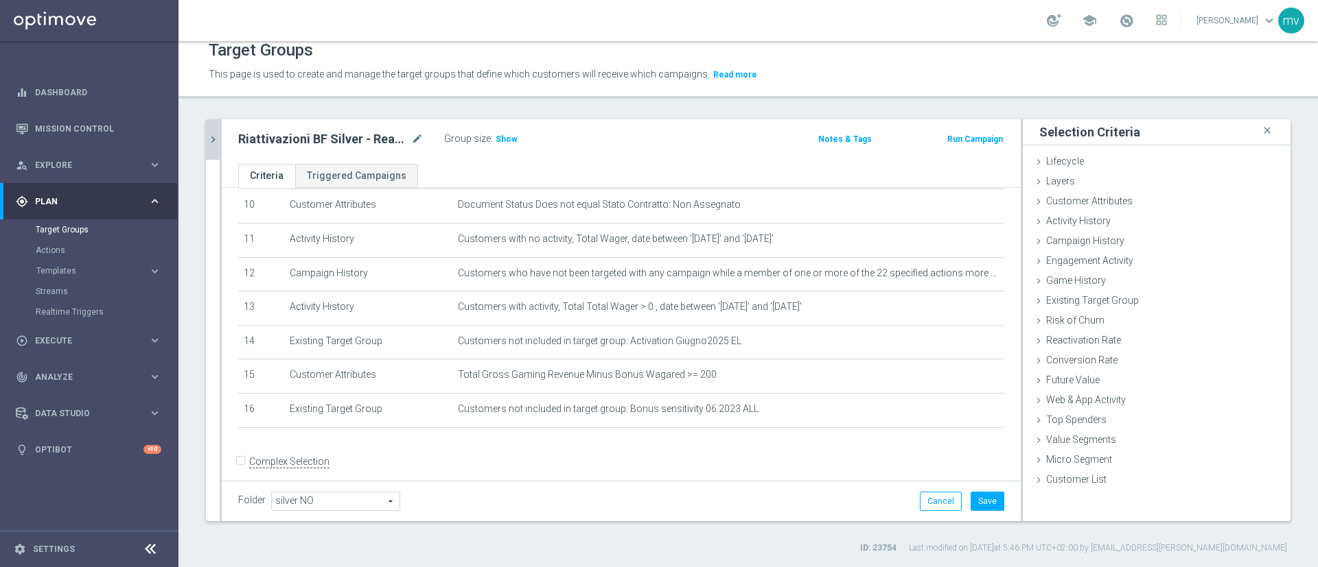
click at [215, 133] on icon "chevron_right" at bounding box center [213, 139] width 13 height 13
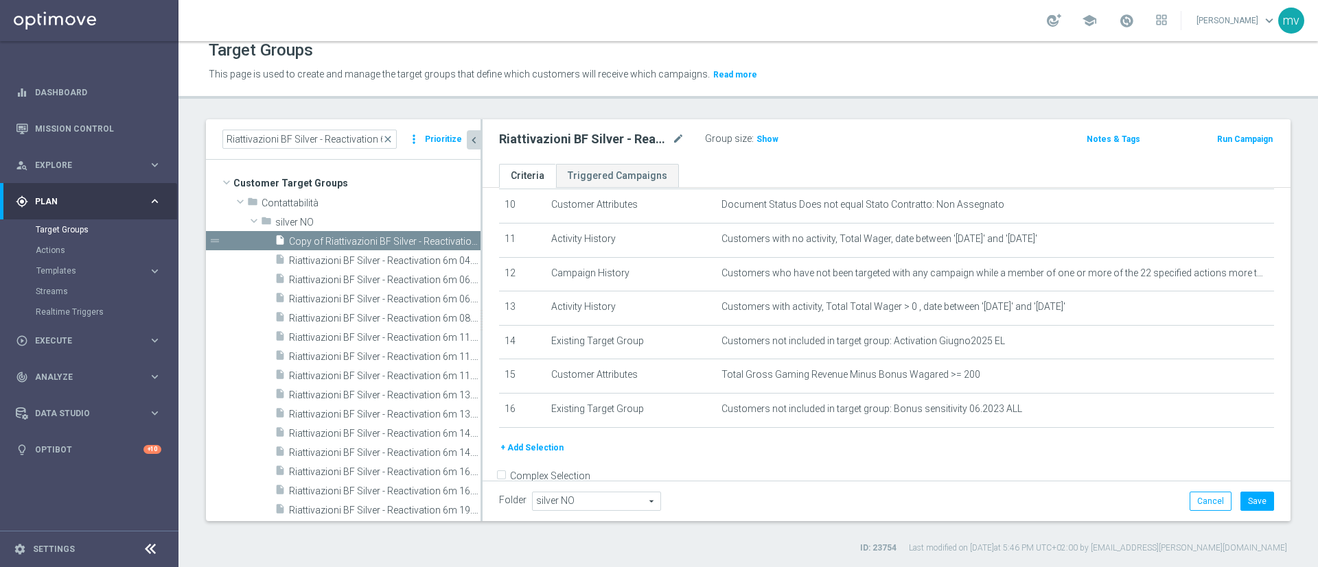
drag, startPoint x: 474, startPoint y: 243, endPoint x: 491, endPoint y: 235, distance: 19.0
click at [480, 229] on div at bounding box center [481, 320] width 2 height 402
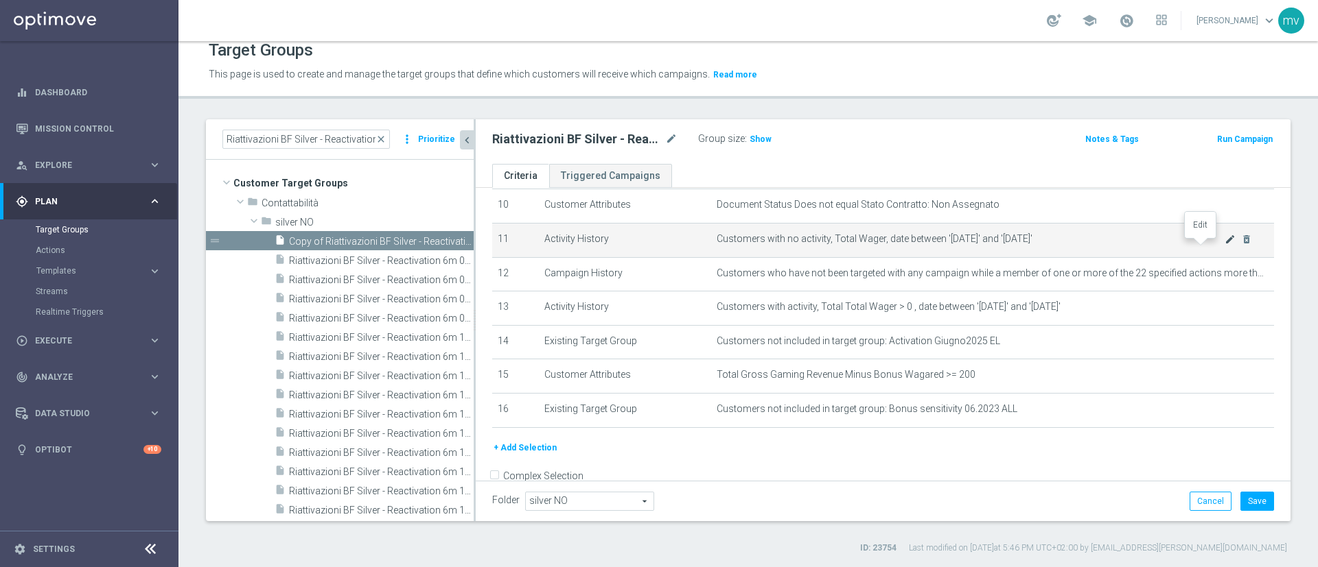
click at [975, 245] on icon "mode_edit" at bounding box center [1229, 239] width 11 height 11
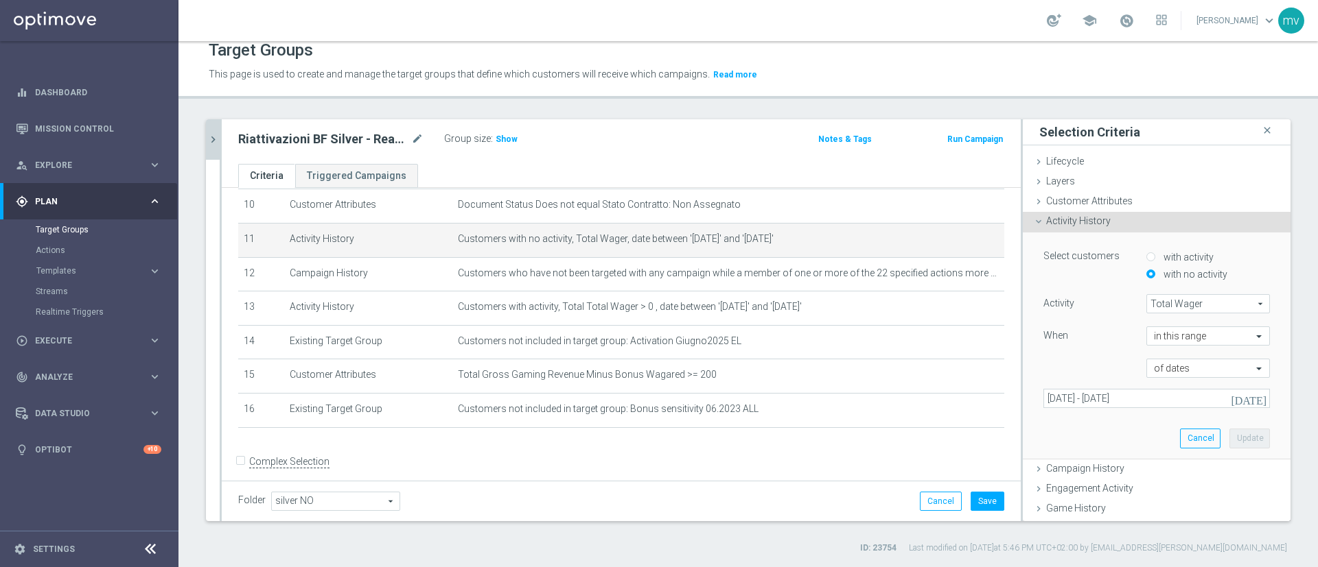
click at [975, 397] on icon "[DATE]" at bounding box center [1248, 399] width 37 height 12
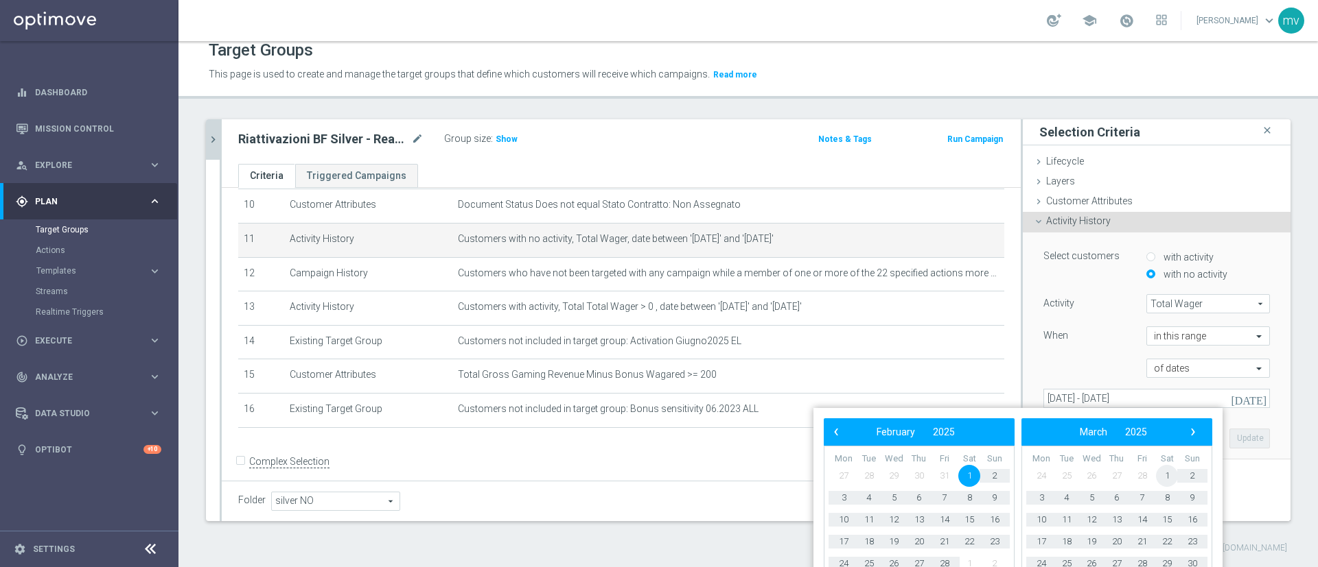
click at [975, 419] on span "1" at bounding box center [1167, 476] width 22 height 22
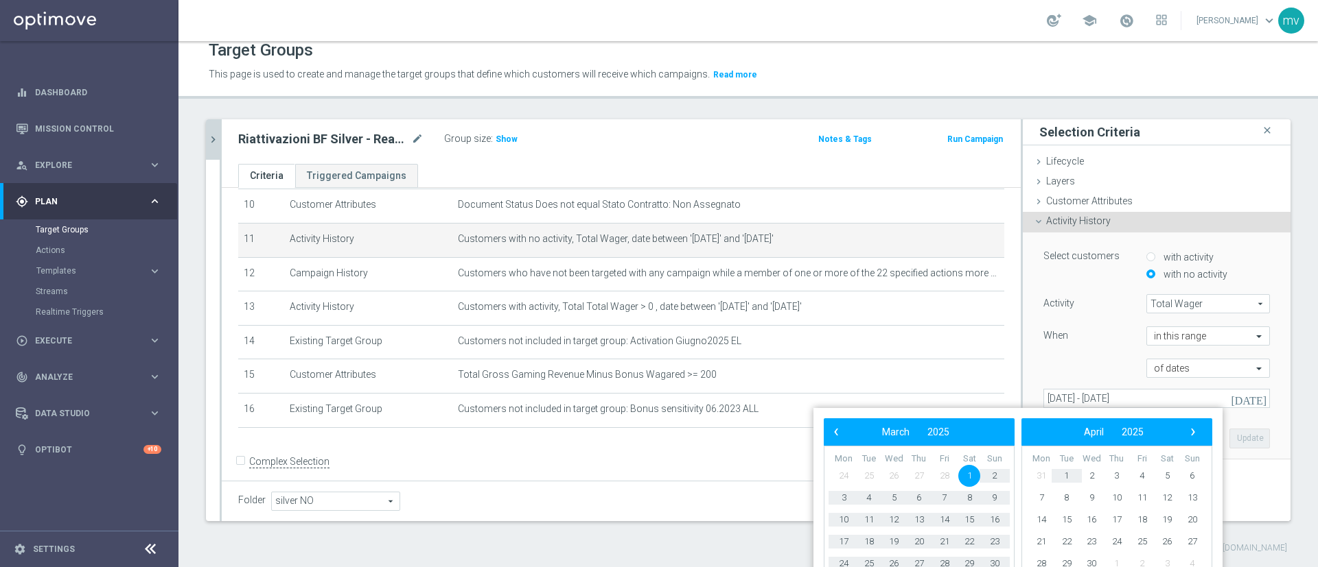
click at [975, 419] on div "‹ ​ April ​ 2025 ​ ›" at bounding box center [1116, 432] width 191 height 27
click at [975, 419] on span "›" at bounding box center [1193, 432] width 18 height 18
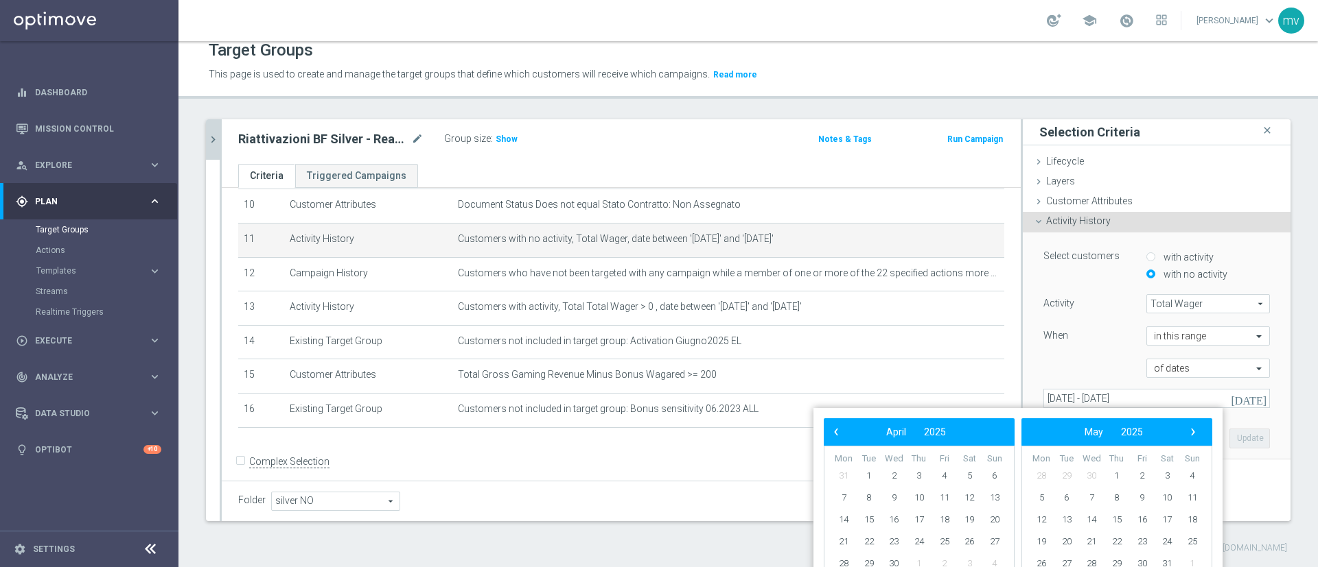
click at [975, 419] on span "›" at bounding box center [1193, 432] width 18 height 18
click at [975, 419] on span "17" at bounding box center [994, 520] width 22 height 22
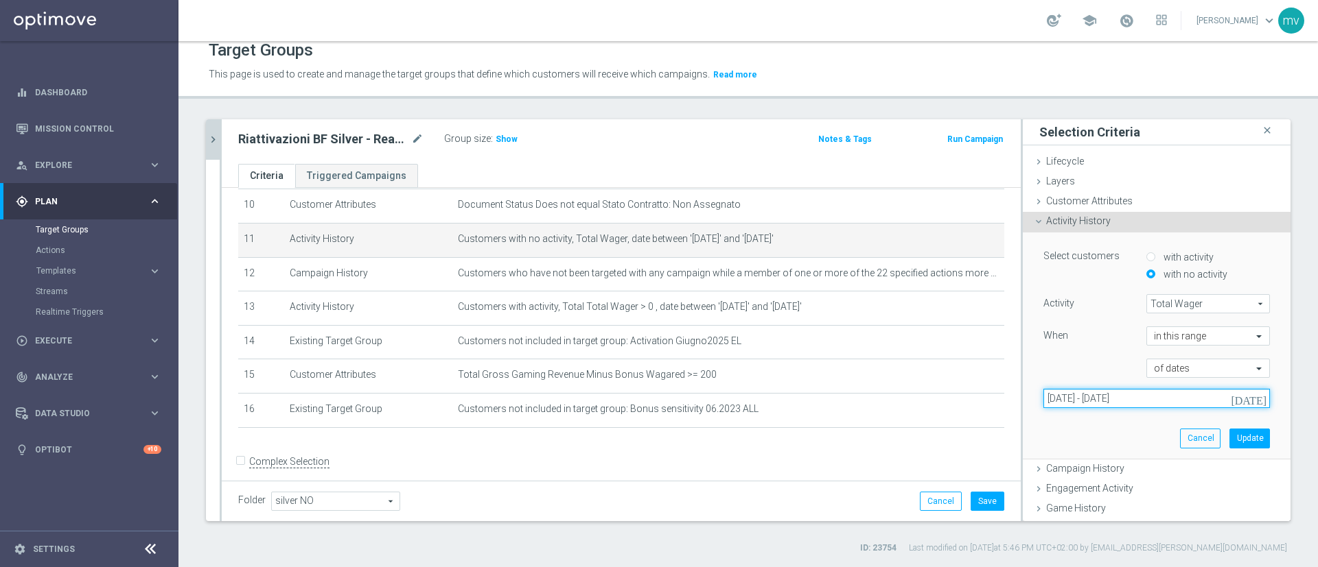
click at [975, 401] on input "01 Mar 2025 - 17 Aug 2025" at bounding box center [1156, 398] width 226 height 19
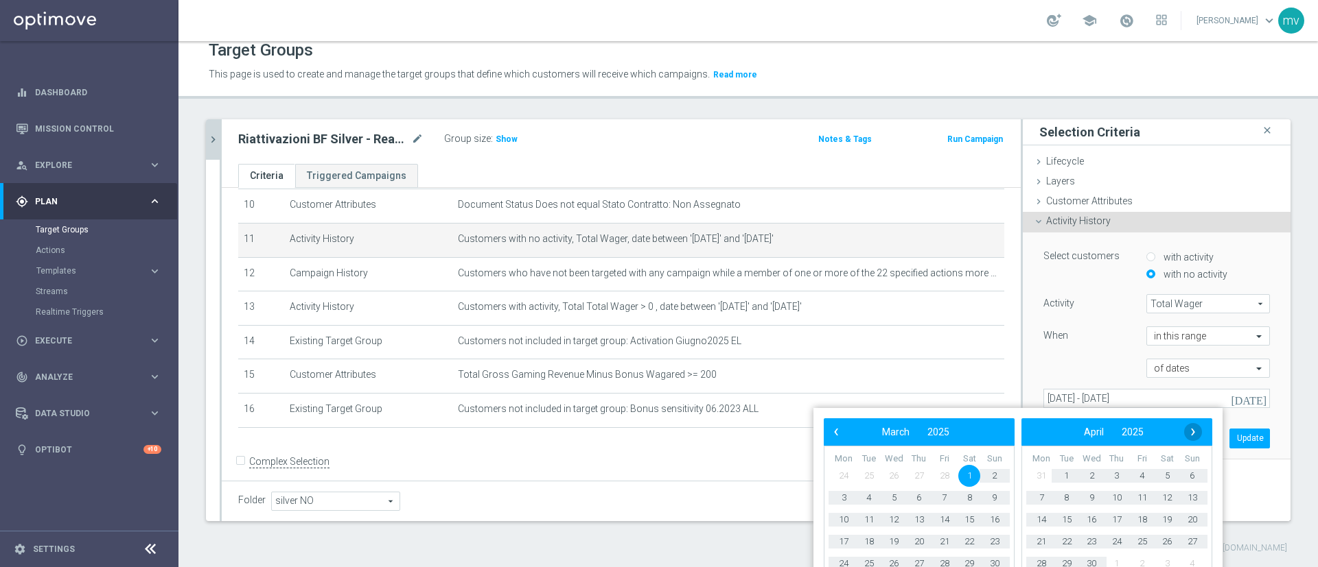
click at [975, 419] on span "›" at bounding box center [1193, 432] width 18 height 18
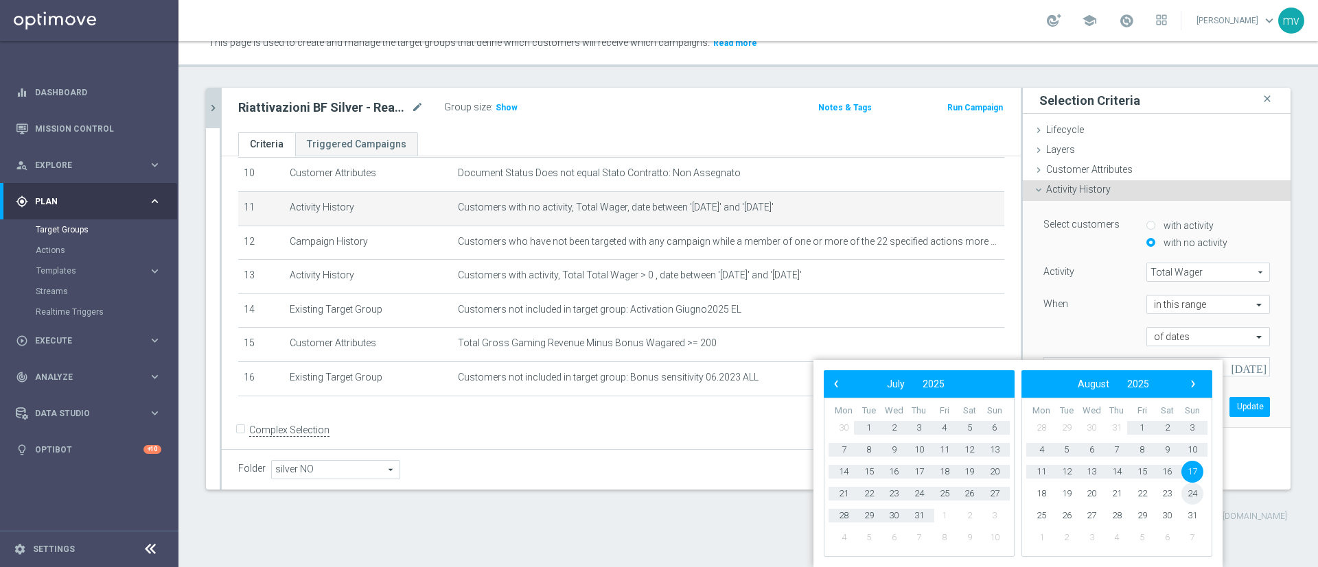
scroll to position [16, 0]
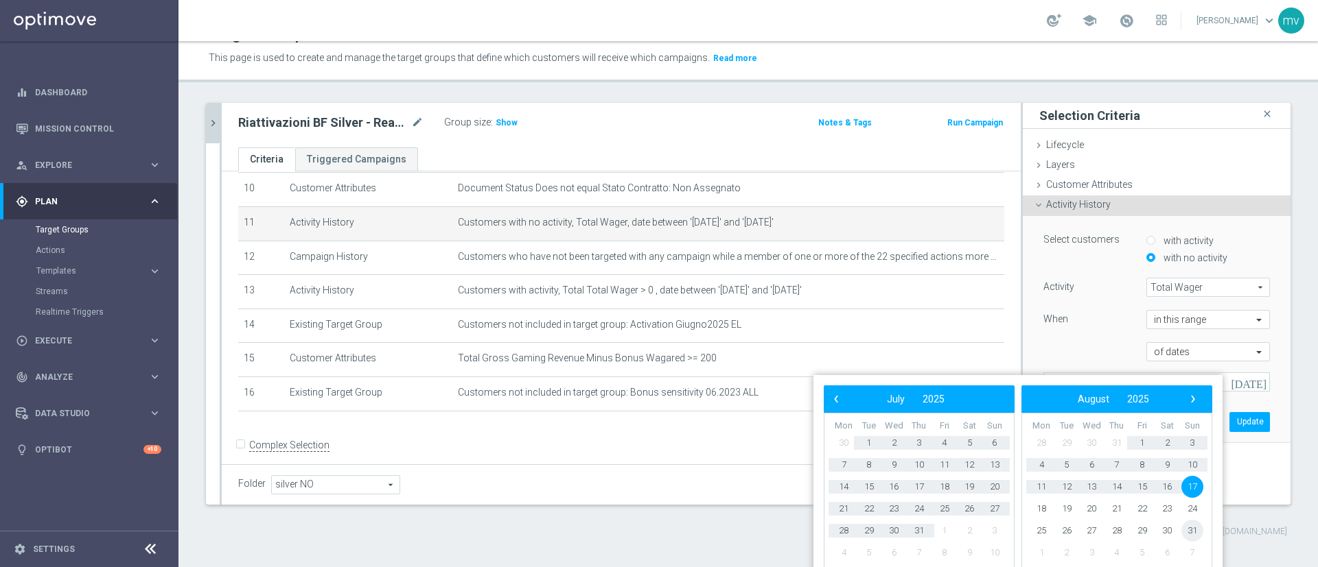
click at [975, 419] on span "31" at bounding box center [1192, 531] width 22 height 22
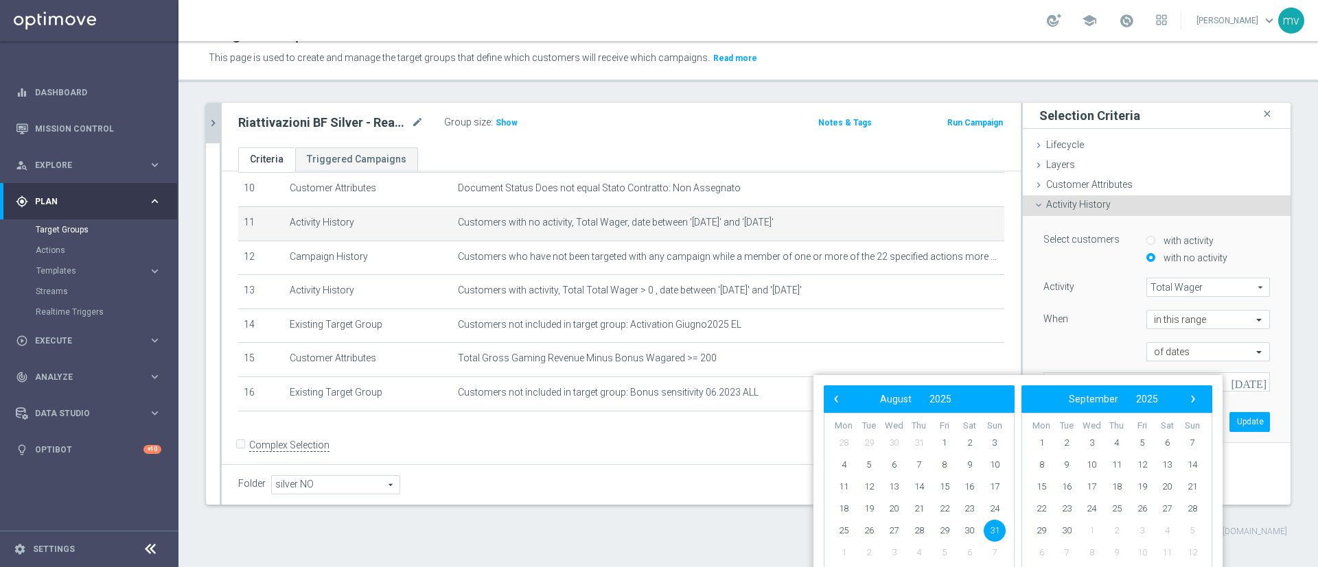
click at [975, 419] on span "31" at bounding box center [994, 531] width 22 height 22
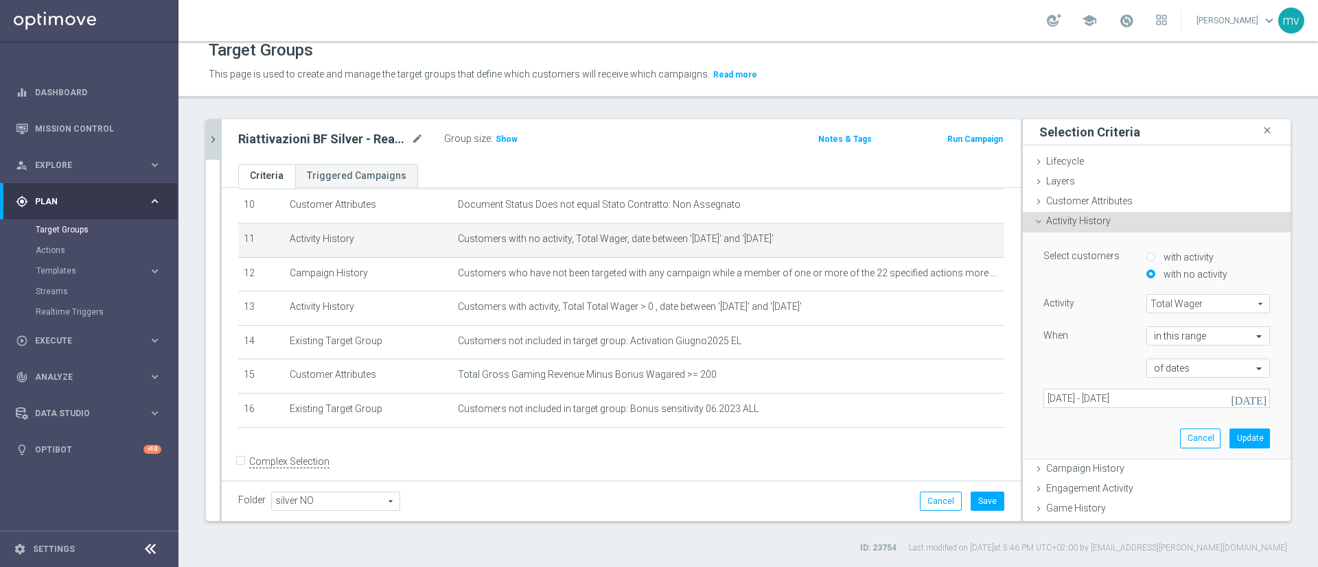
scroll to position [0, 0]
click at [975, 397] on icon "[DATE]" at bounding box center [1248, 399] width 37 height 12
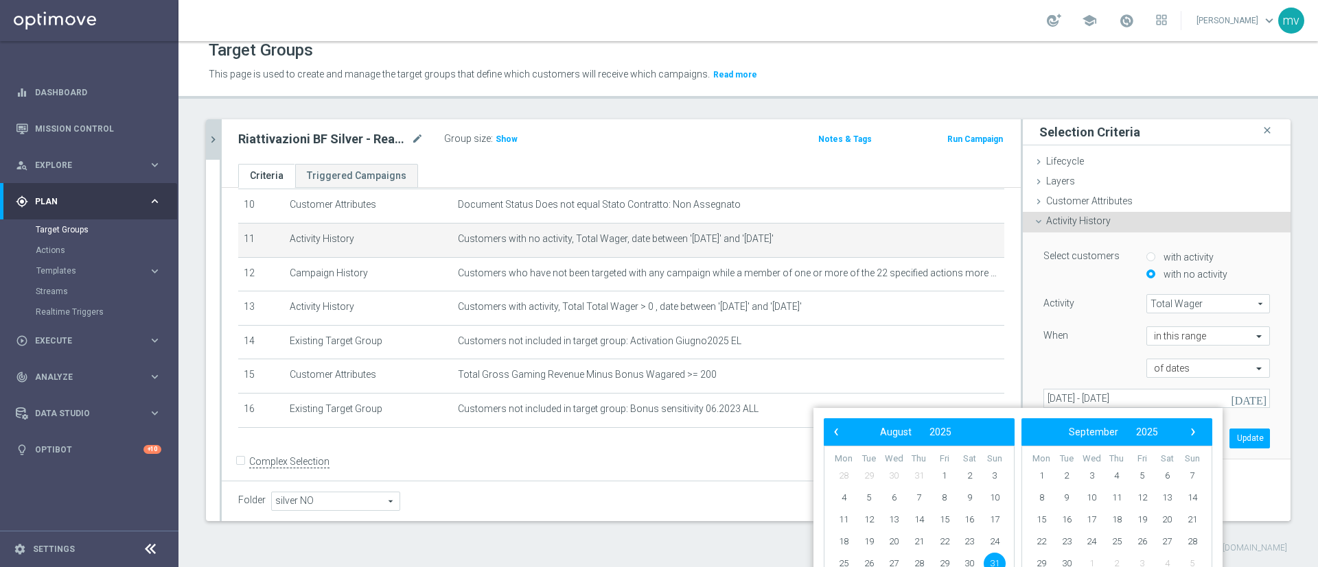
click at [852, 419] on bs-datepicker-navigation-view "‹ ​ August ​ 2025 ​ ›" at bounding box center [915, 432] width 177 height 18
click at [836, 419] on span "‹" at bounding box center [836, 432] width 18 height 18
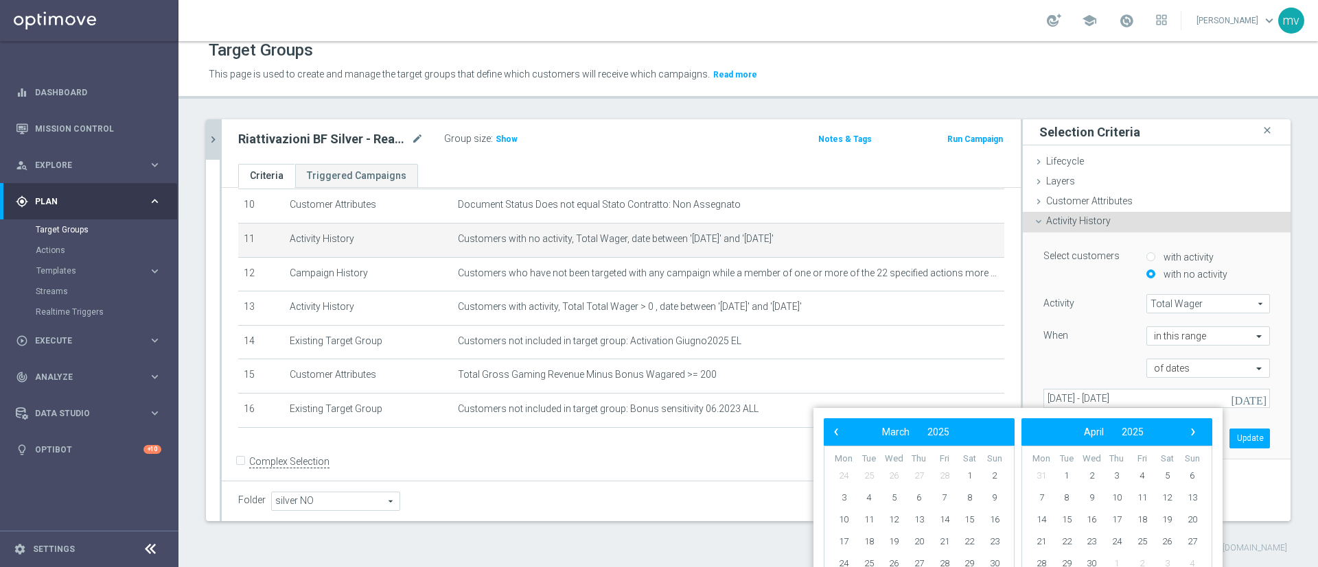
click at [836, 419] on span "‹" at bounding box center [836, 432] width 18 height 18
click at [968, 419] on span "1" at bounding box center [969, 476] width 22 height 22
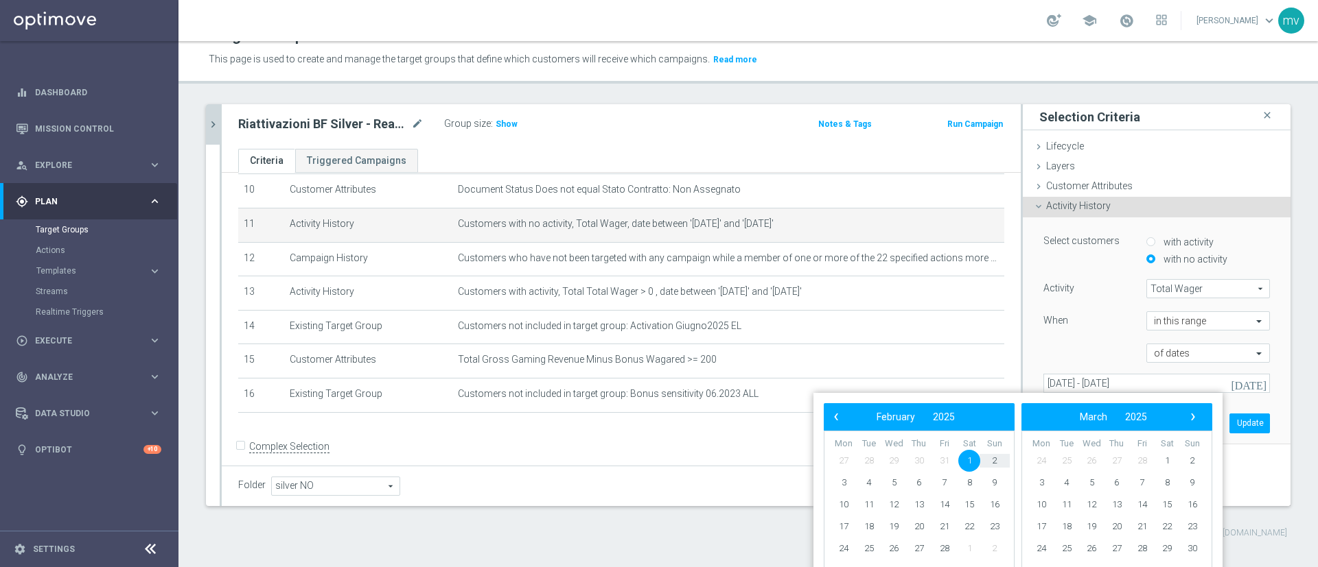
scroll to position [16, 0]
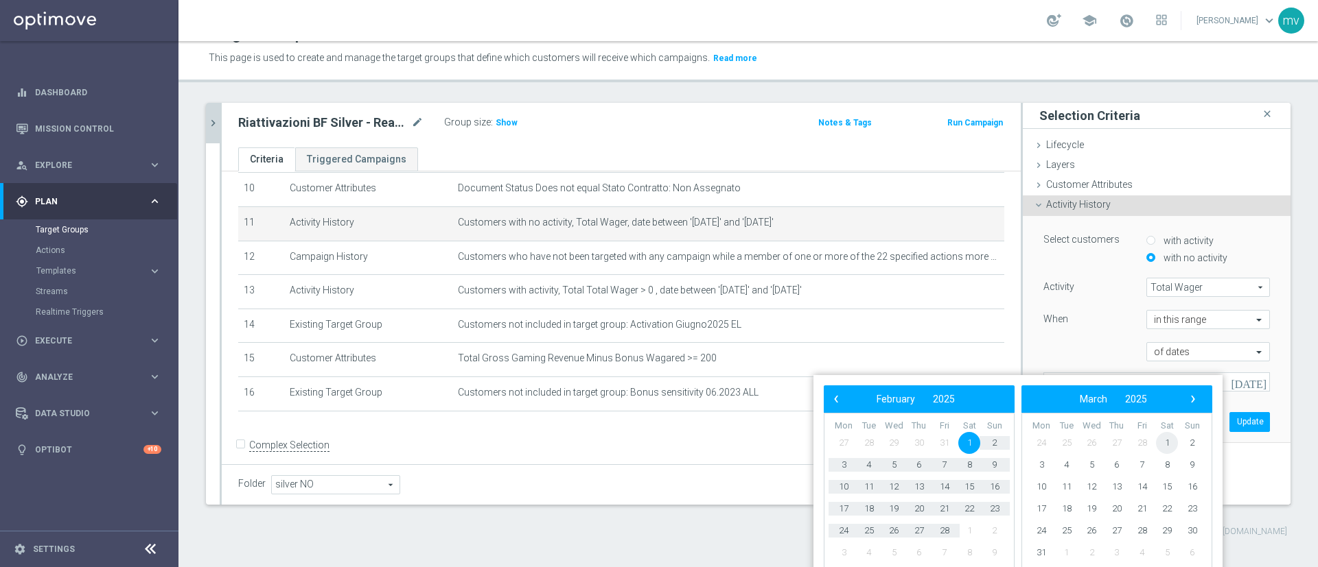
click at [975, 419] on span "1" at bounding box center [1167, 443] width 22 height 22
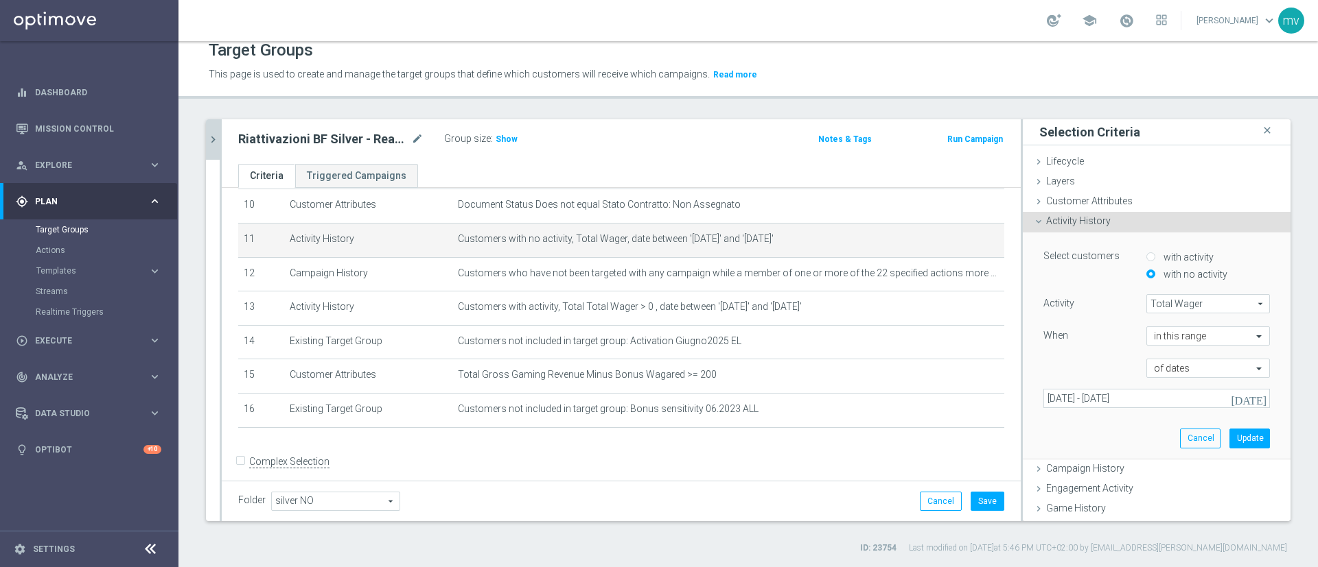
scroll to position [0, 0]
click at [975, 393] on input "01 Feb 2025 - 01 Mar 2025" at bounding box center [1156, 398] width 226 height 19
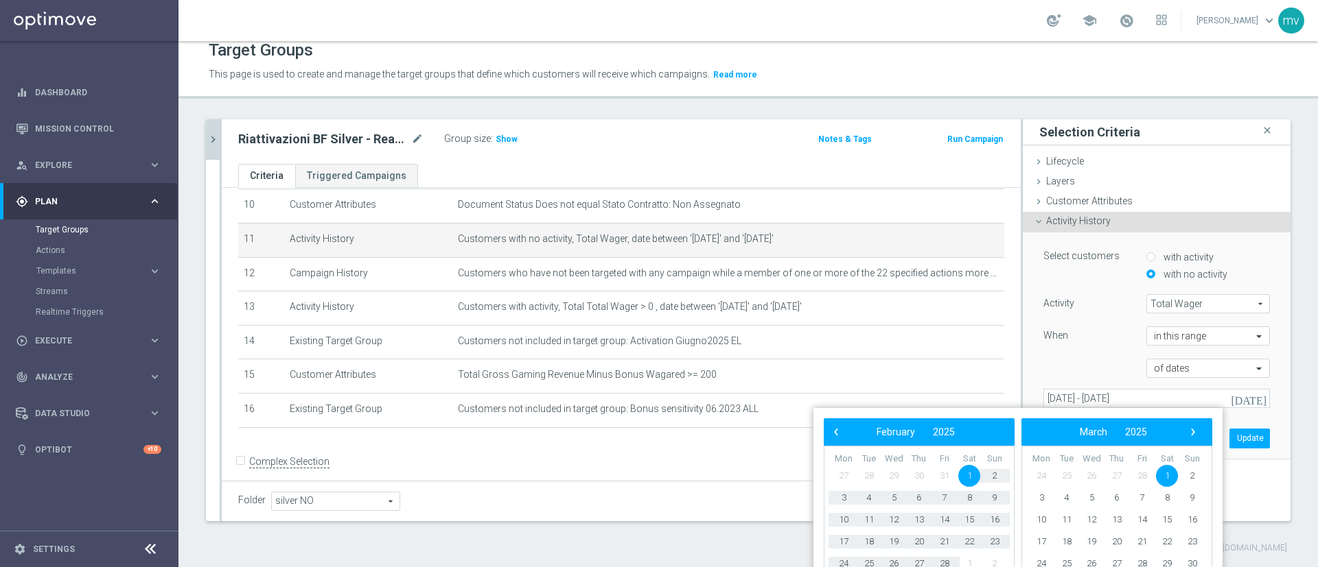
click at [975, 419] on span "1" at bounding box center [1167, 476] width 22 height 22
click at [975, 419] on span "›" at bounding box center [1193, 432] width 18 height 18
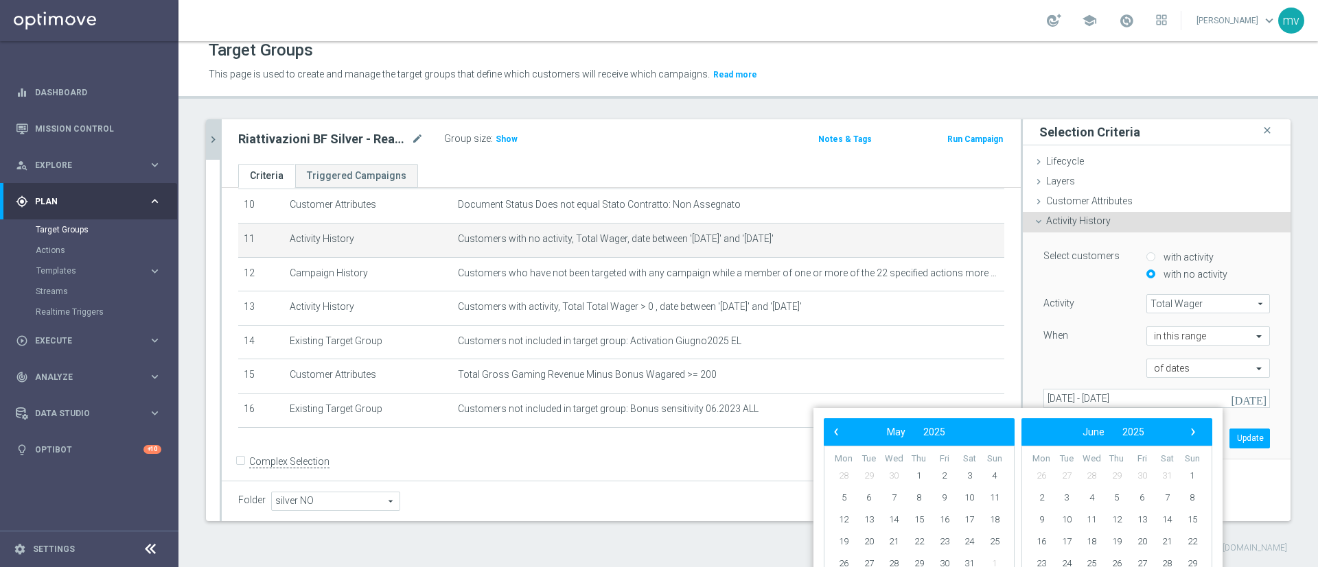
click at [975, 419] on span "›" at bounding box center [1193, 432] width 18 height 18
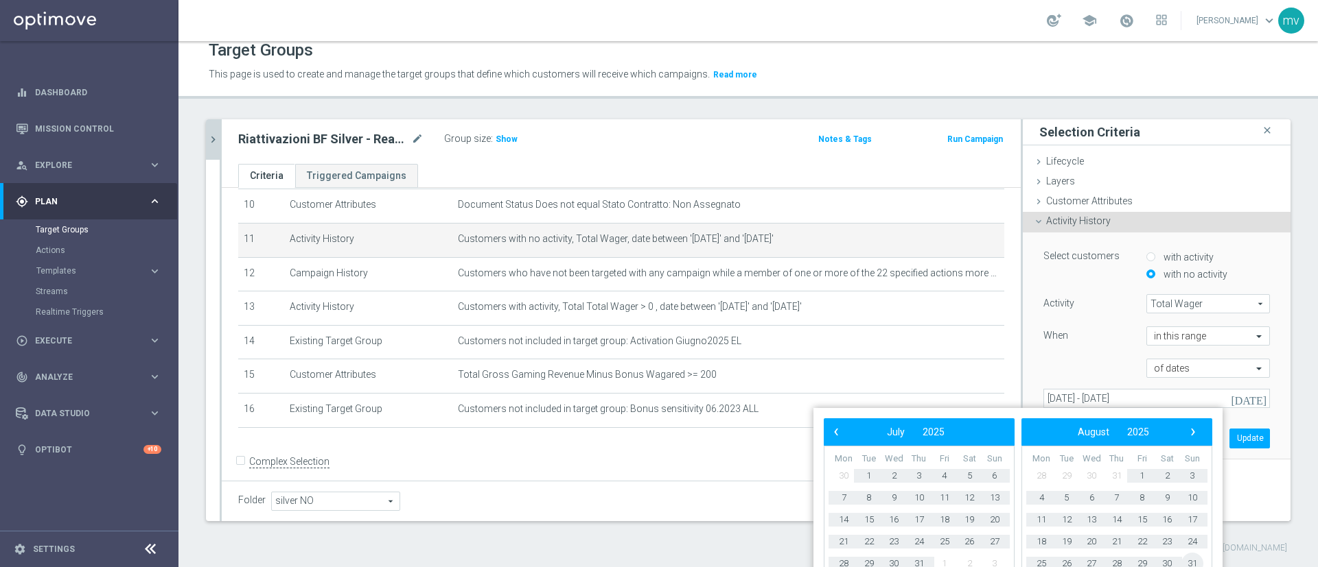
click at [975, 419] on span "31" at bounding box center [1192, 564] width 22 height 22
type input "01 Mar 2025 - 31 Aug 2025"
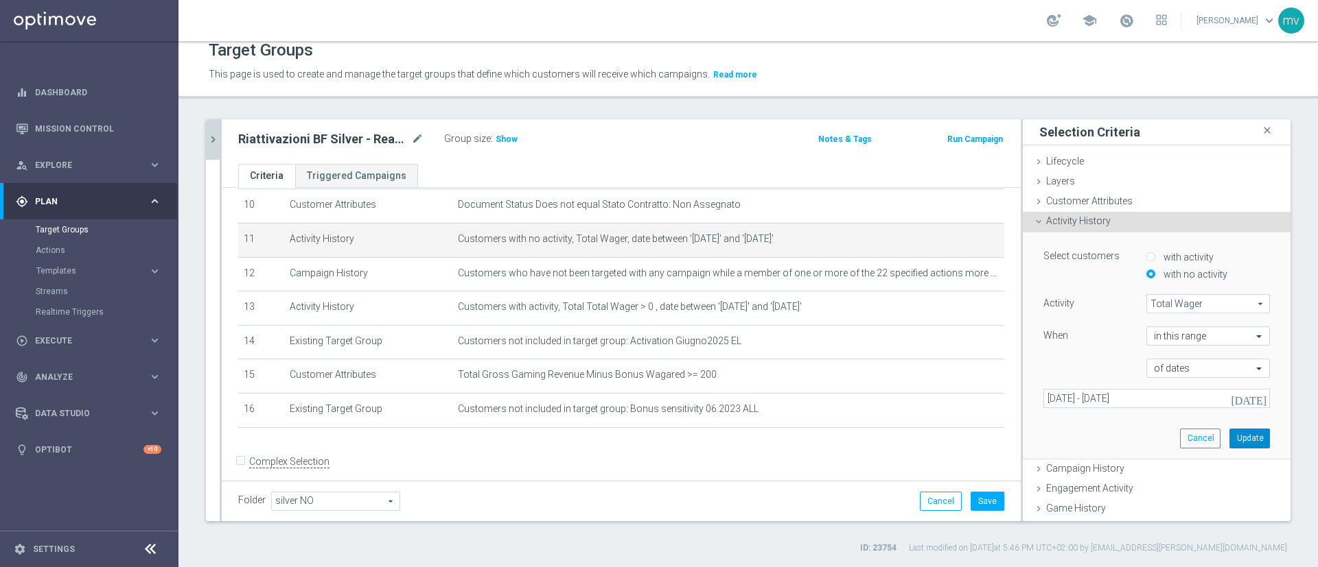
click at [975, 419] on button "Update" at bounding box center [1249, 438] width 40 height 19
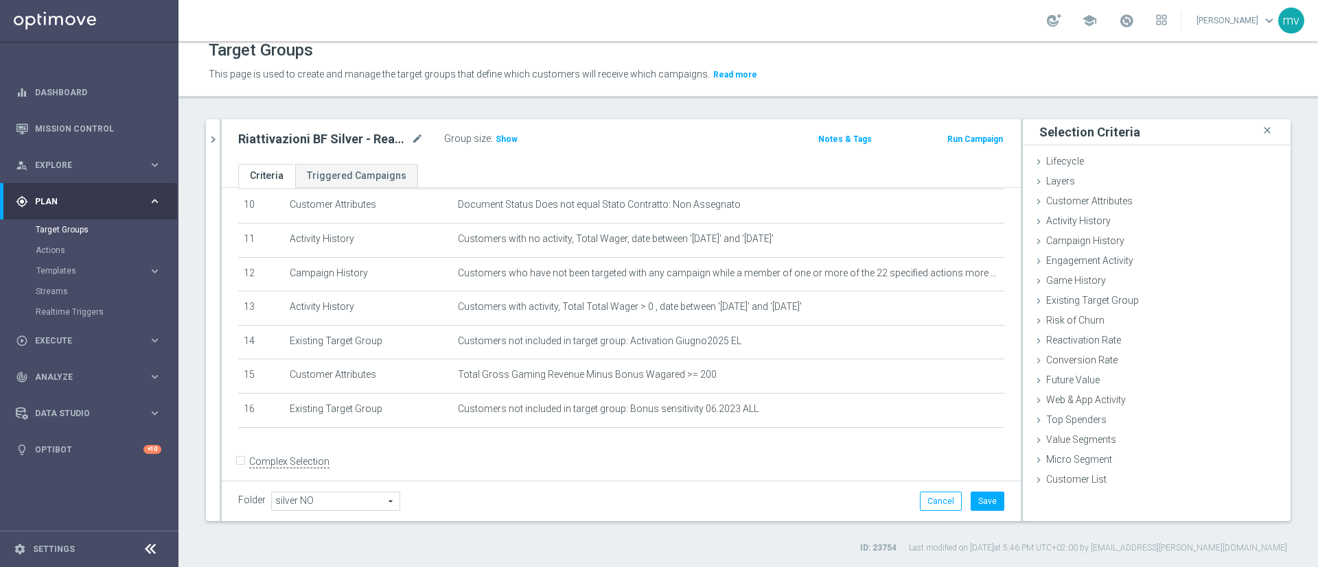
drag, startPoint x: 208, startPoint y: 143, endPoint x: 237, endPoint y: 165, distance: 36.2
click at [208, 143] on icon "chevron_right" at bounding box center [213, 139] width 13 height 13
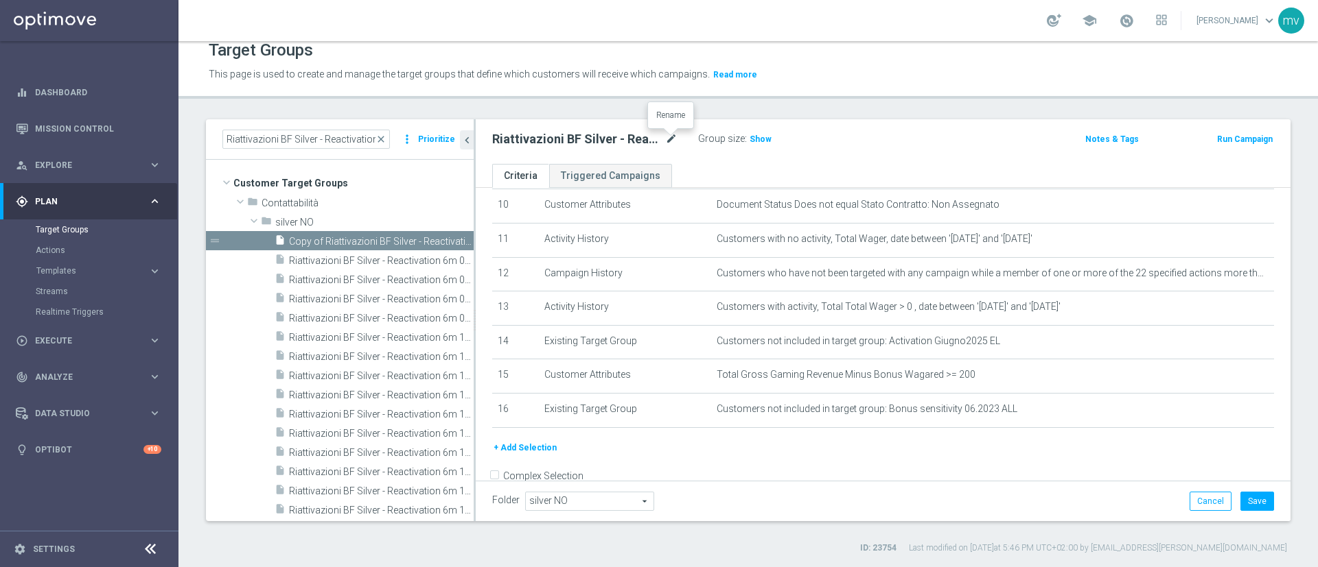
click at [668, 140] on icon "mode_edit" at bounding box center [671, 139] width 12 height 16
click at [564, 141] on input "Riattivazioni BF Silver - Reactivation 6m 04.09 top" at bounding box center [584, 140] width 185 height 19
click at [975, 419] on button "Save" at bounding box center [1257, 501] width 34 height 19
